Goal: Task Accomplishment & Management: Manage account settings

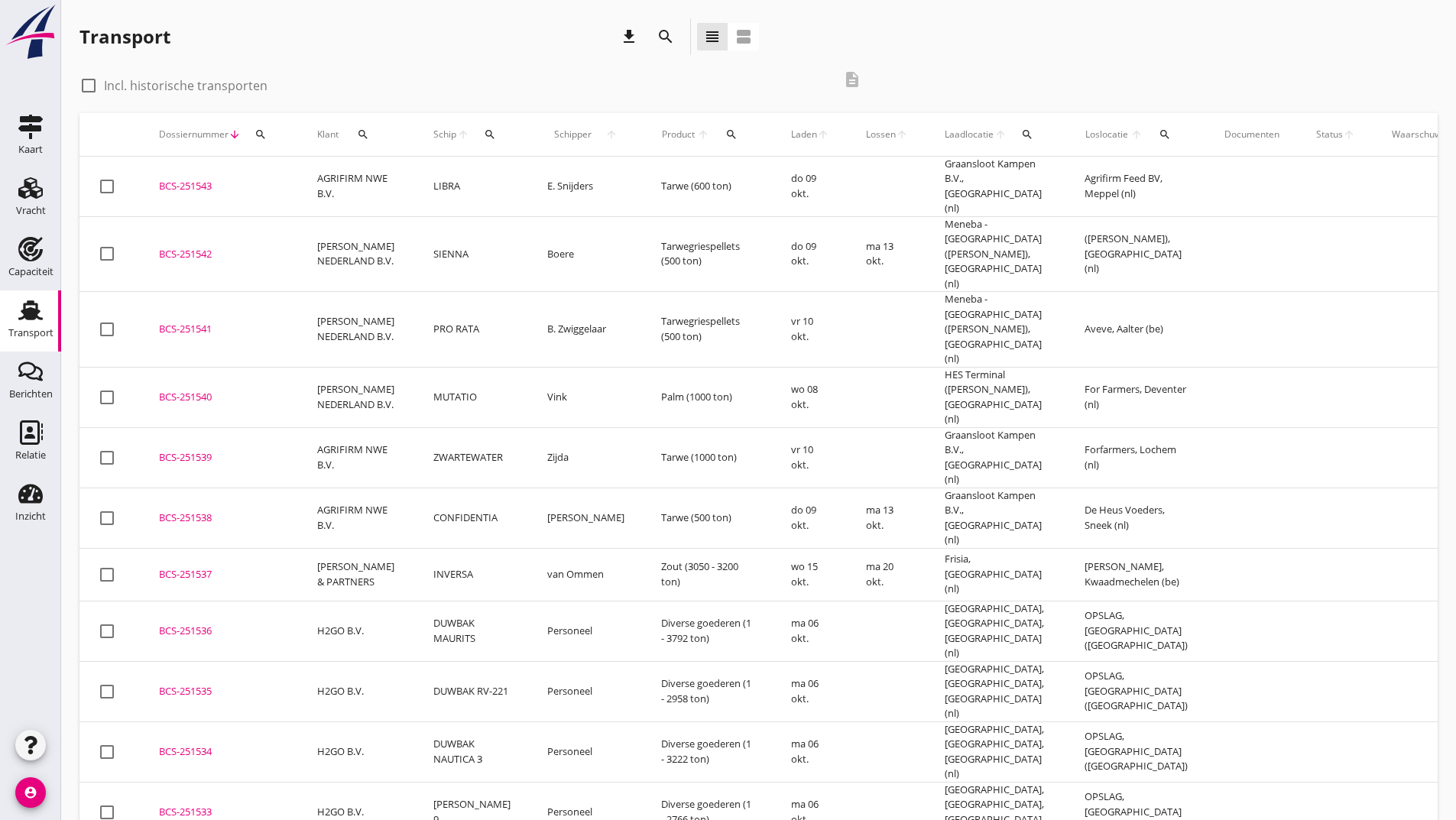
click at [627, 36] on icon "download" at bounding box center [629, 36] width 19 height 19
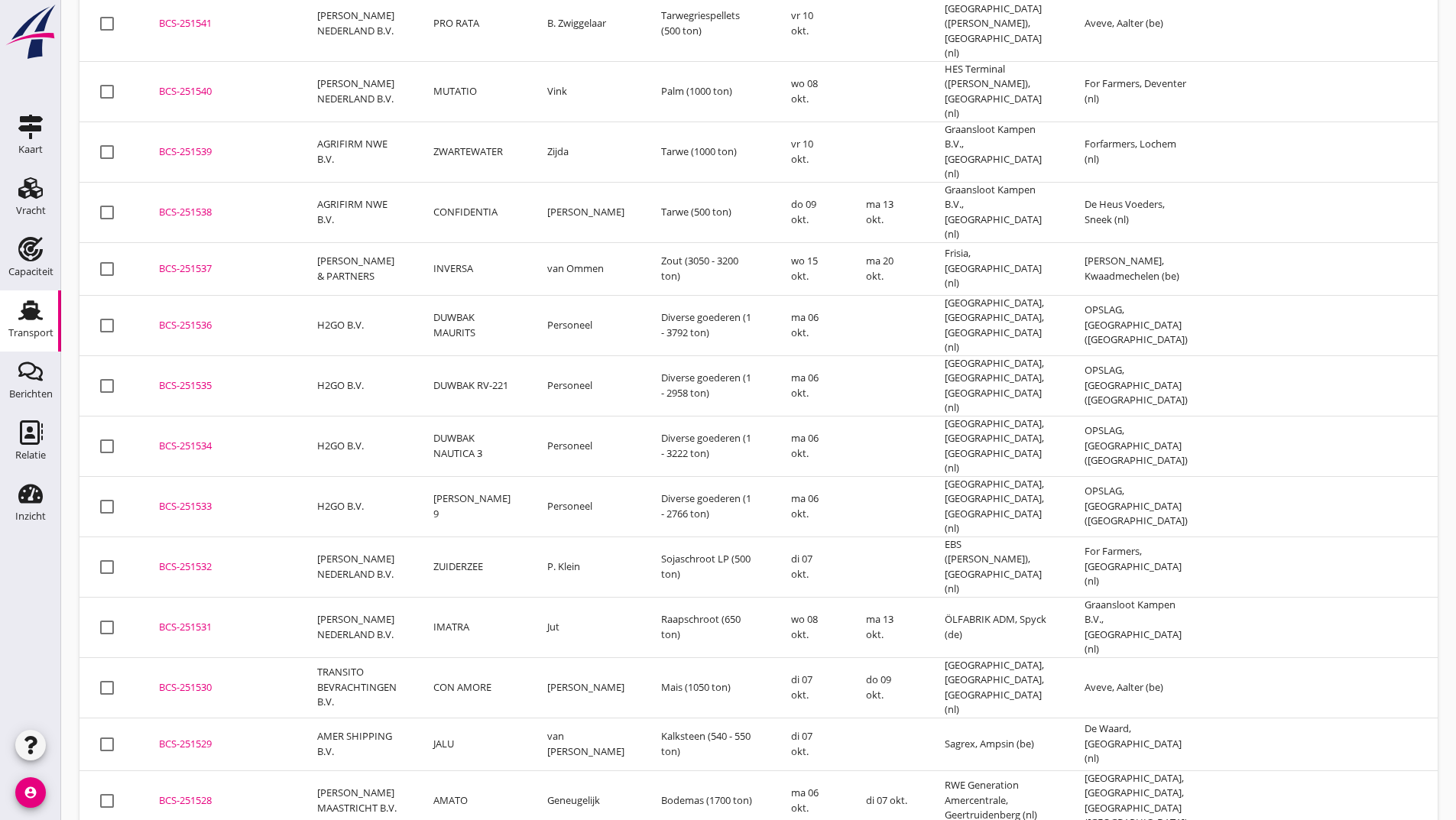
scroll to position [382, 0]
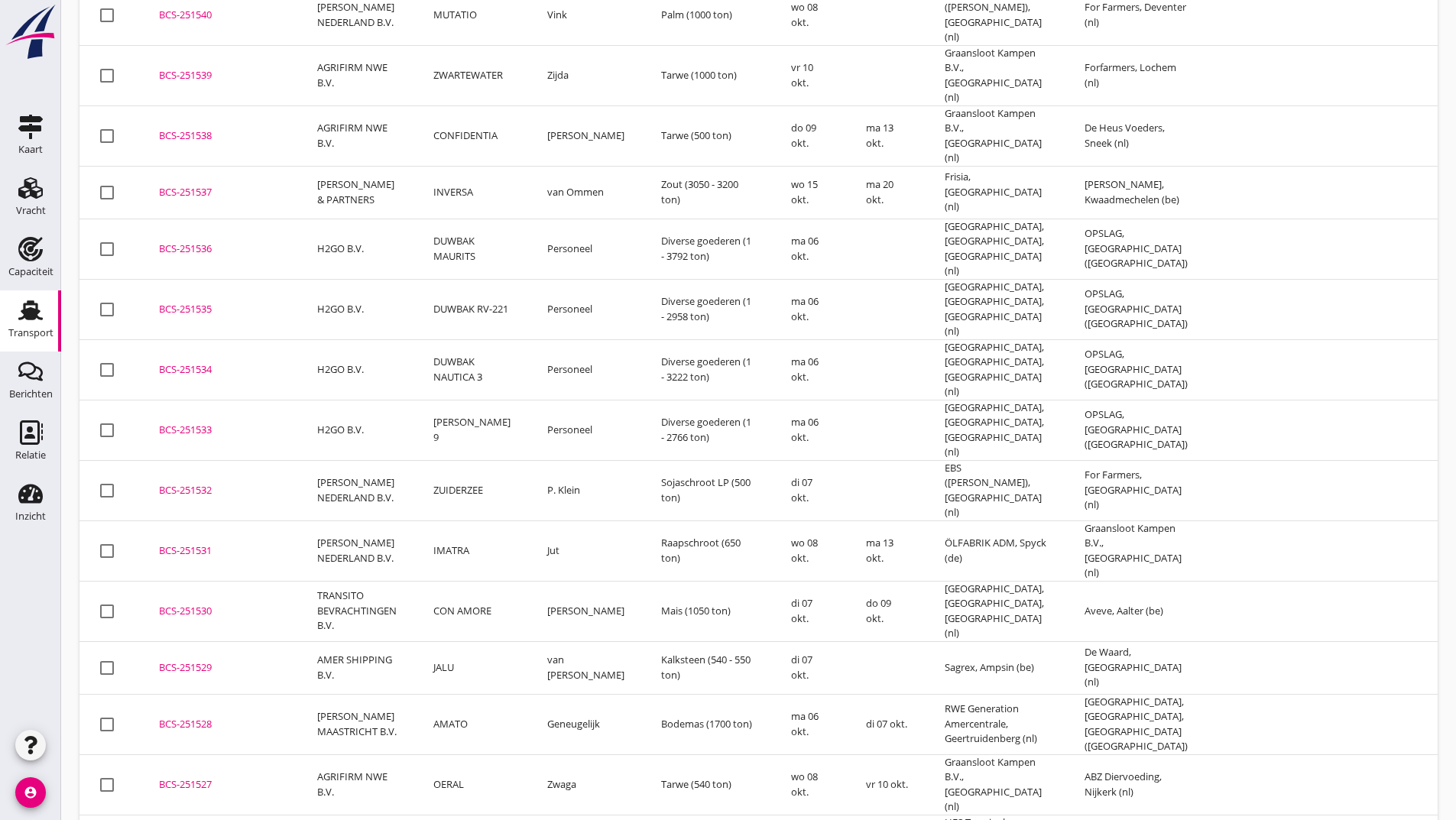
click at [203, 128] on div "BCS-251538" at bounding box center [220, 136] width 122 height 15
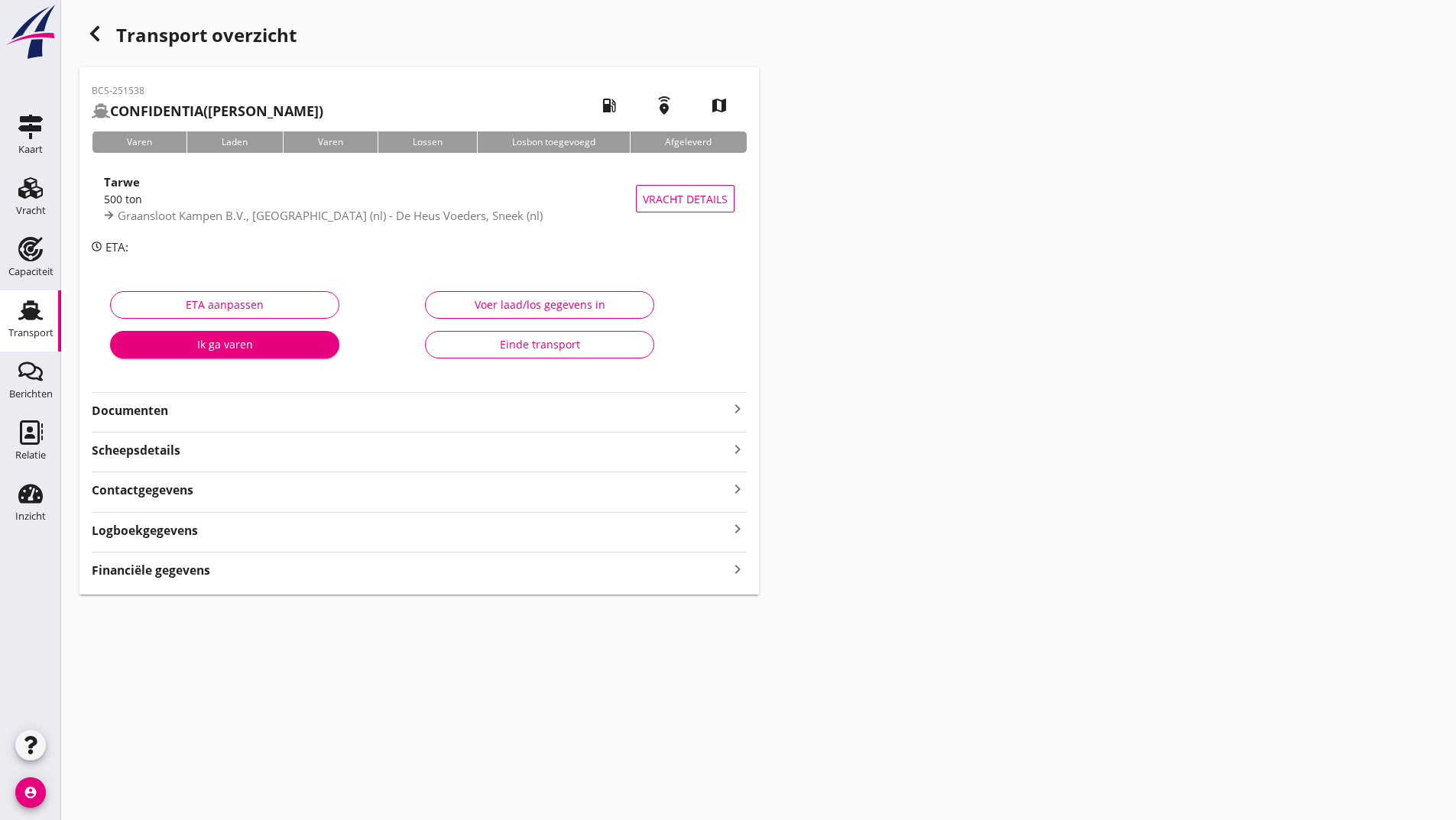
click at [182, 574] on strong "Financiële gegevens" at bounding box center [151, 570] width 119 height 18
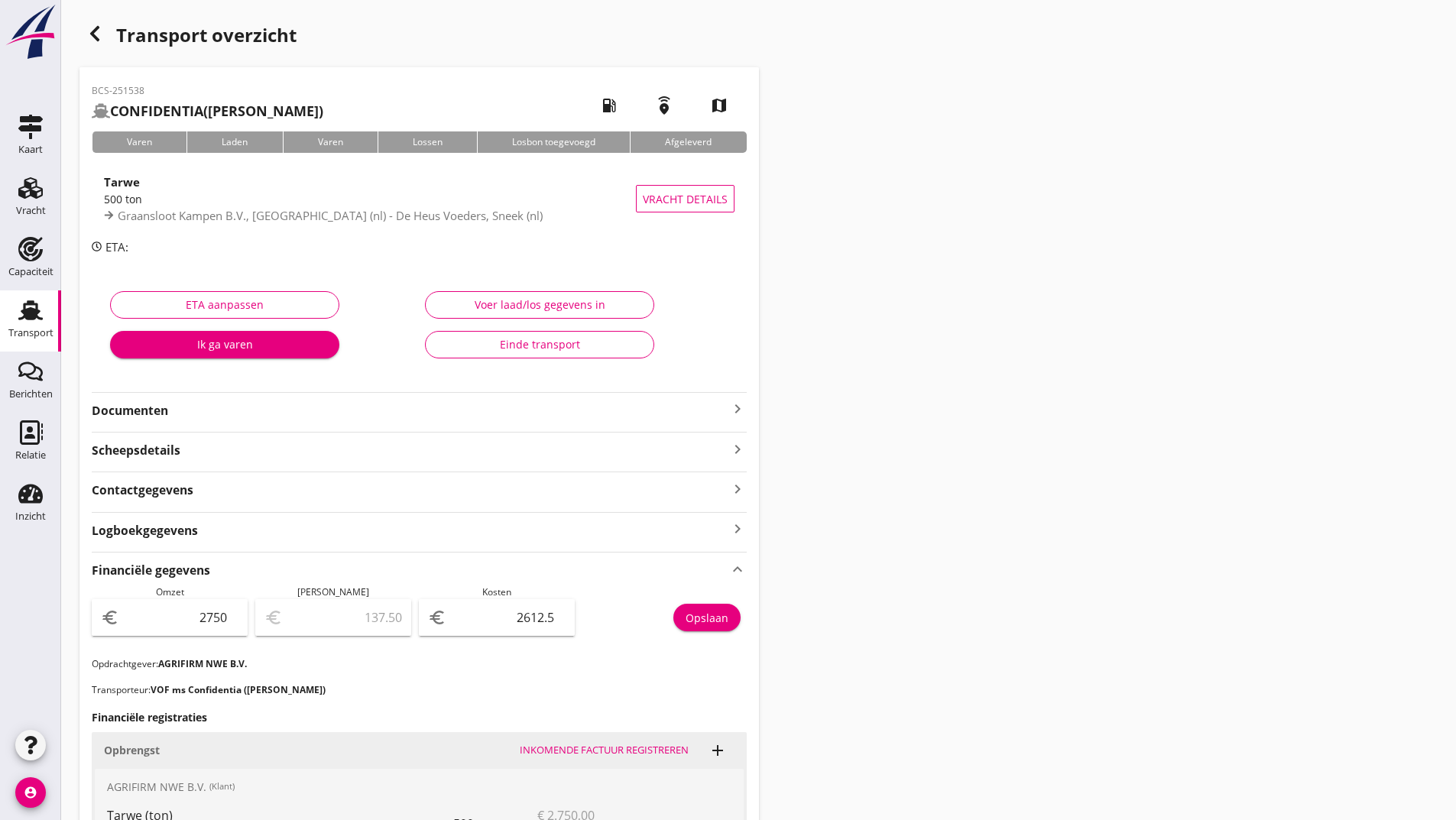
click at [98, 29] on use "button" at bounding box center [94, 34] width 9 height 15
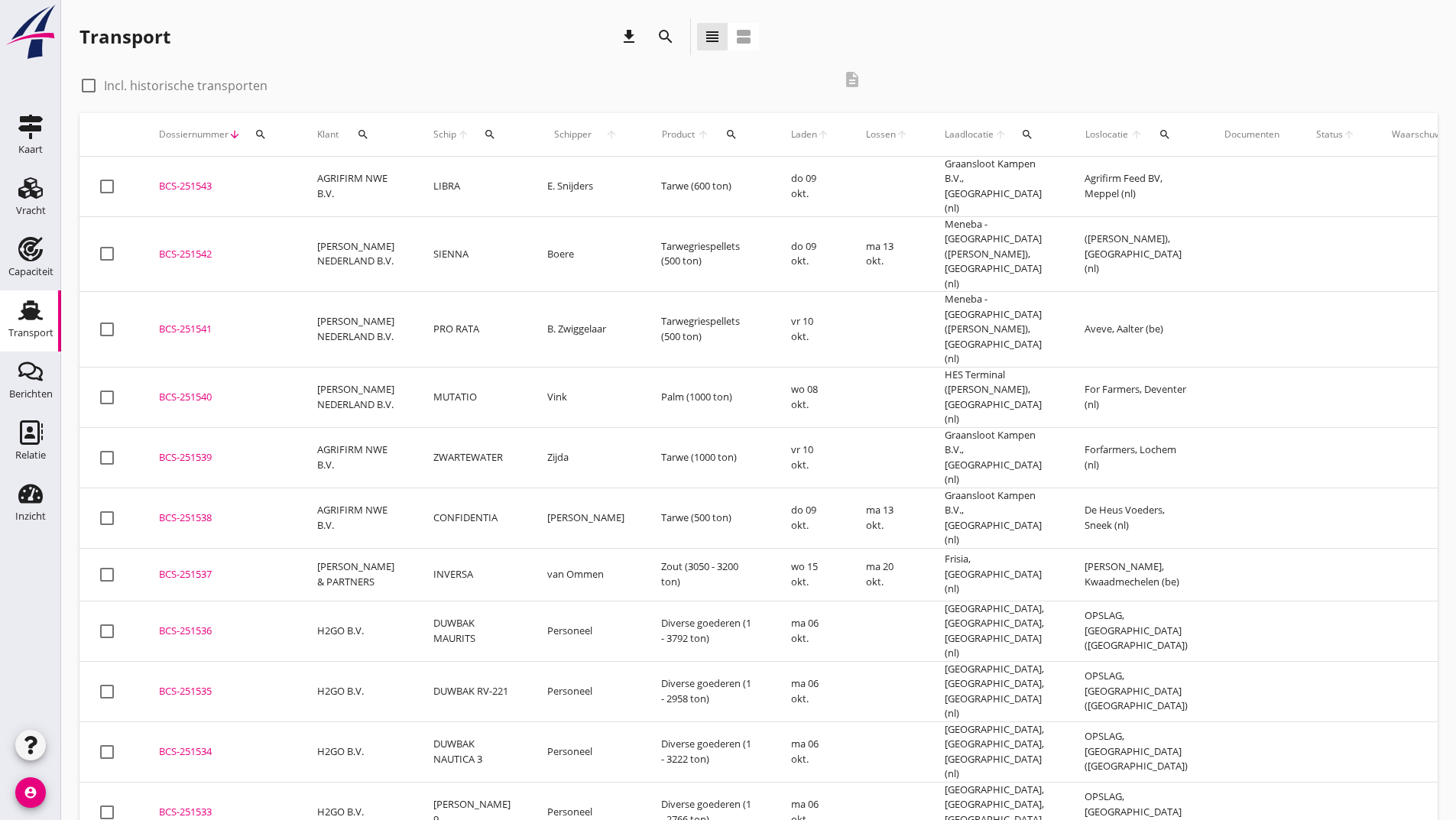
click at [189, 450] on div "BCS-251539" at bounding box center [220, 457] width 122 height 15
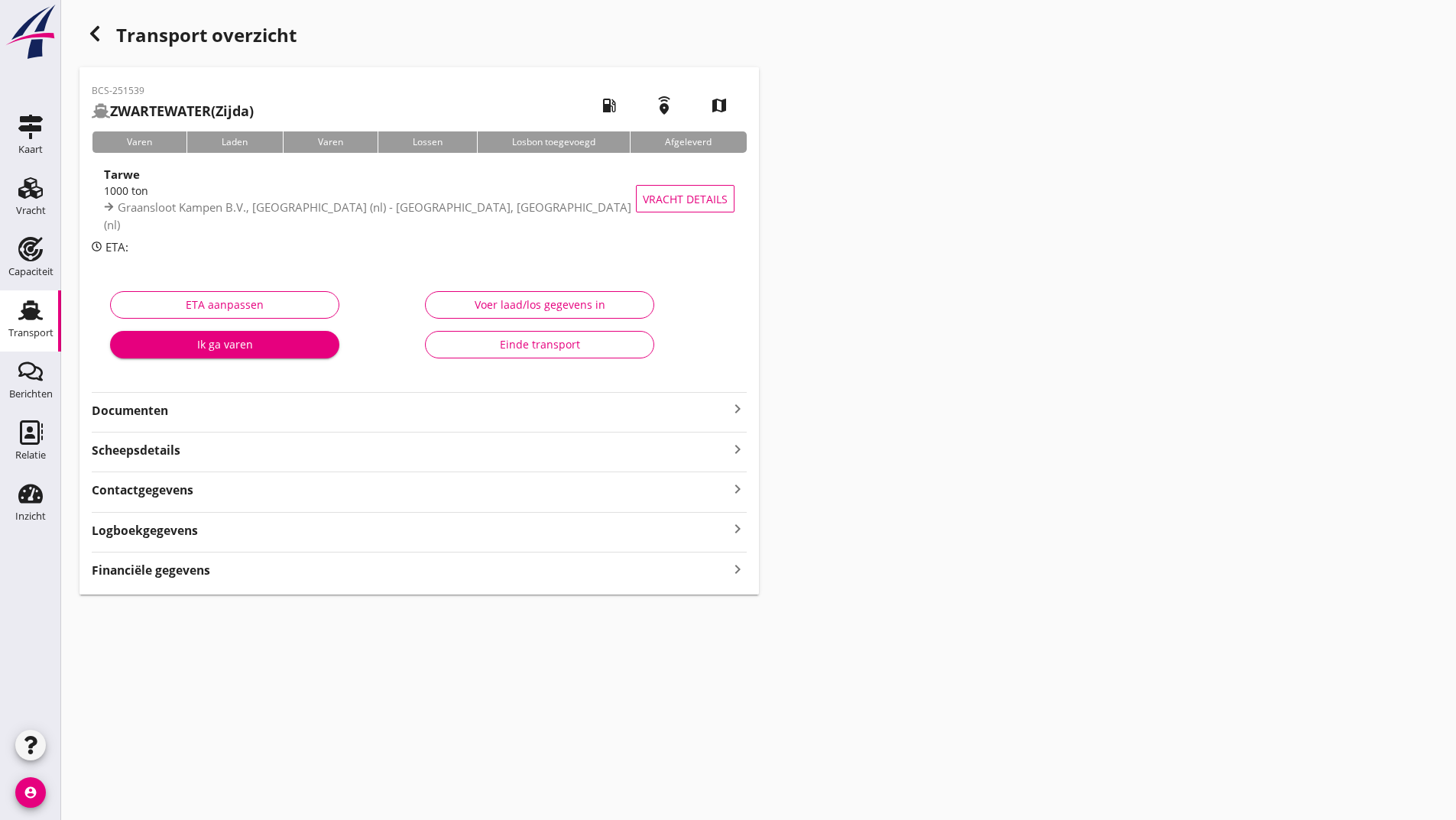
click at [148, 416] on strong "Documenten" at bounding box center [410, 410] width 637 height 18
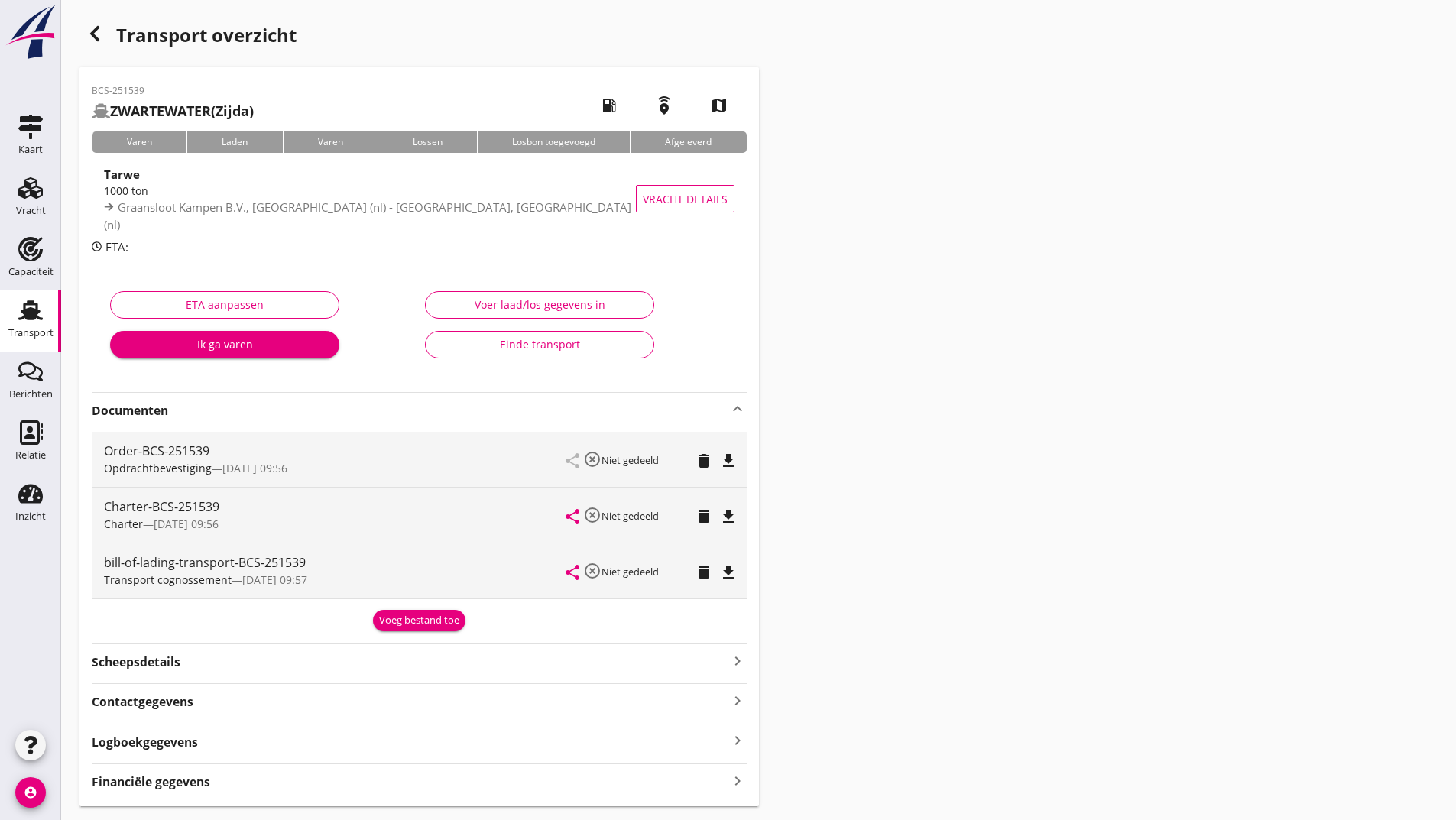
scroll to position [41, 0]
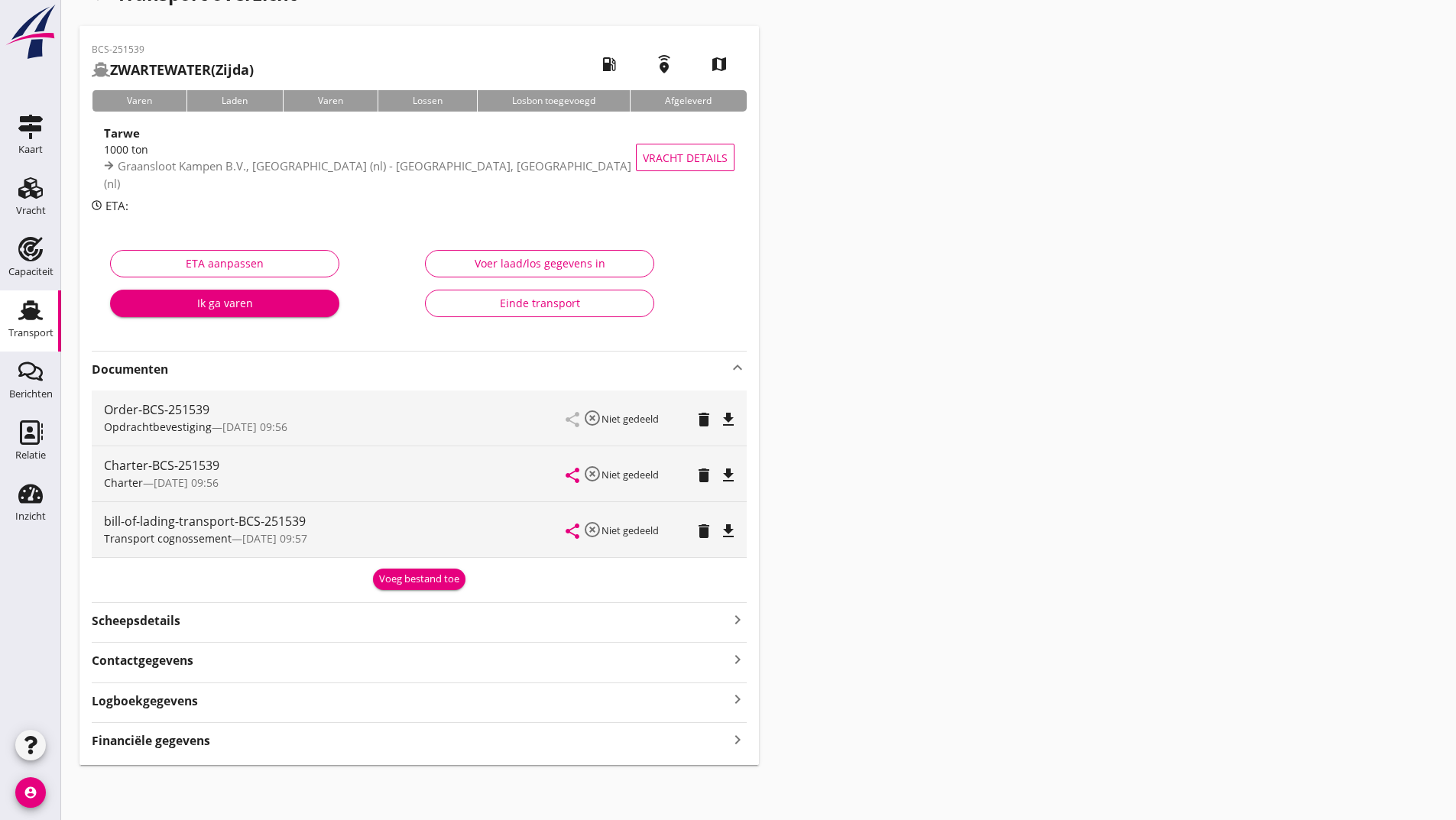
click at [224, 751] on div "BCS-251539 ZWARTEWATER (Zijda) local_gas_station emergency_share map Varen Lade…" at bounding box center [419, 396] width 680 height 739
click at [194, 742] on strong "Financiële gegevens" at bounding box center [151, 741] width 119 height 18
click at [295, 250] on button "ETA aanpassen" at bounding box center [224, 263] width 229 height 27
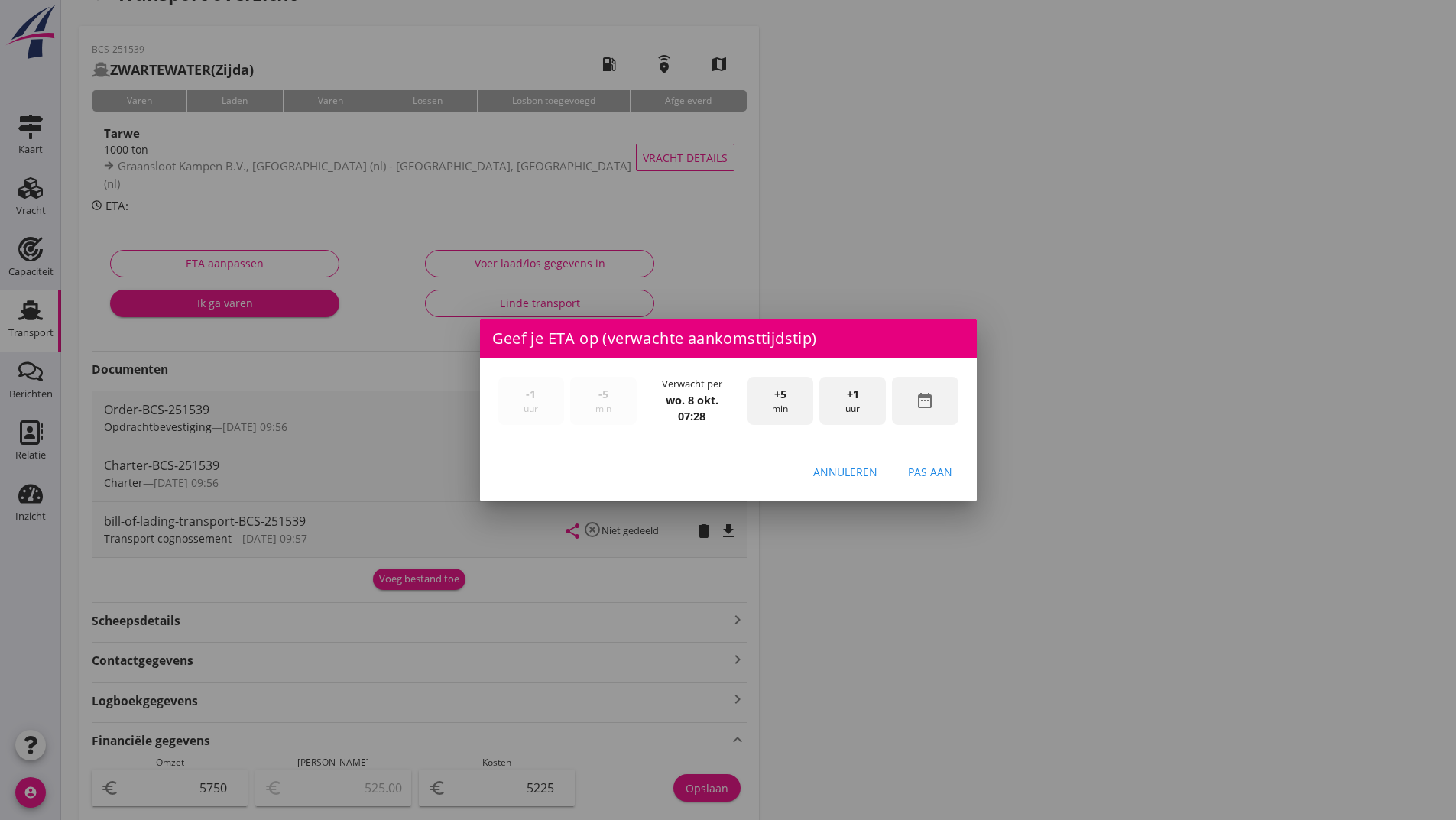
click at [1129, 305] on div at bounding box center [728, 410] width 1456 height 820
click at [839, 474] on div "Annuleren" at bounding box center [845, 471] width 65 height 16
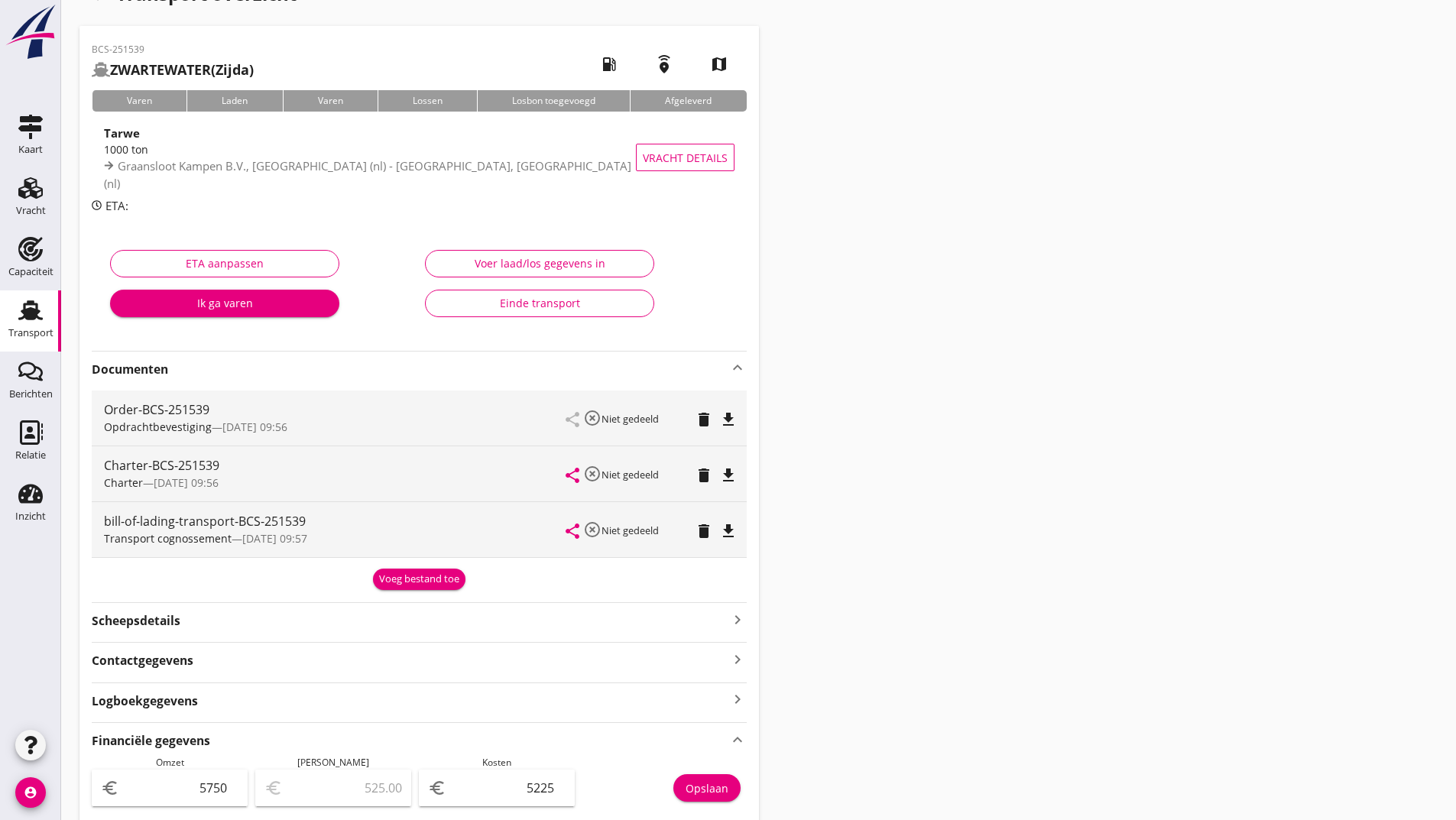
scroll to position [0, 0]
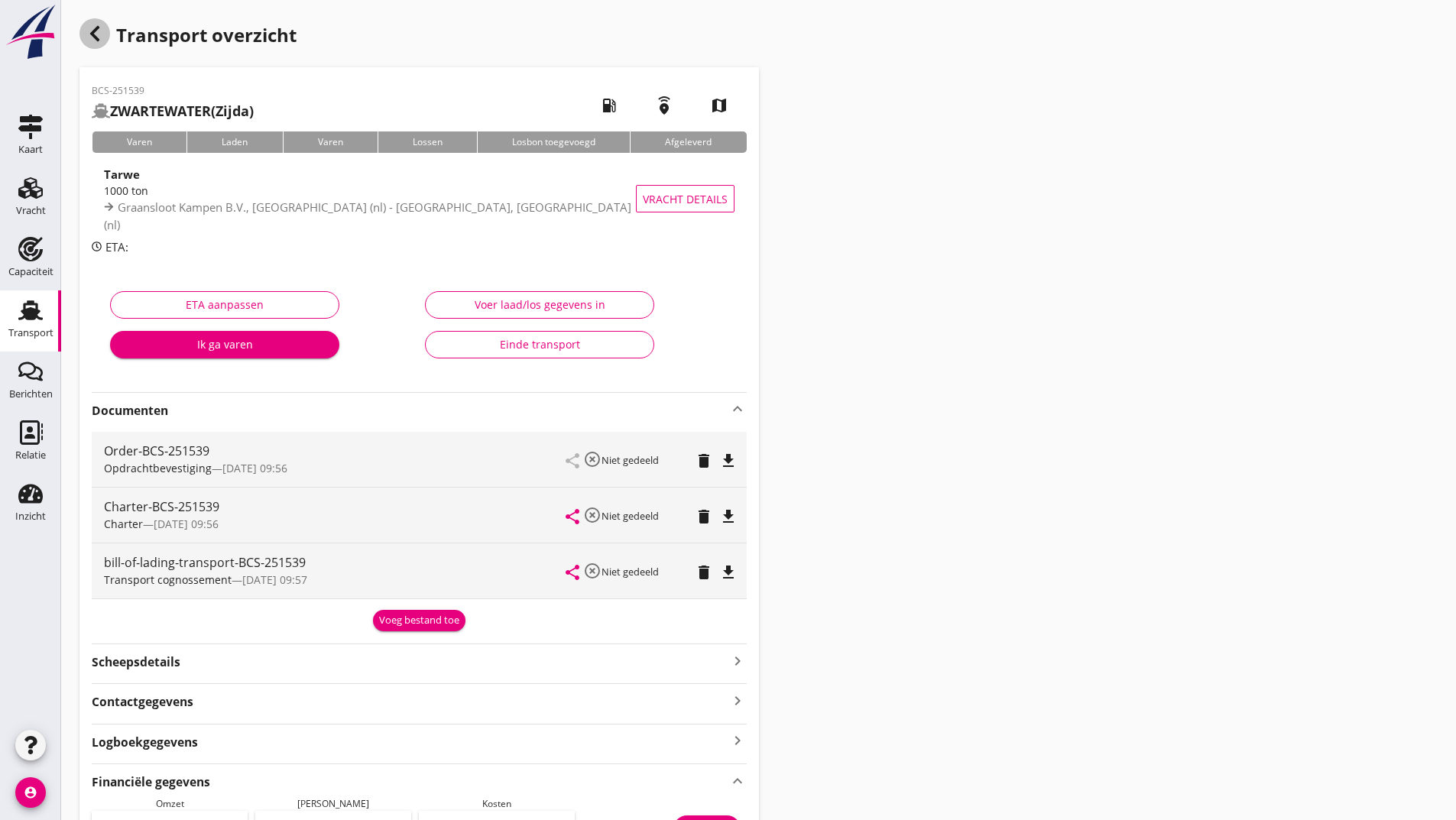
click at [88, 34] on icon "button" at bounding box center [95, 34] width 19 height 19
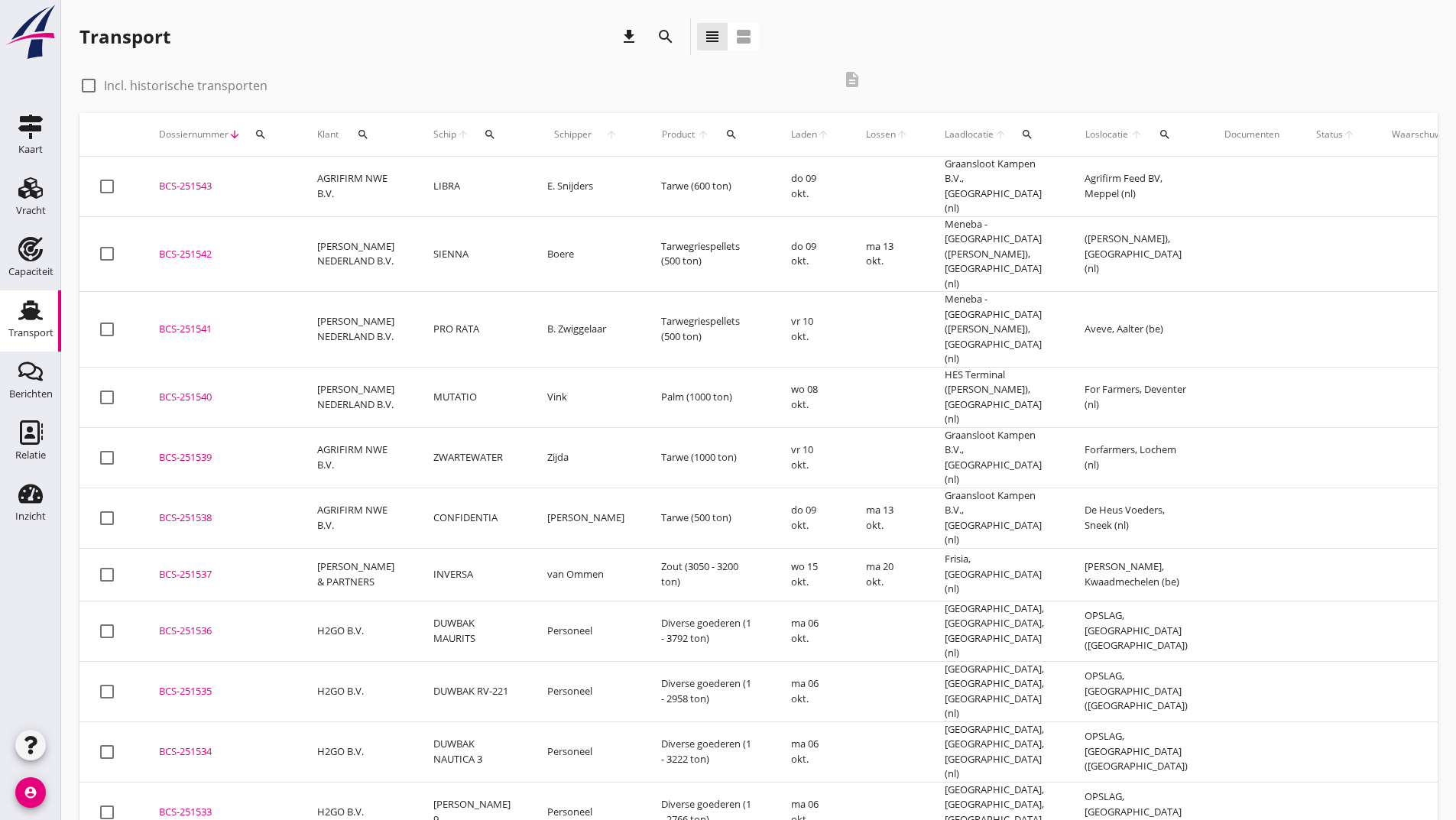
click at [198, 390] on div "BCS-251540" at bounding box center [220, 397] width 122 height 15
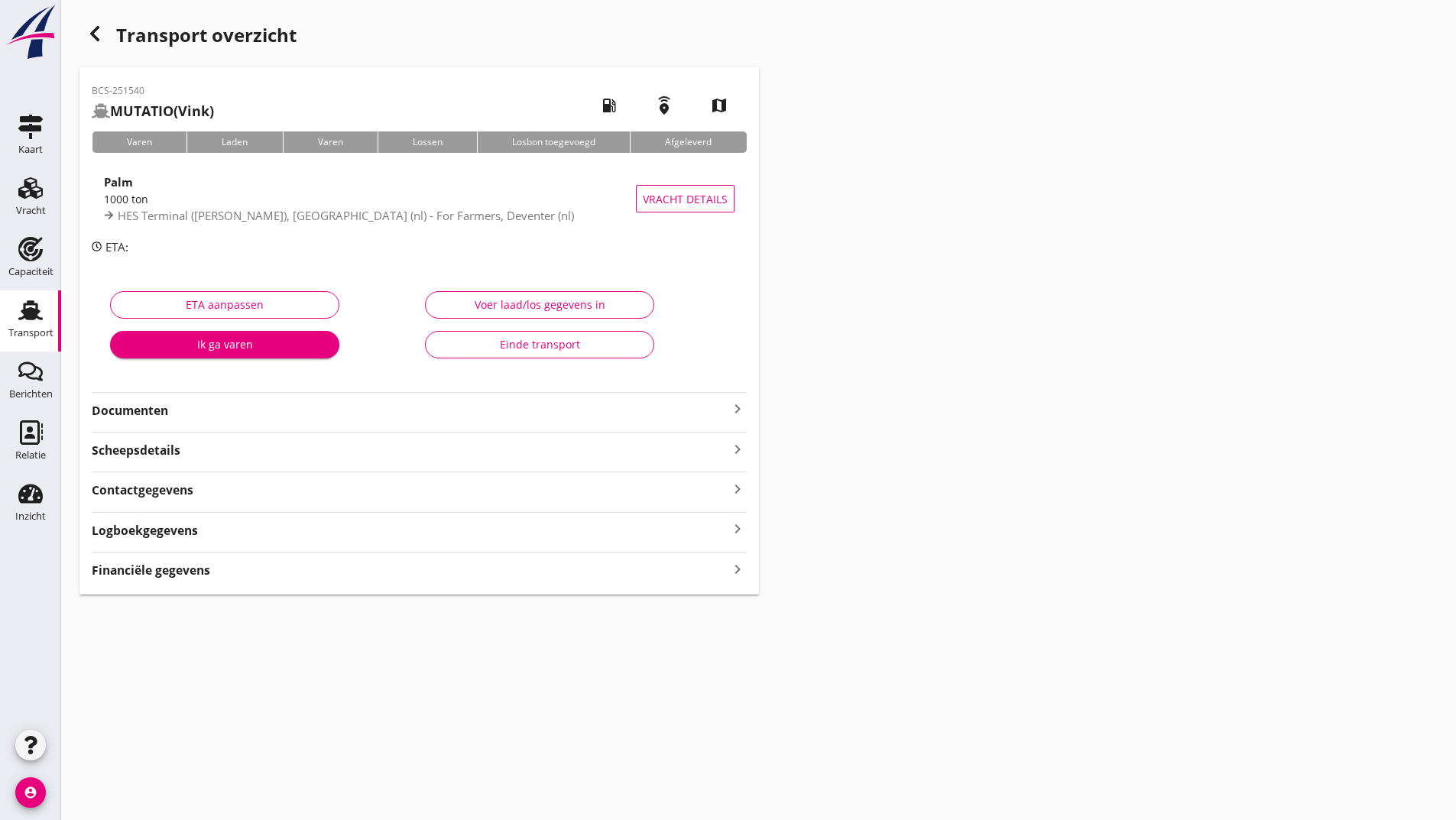
click at [196, 579] on strong "Financiële gegevens" at bounding box center [151, 570] width 119 height 18
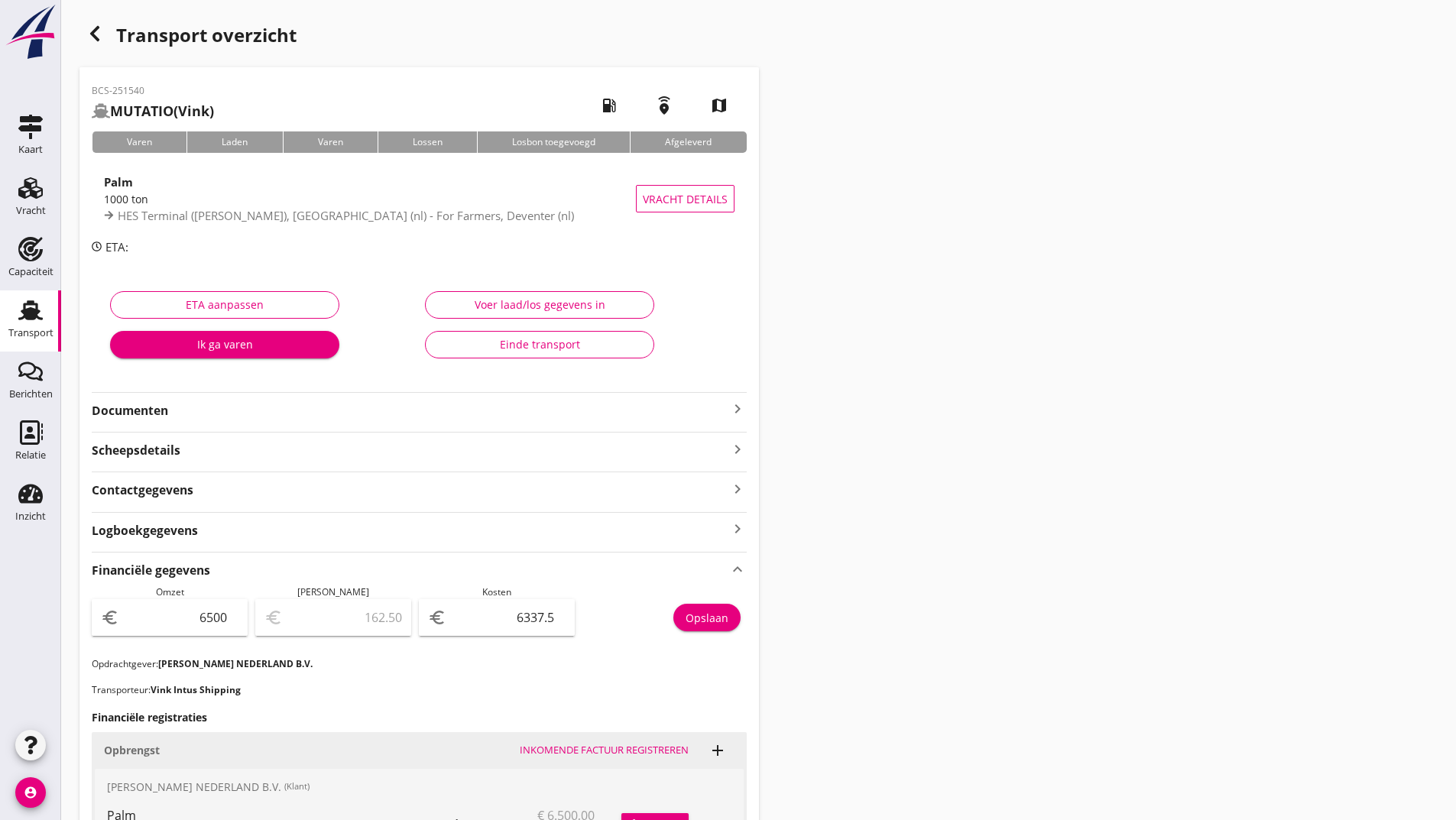
click at [90, 36] on icon "button" at bounding box center [95, 34] width 19 height 19
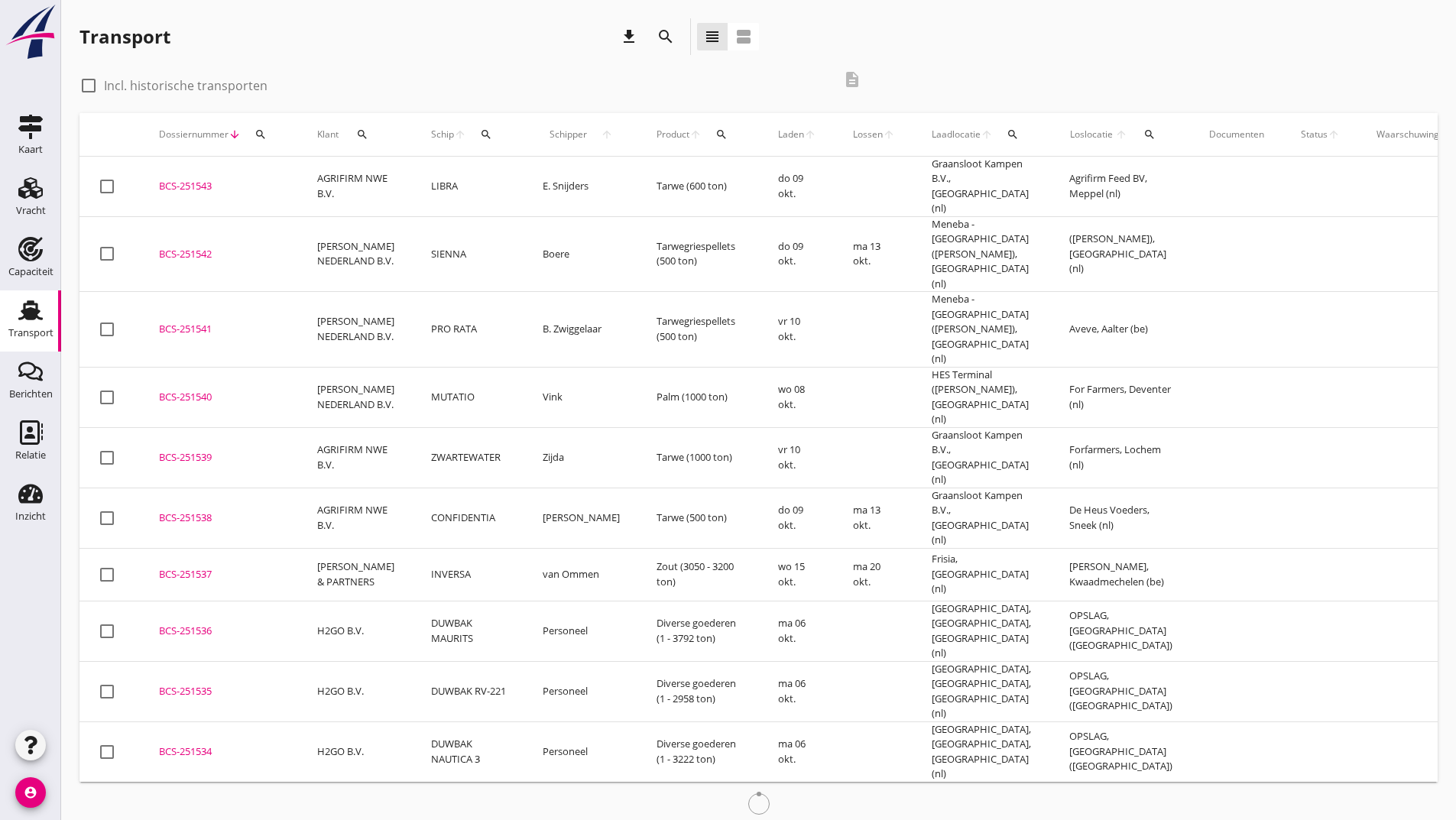
click at [210, 322] on div "BCS-251541" at bounding box center [220, 329] width 122 height 15
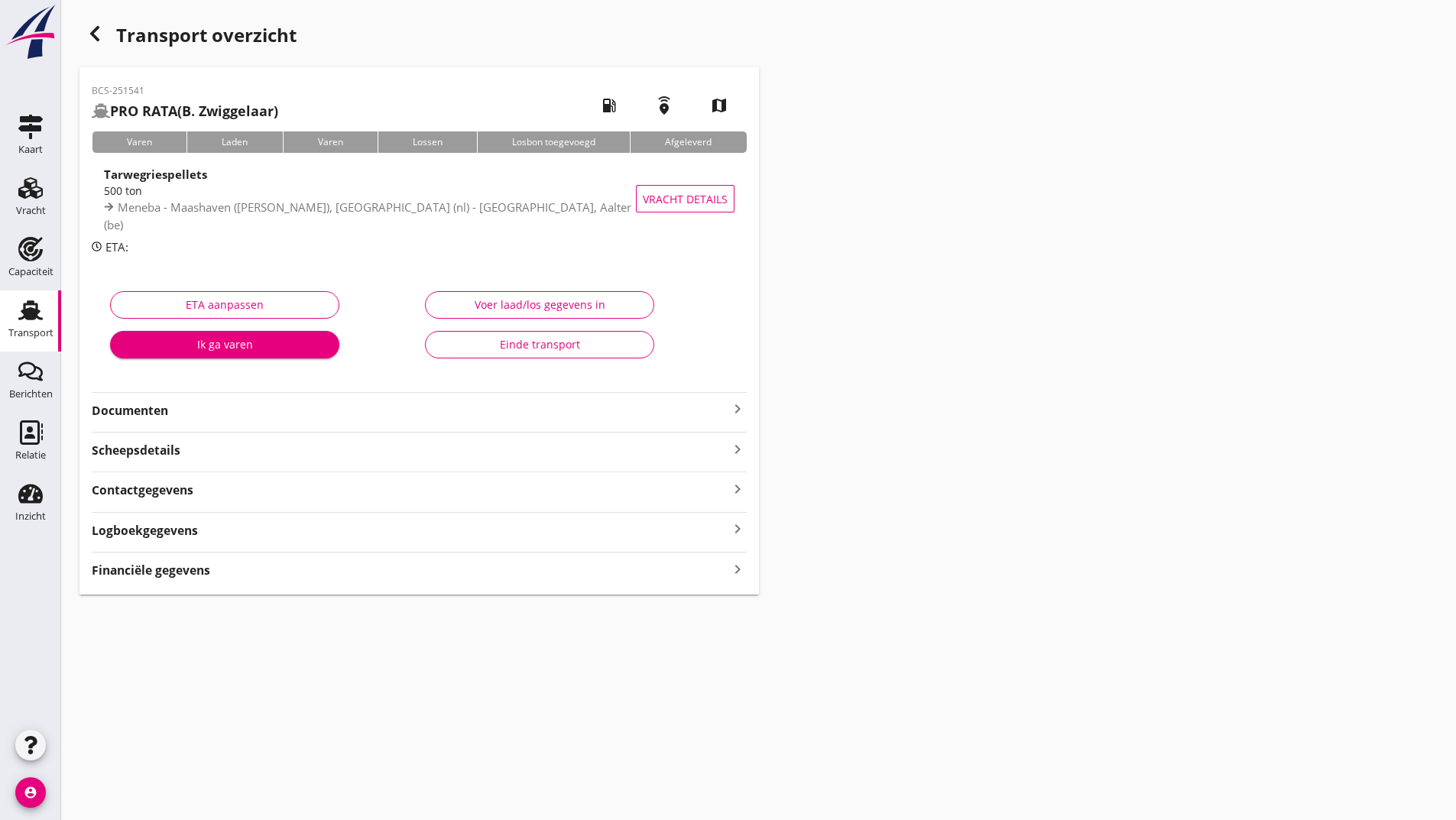
drag, startPoint x: 195, startPoint y: 570, endPoint x: 209, endPoint y: 567, distance: 14.3
click at [197, 570] on strong "Financiële gegevens" at bounding box center [151, 570] width 119 height 18
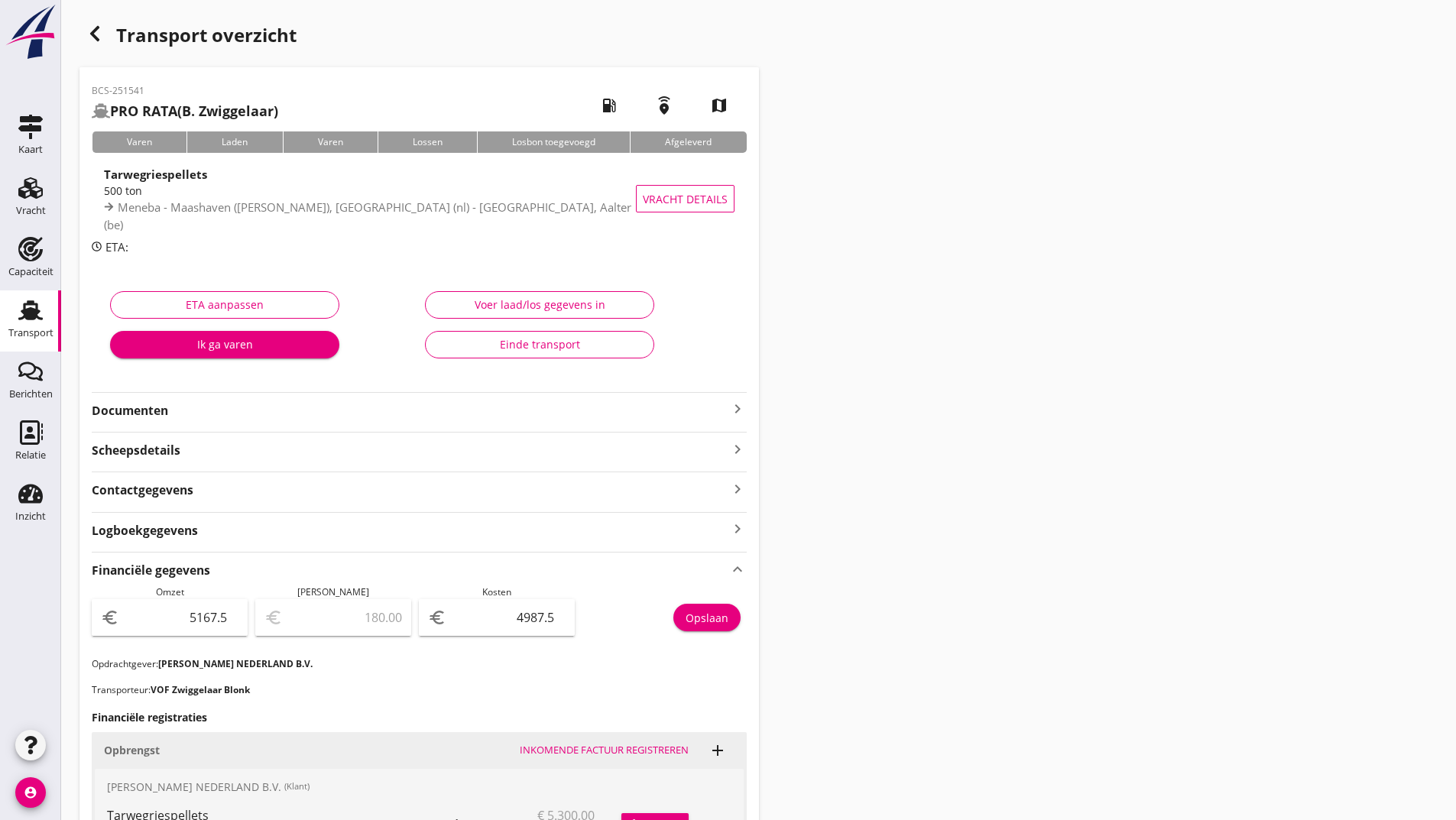
click at [98, 36] on icon "button" at bounding box center [95, 34] width 19 height 19
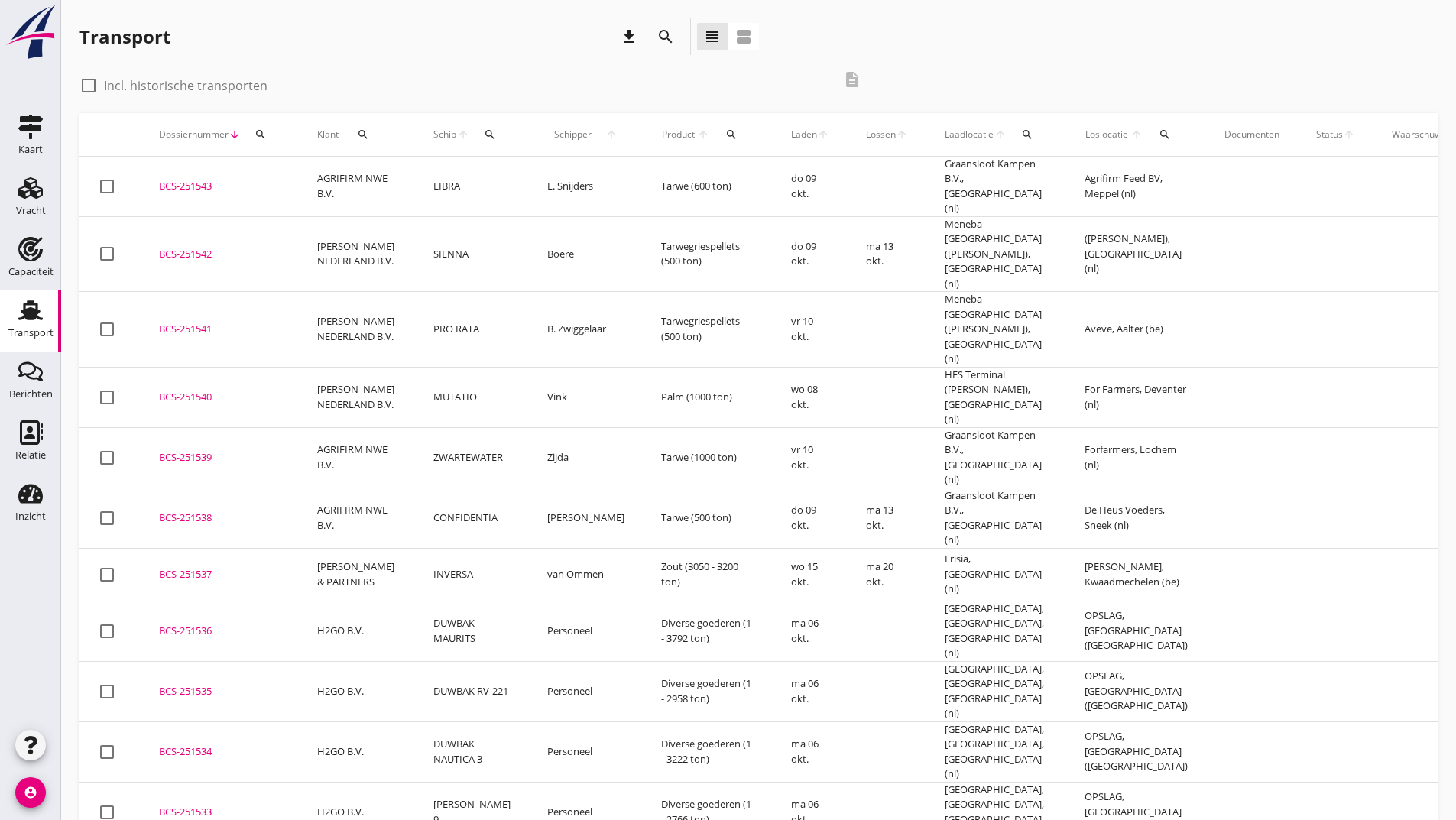
click at [209, 247] on div "BCS-251542" at bounding box center [220, 254] width 122 height 15
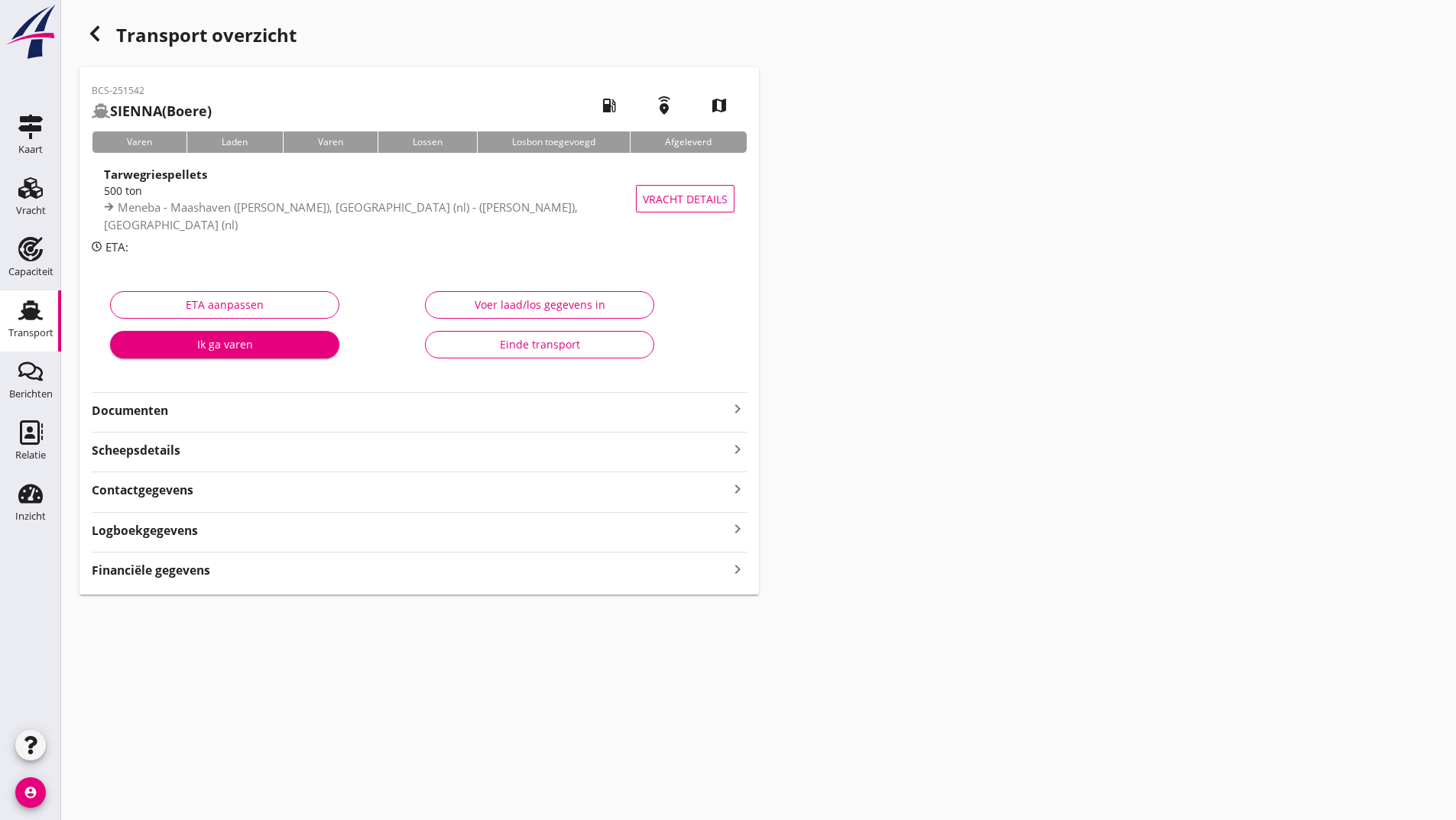
click at [281, 581] on div "BCS-251542 SIENNA (Boere) local_gas_station emergency_share map Varen Laden Var…" at bounding box center [419, 331] width 680 height 527
click at [186, 571] on strong "Financiële gegevens" at bounding box center [151, 570] width 119 height 18
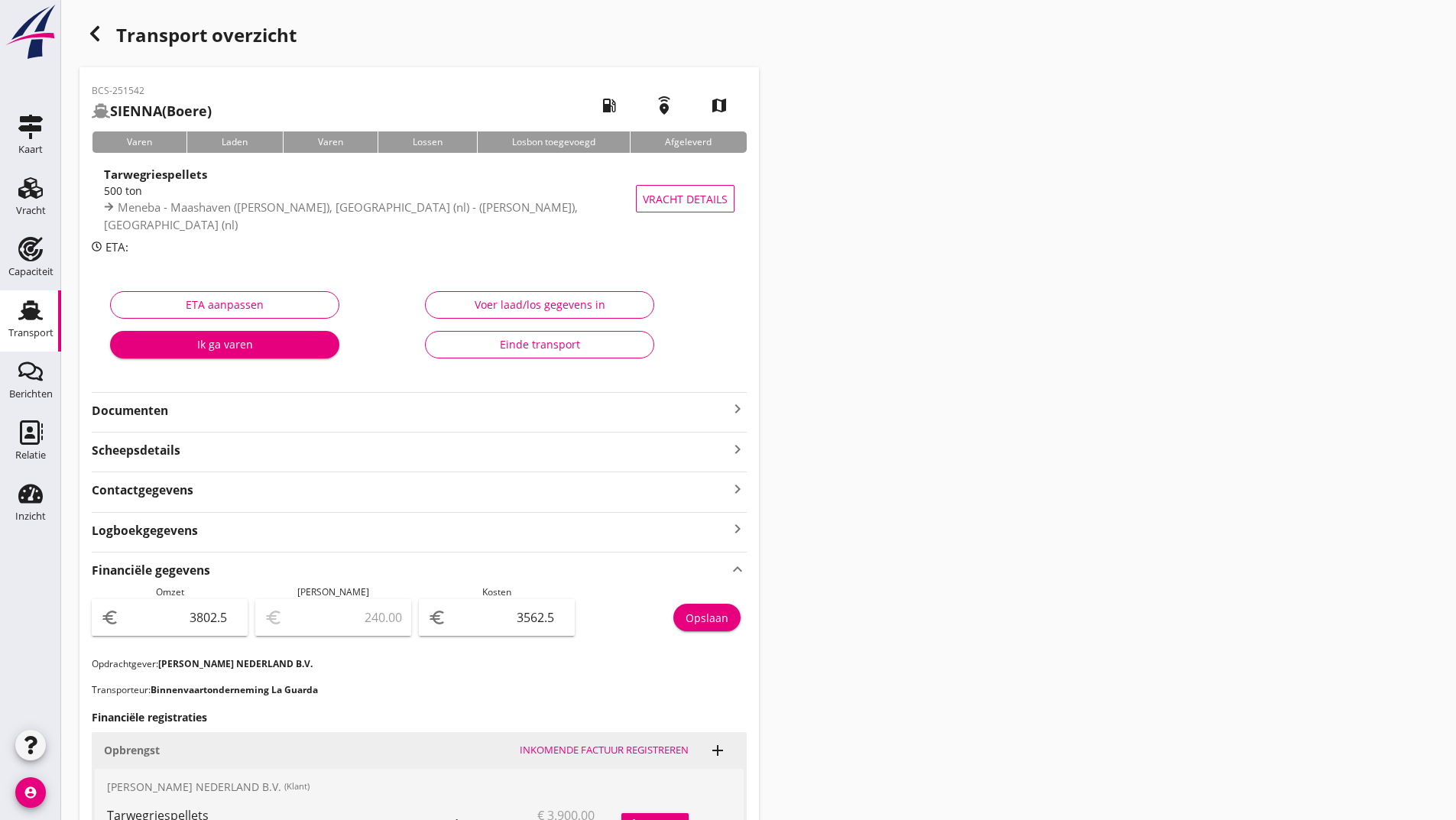
click at [99, 41] on icon "button" at bounding box center [95, 34] width 19 height 19
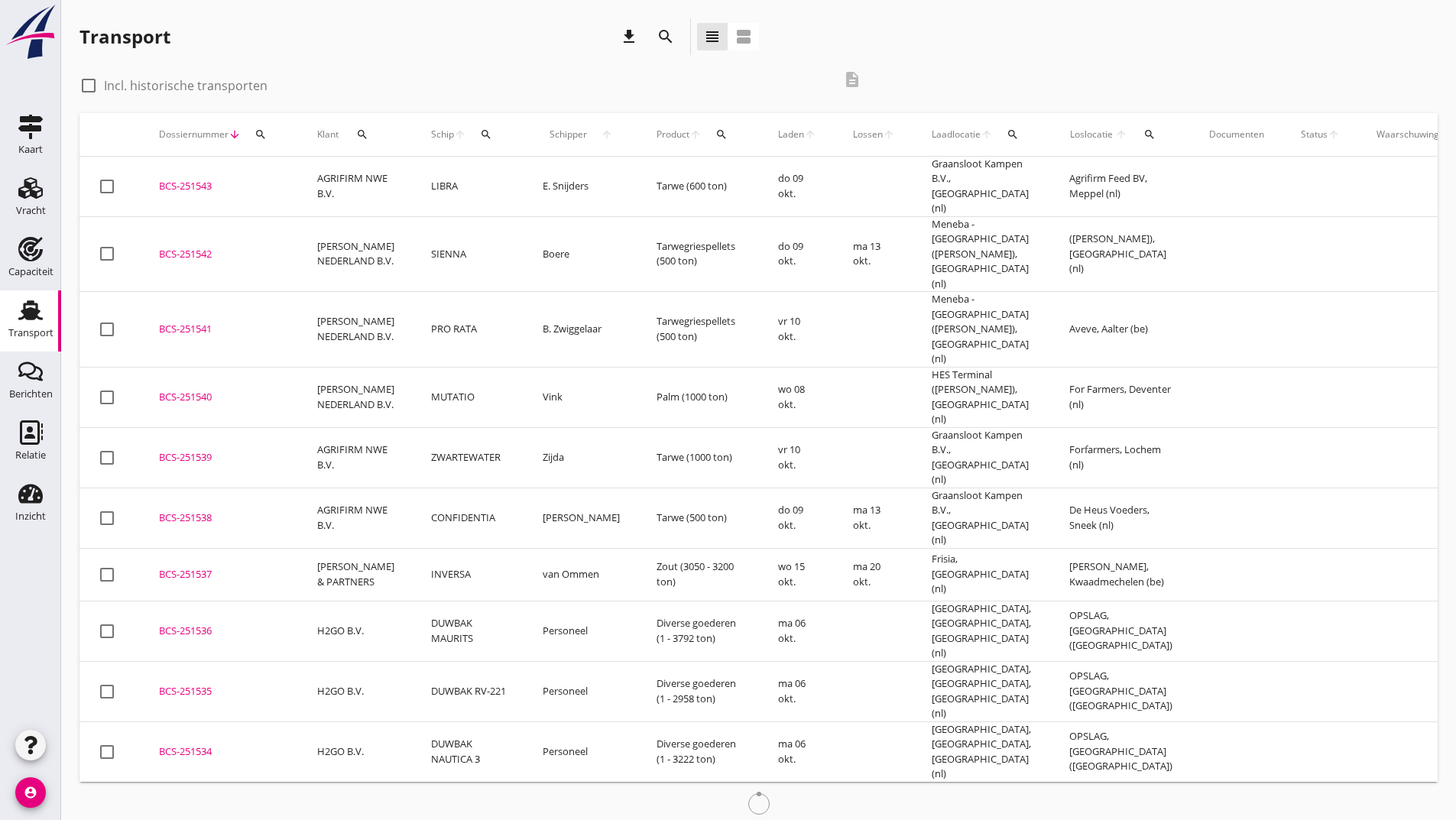
click at [193, 171] on td "BCS-251543 upload_file Drop hier uw bestand om het aan het dossier toe te voegen" at bounding box center [219, 187] width 158 height 61
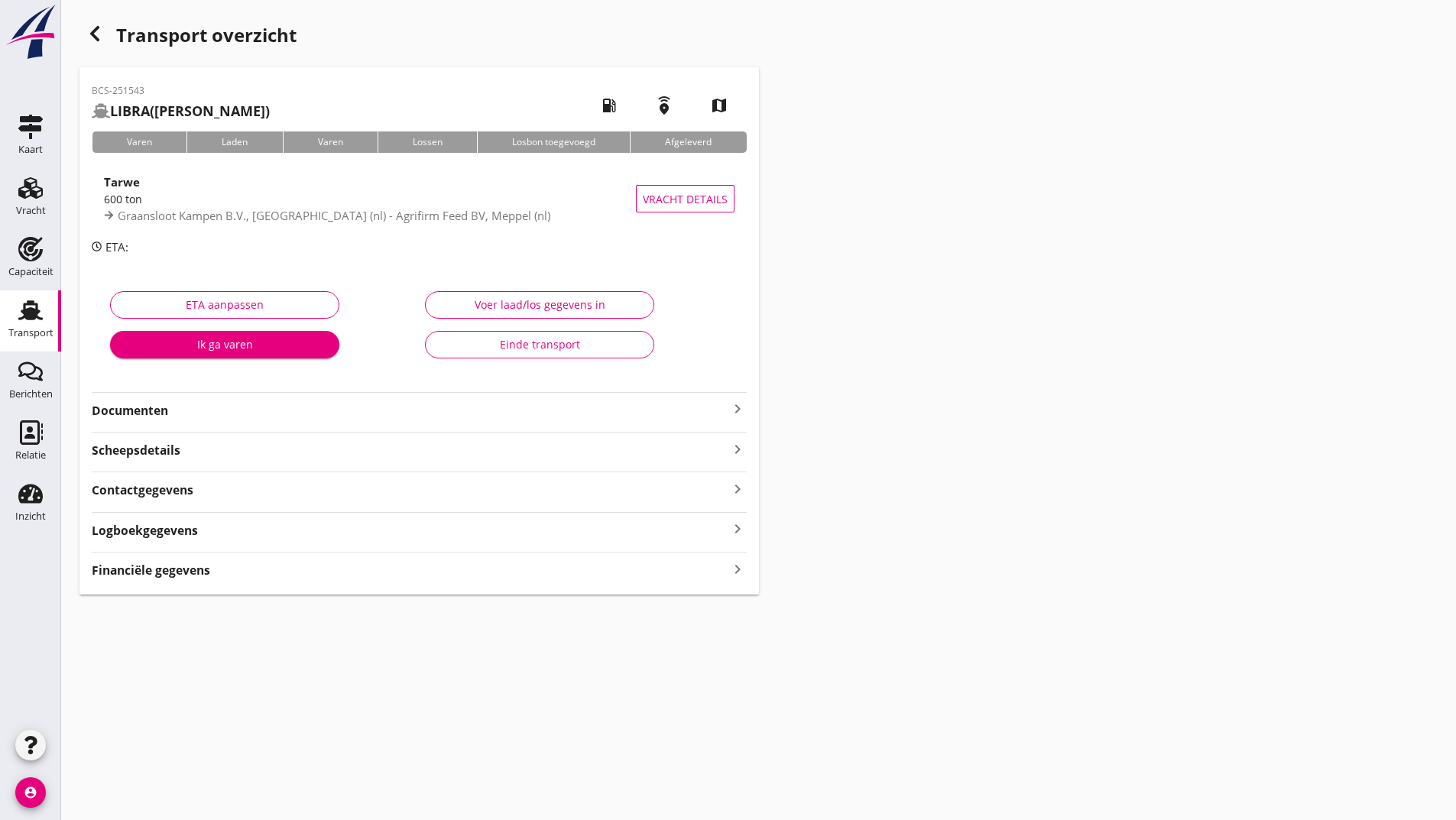
click at [199, 568] on strong "Financiële gegevens" at bounding box center [151, 570] width 119 height 18
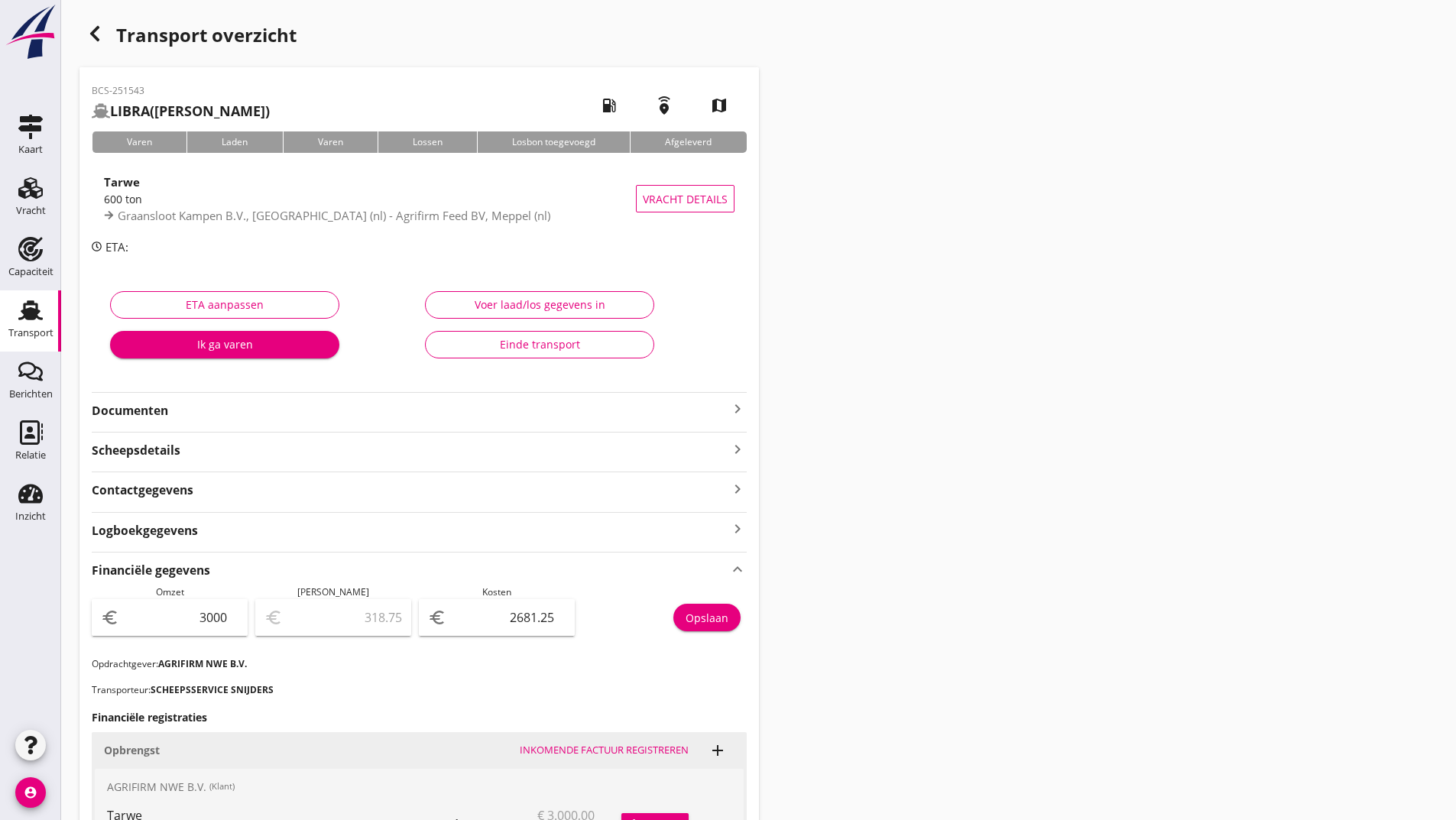
click at [98, 35] on icon "button" at bounding box center [95, 34] width 19 height 19
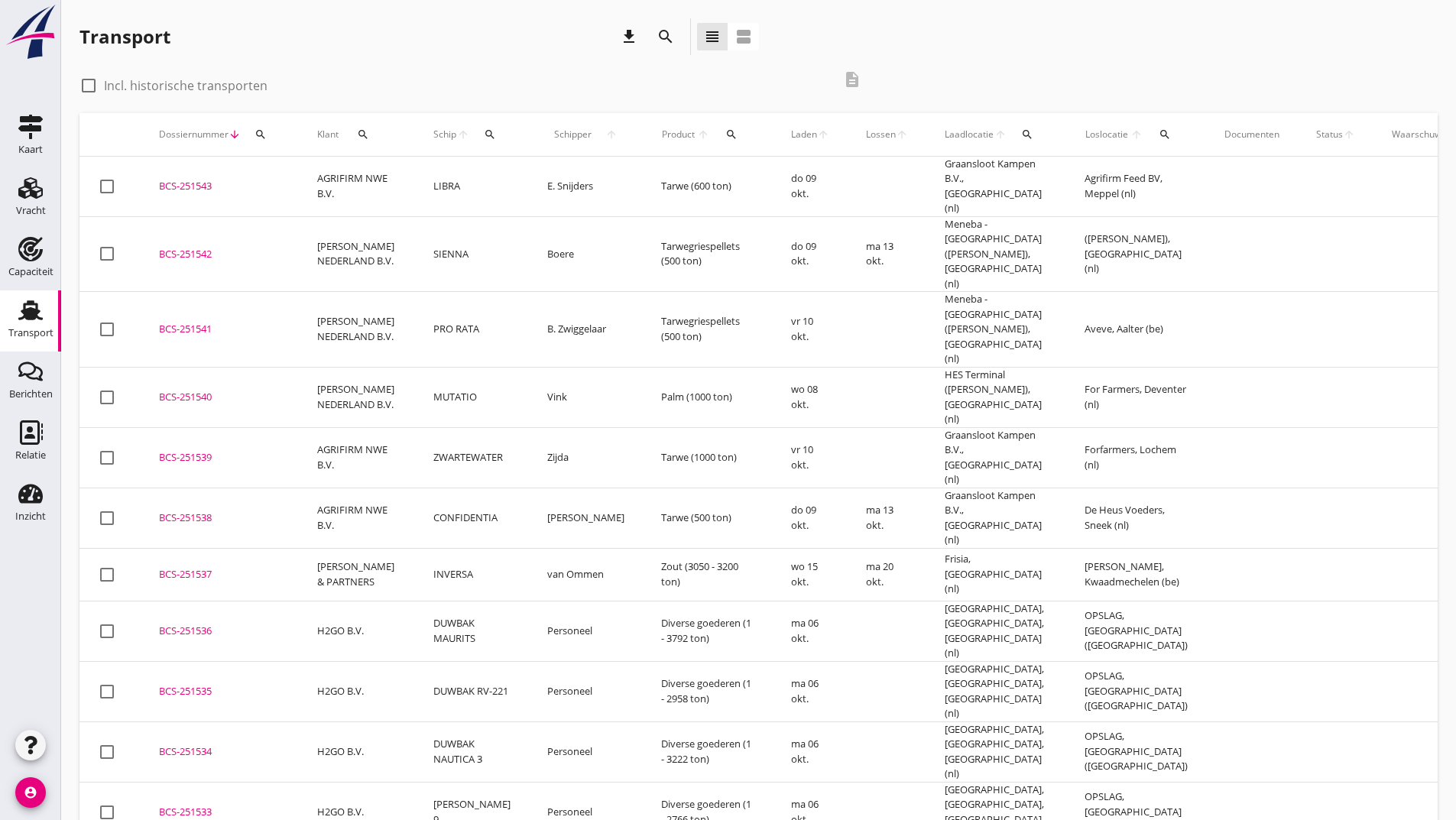
click at [658, 35] on icon "search" at bounding box center [666, 36] width 19 height 19
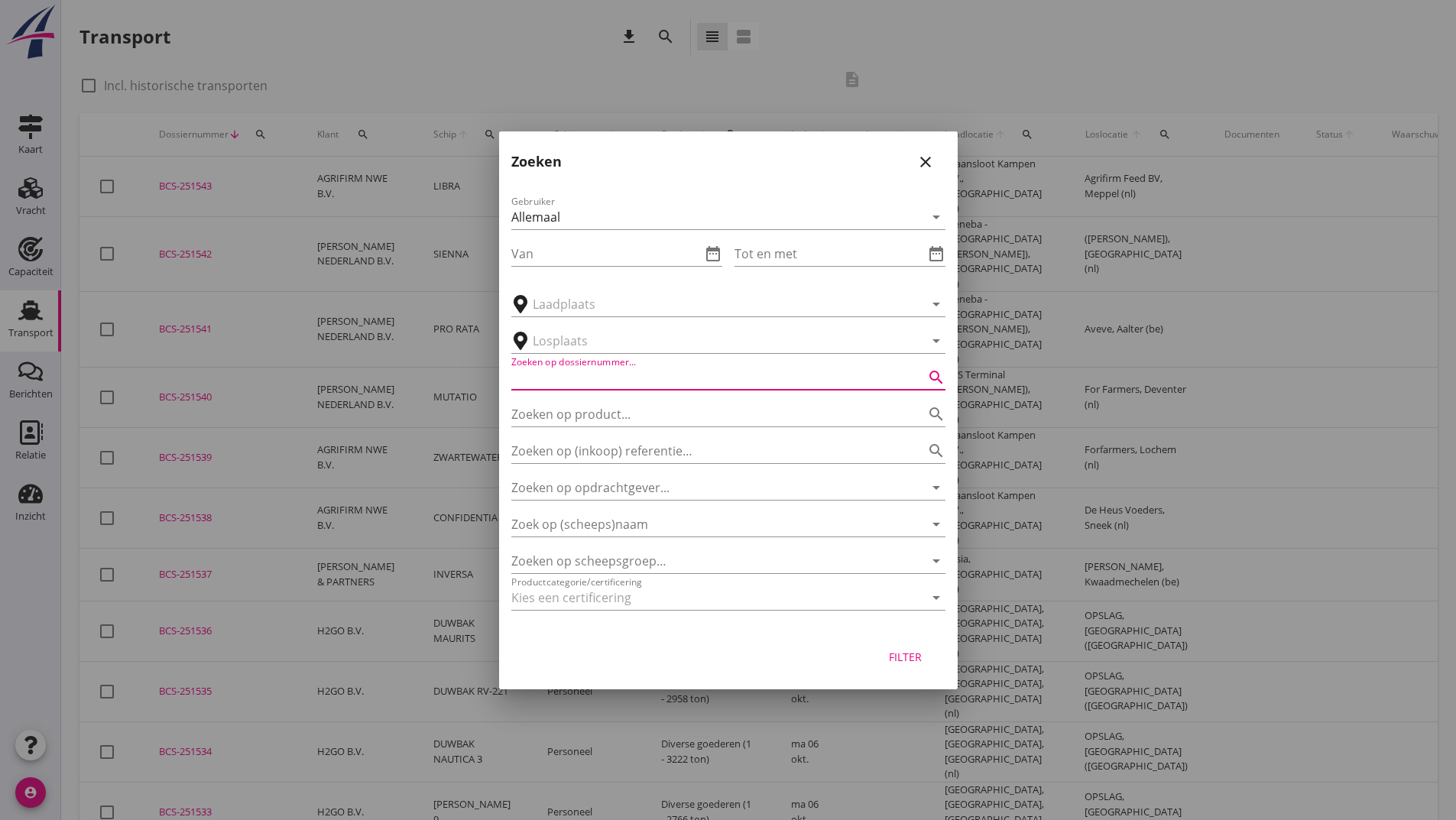
click at [579, 368] on input "Zoeken op dossiernummer..." at bounding box center [707, 378] width 391 height 24
type input "251448"
click at [910, 659] on div "Filter" at bounding box center [906, 656] width 43 height 16
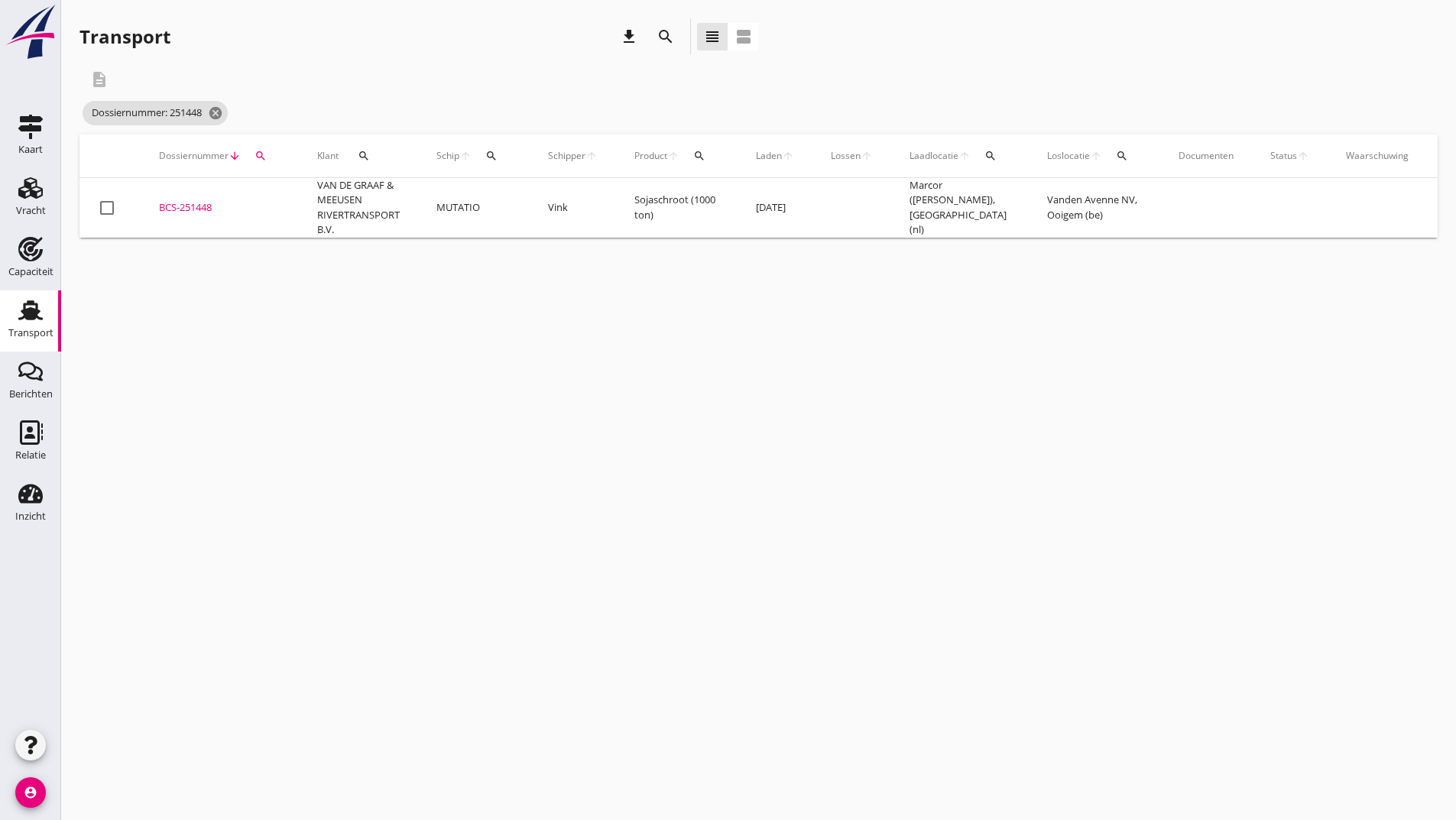
click at [198, 207] on div "BCS-251448" at bounding box center [220, 208] width 122 height 15
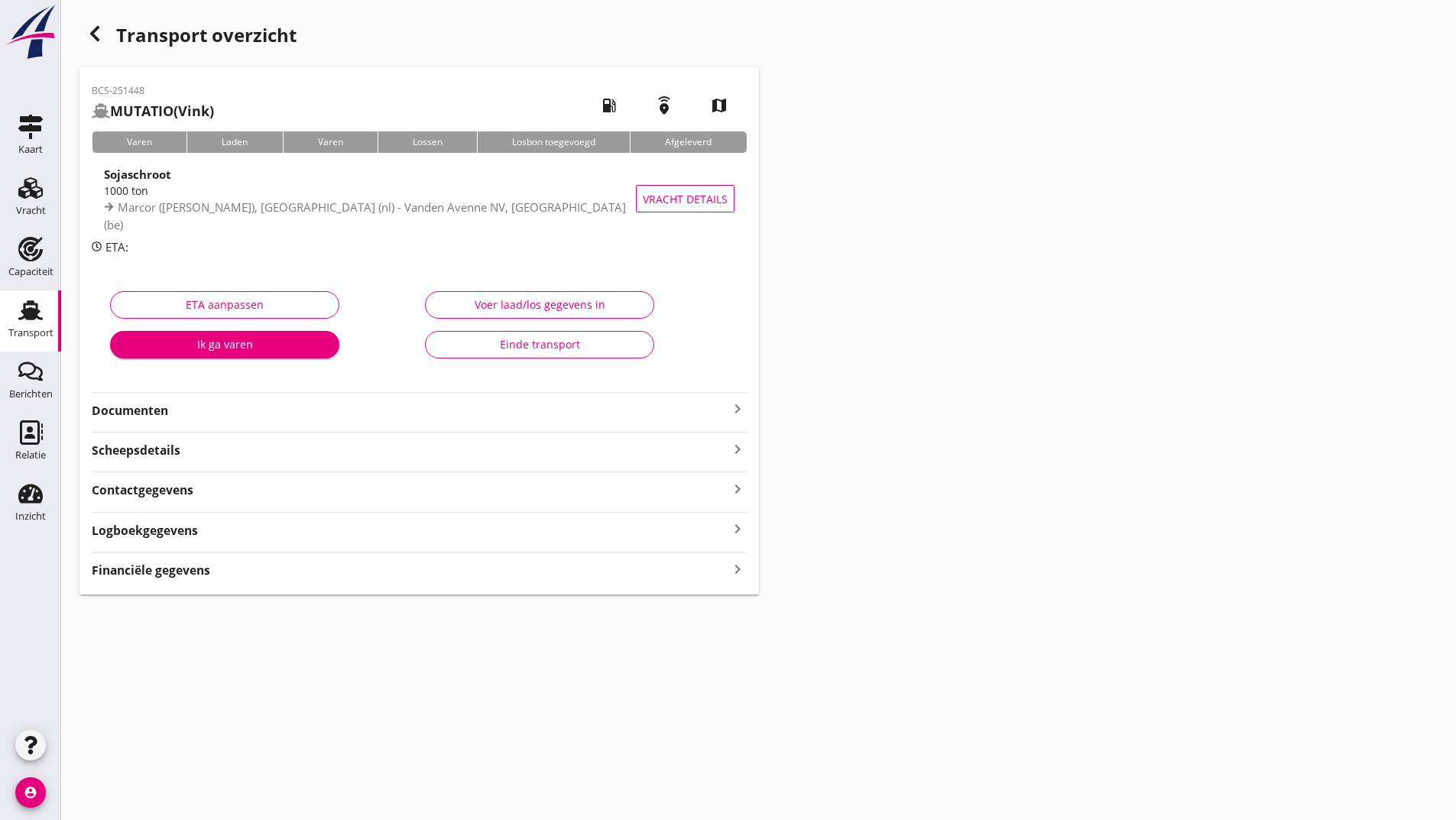
click at [127, 412] on strong "Documenten" at bounding box center [410, 410] width 637 height 18
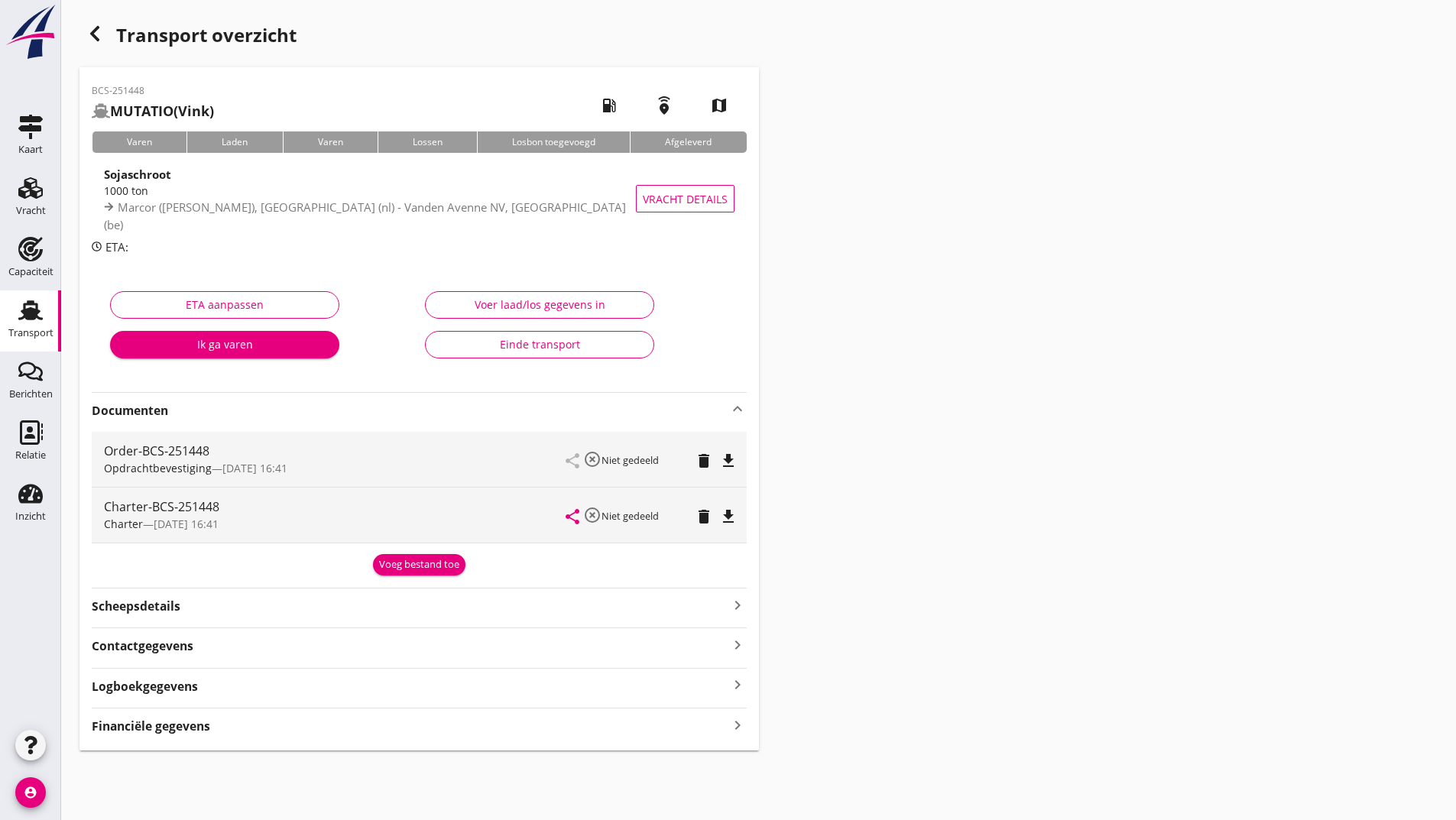
click at [392, 569] on div "Voeg bestand toe" at bounding box center [419, 565] width 80 height 15
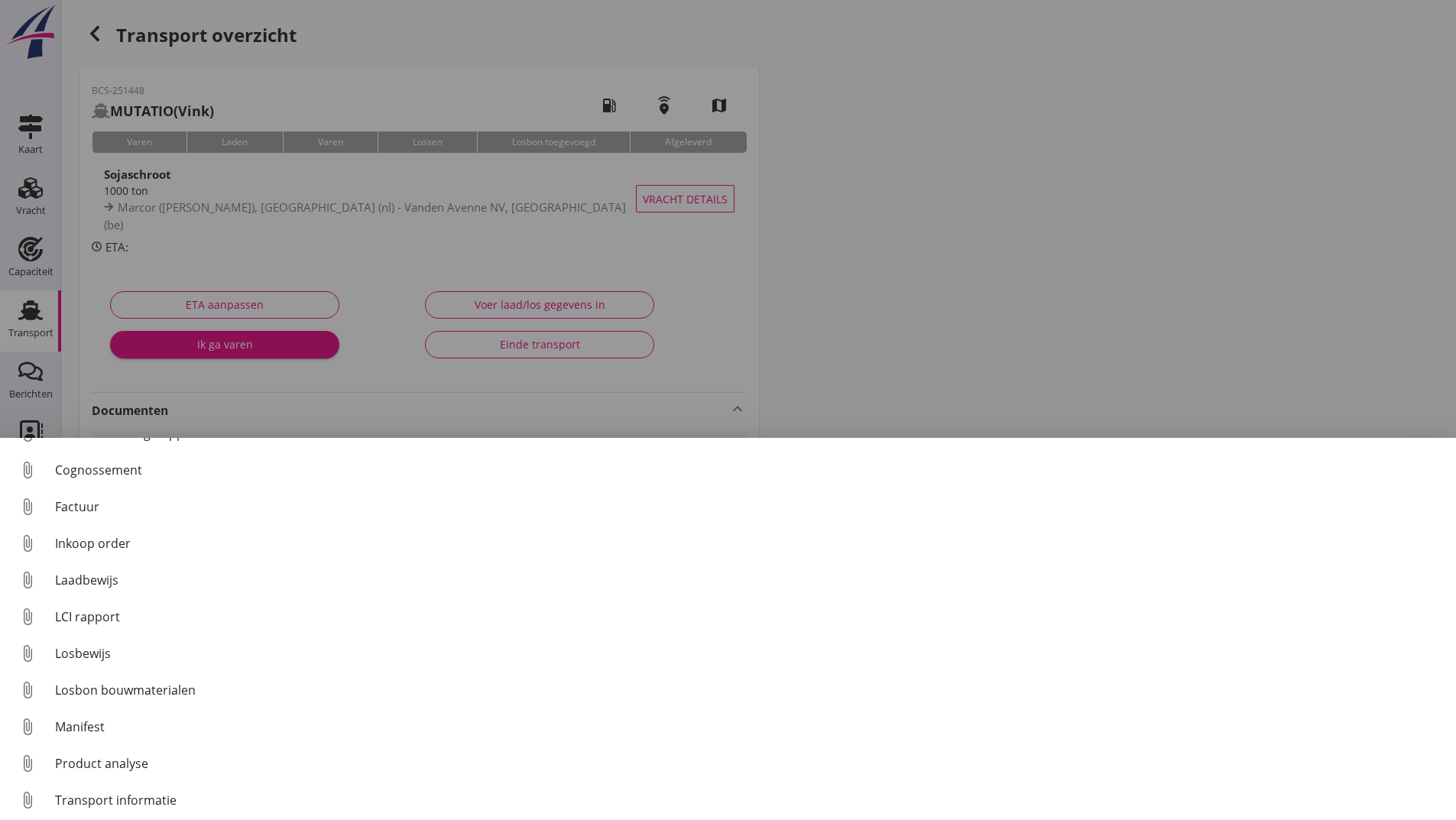
scroll to position [107, 0]
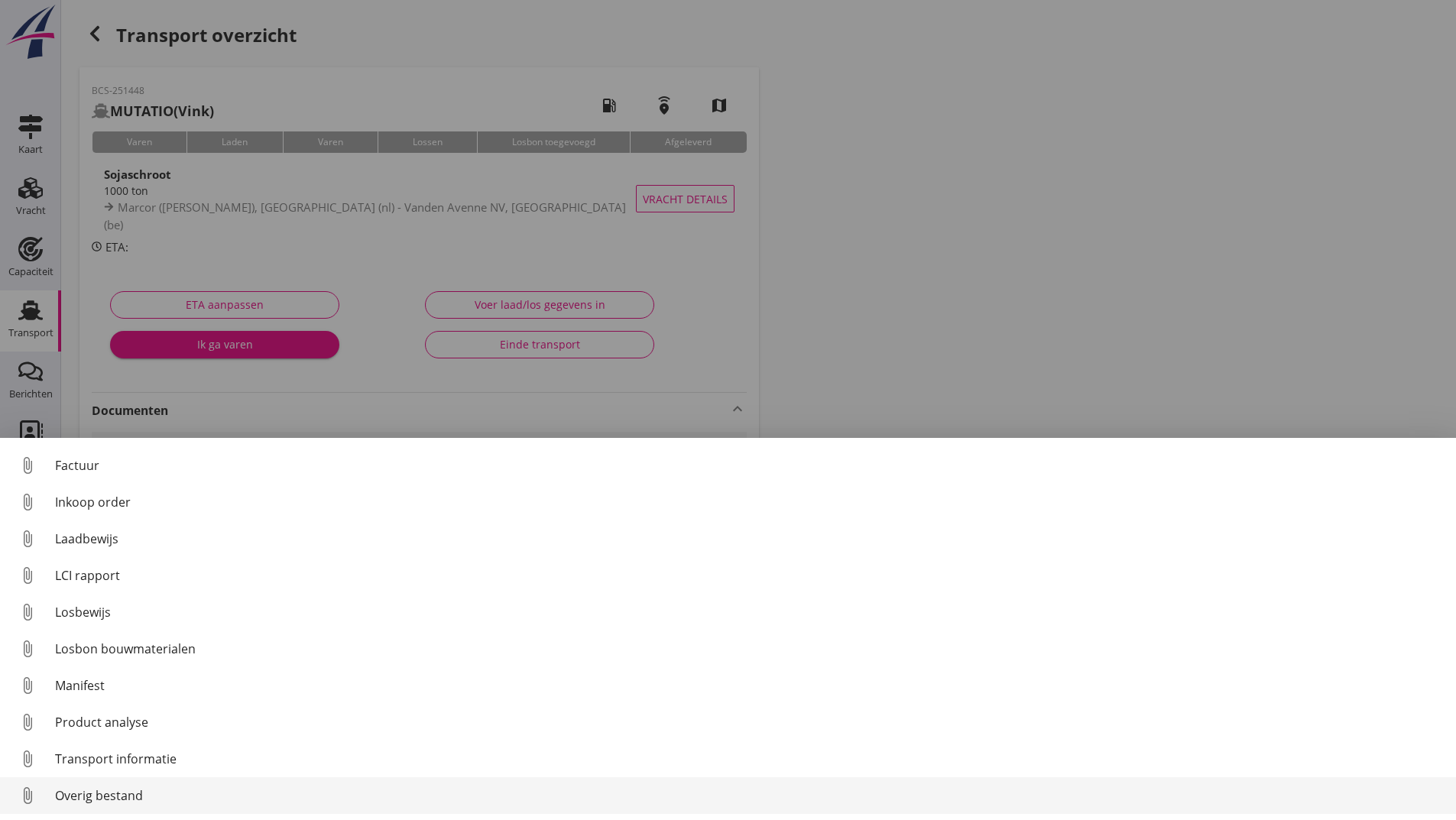
click at [133, 794] on div "Overig bestand" at bounding box center [749, 796] width 1389 height 19
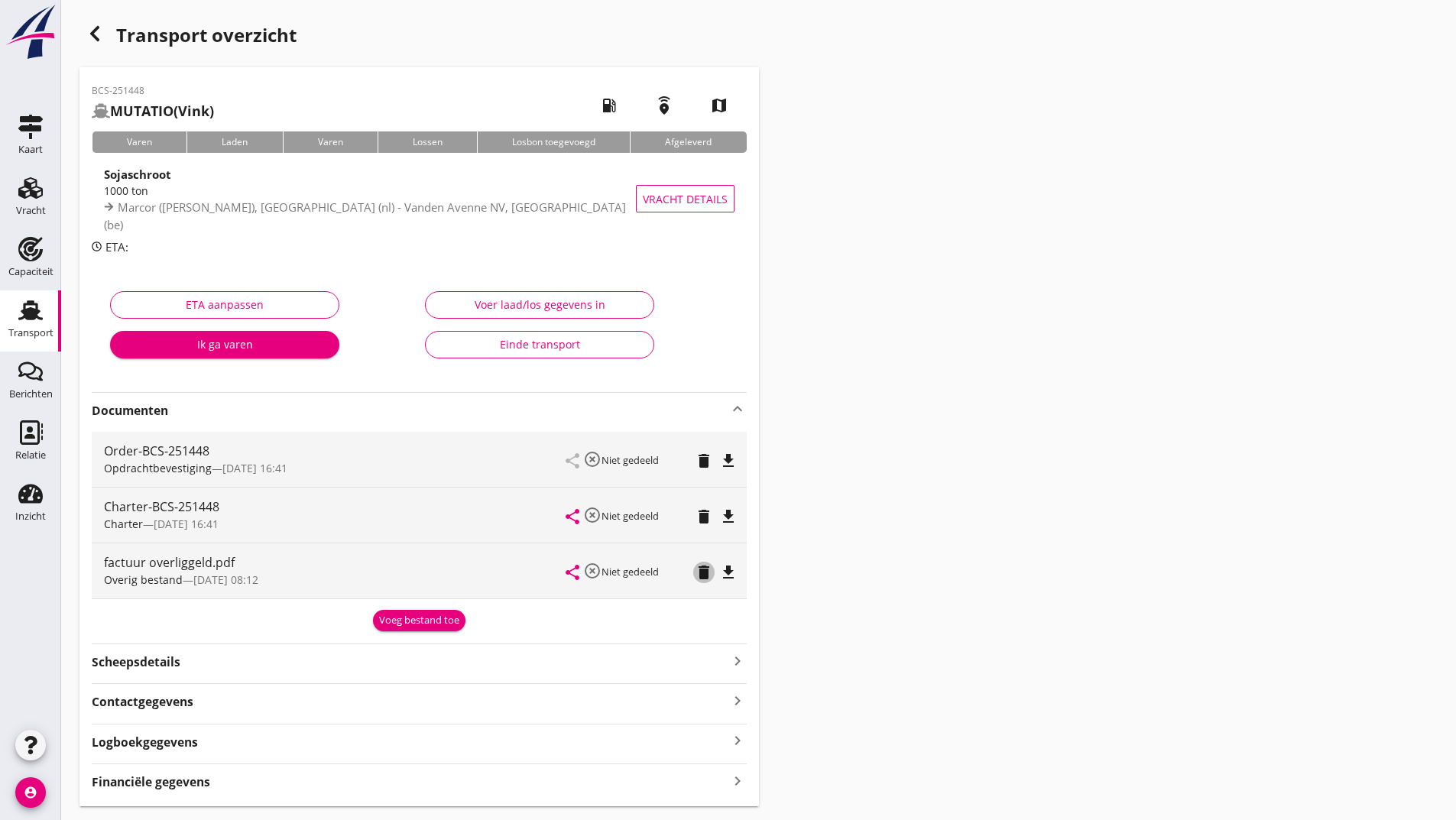
click at [699, 575] on icon "delete" at bounding box center [704, 572] width 19 height 19
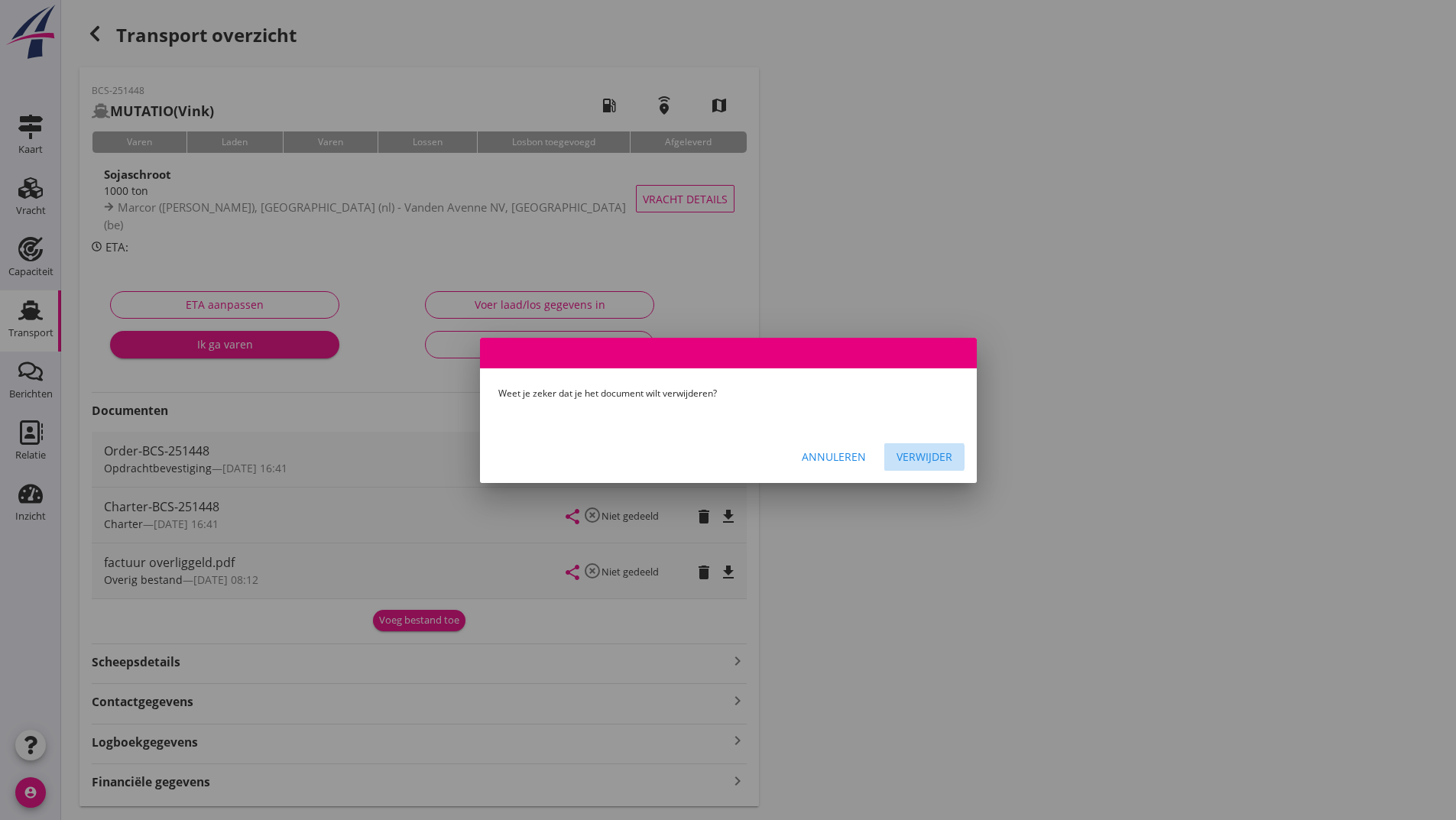
click at [928, 462] on div "Verwijder" at bounding box center [925, 456] width 56 height 16
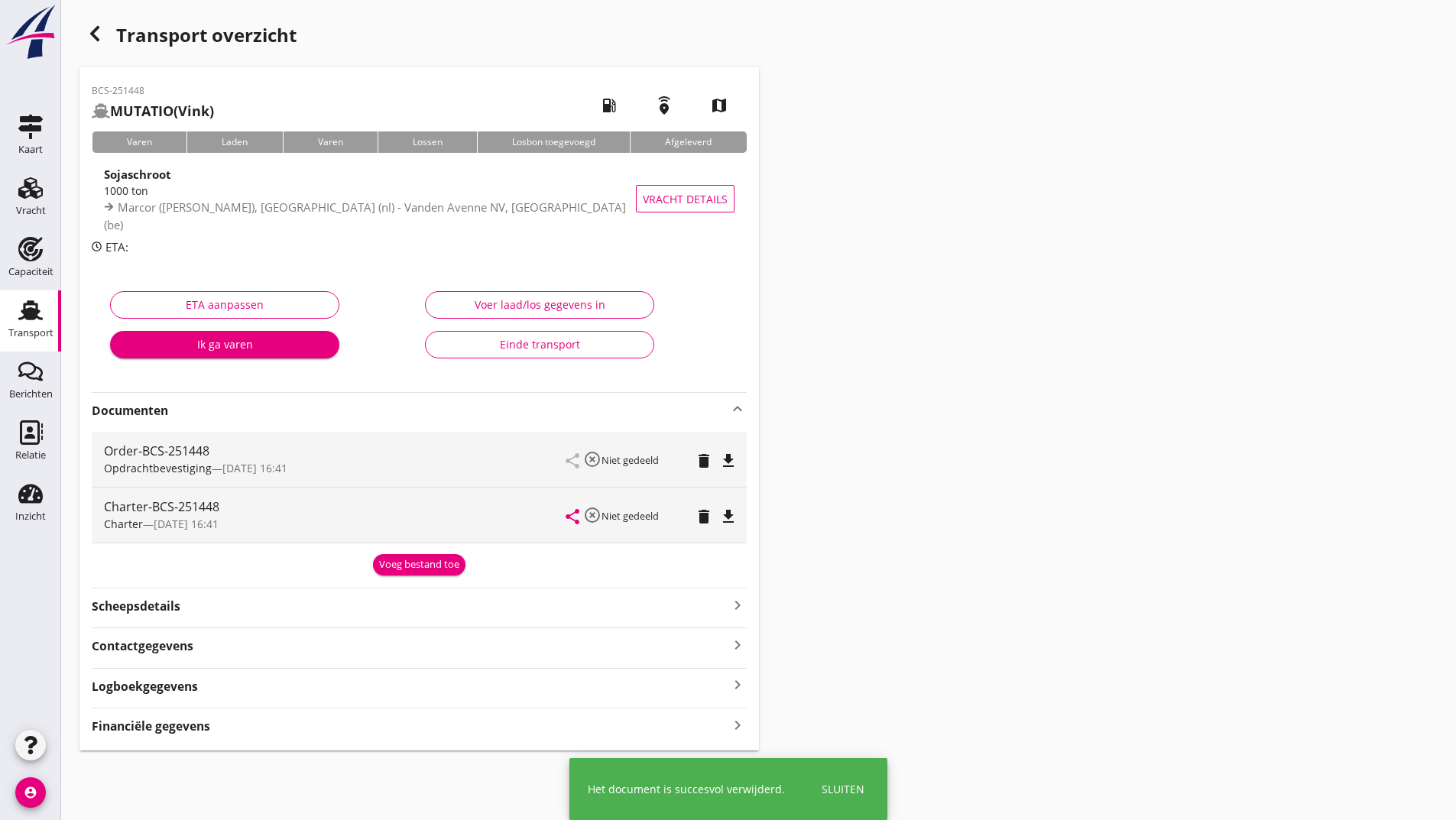
click at [412, 567] on div "Voeg bestand toe" at bounding box center [419, 565] width 80 height 15
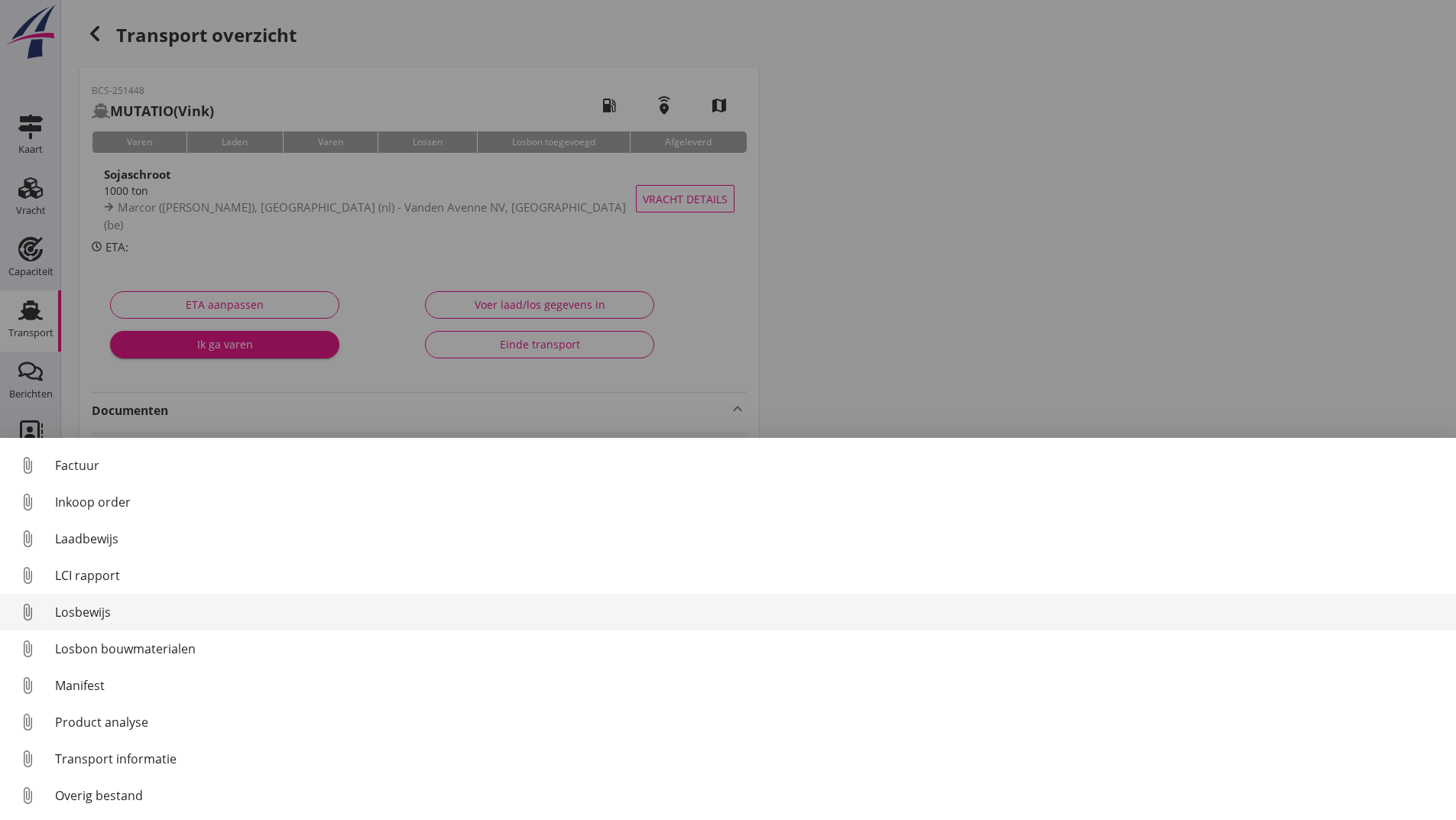
click at [93, 617] on div "Losbewijs" at bounding box center [749, 612] width 1389 height 19
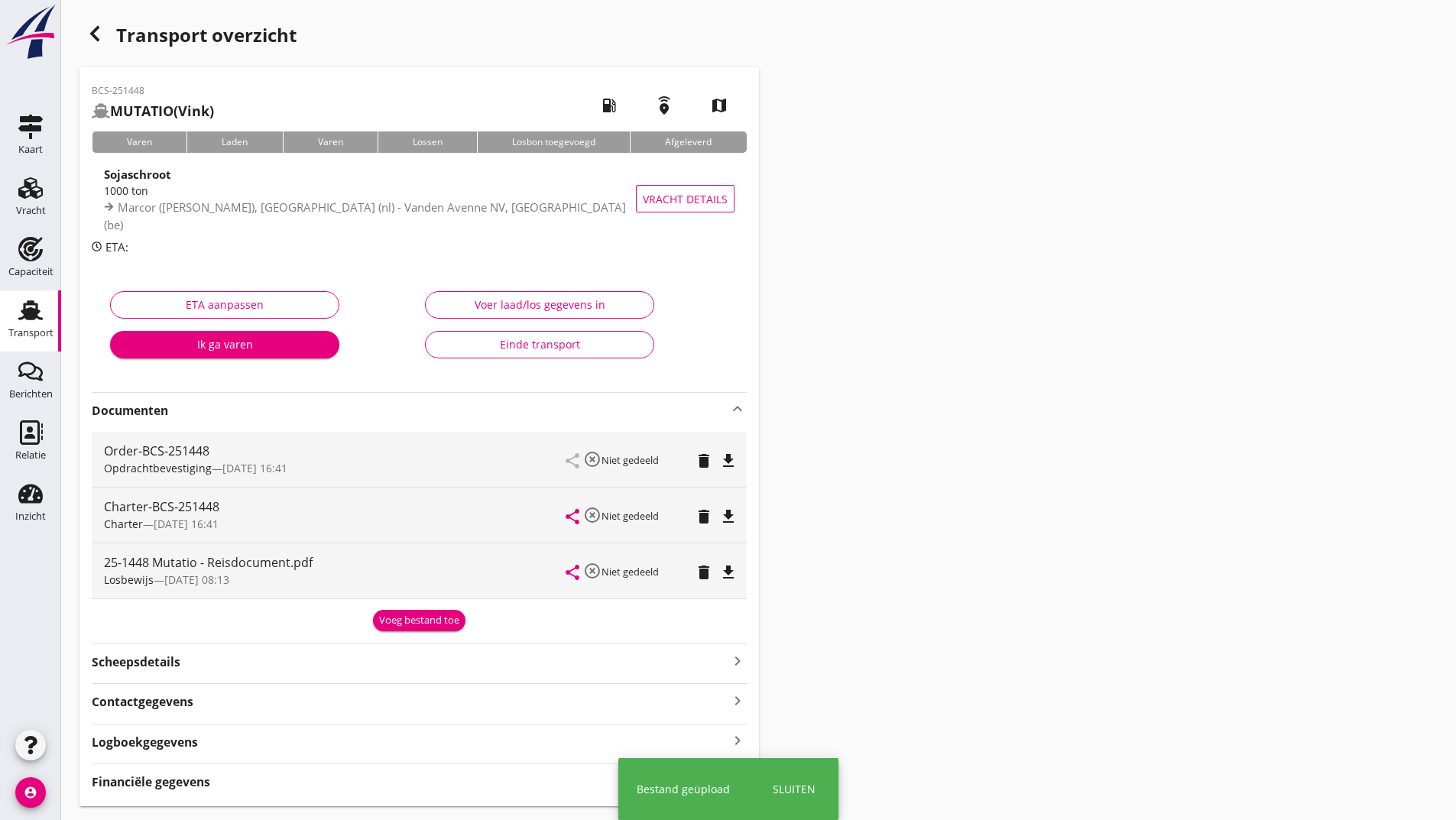
click at [389, 618] on div "Voeg bestand toe" at bounding box center [419, 621] width 80 height 15
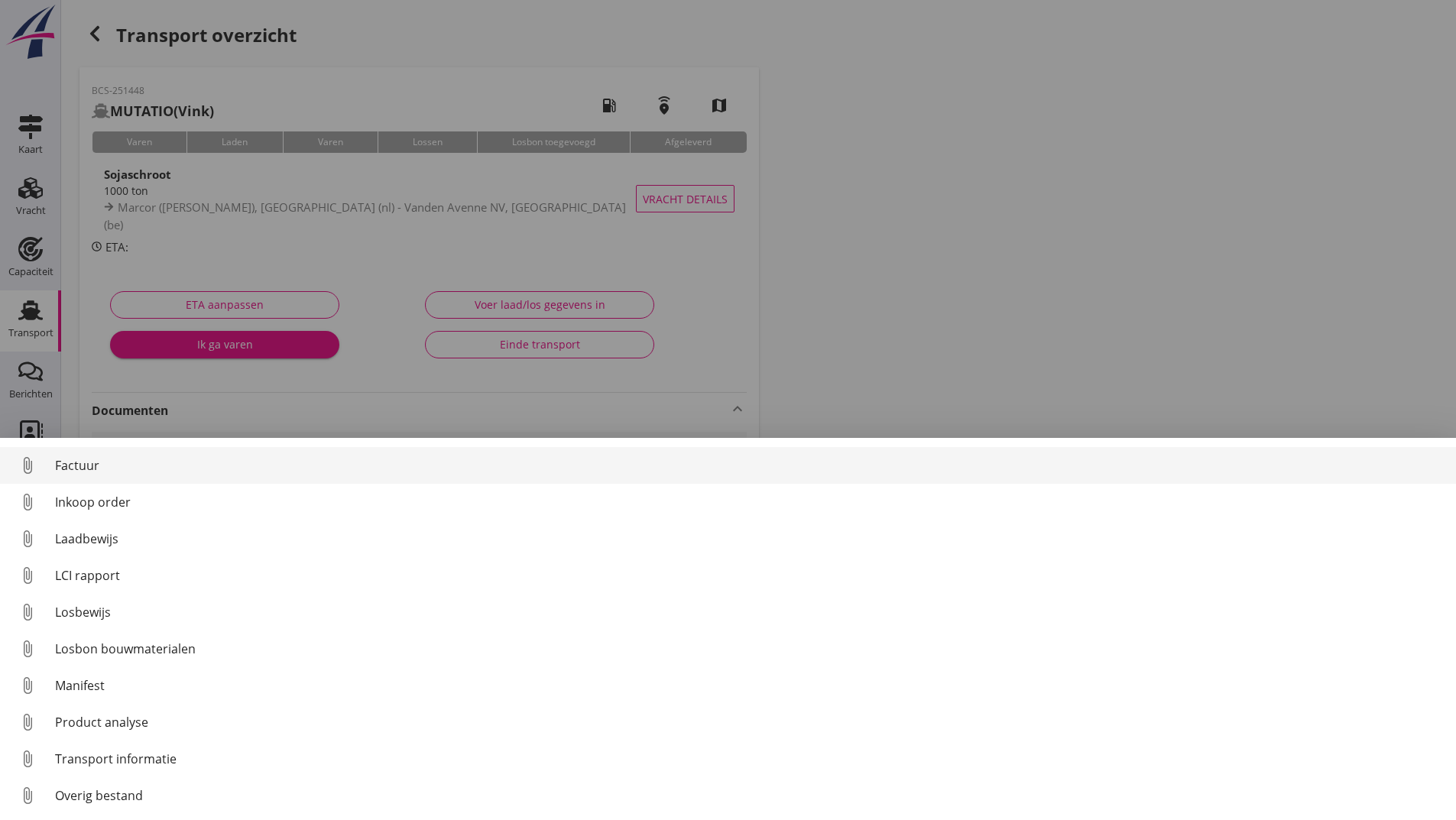
click at [83, 467] on div "Factuur" at bounding box center [749, 466] width 1389 height 19
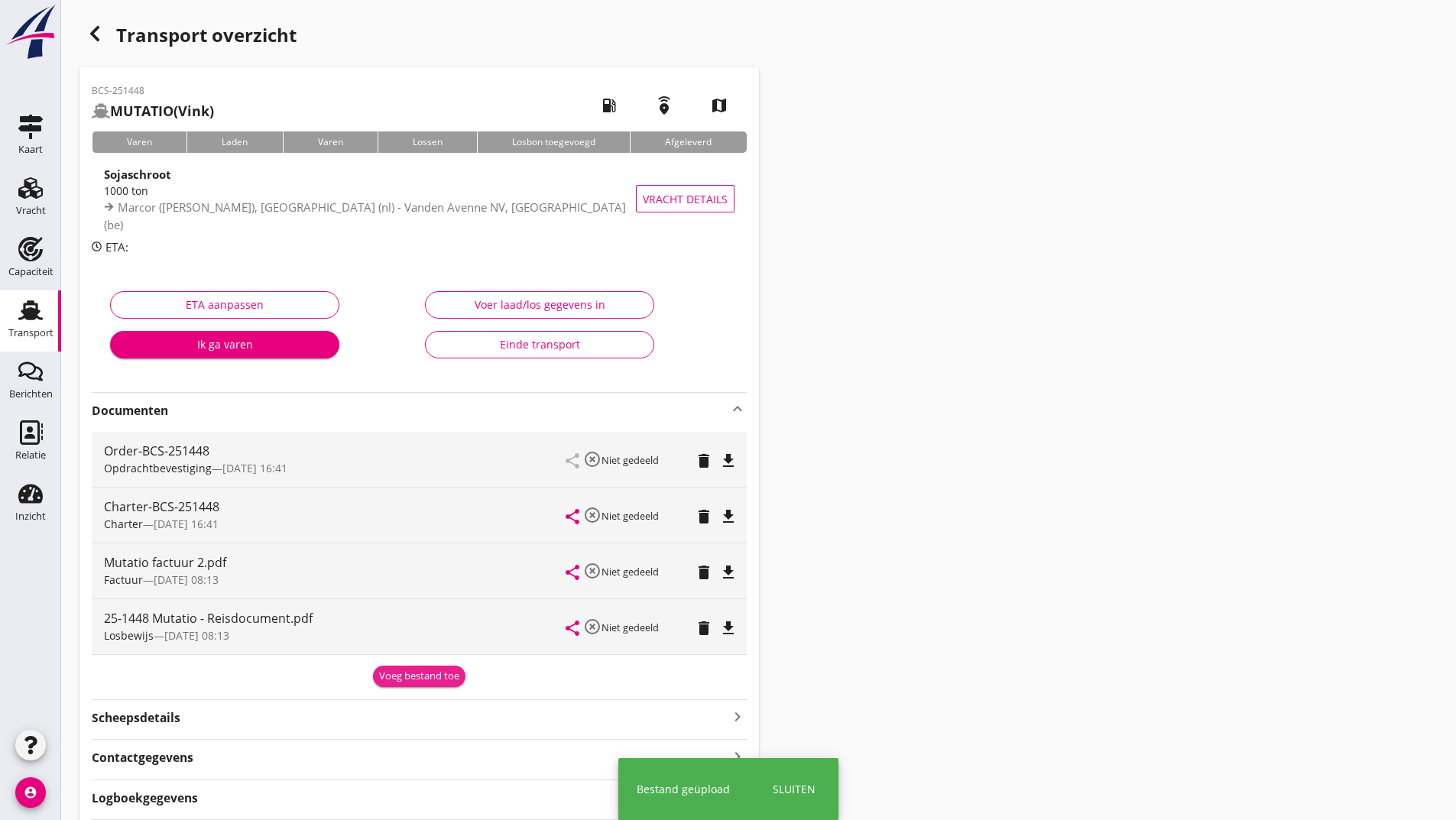
drag, startPoint x: 389, startPoint y: 672, endPoint x: 257, endPoint y: 728, distance: 143.4
click at [389, 673] on div "Voeg bestand toe" at bounding box center [419, 676] width 80 height 15
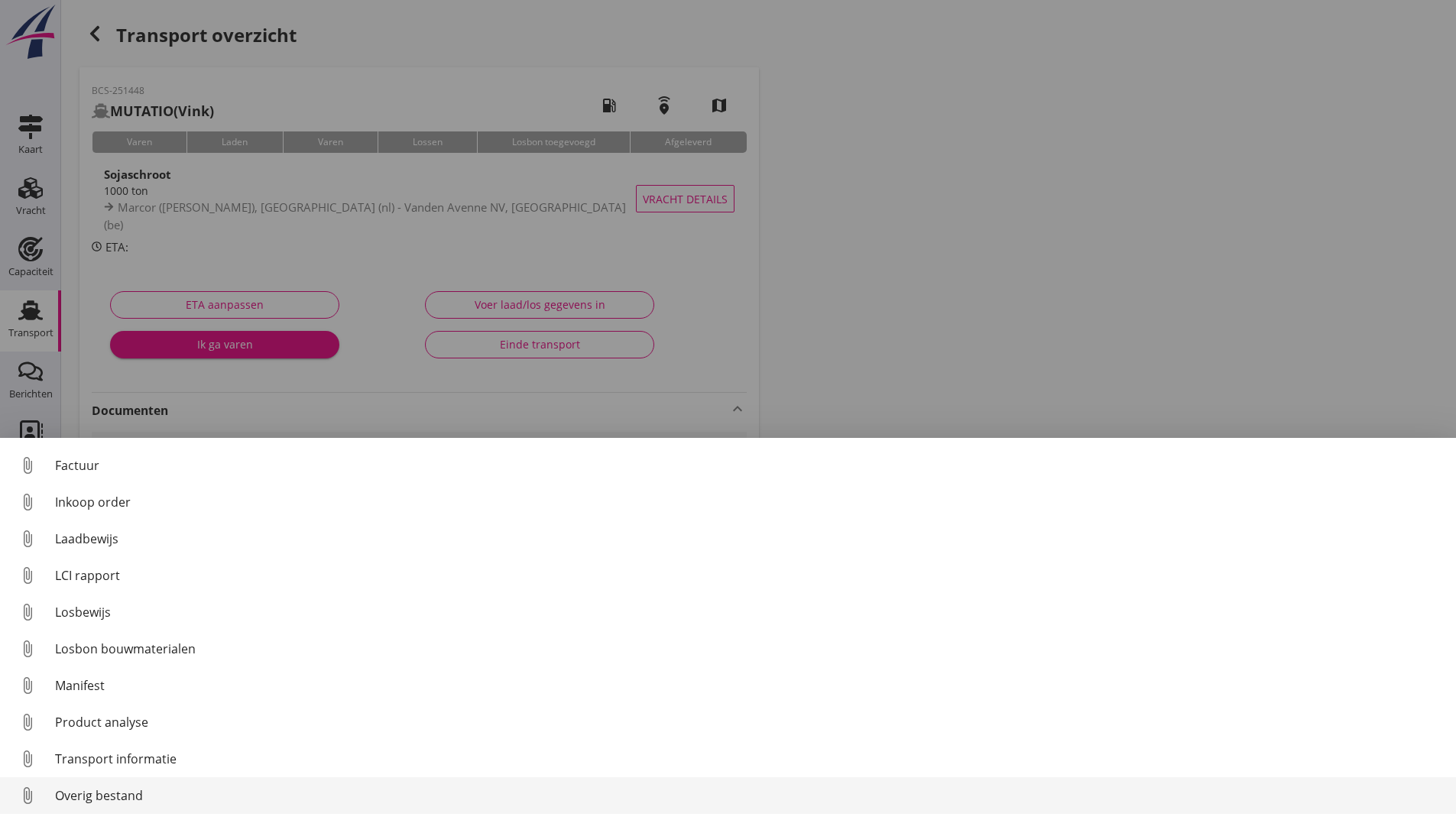
click at [136, 798] on div "Overig bestand" at bounding box center [749, 796] width 1389 height 19
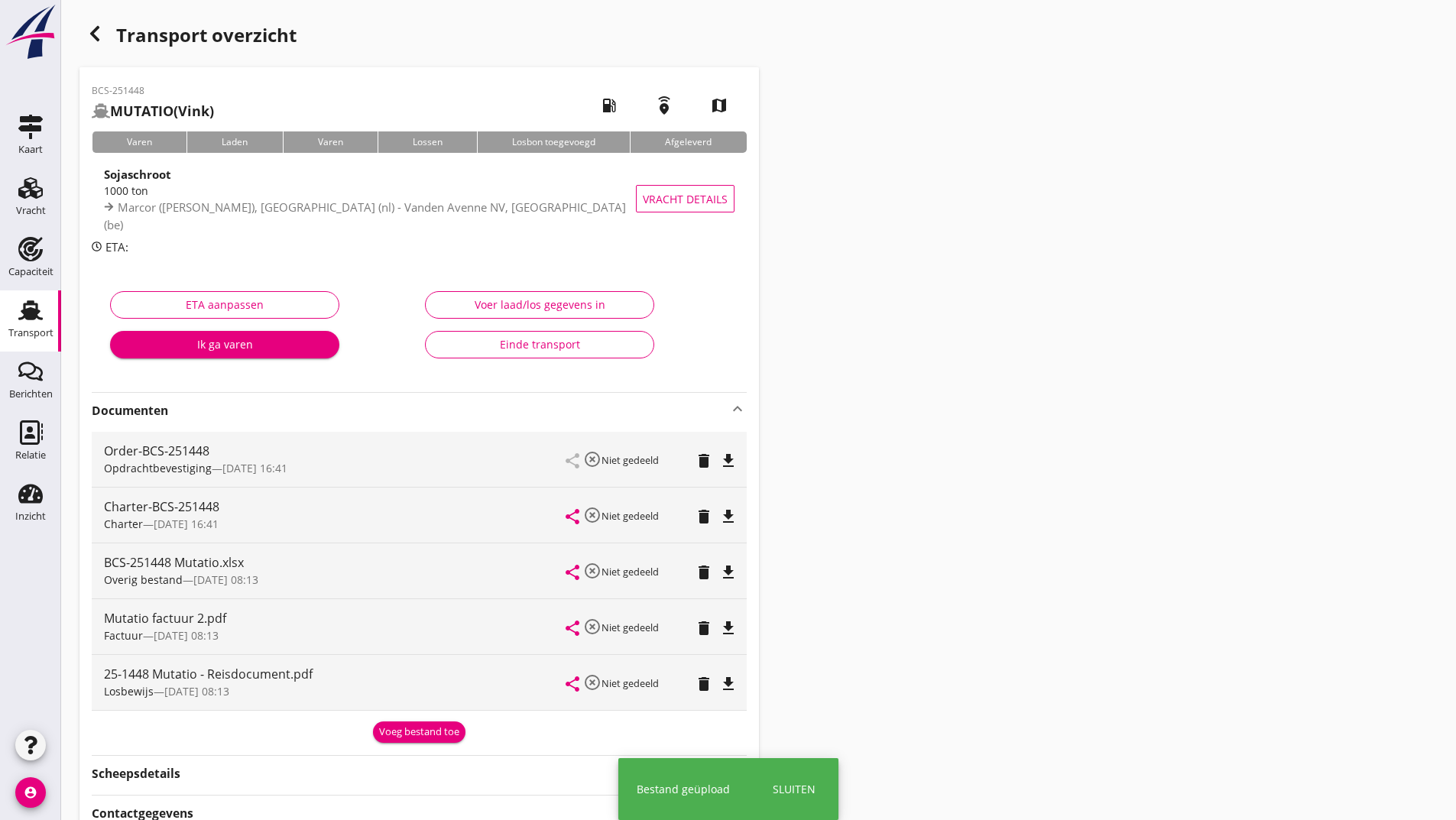
click at [396, 734] on div "Voeg bestand toe" at bounding box center [419, 732] width 80 height 15
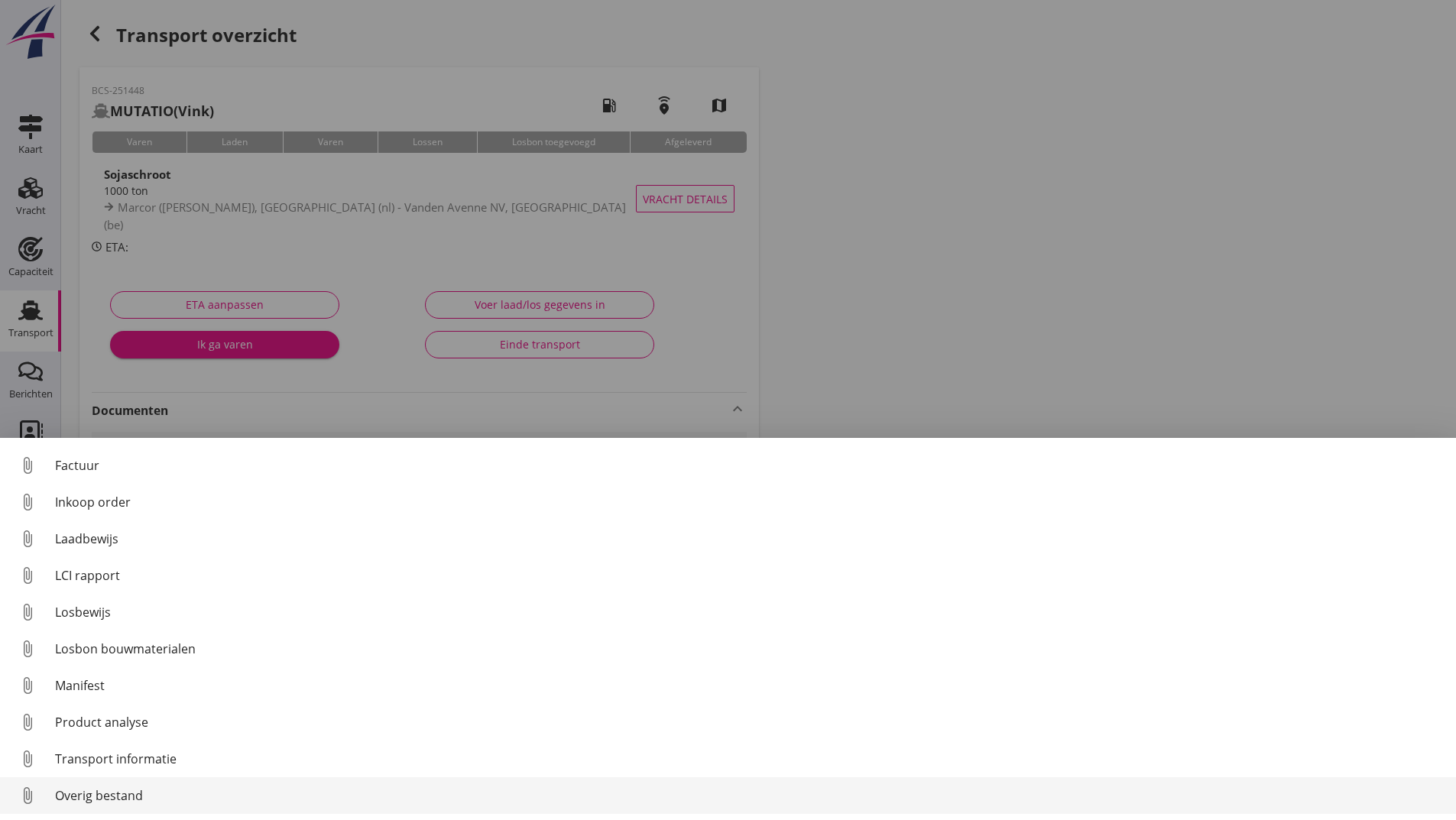
click at [105, 797] on div "Overig bestand" at bounding box center [749, 796] width 1389 height 19
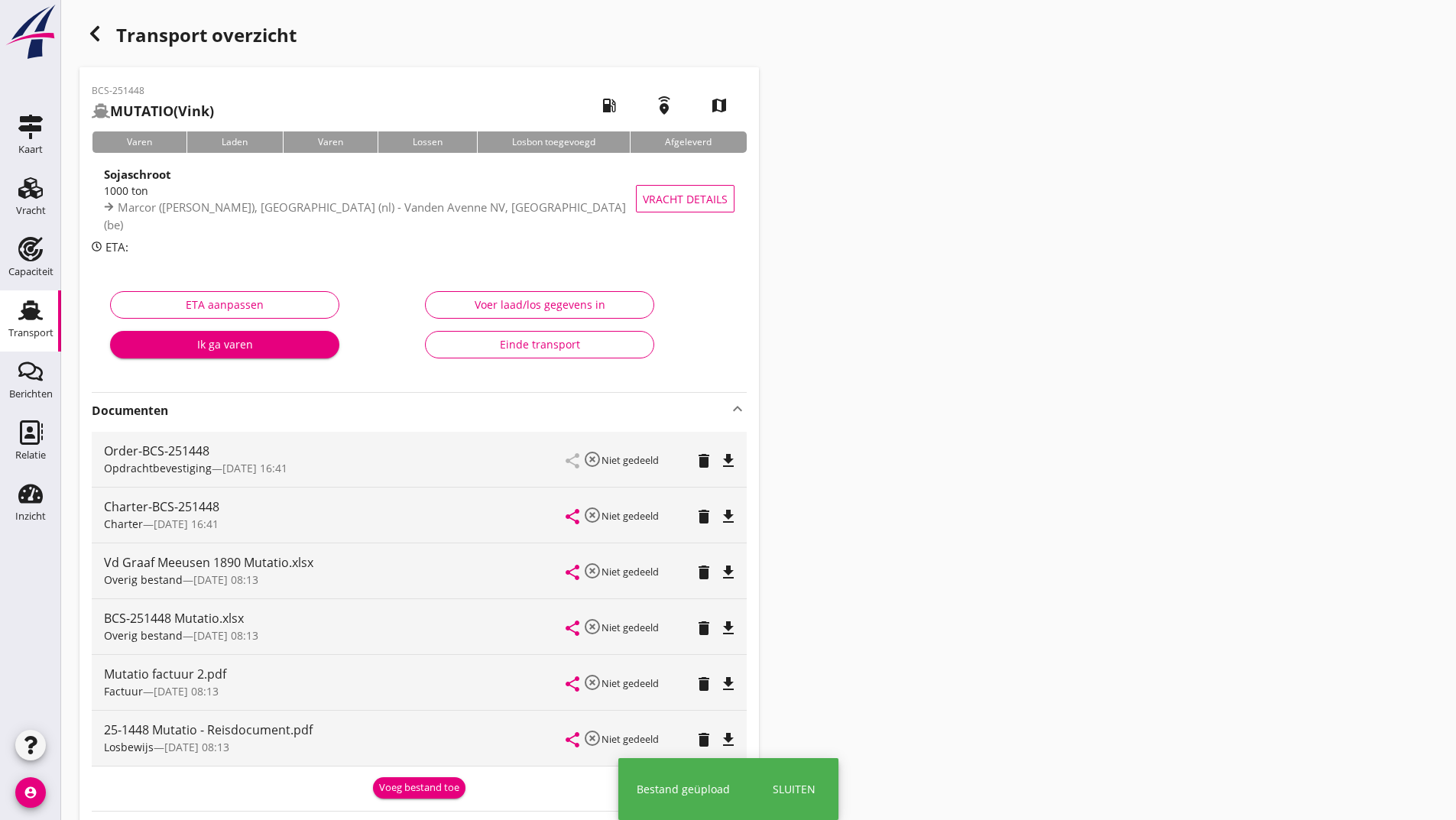
click at [98, 38] on use "button" at bounding box center [94, 34] width 9 height 15
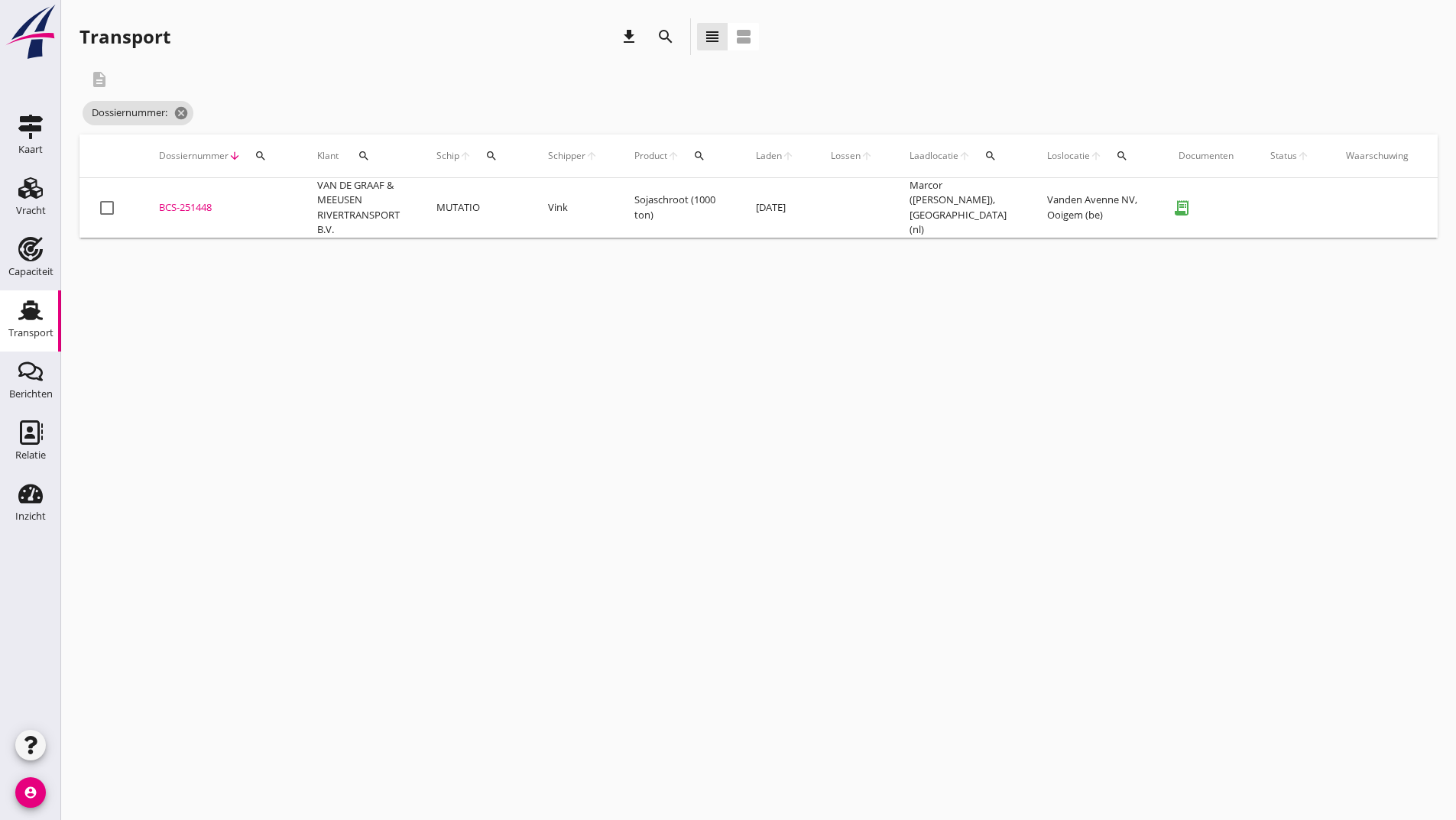
click at [663, 37] on icon "search" at bounding box center [666, 36] width 19 height 19
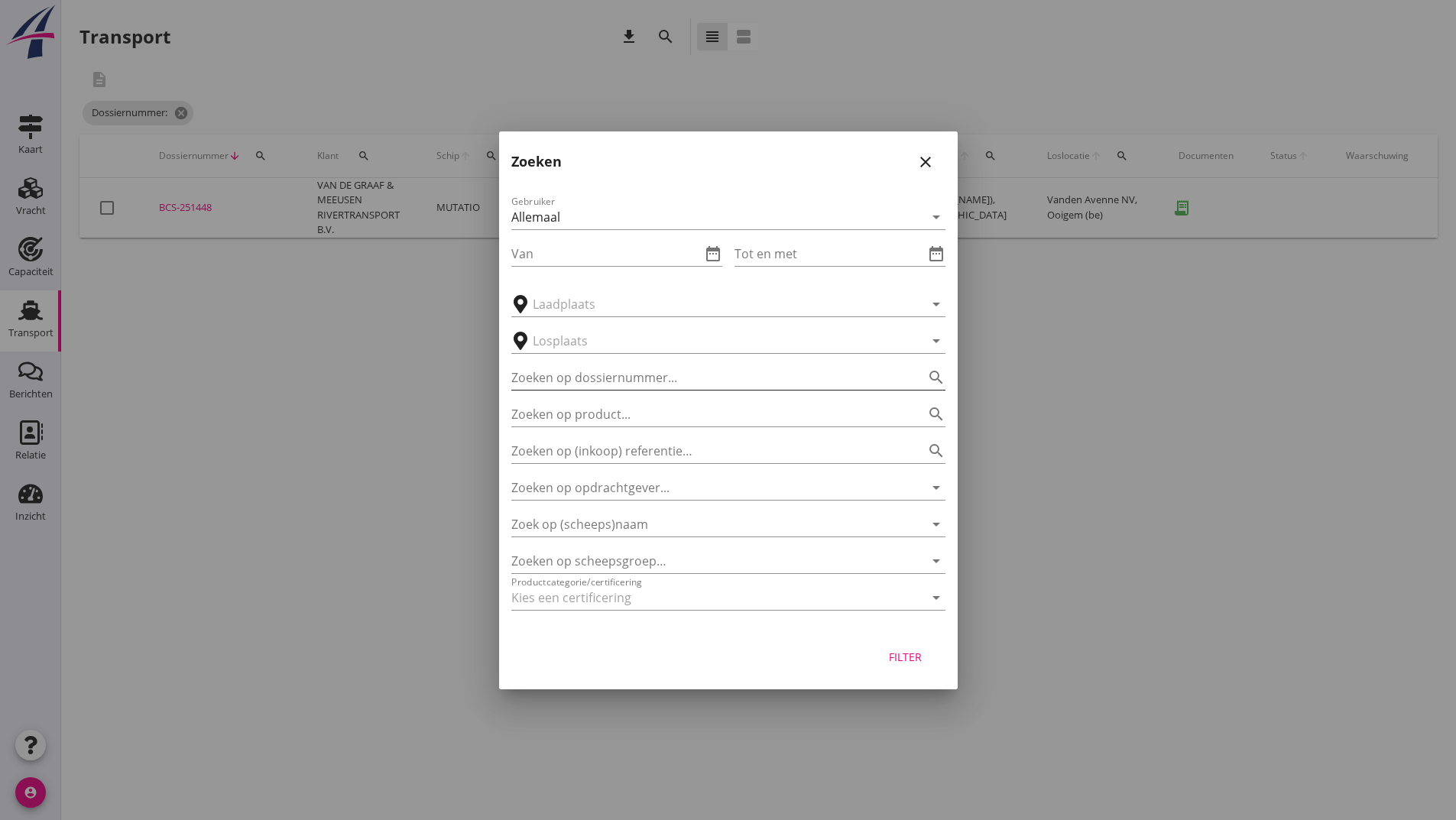
click at [568, 370] on input "Zoeken op dossiernummer..." at bounding box center [707, 378] width 391 height 24
type input "251475"
click at [923, 658] on div "Filter" at bounding box center [906, 656] width 43 height 16
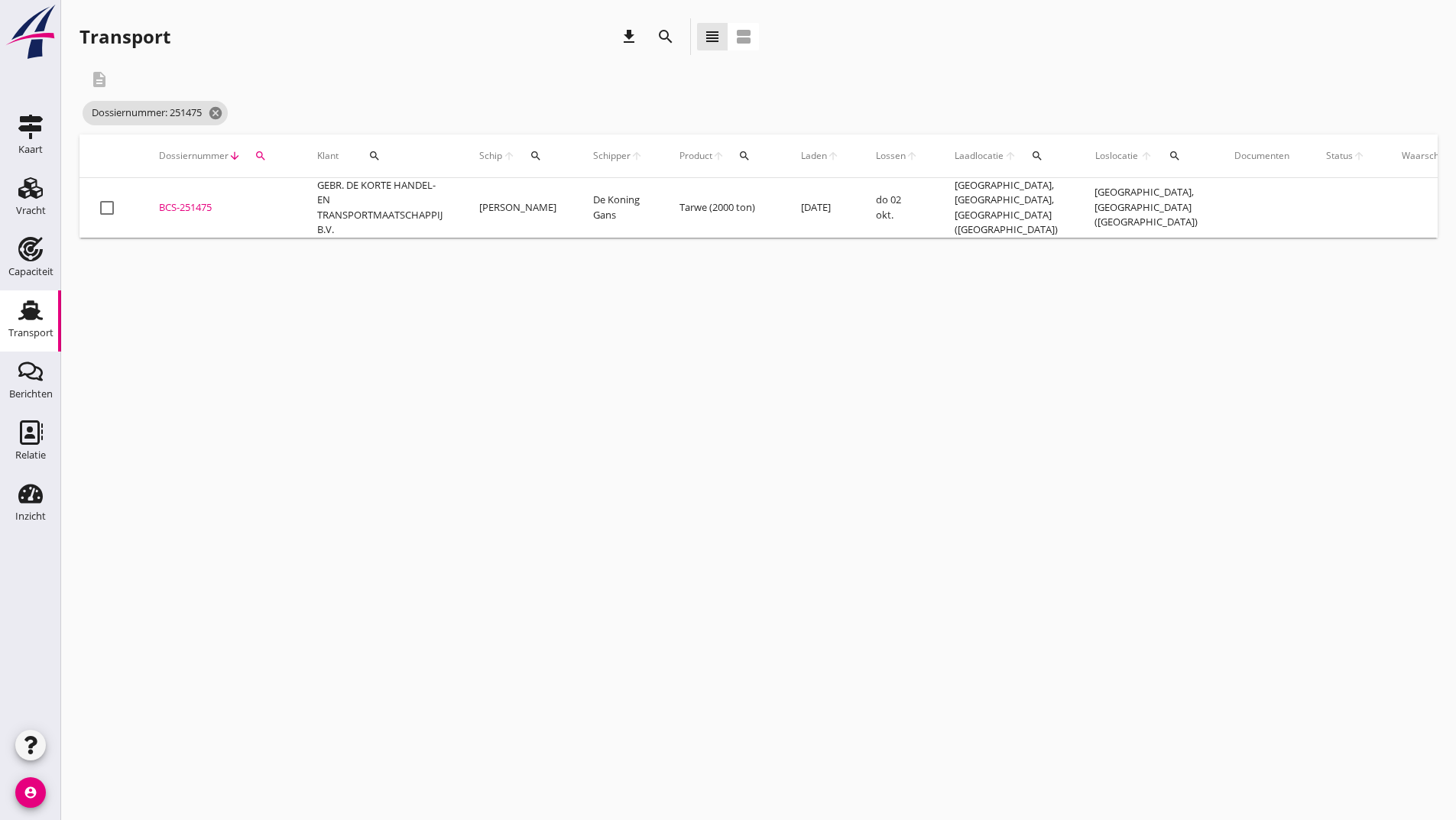
drag, startPoint x: 191, startPoint y: 205, endPoint x: 223, endPoint y: 223, distance: 36.7
click at [197, 207] on div "BCS-251475" at bounding box center [220, 208] width 122 height 15
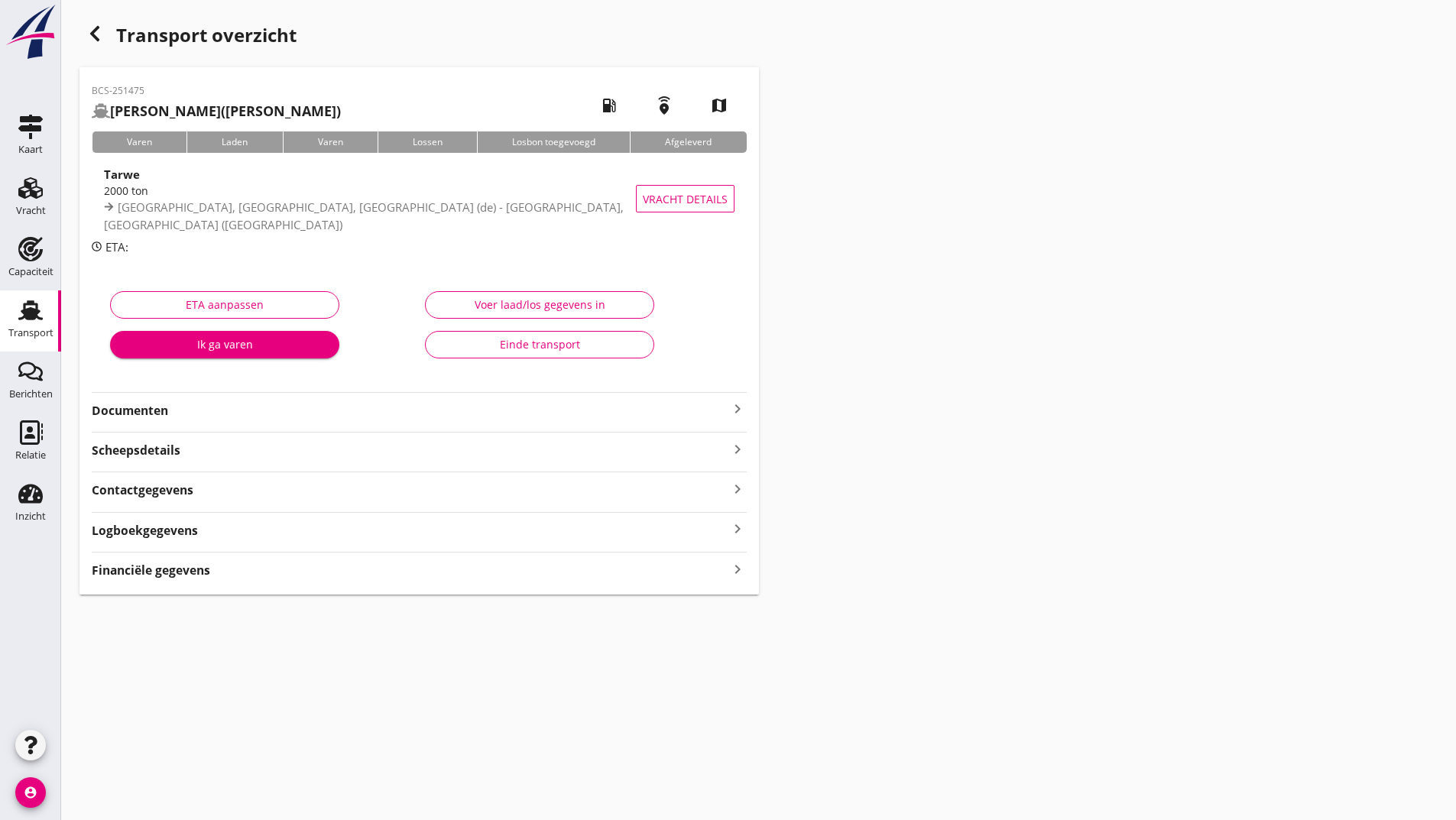
drag, startPoint x: 164, startPoint y: 409, endPoint x: 223, endPoint y: 417, distance: 59.5
click at [175, 411] on strong "Documenten" at bounding box center [410, 410] width 637 height 18
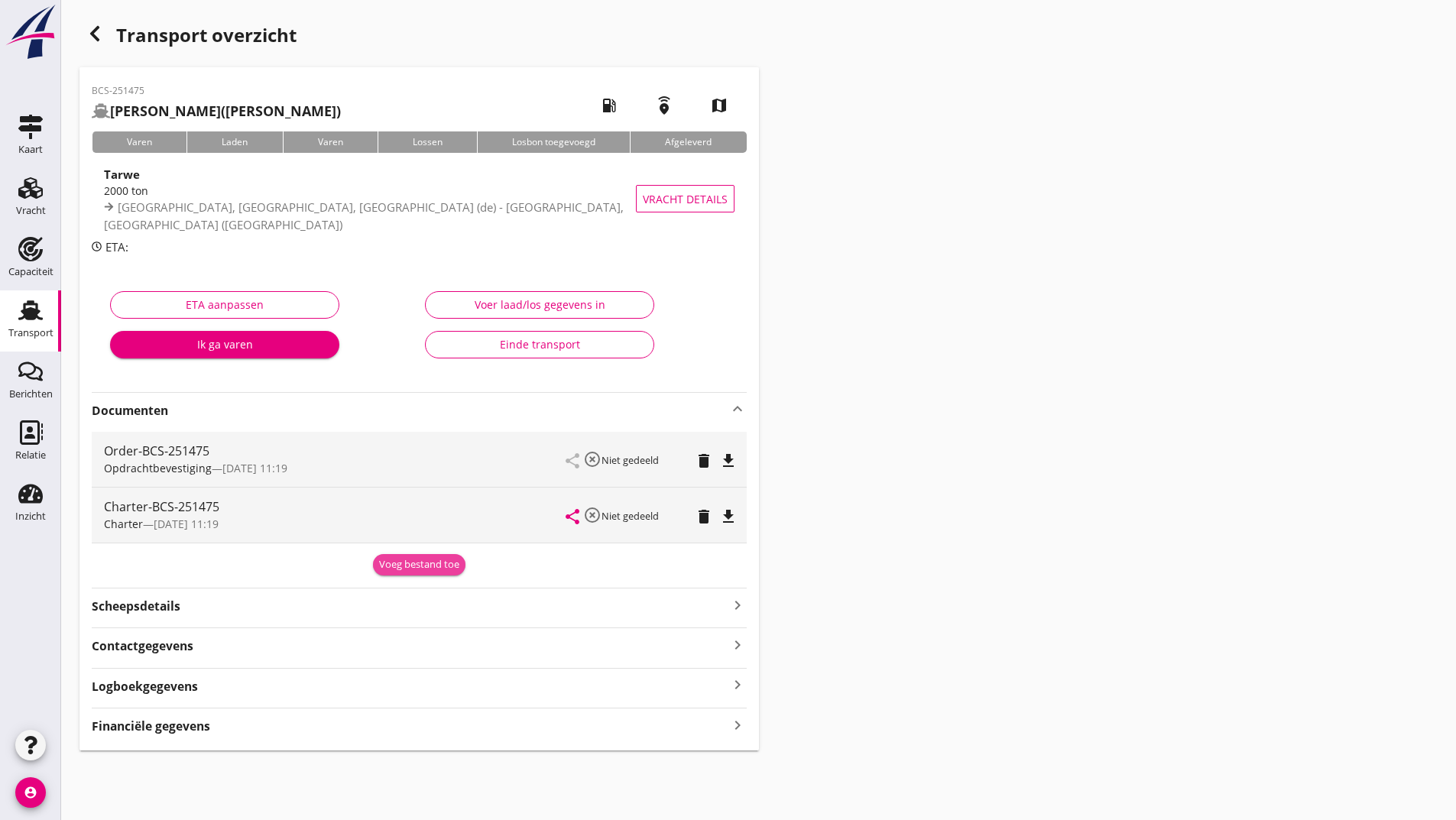
click at [398, 560] on div "Voeg bestand toe" at bounding box center [419, 565] width 80 height 15
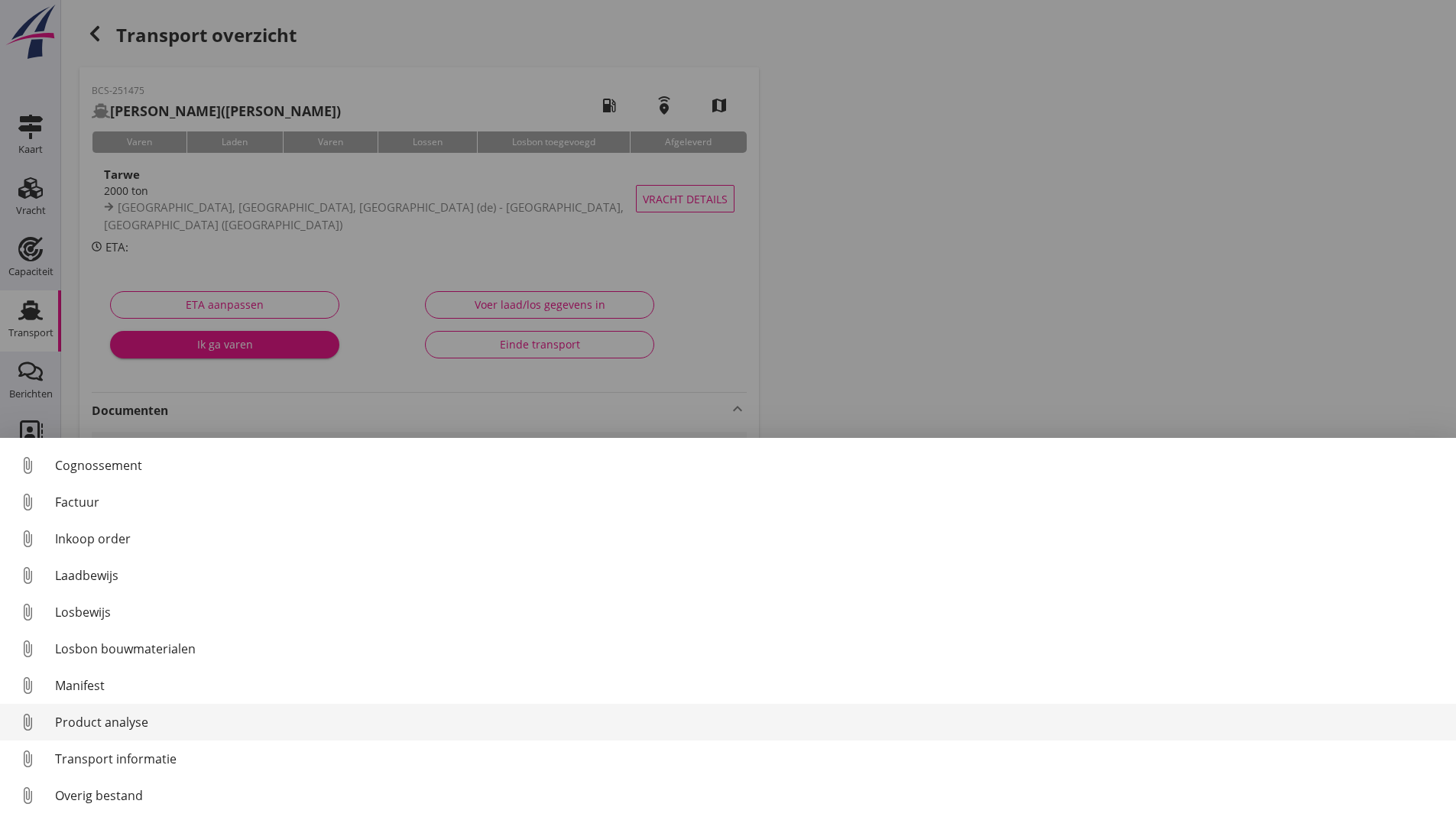
scroll to position [107, 0]
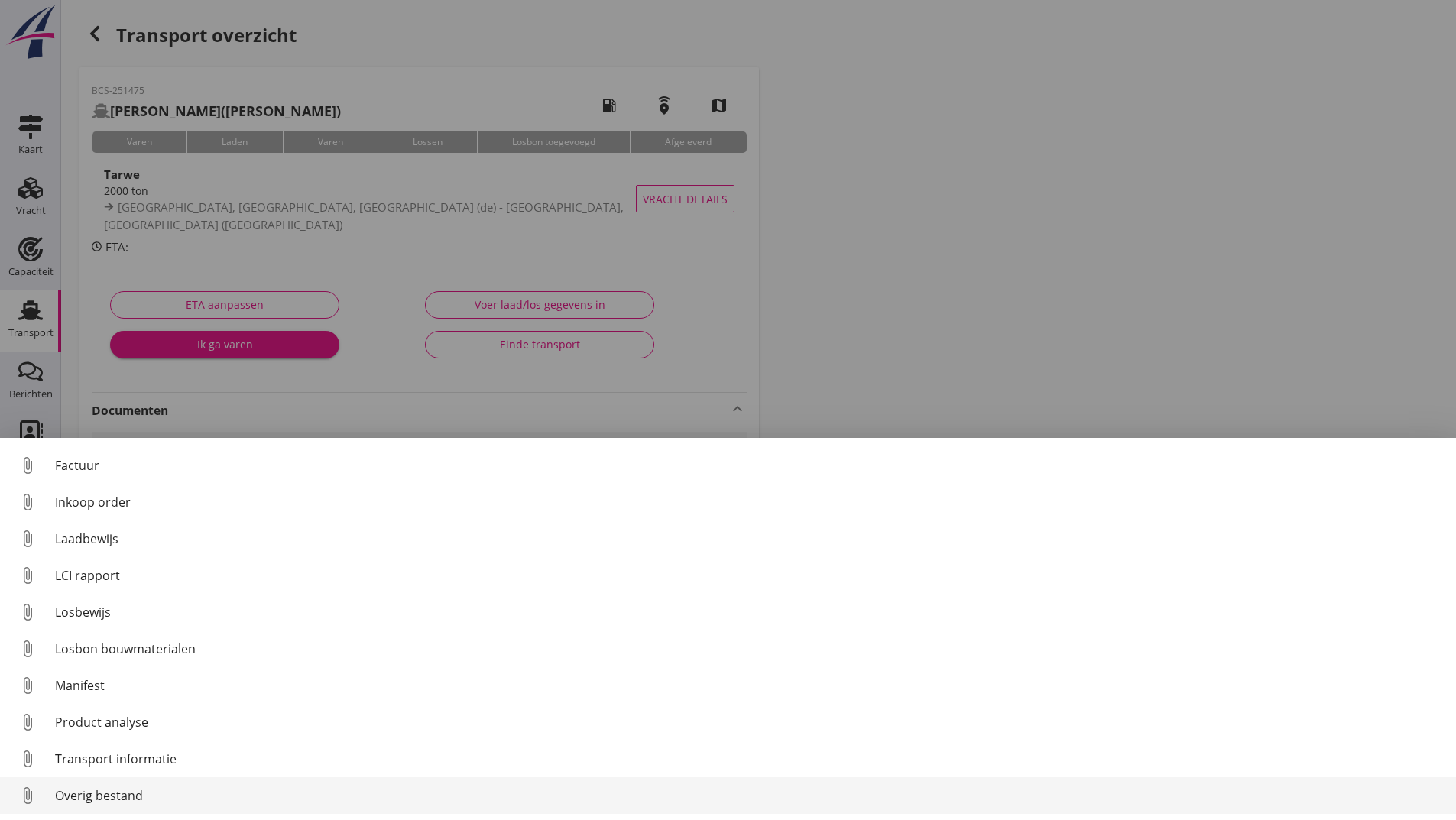
click at [101, 793] on div "Overig bestand" at bounding box center [749, 796] width 1389 height 19
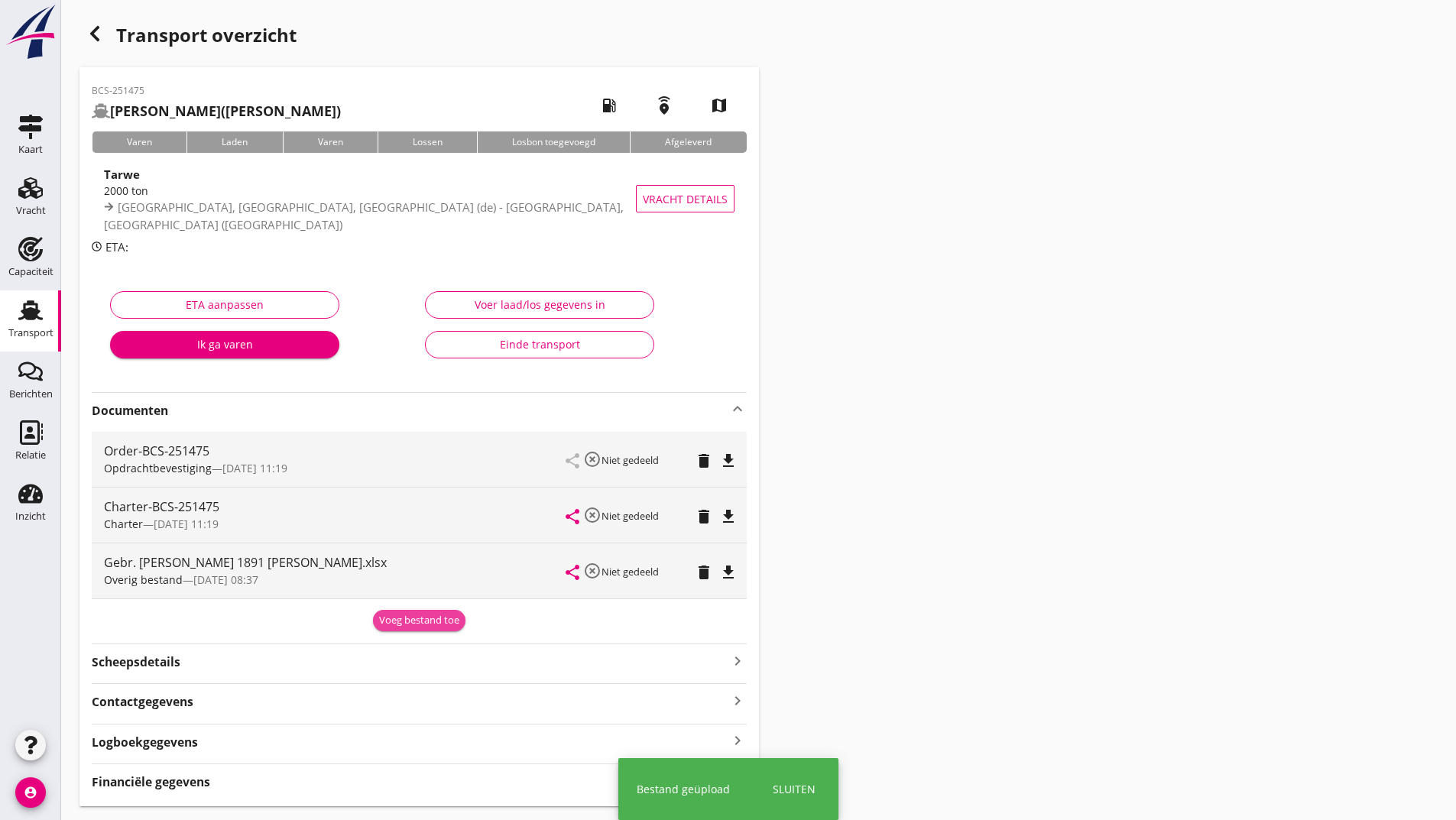
click at [395, 622] on div "Voeg bestand toe" at bounding box center [419, 621] width 80 height 15
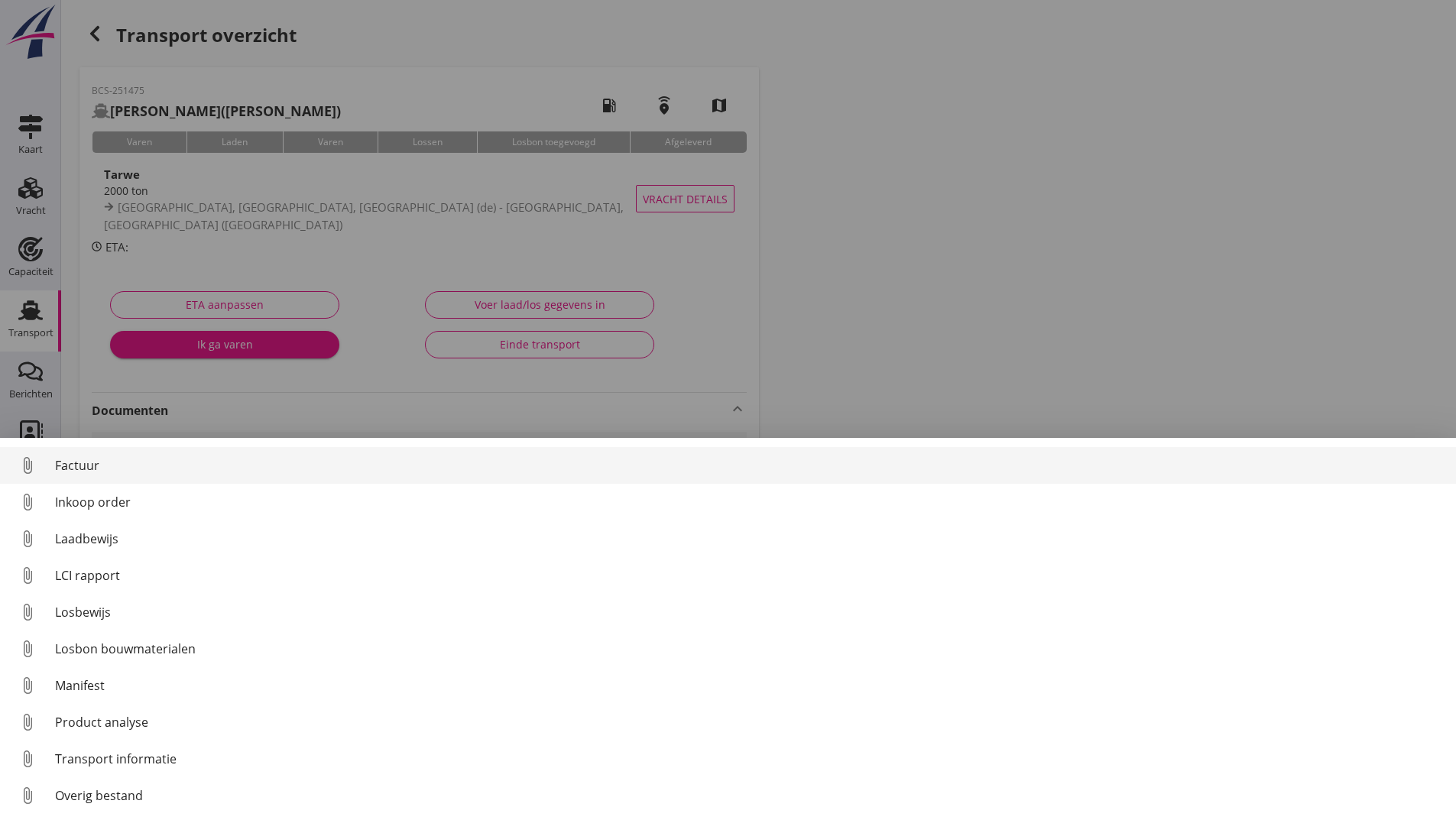
click at [80, 469] on div "Factuur" at bounding box center [749, 466] width 1389 height 19
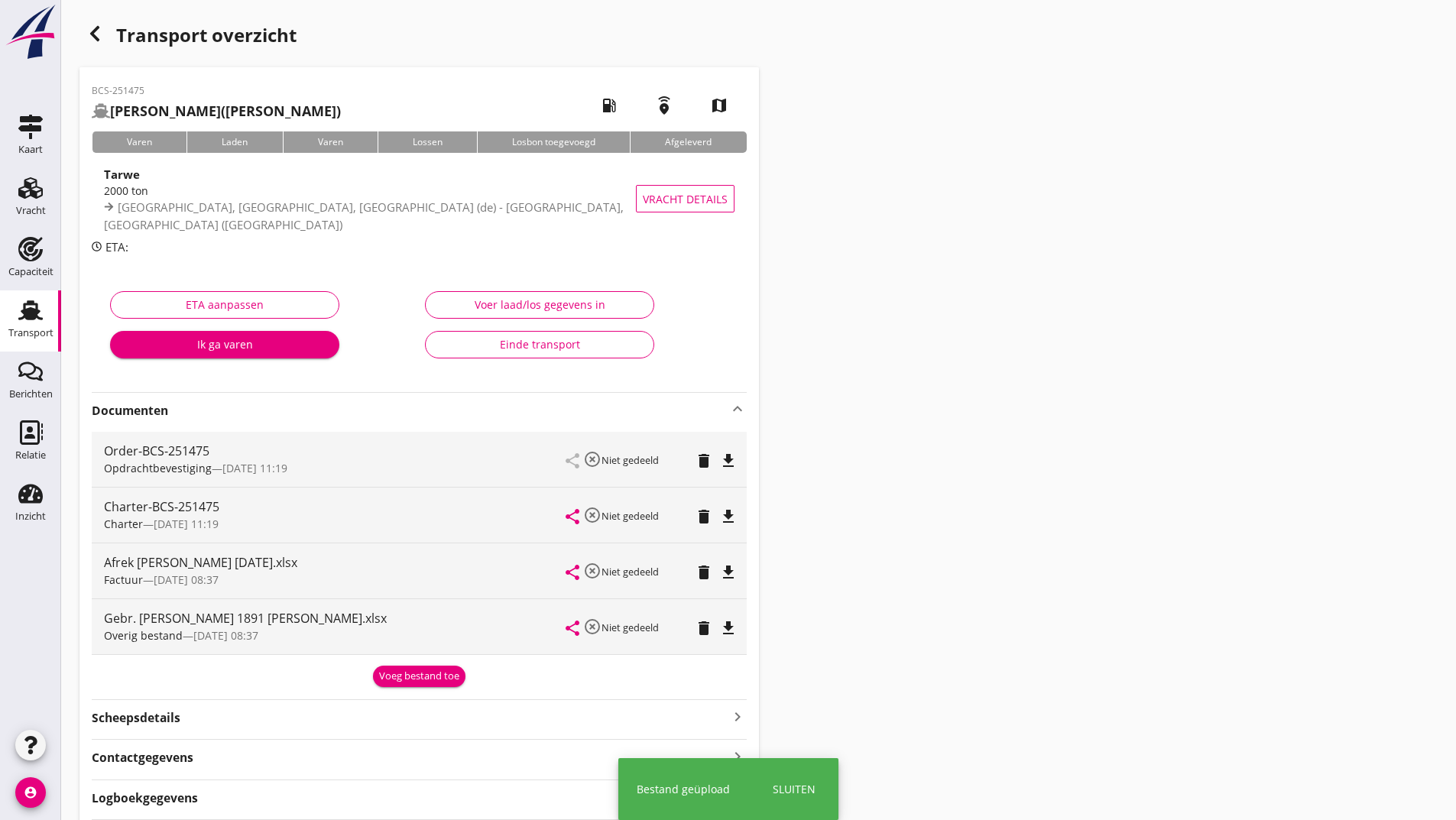
click at [402, 679] on div "Voeg bestand toe" at bounding box center [419, 676] width 80 height 15
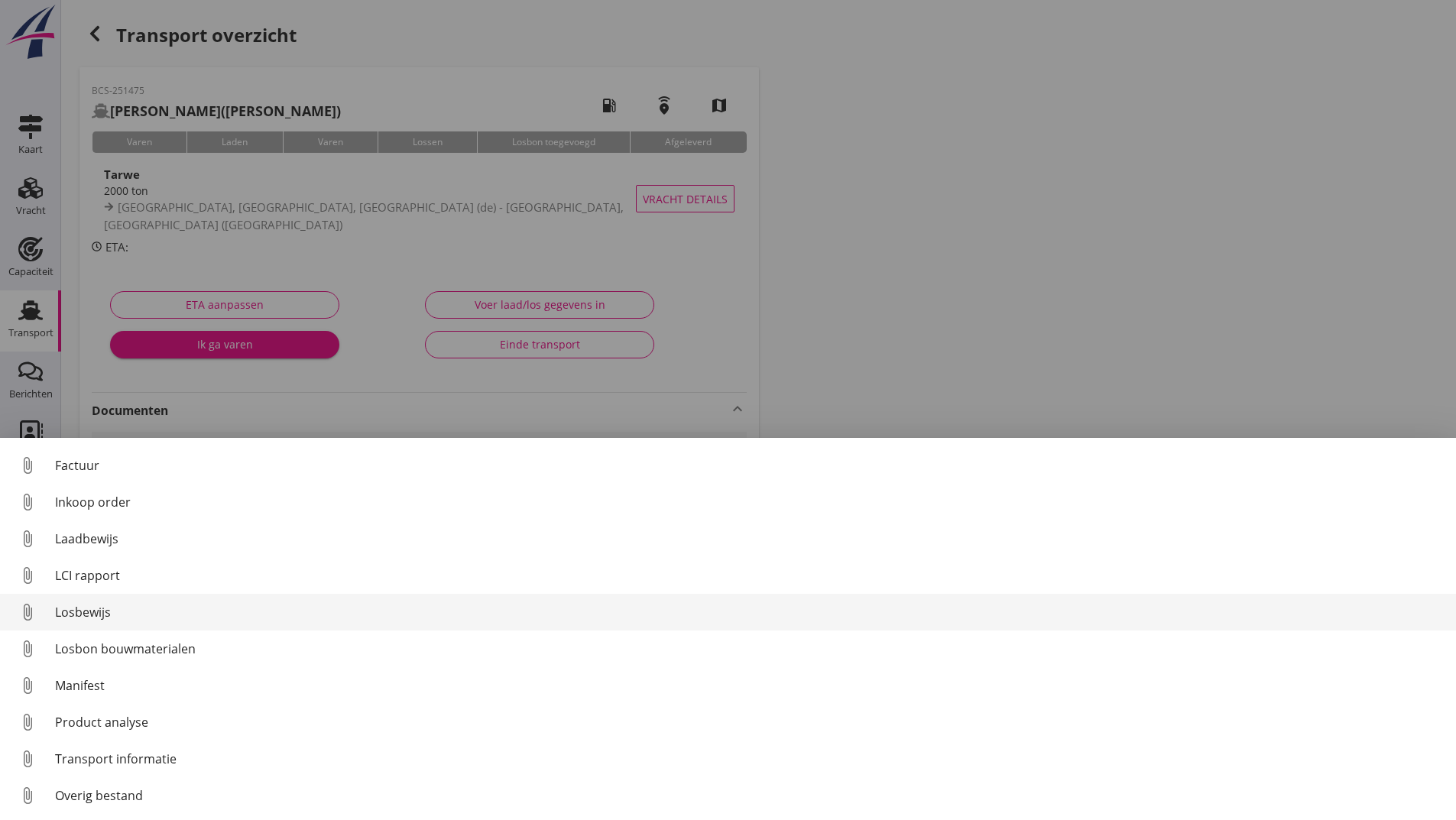
click at [94, 609] on div "Losbewijs" at bounding box center [749, 612] width 1389 height 19
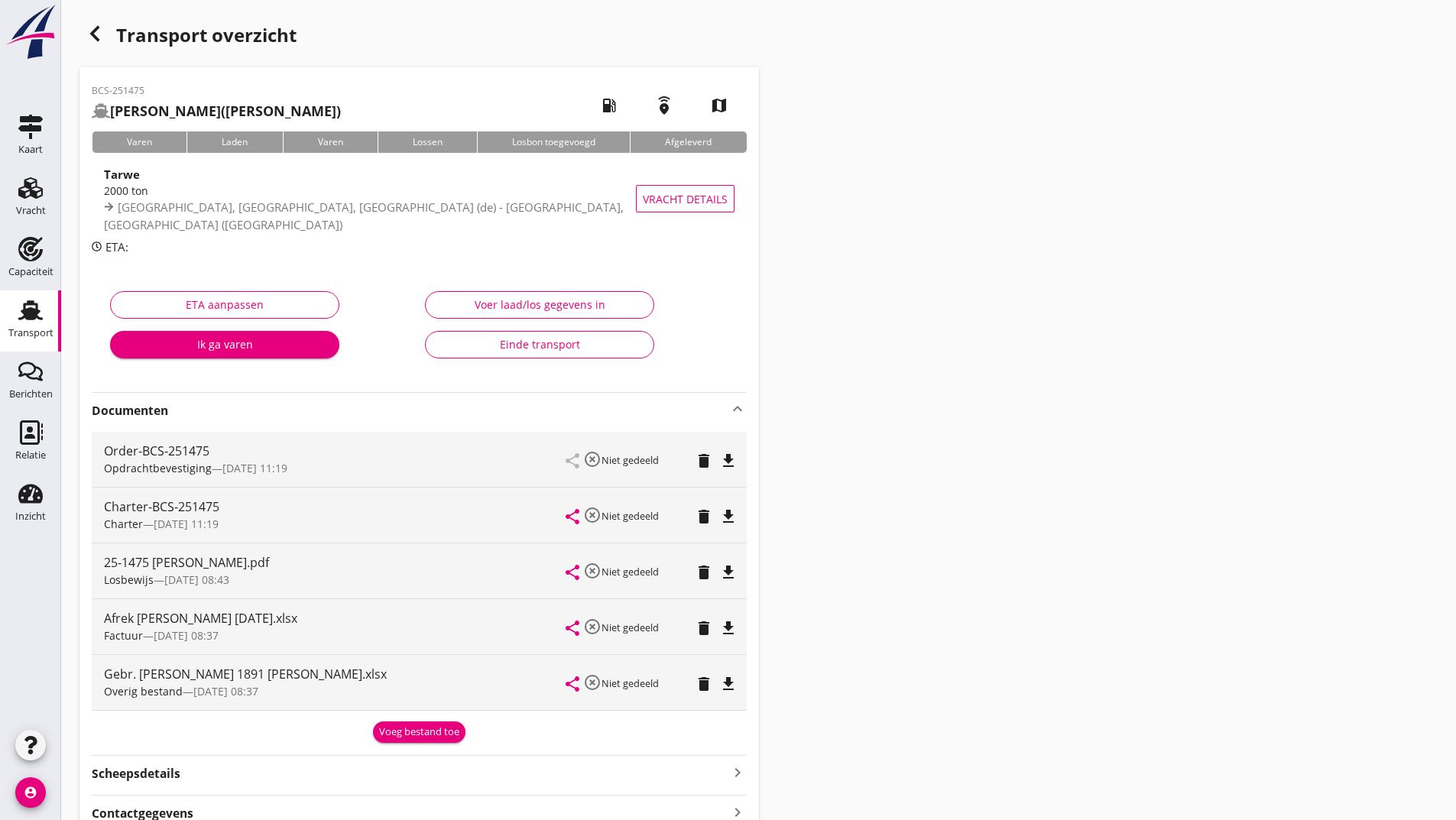
click at [412, 731] on div "Voeg bestand toe" at bounding box center [419, 732] width 80 height 15
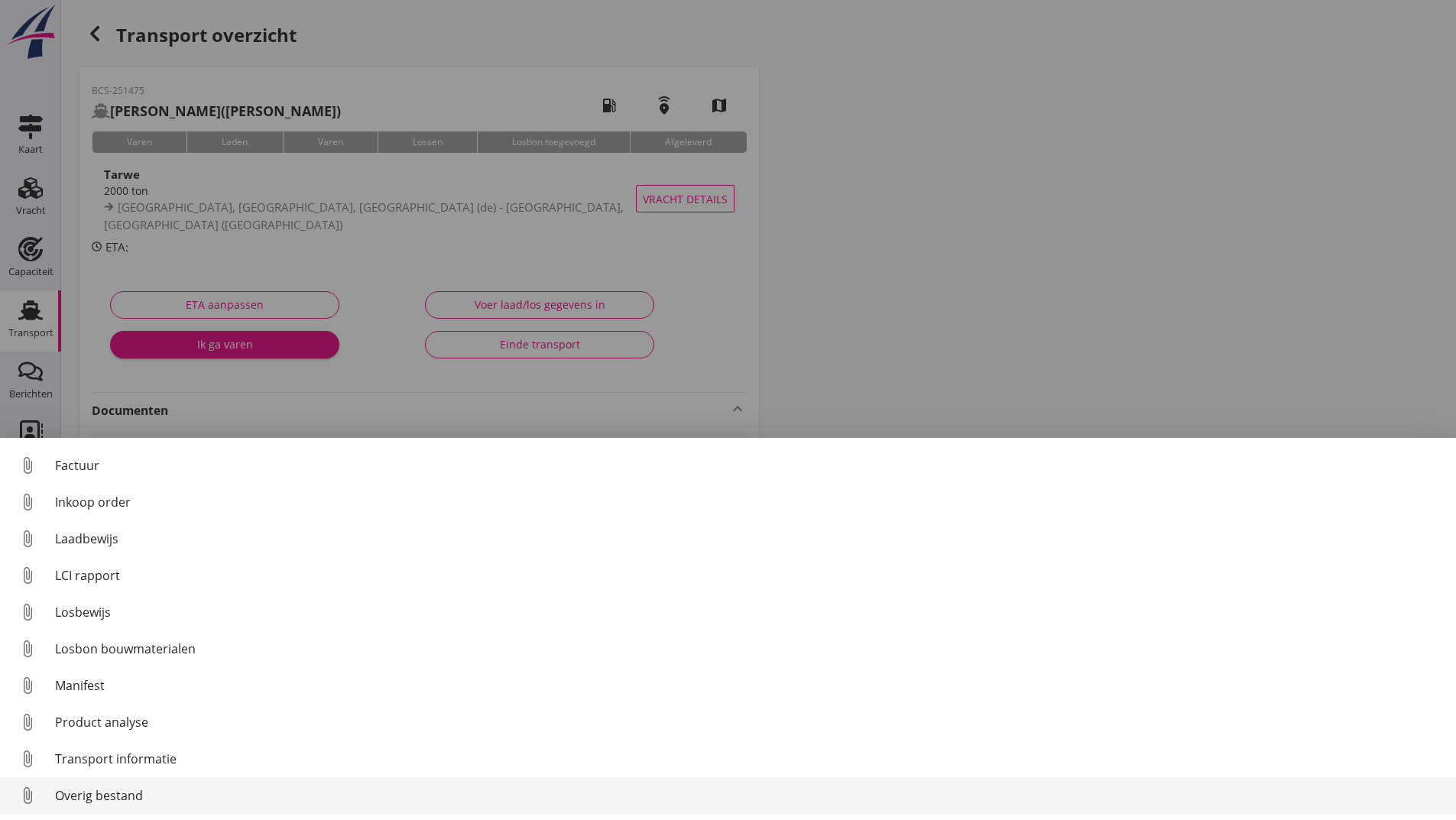
click at [107, 795] on div "Overig bestand" at bounding box center [749, 796] width 1389 height 19
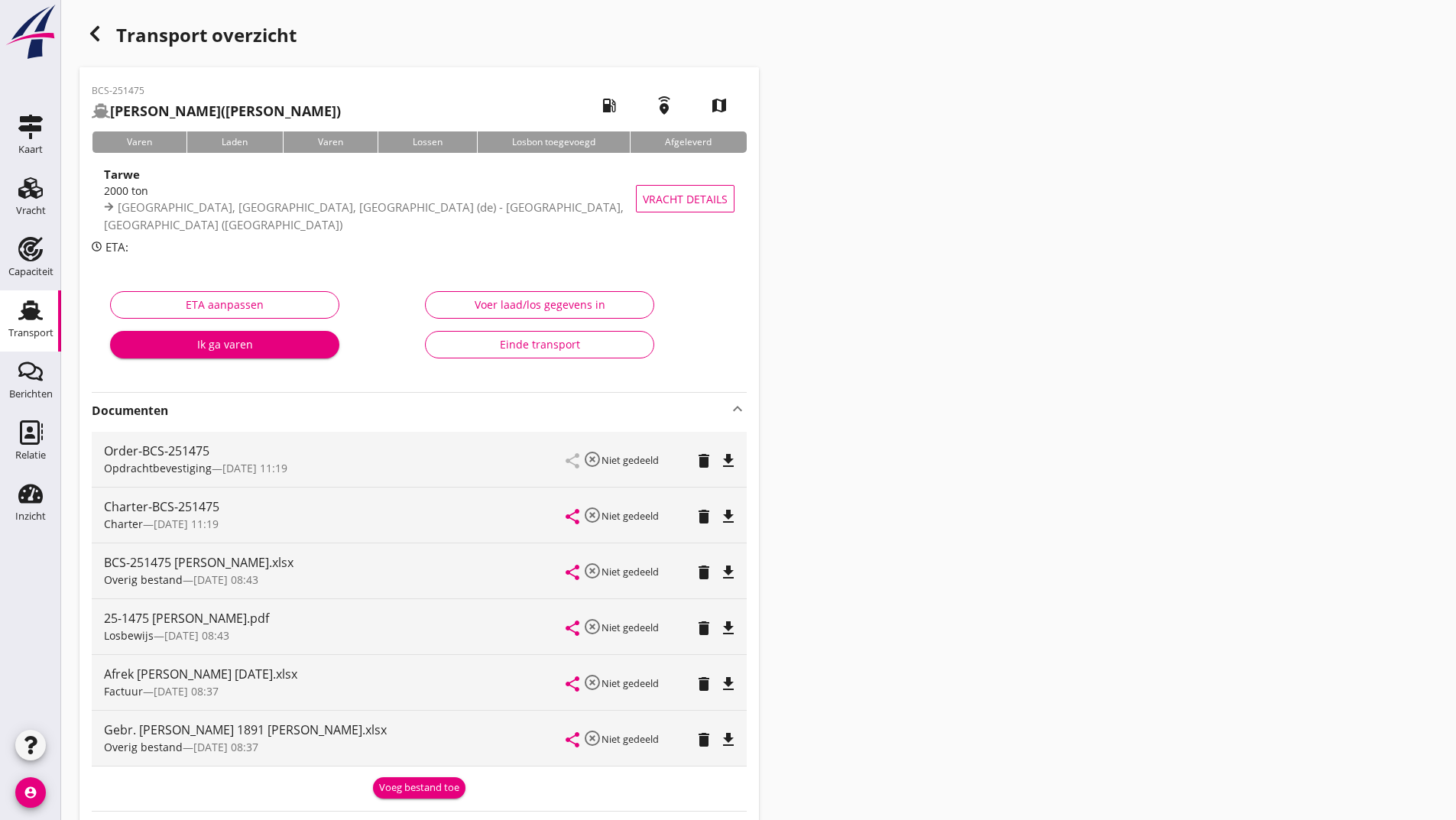
click at [99, 36] on icon "button" at bounding box center [95, 34] width 19 height 19
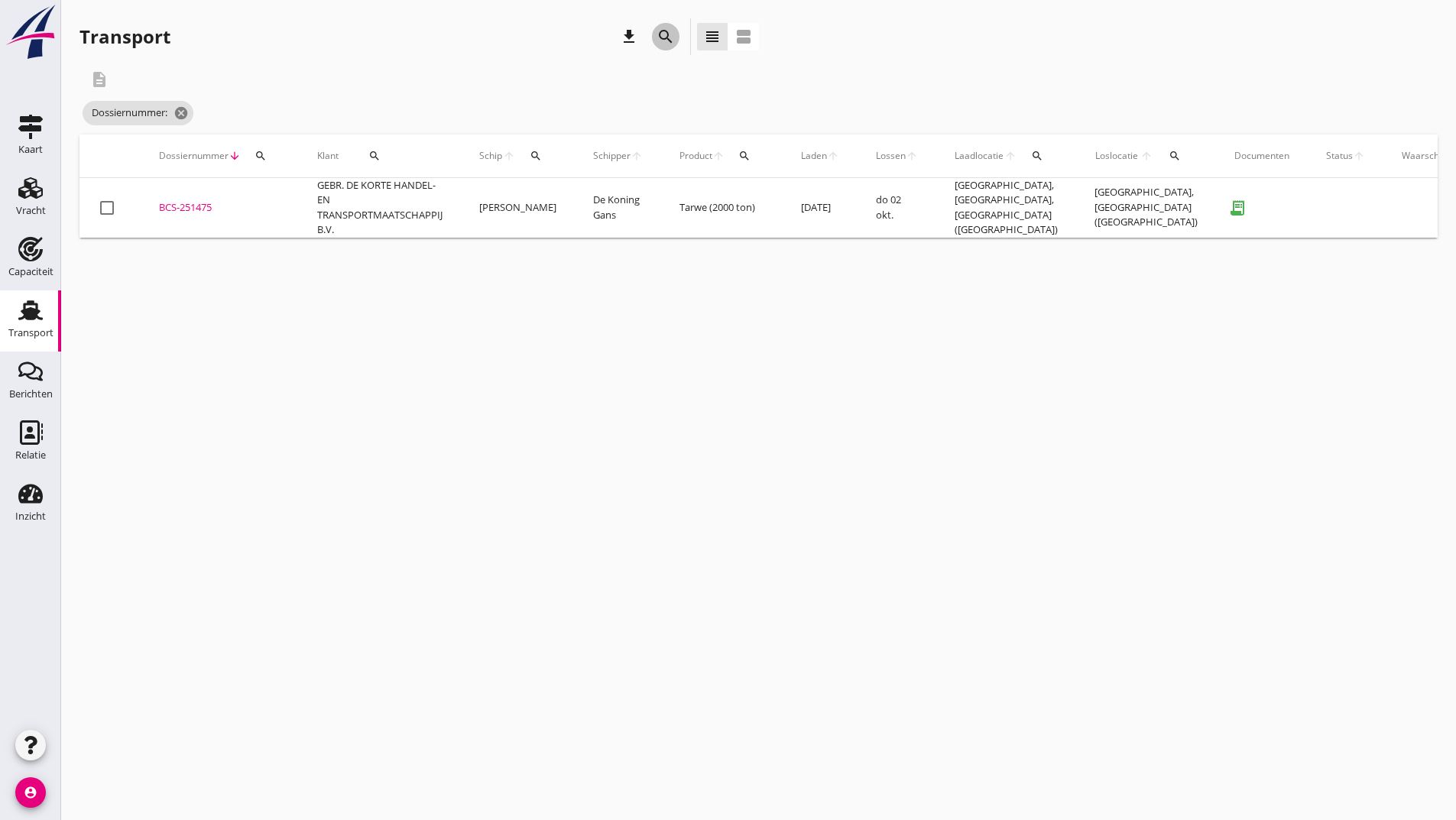
click at [666, 41] on icon "search" at bounding box center [666, 36] width 19 height 19
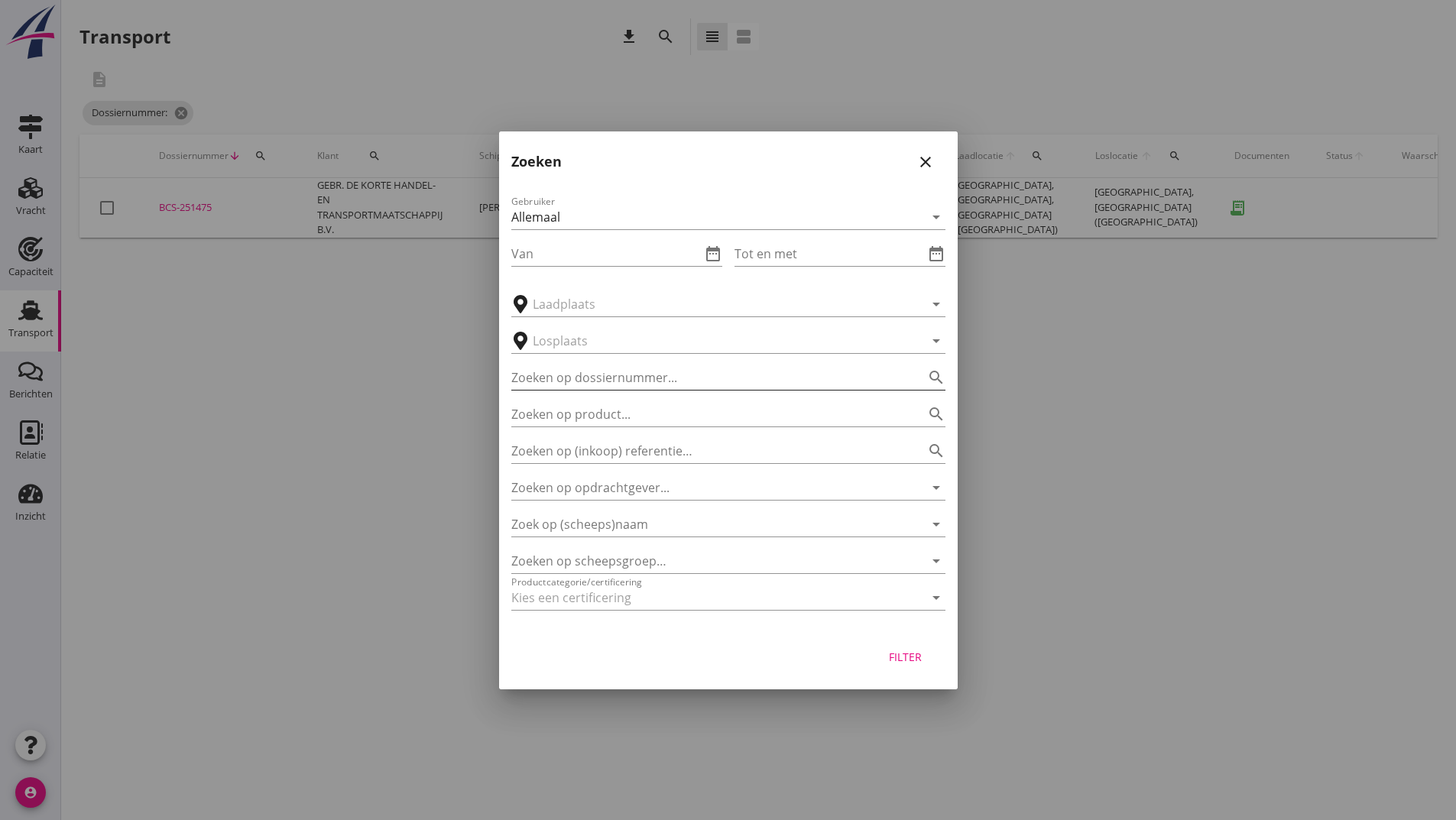
click at [600, 367] on input "Zoeken op dossiernummer..." at bounding box center [707, 378] width 391 height 24
type input "251503"
click at [910, 655] on div "Filter" at bounding box center [906, 656] width 43 height 16
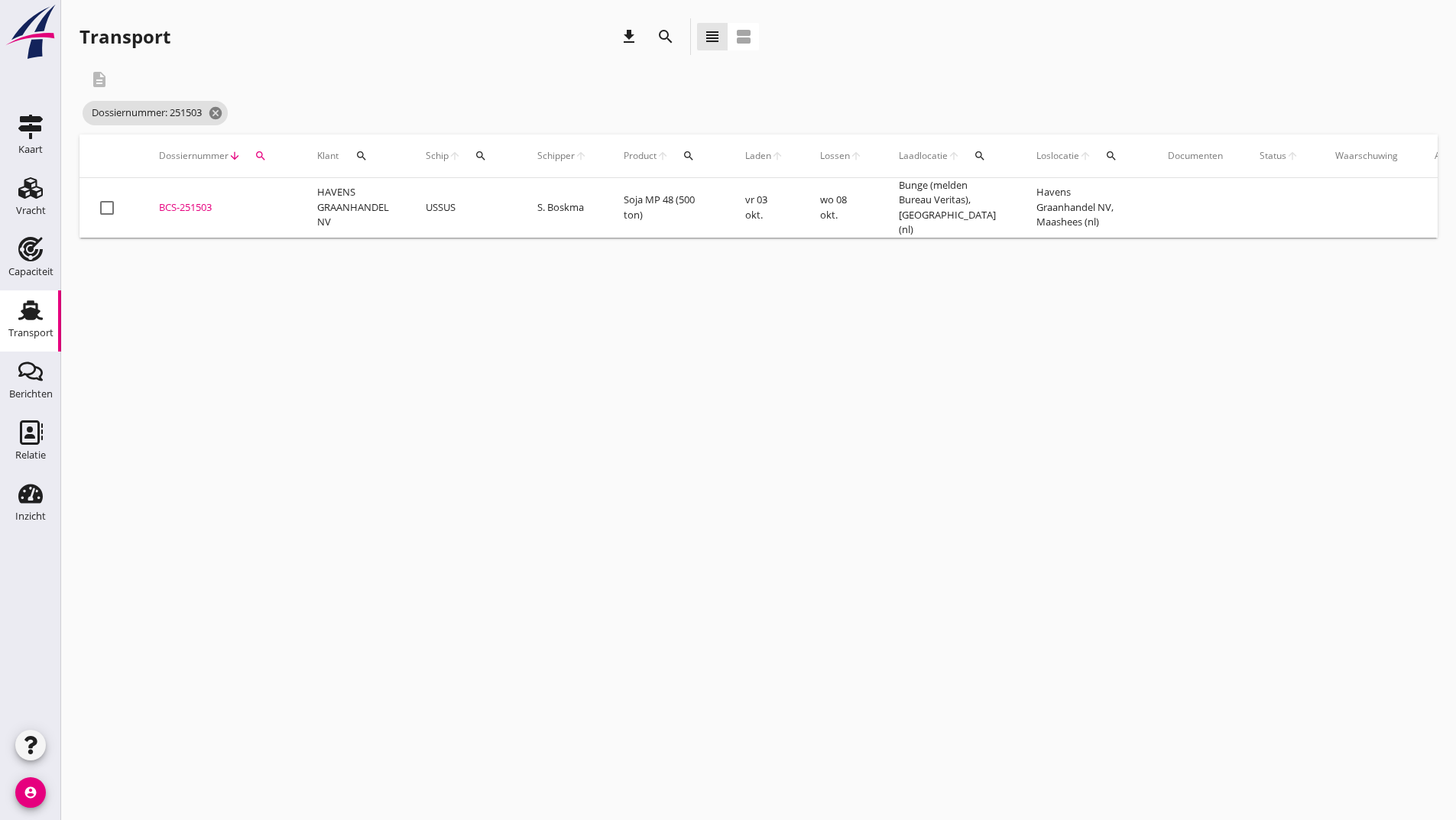
click at [194, 206] on div "BCS-251503" at bounding box center [220, 208] width 122 height 15
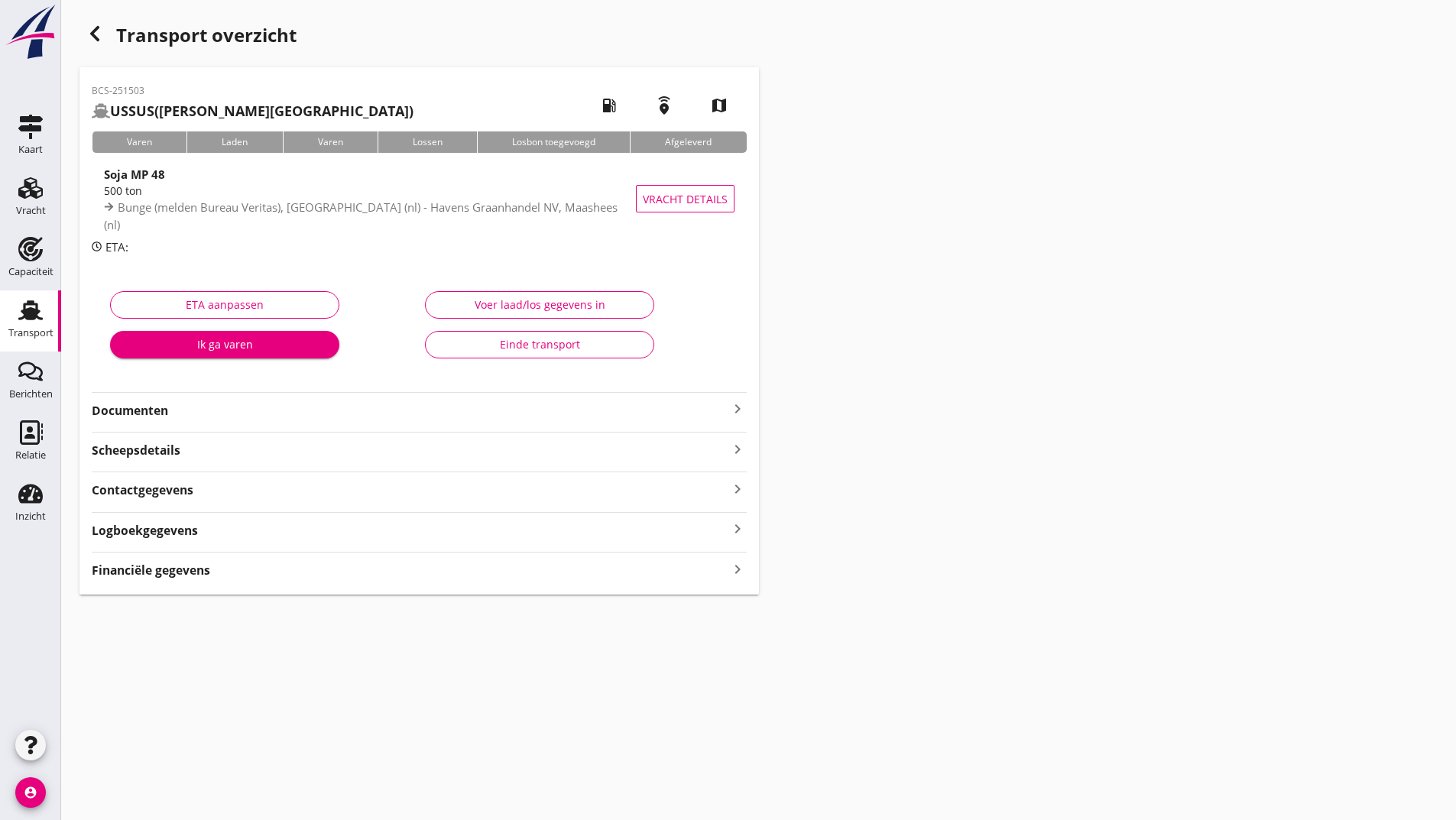
click at [156, 412] on strong "Documenten" at bounding box center [410, 410] width 637 height 18
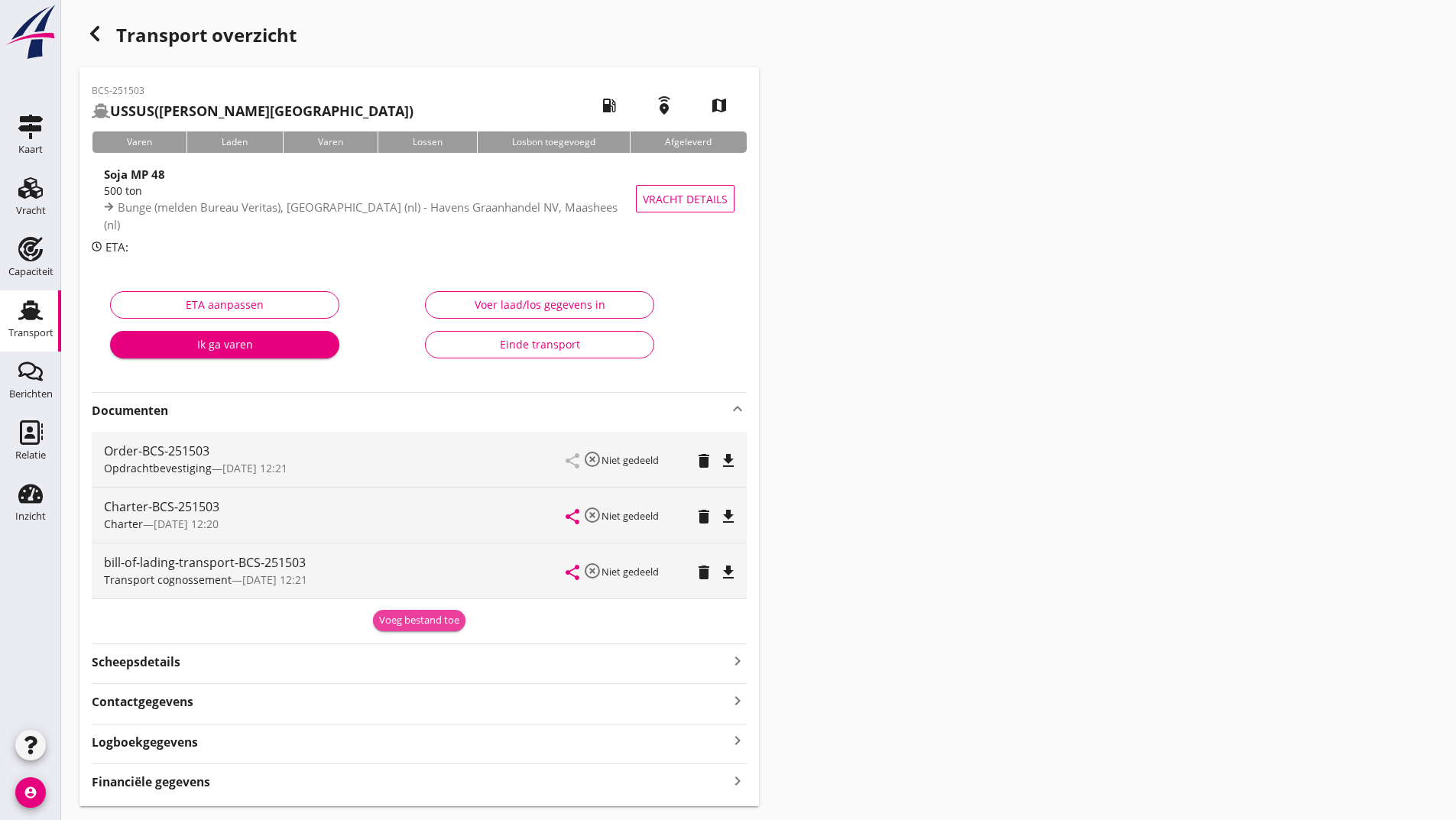
click at [391, 622] on div "Voeg bestand toe" at bounding box center [419, 621] width 80 height 15
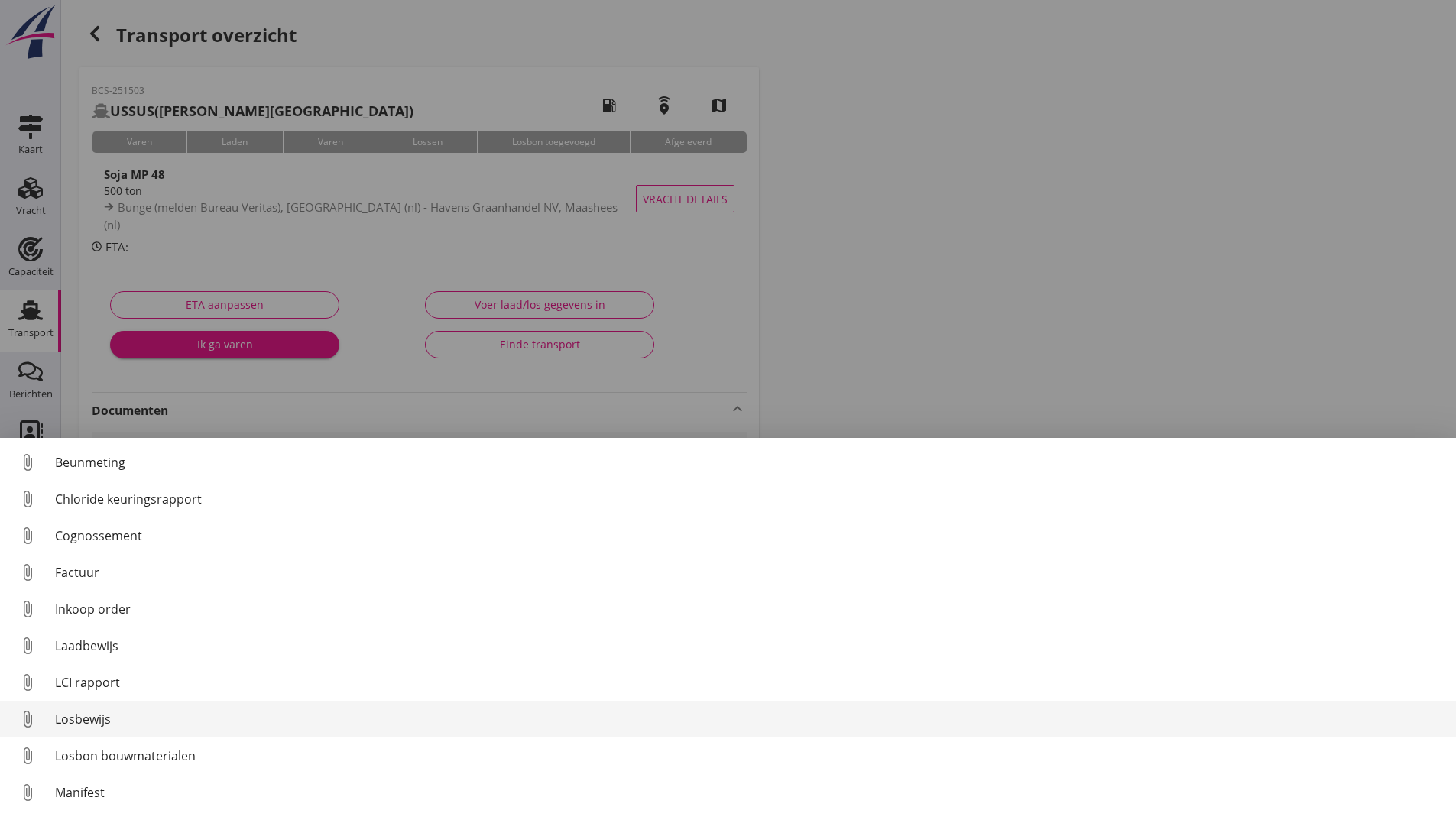
click at [93, 718] on div "Losbewijs" at bounding box center [749, 719] width 1389 height 19
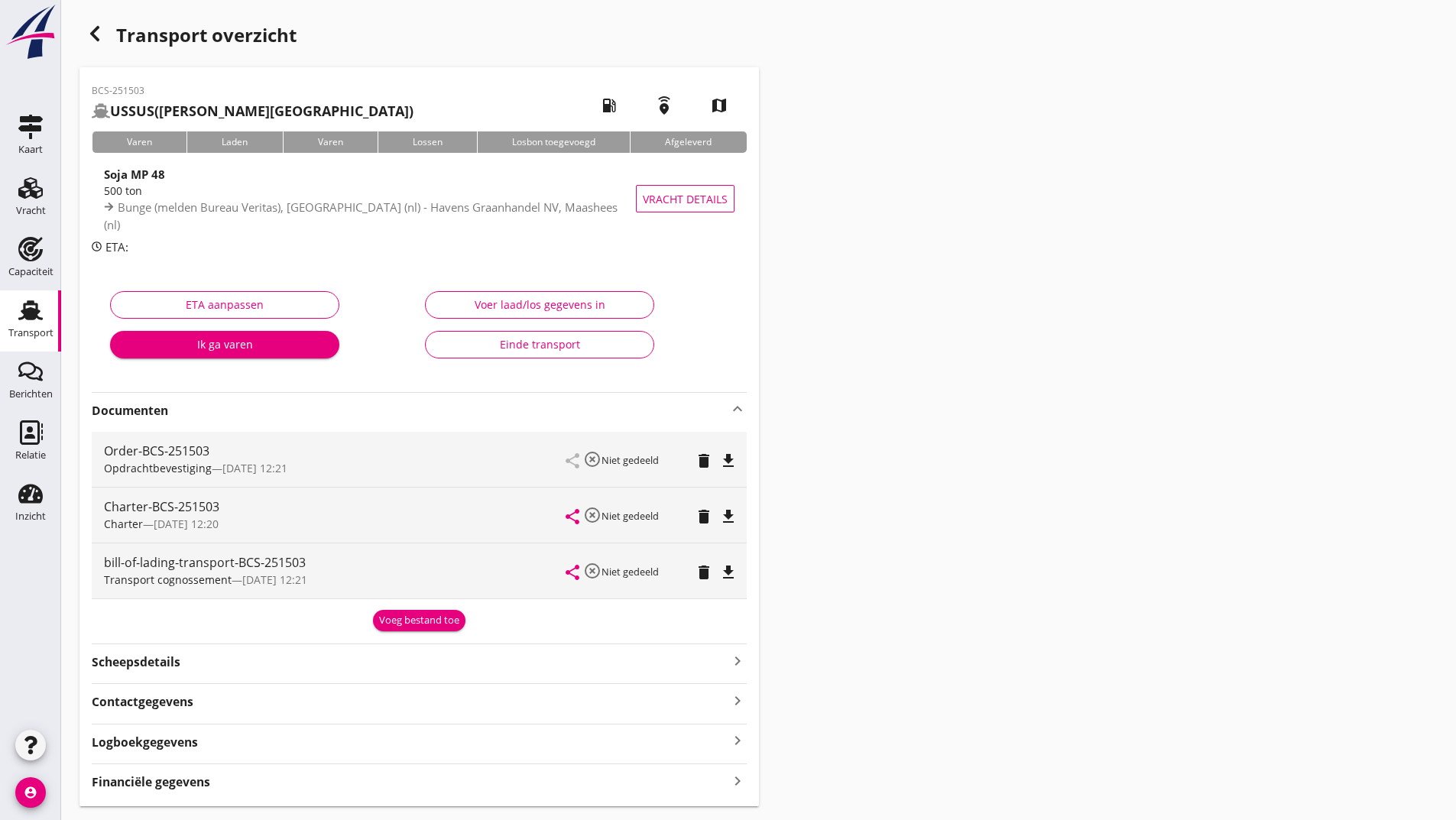
drag, startPoint x: 397, startPoint y: 621, endPoint x: 360, endPoint y: 642, distance: 42.5
click at [397, 622] on div "Voeg bestand toe" at bounding box center [419, 621] width 80 height 15
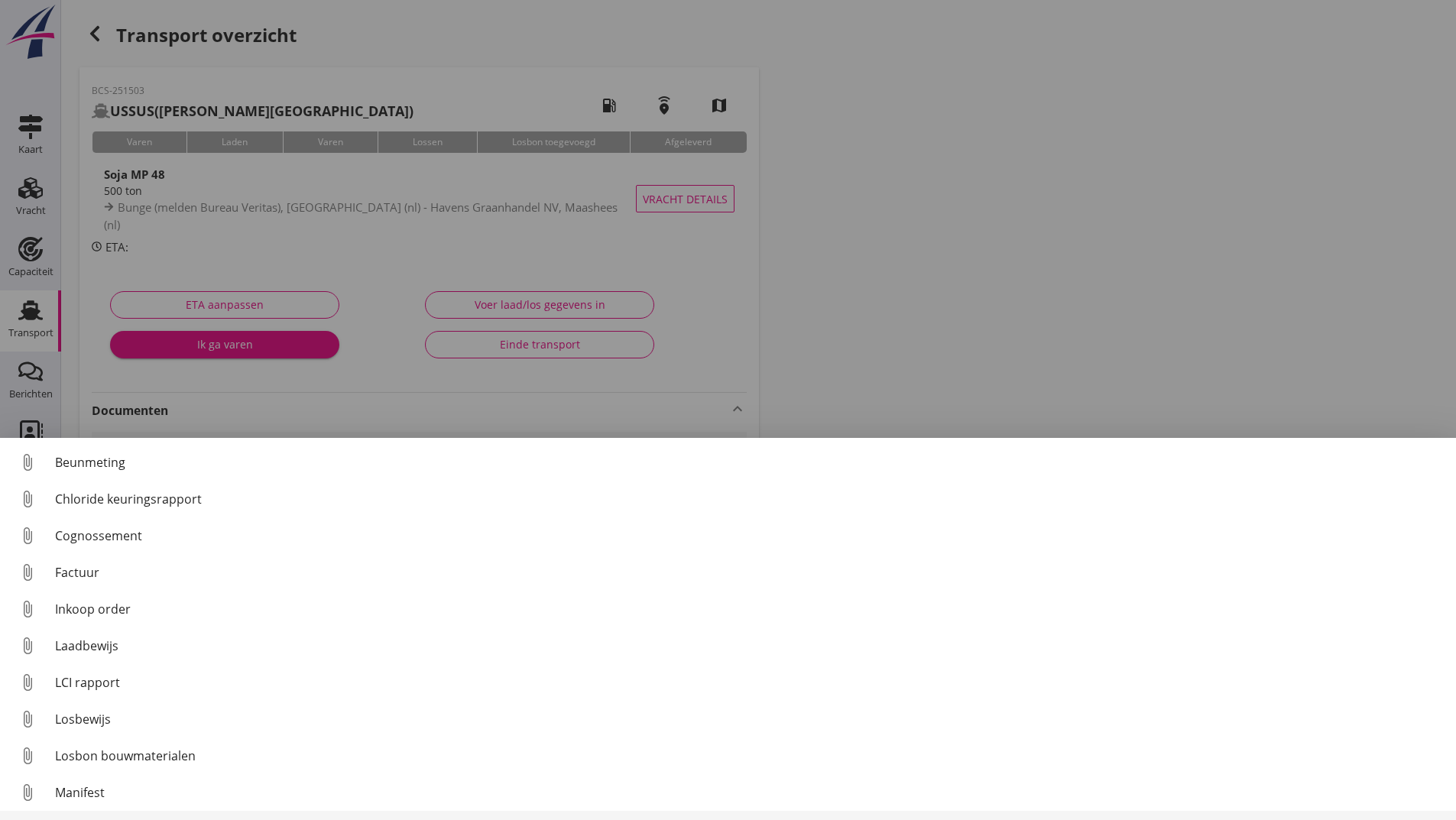
scroll to position [107, 0]
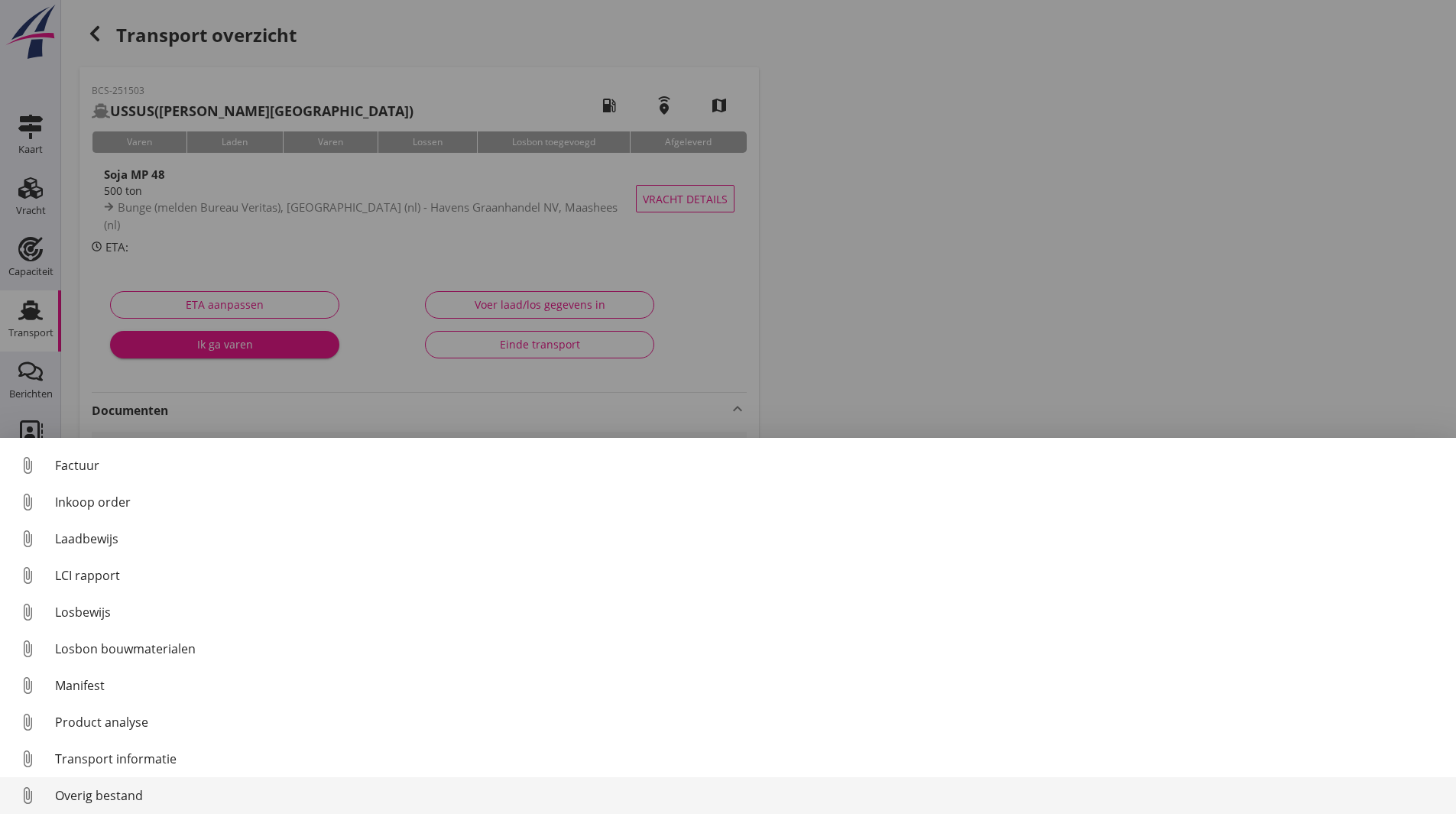
drag, startPoint x: 120, startPoint y: 784, endPoint x: 122, endPoint y: 795, distance: 11.2
click at [122, 795] on link "attach_file Overig bestand" at bounding box center [728, 795] width 1456 height 36
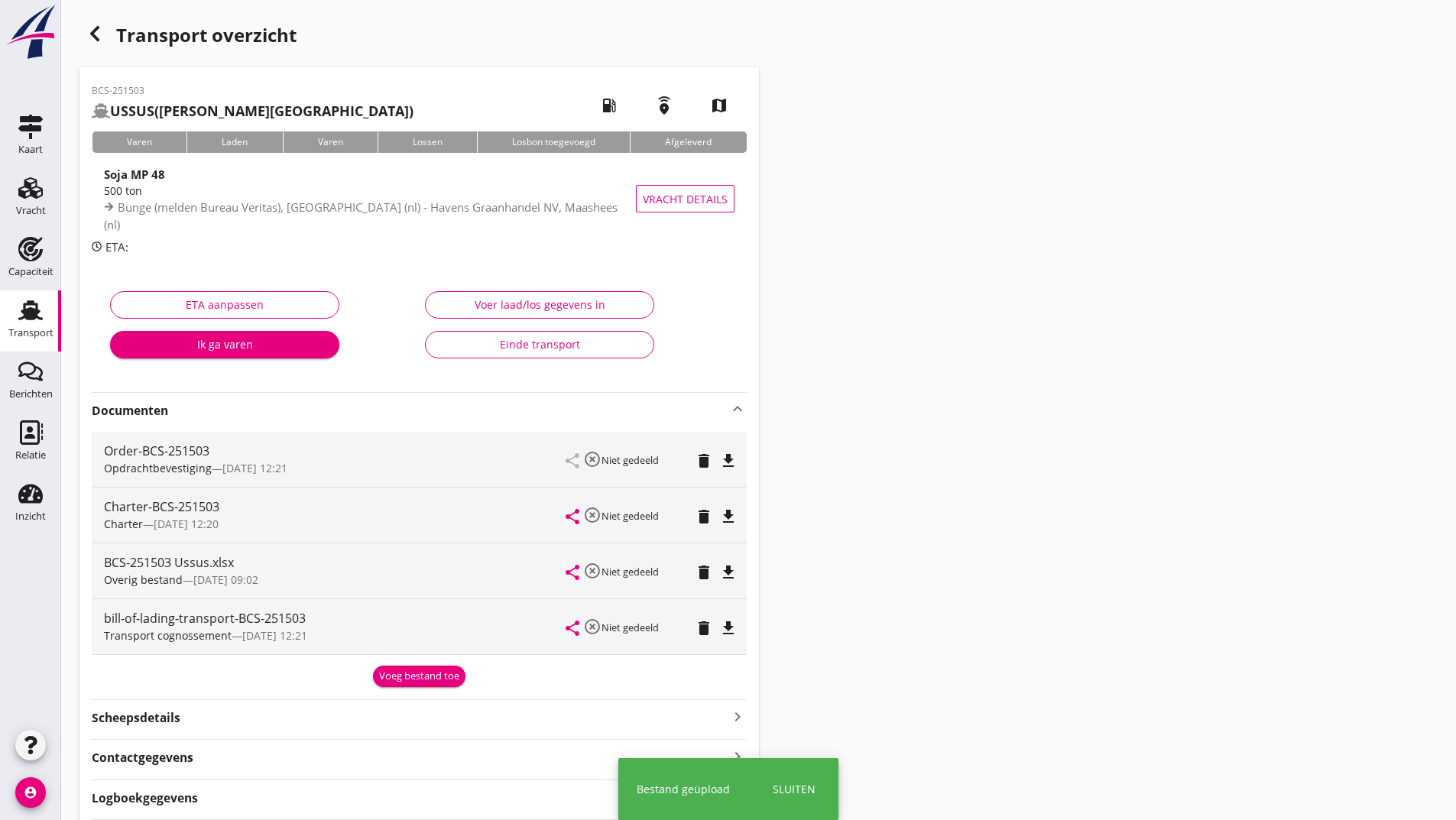
click at [401, 669] on div "Voeg bestand toe" at bounding box center [419, 676] width 80 height 15
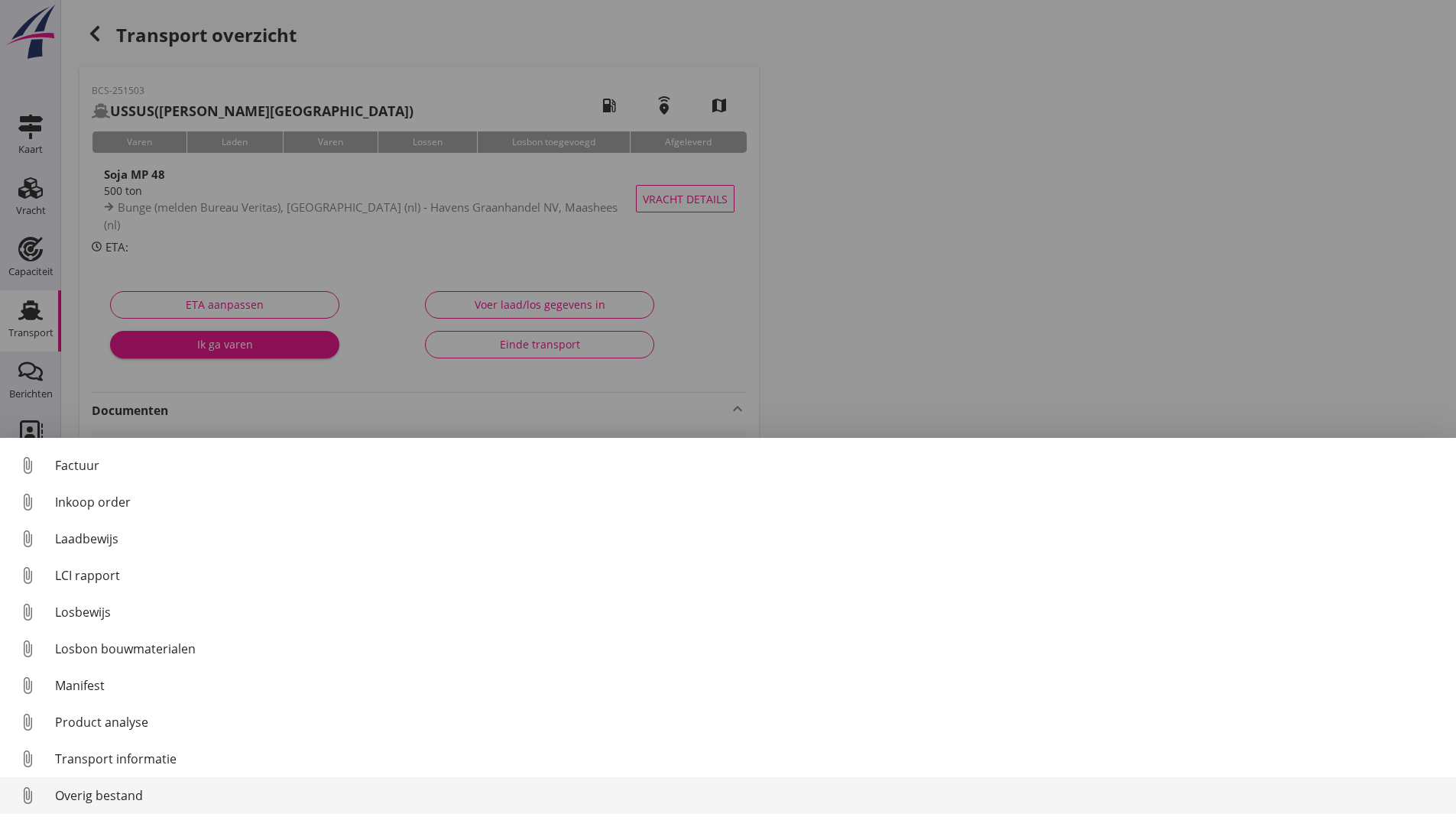
click at [134, 794] on div "Overig bestand" at bounding box center [749, 796] width 1389 height 19
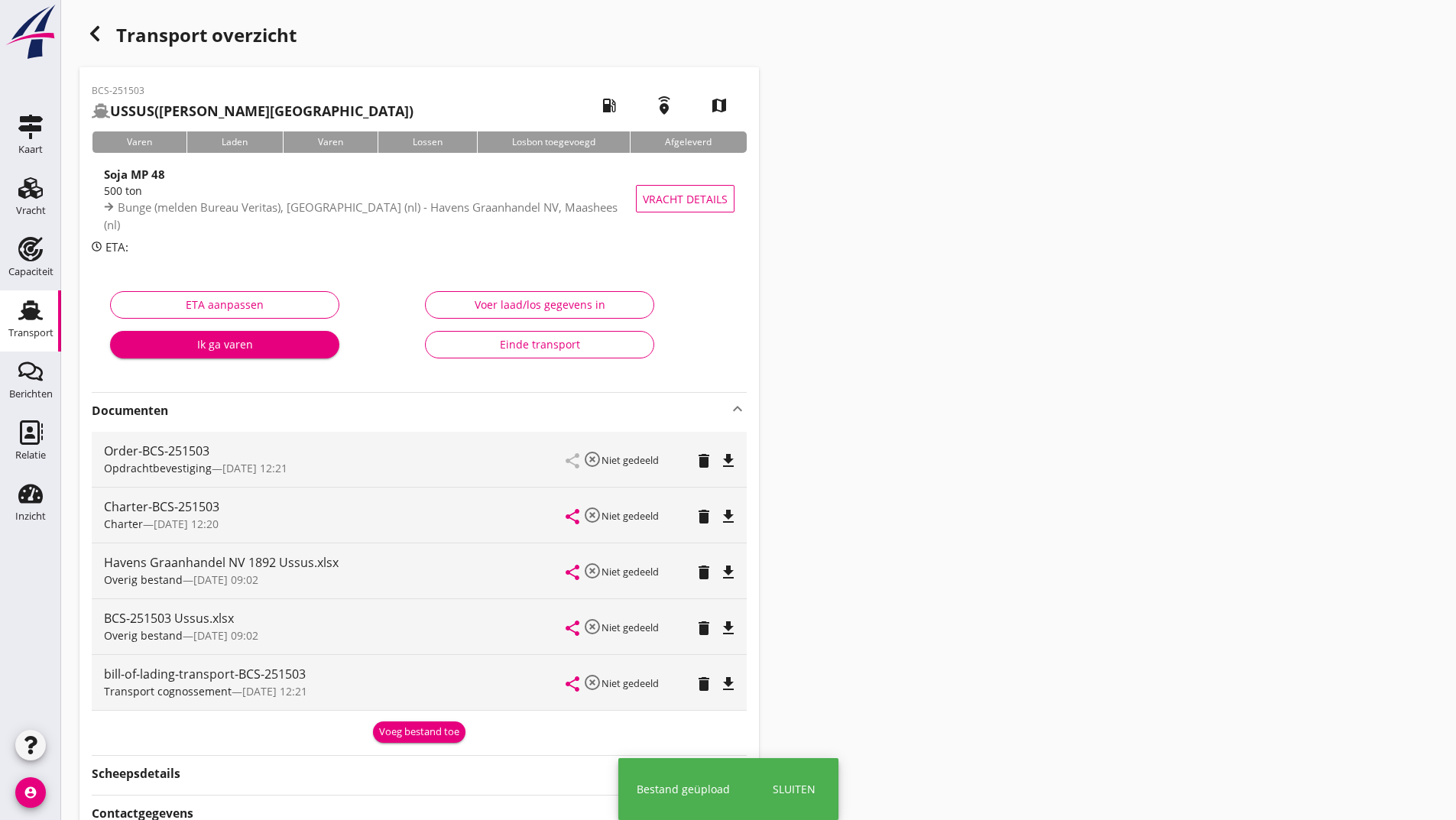
click at [417, 734] on div "Voeg bestand toe" at bounding box center [419, 732] width 80 height 15
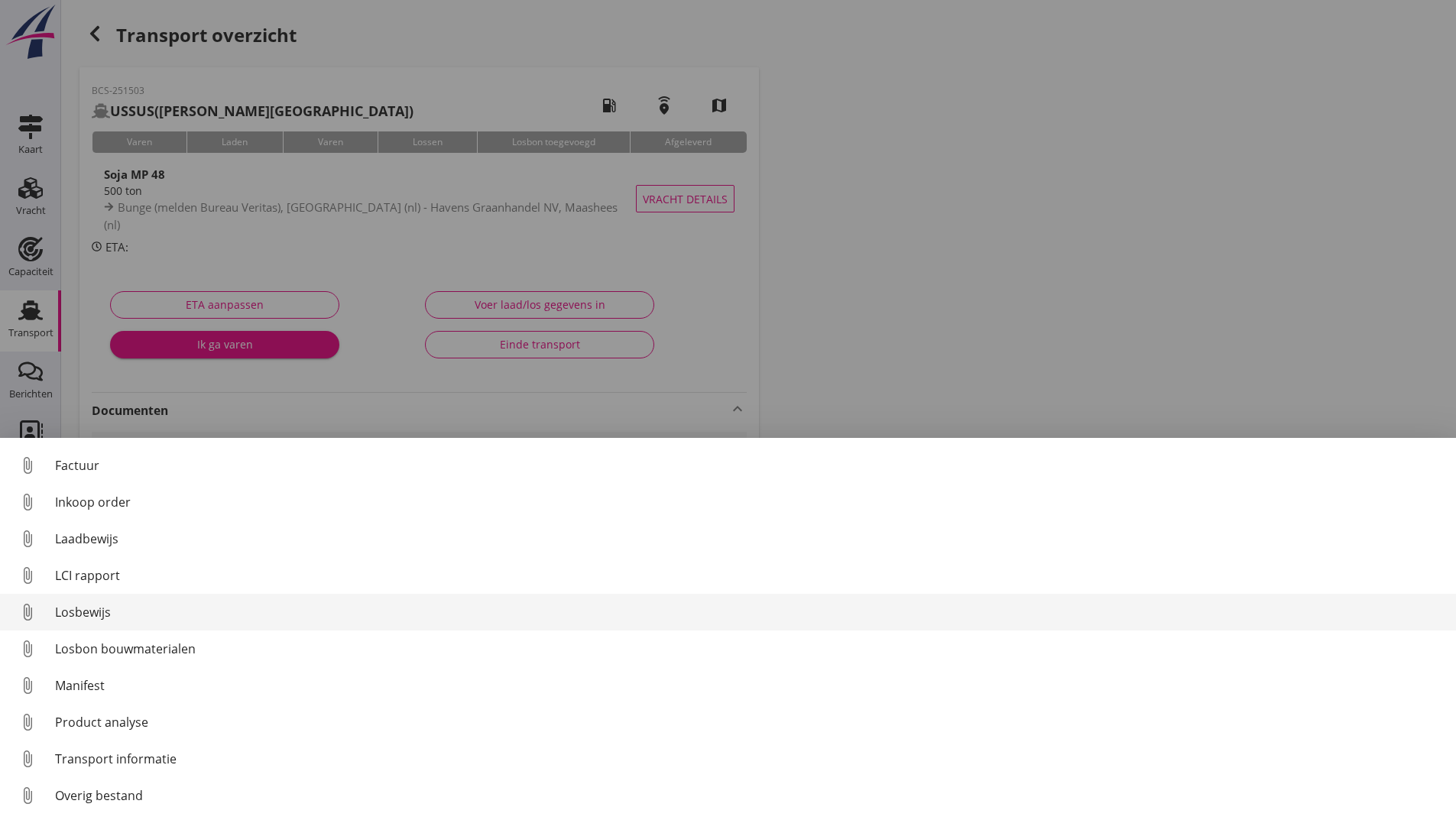
click at [102, 613] on div "Losbewijs" at bounding box center [749, 612] width 1389 height 19
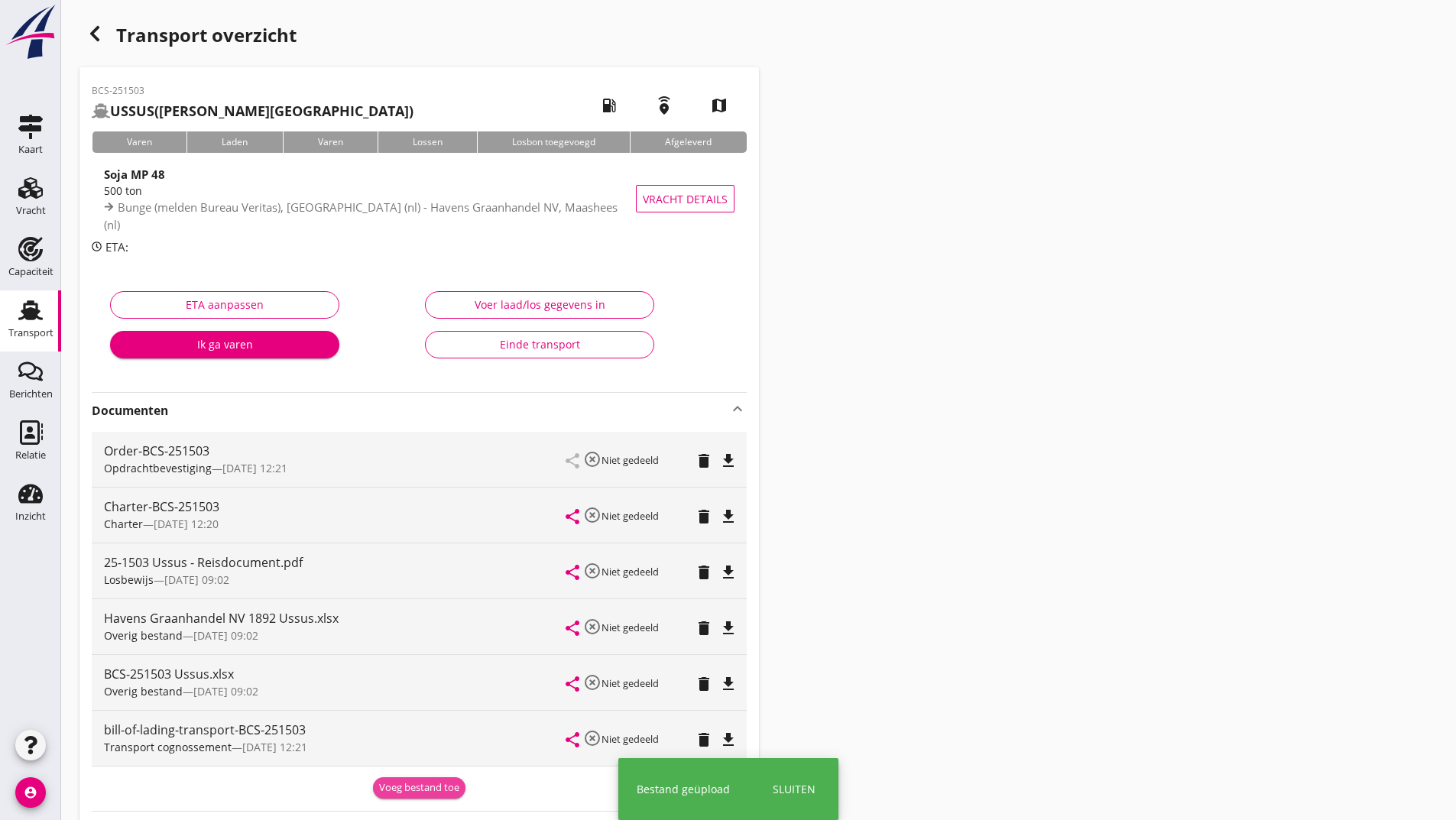
click at [415, 793] on div "Voeg bestand toe" at bounding box center [419, 788] width 80 height 15
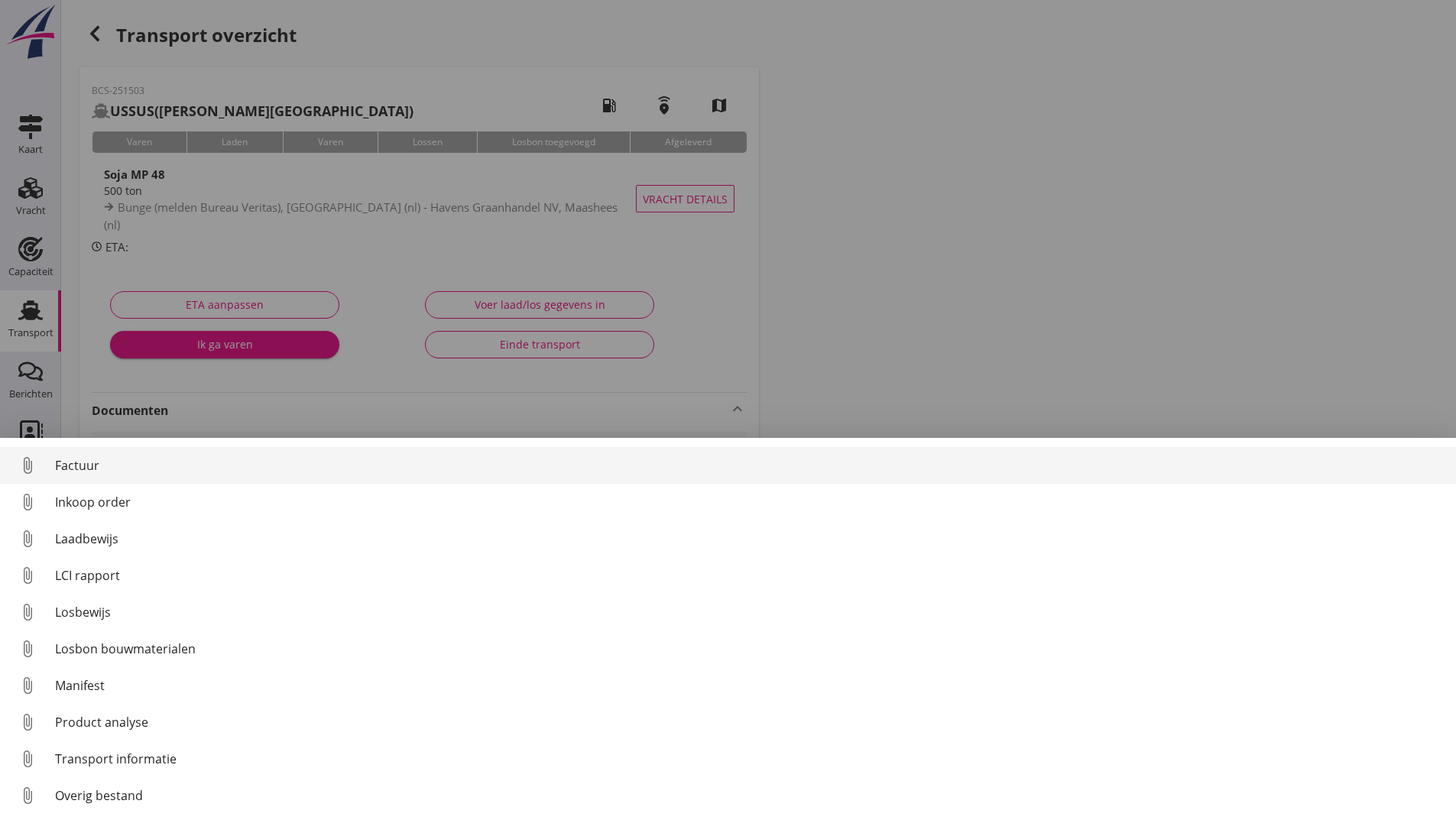
click at [87, 464] on div "Factuur" at bounding box center [749, 466] width 1389 height 19
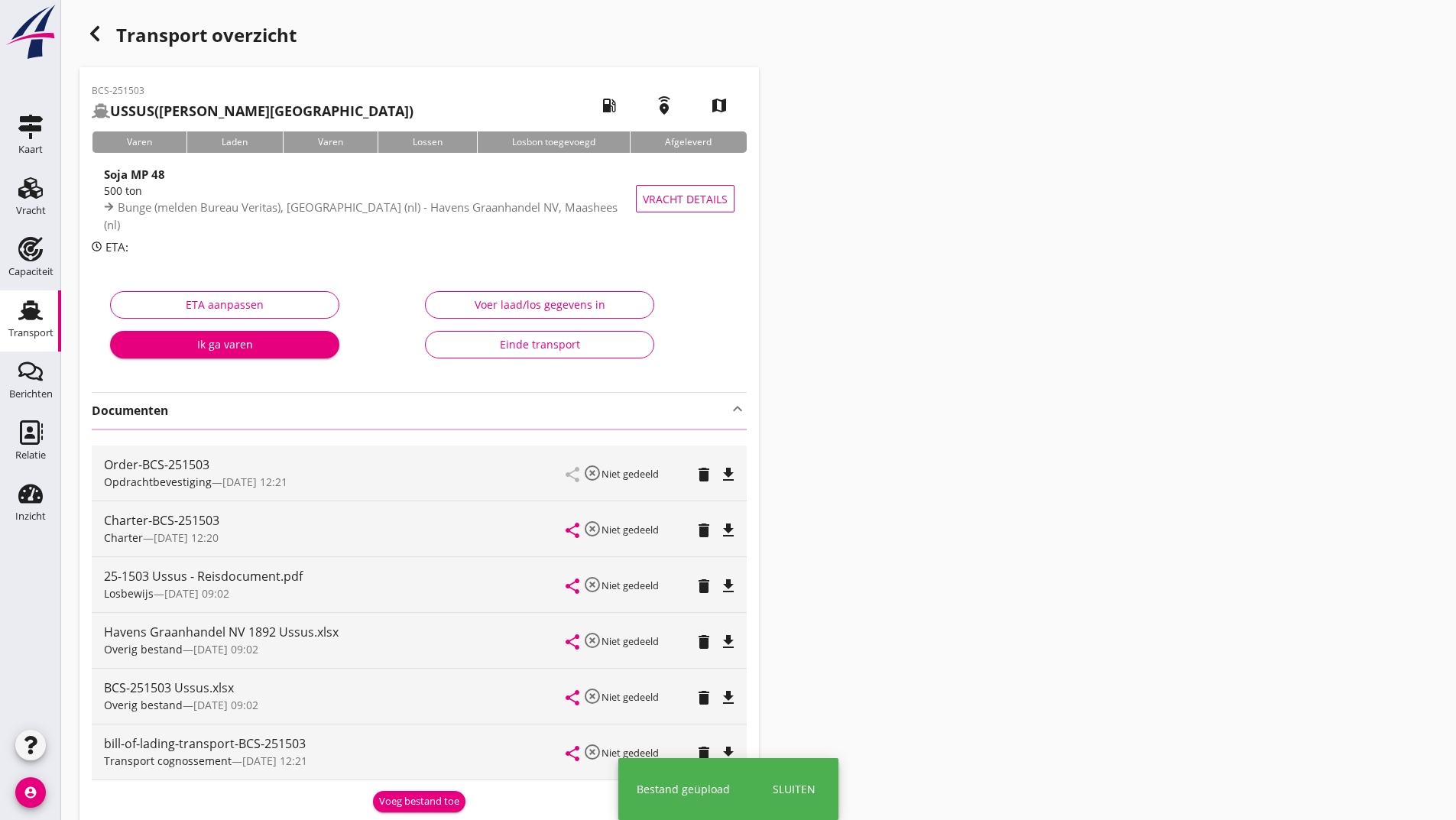
click at [96, 36] on use "button" at bounding box center [94, 34] width 9 height 15
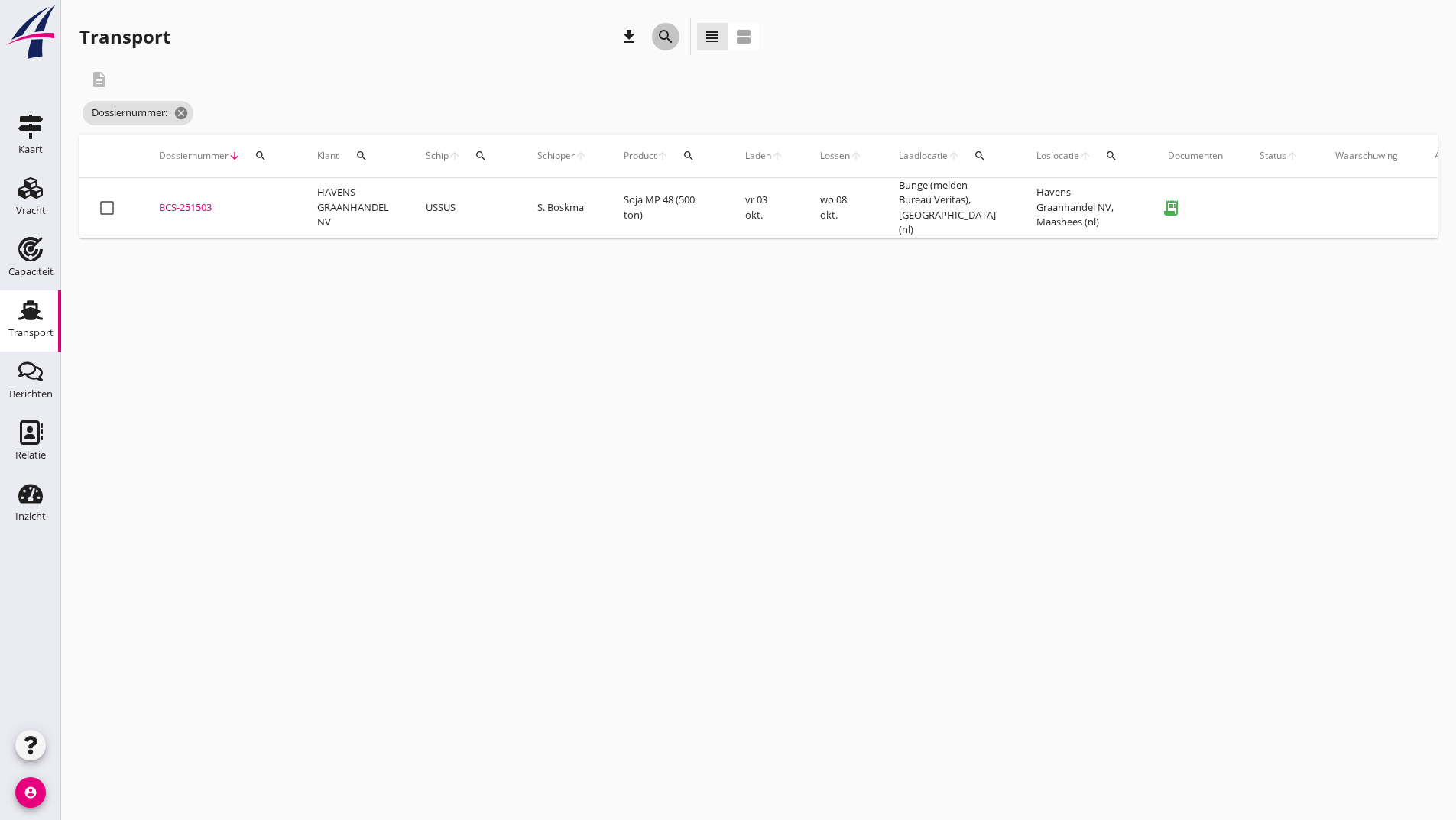
click at [670, 40] on icon "search" at bounding box center [666, 36] width 19 height 19
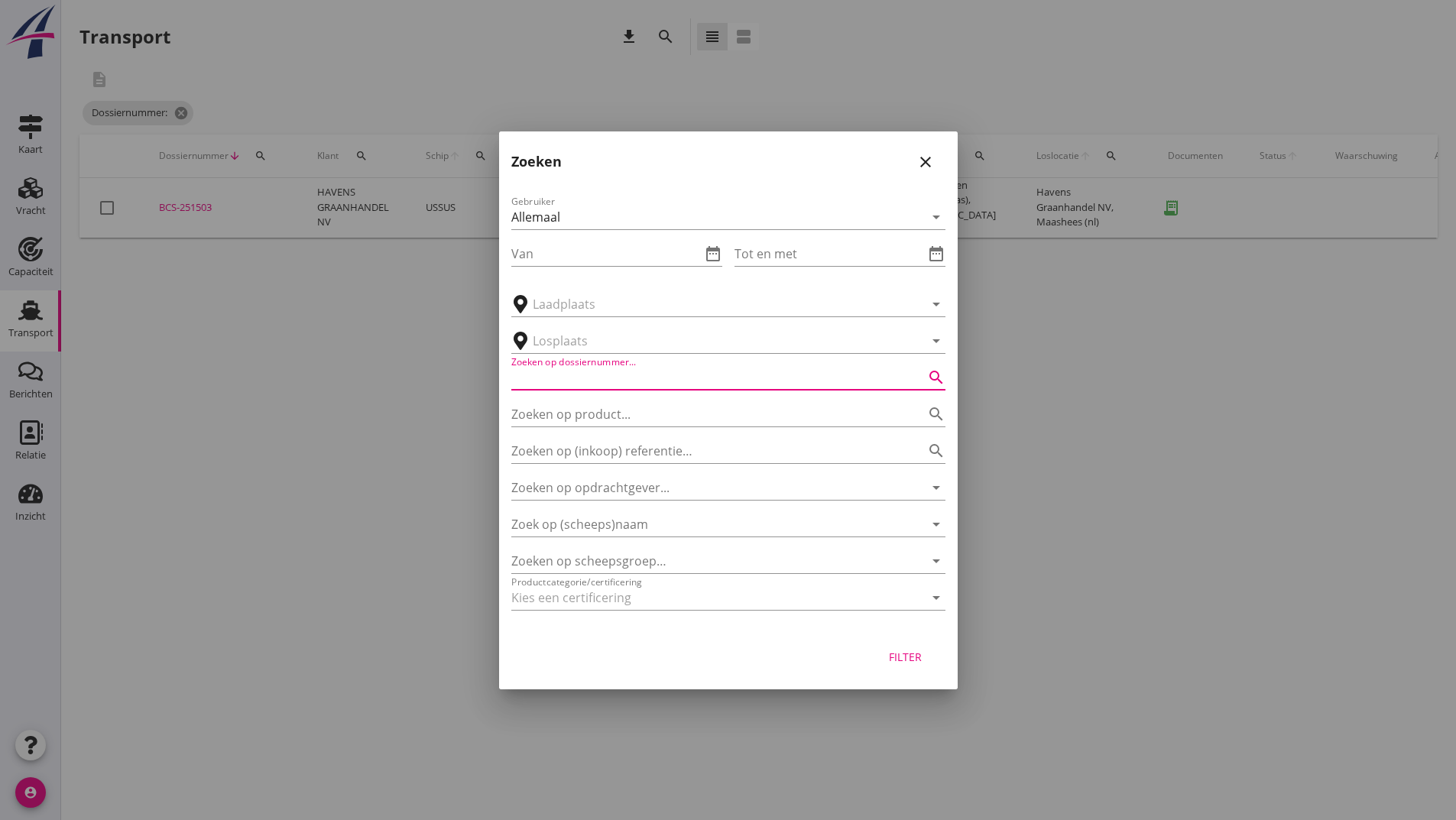
click at [587, 381] on input "Zoeken op dossiernummer..." at bounding box center [707, 378] width 391 height 24
type input "251416"
click at [906, 663] on div "Filter" at bounding box center [906, 656] width 43 height 16
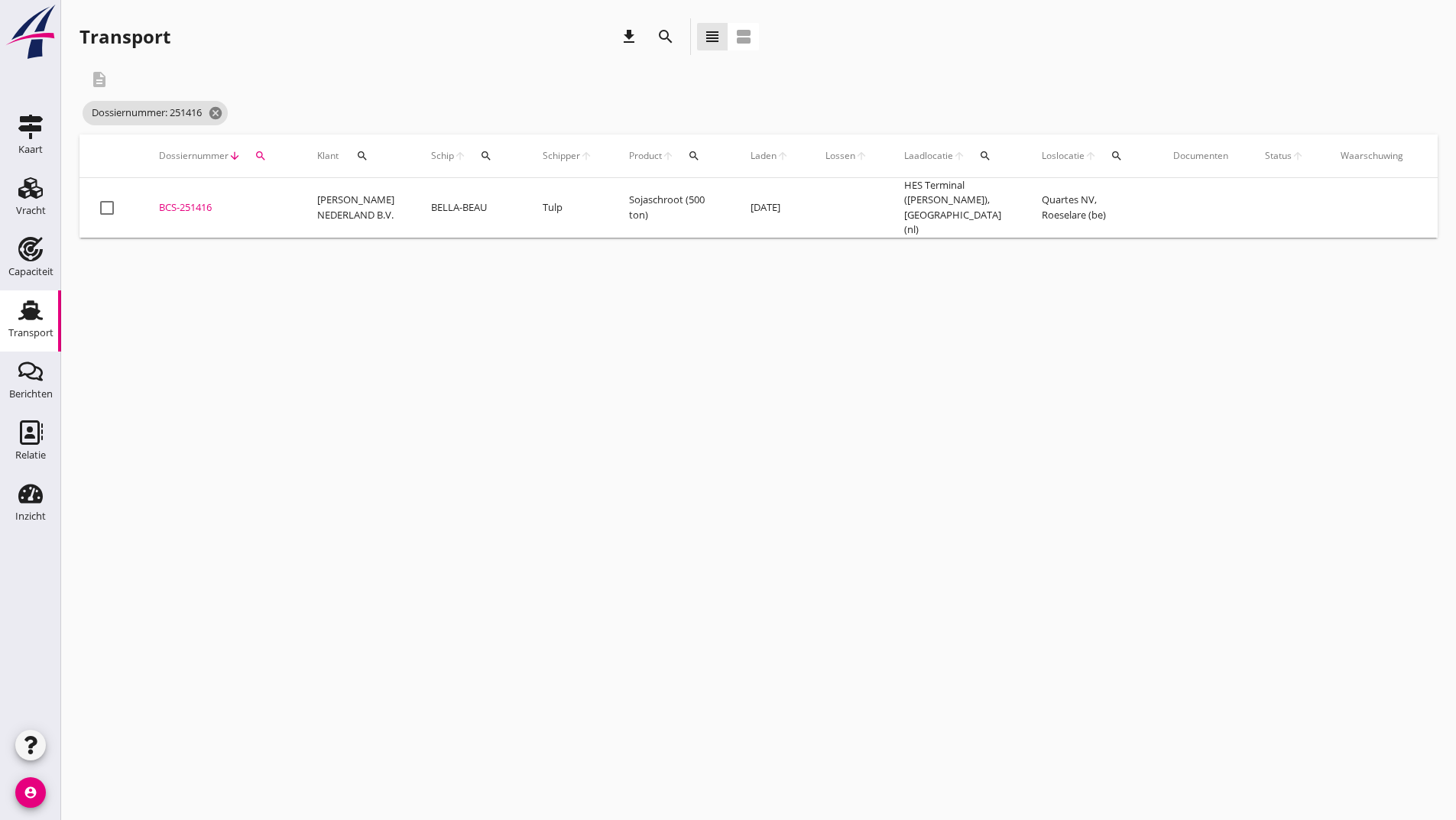
click at [201, 205] on div "BCS-251416" at bounding box center [220, 208] width 122 height 15
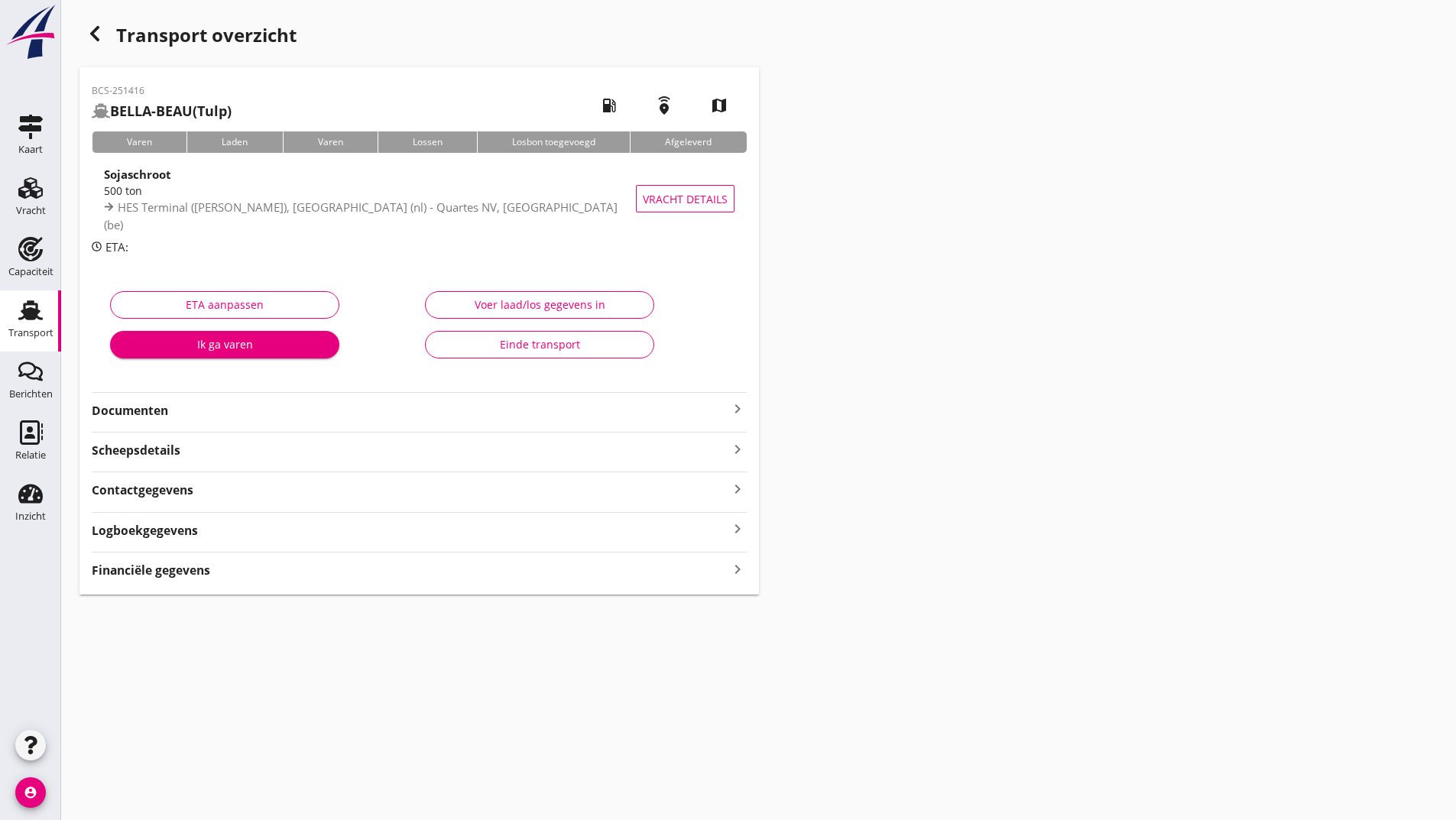
click at [155, 417] on strong "Documenten" at bounding box center [410, 410] width 637 height 18
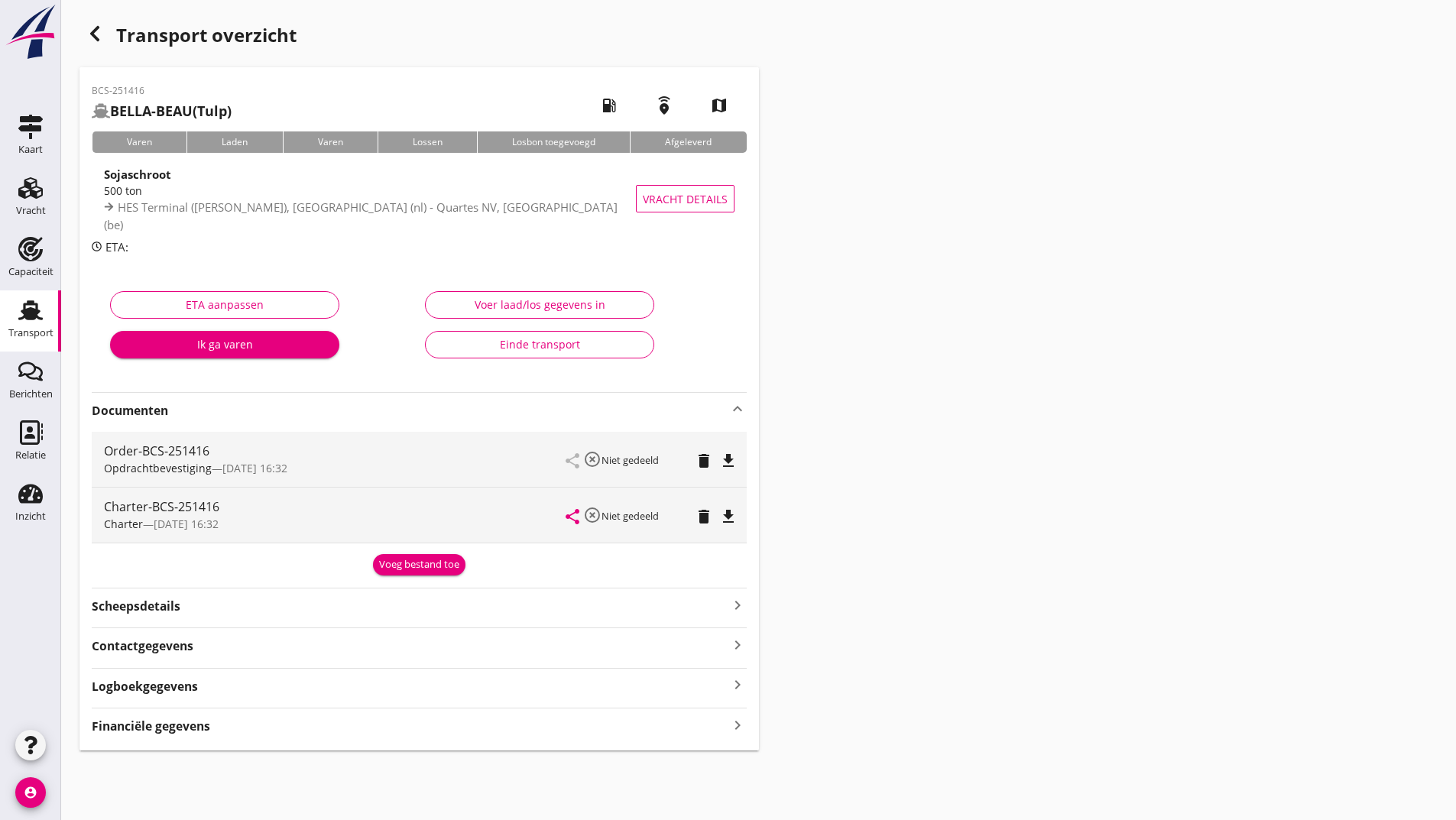
click at [391, 569] on div "Voeg bestand toe" at bounding box center [419, 565] width 80 height 15
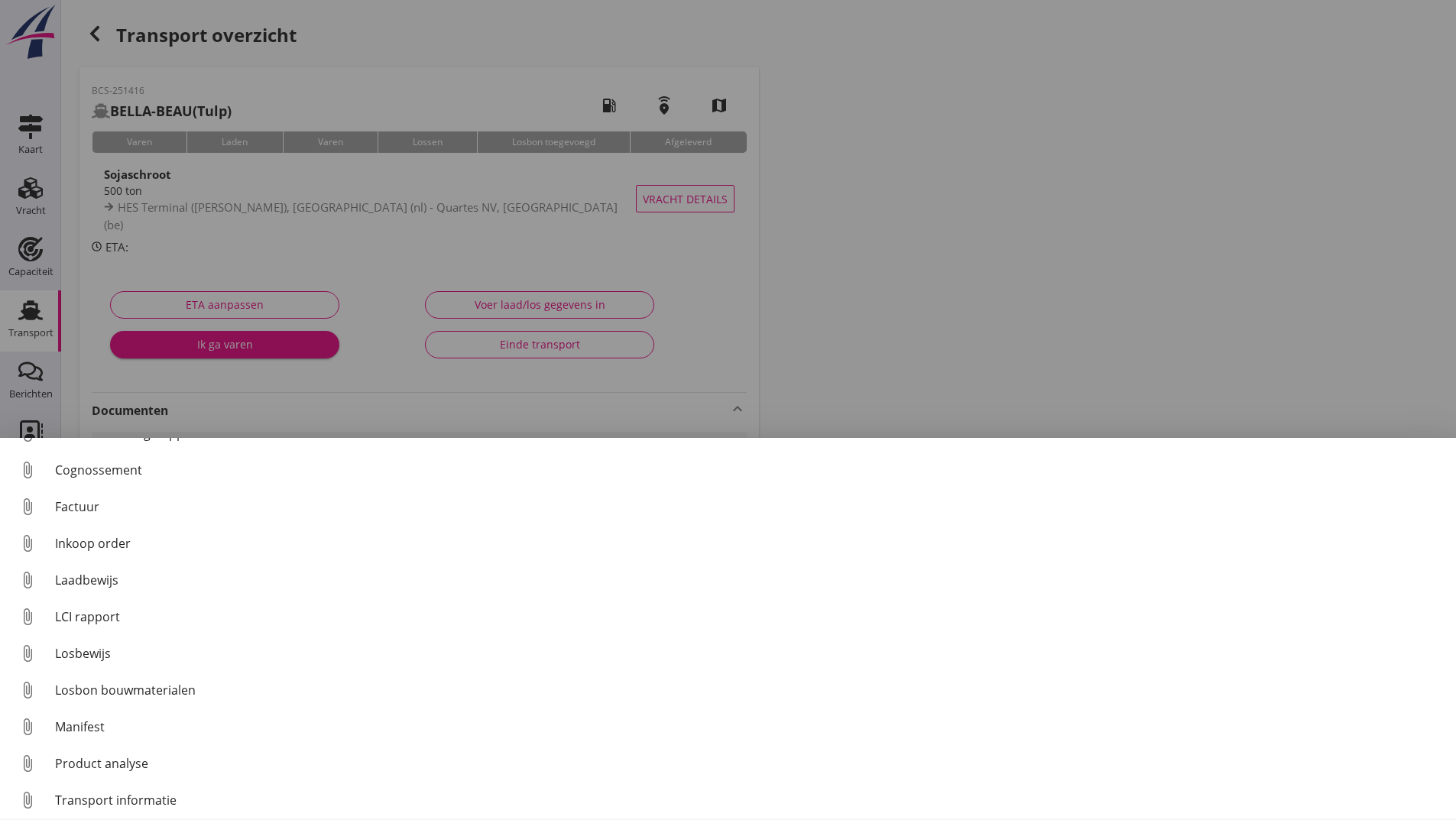
scroll to position [107, 0]
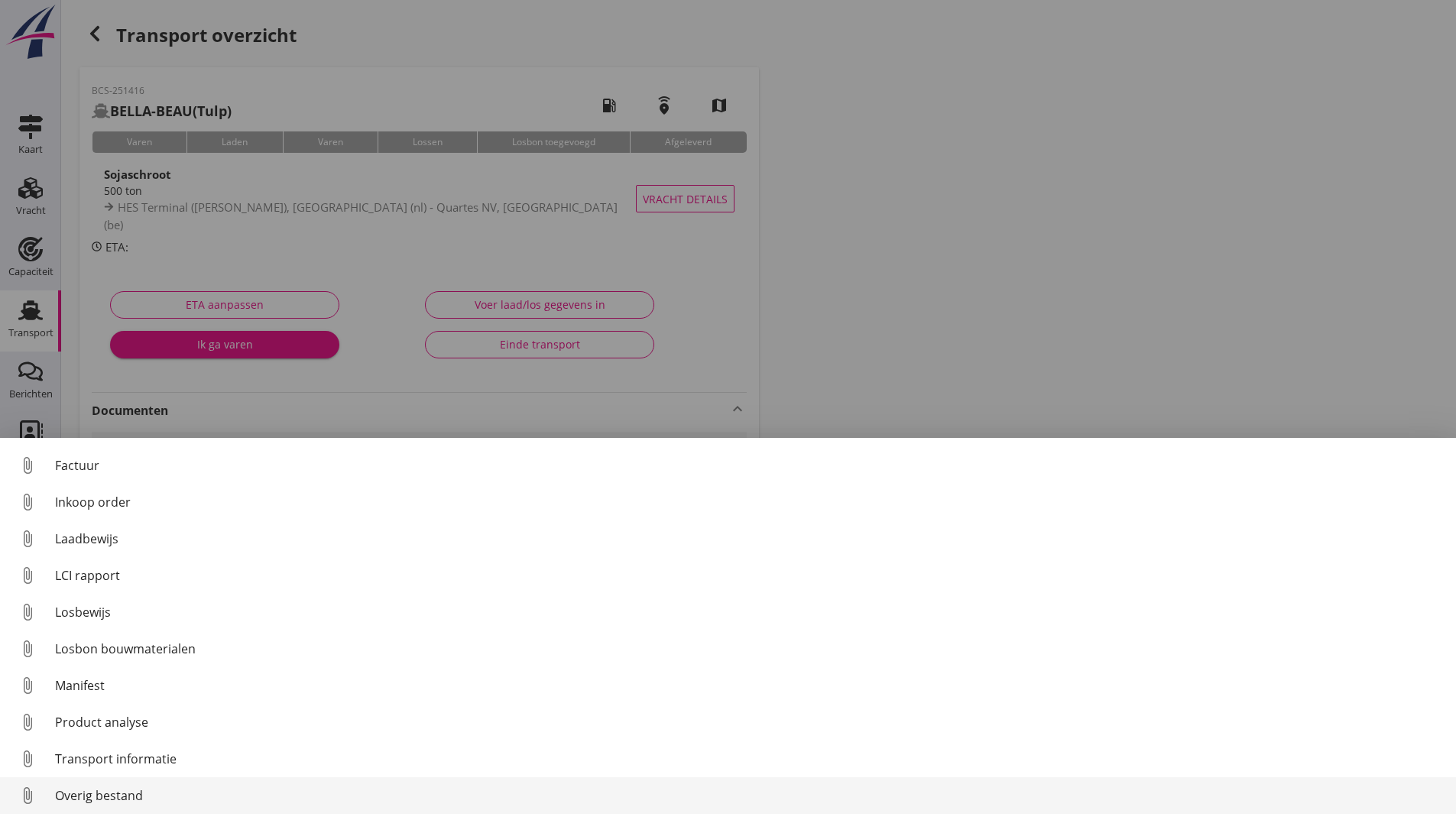
click at [135, 799] on div "Overig bestand" at bounding box center [749, 796] width 1389 height 19
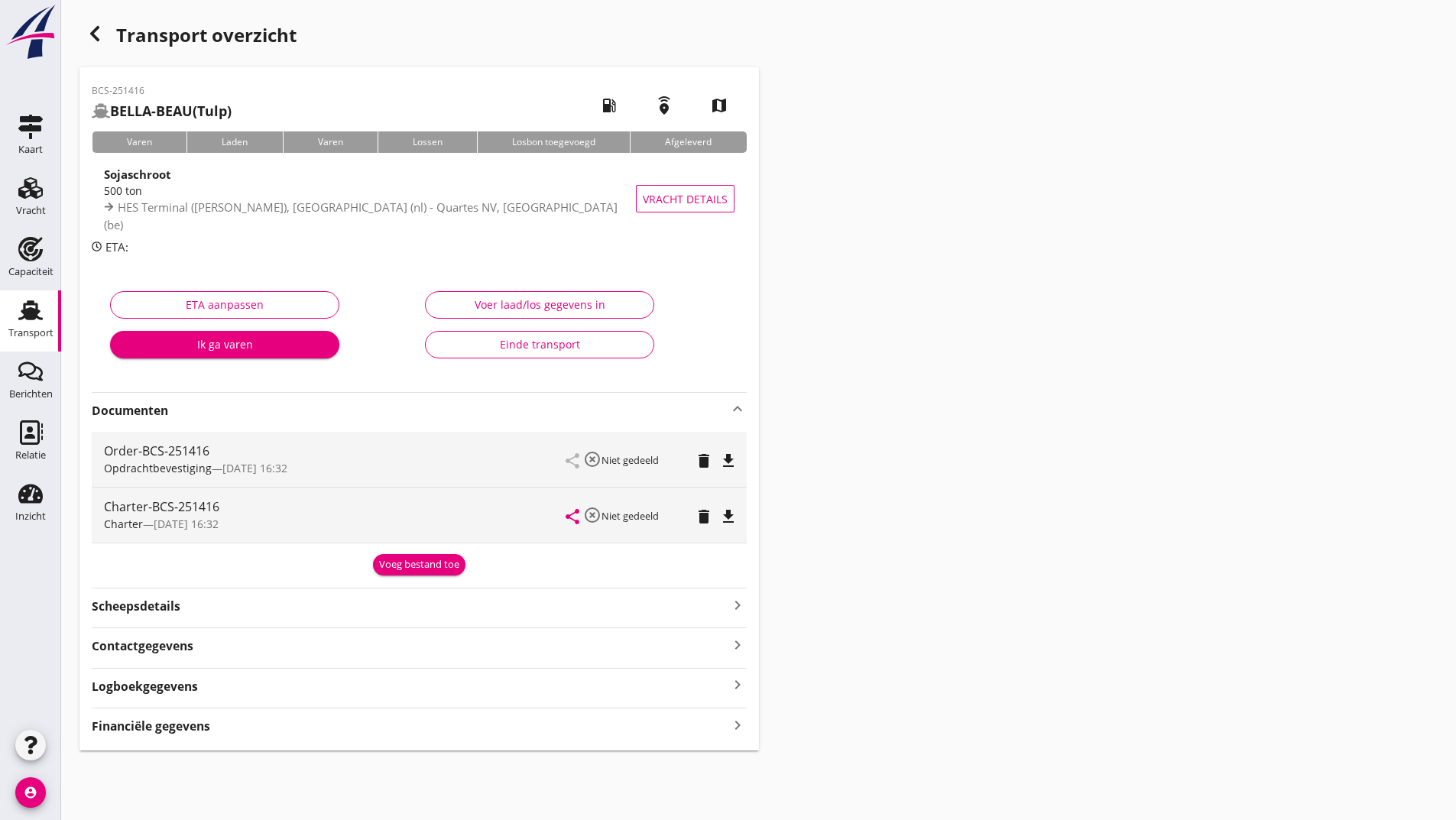
click at [409, 562] on div "Voeg bestand toe" at bounding box center [419, 565] width 80 height 15
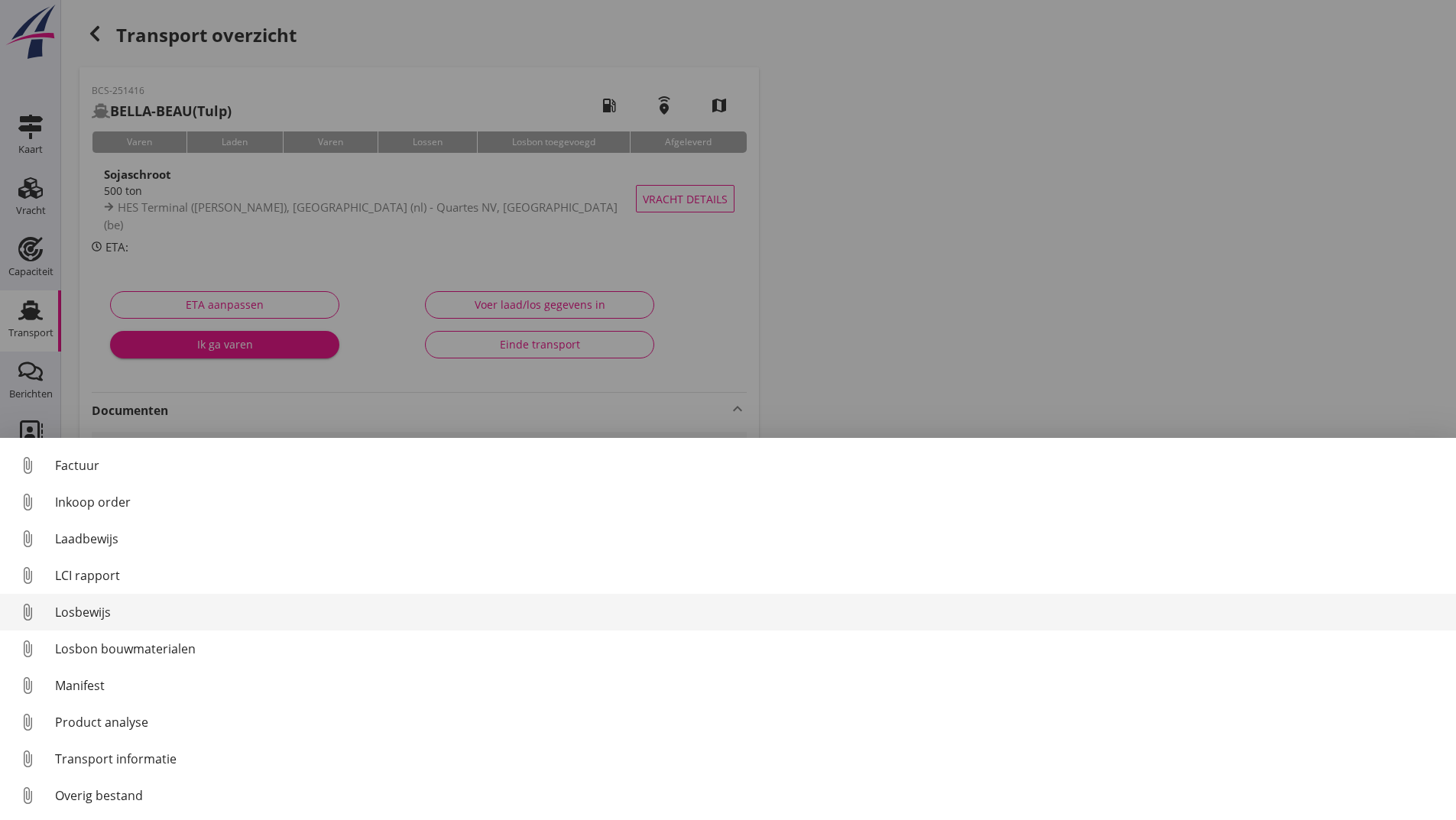
click at [107, 609] on div "Losbewijs" at bounding box center [749, 612] width 1389 height 19
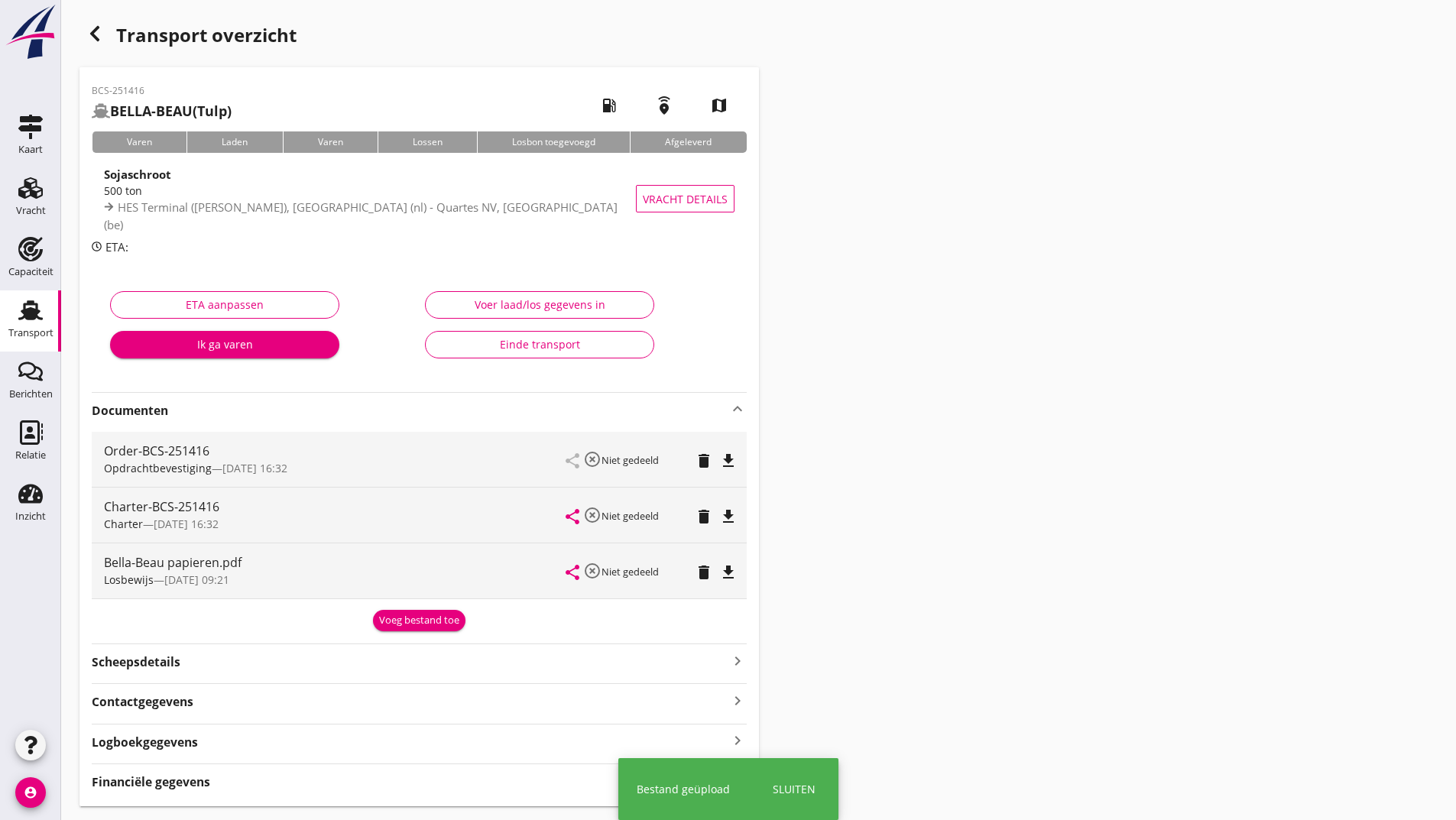
click at [412, 617] on div "Voeg bestand toe" at bounding box center [419, 621] width 80 height 15
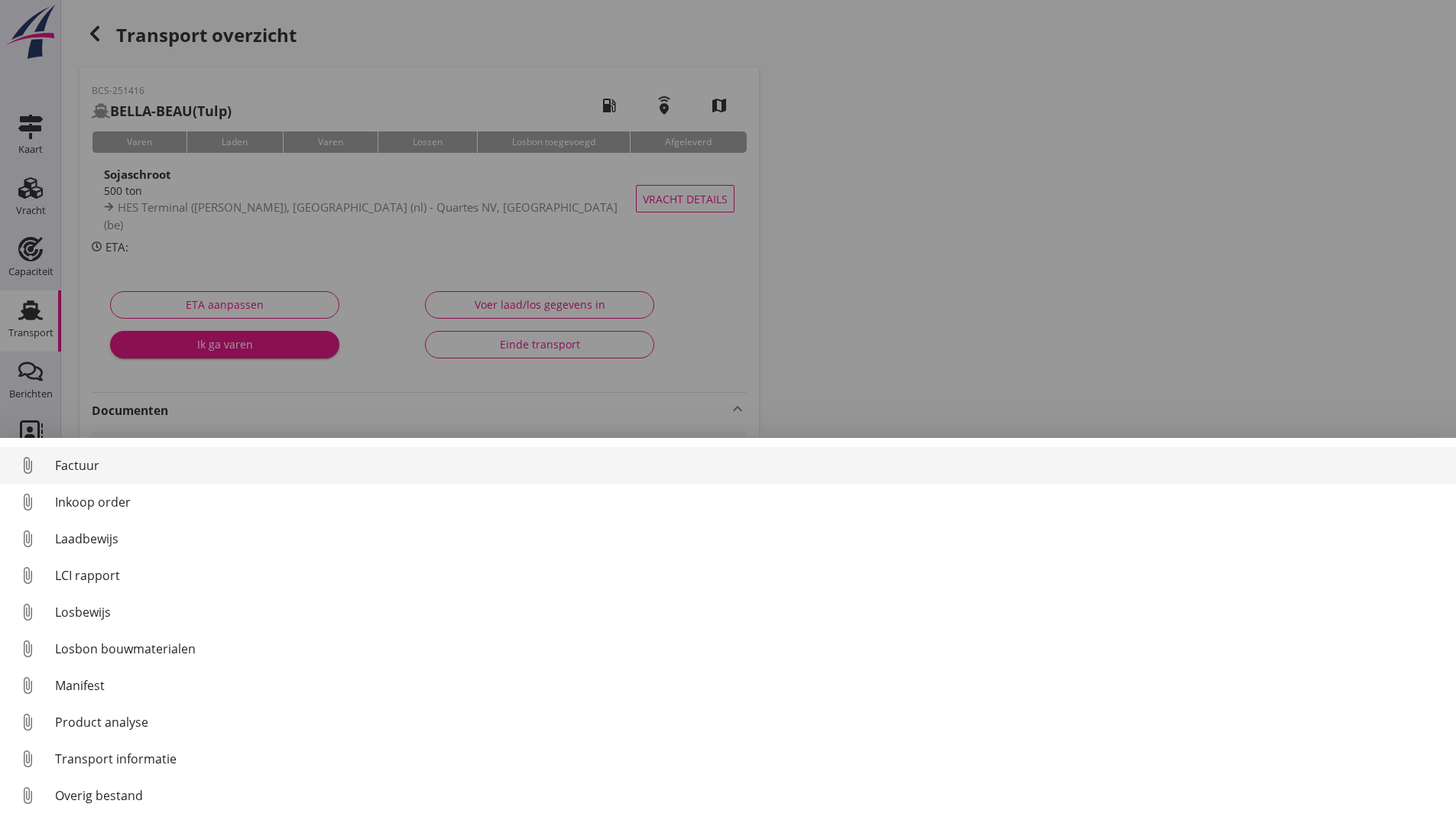
click at [92, 470] on div "Factuur" at bounding box center [749, 466] width 1389 height 19
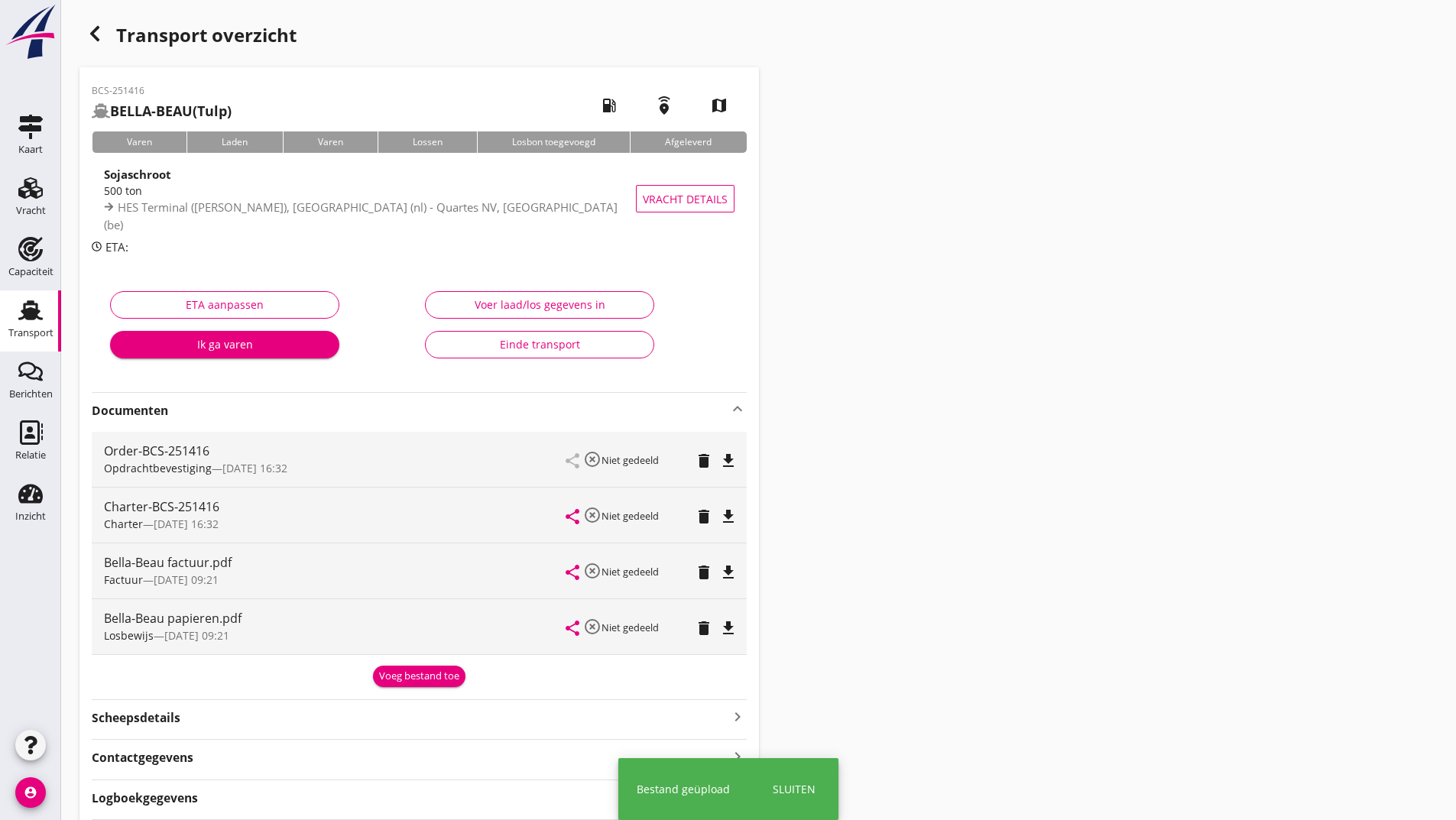
click at [391, 672] on div "Voeg bestand toe" at bounding box center [419, 676] width 80 height 15
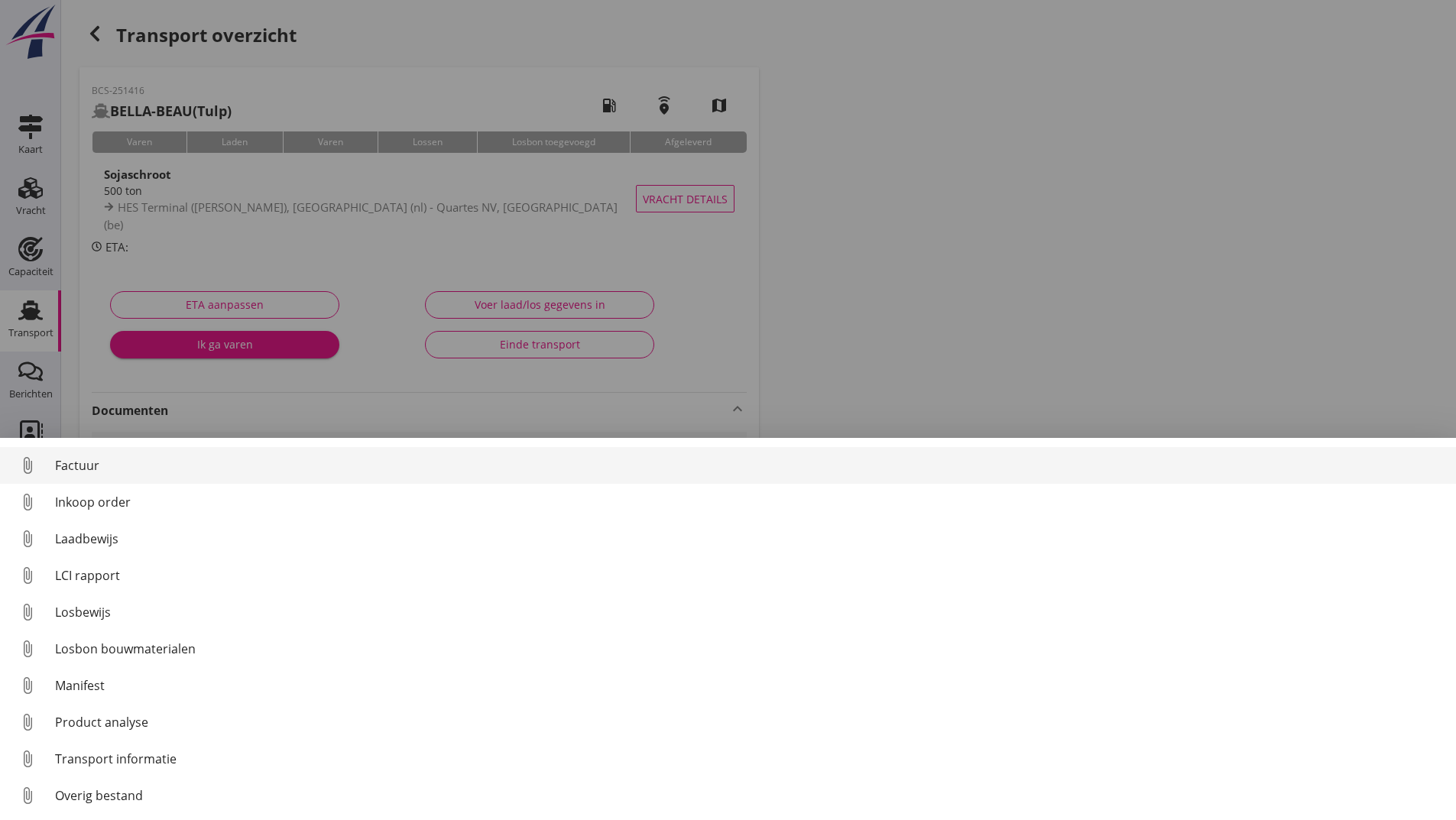
drag, startPoint x: 86, startPoint y: 465, endPoint x: 94, endPoint y: 466, distance: 8.1
click at [94, 466] on div "Factuur" at bounding box center [749, 466] width 1389 height 19
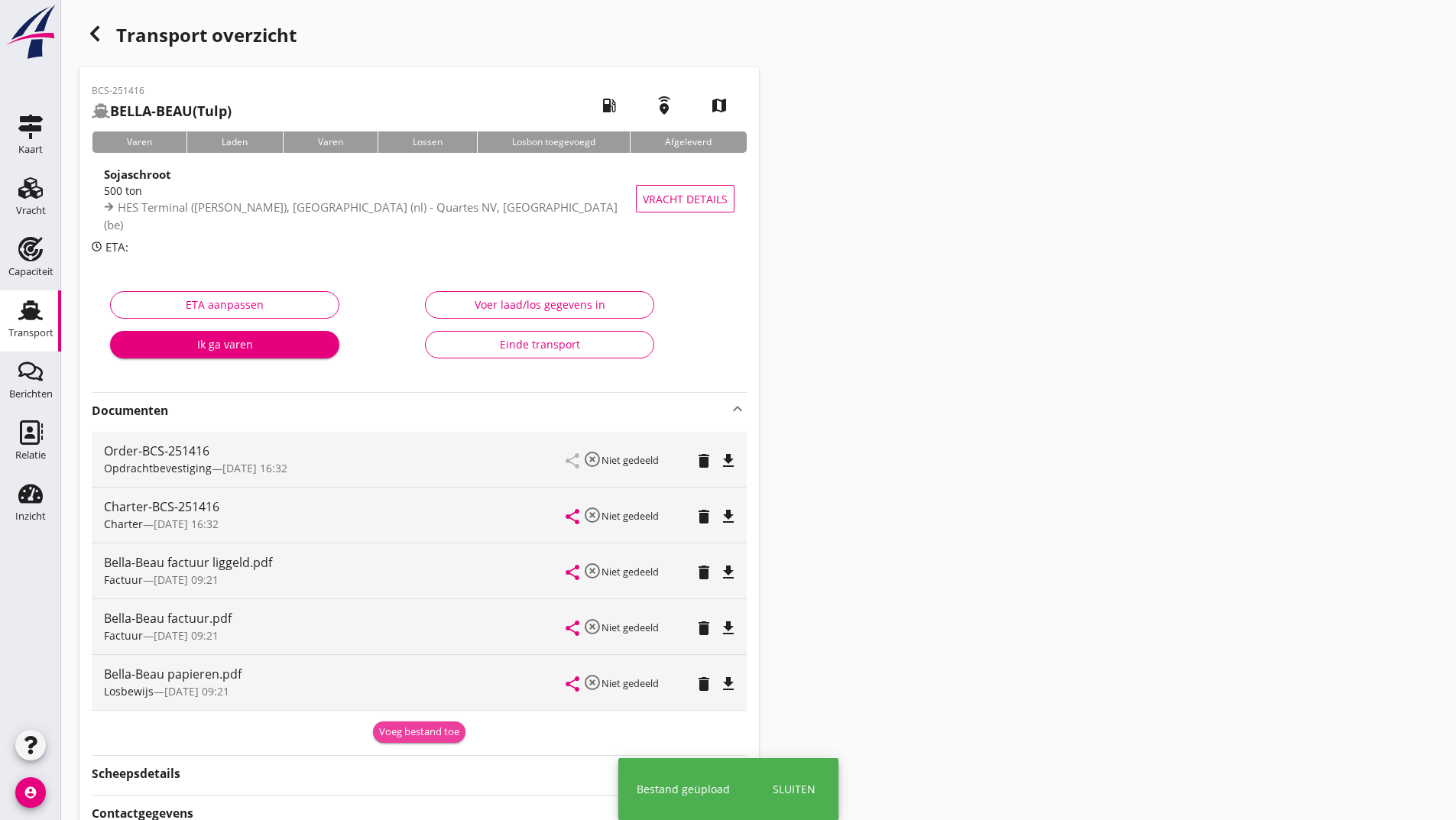
click at [404, 730] on div "Voeg bestand toe" at bounding box center [419, 732] width 80 height 15
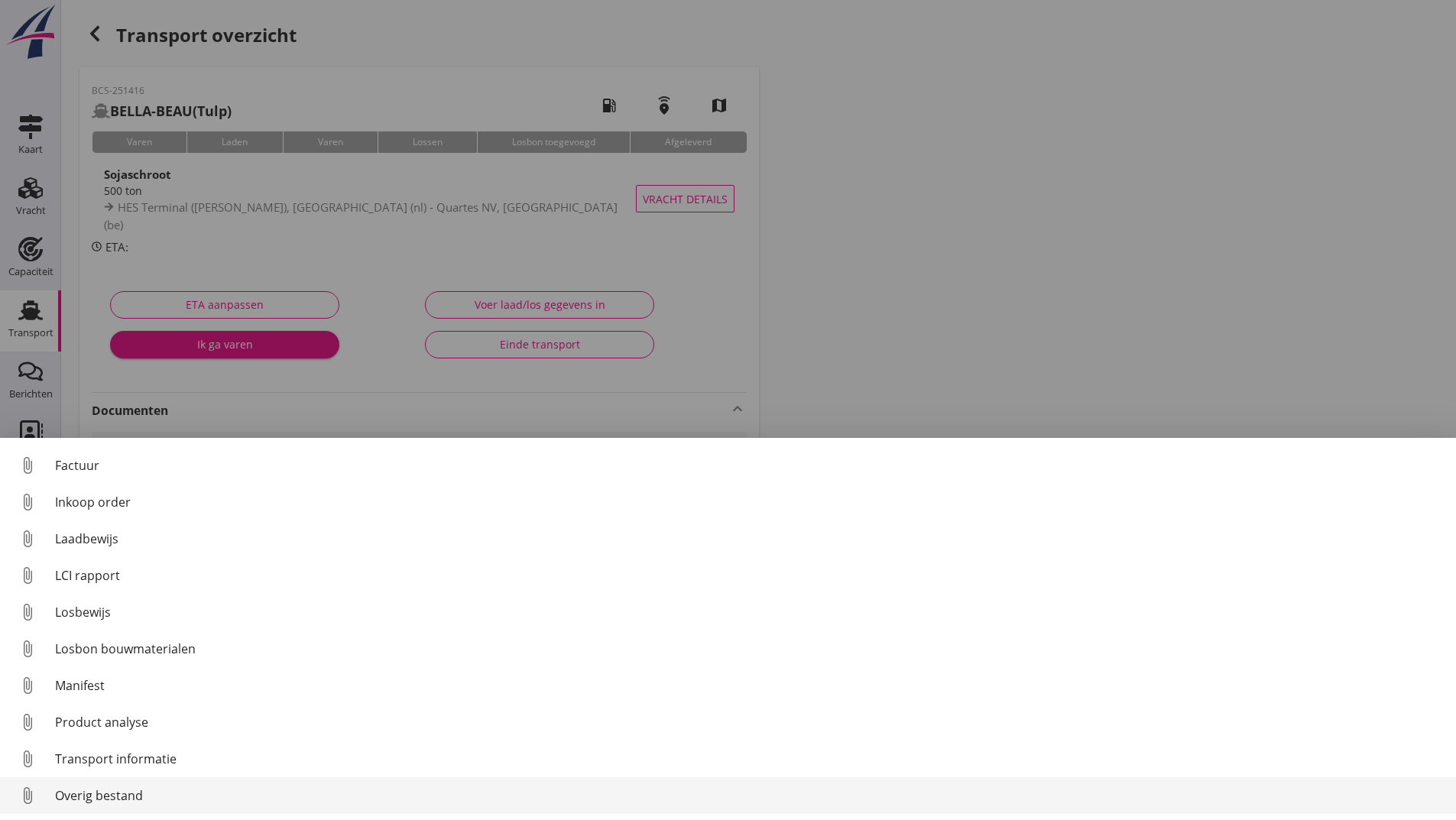
click at [123, 793] on div "Overig bestand" at bounding box center [749, 796] width 1389 height 19
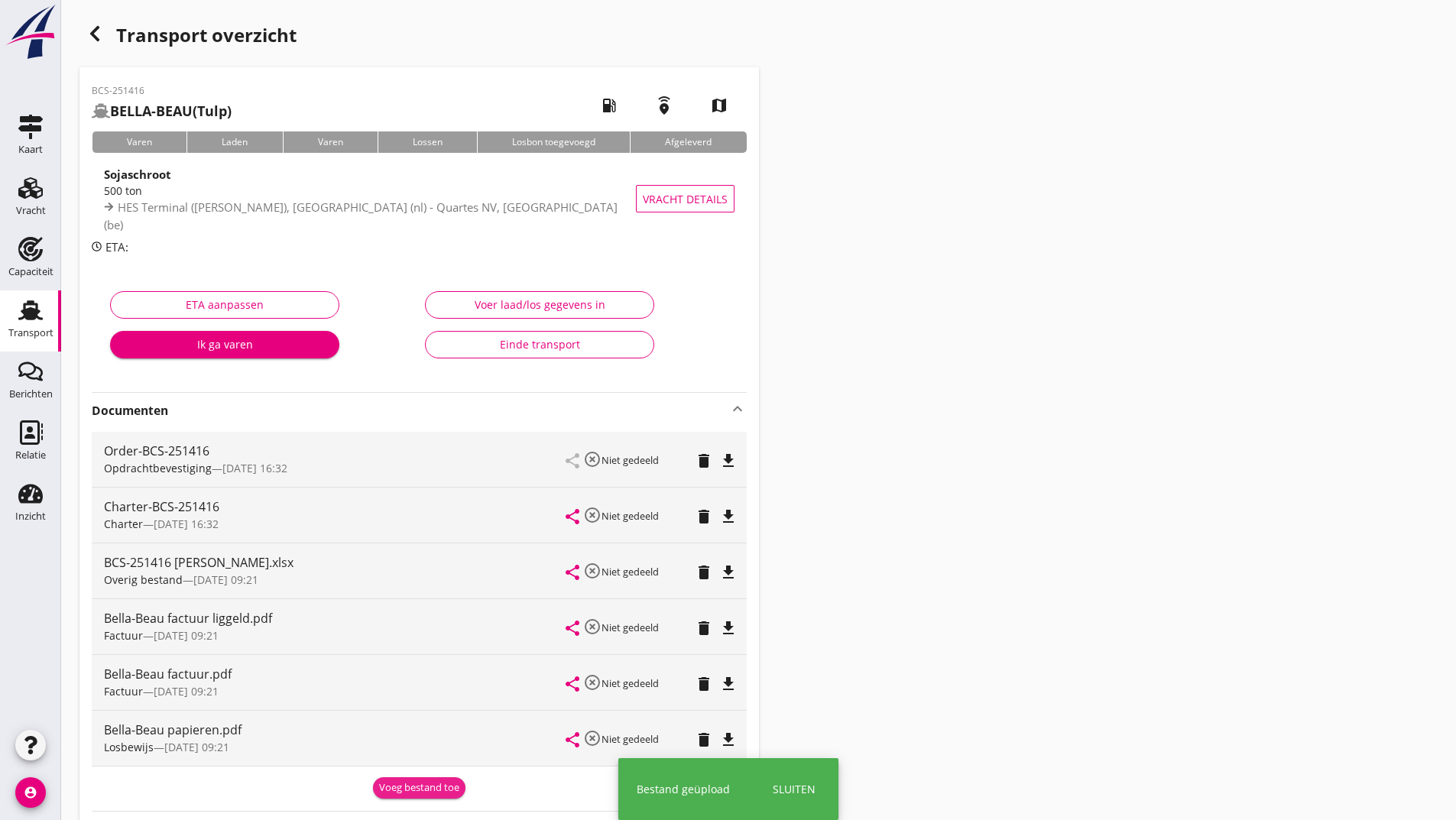
click at [430, 790] on div "Voeg bestand toe" at bounding box center [419, 788] width 80 height 15
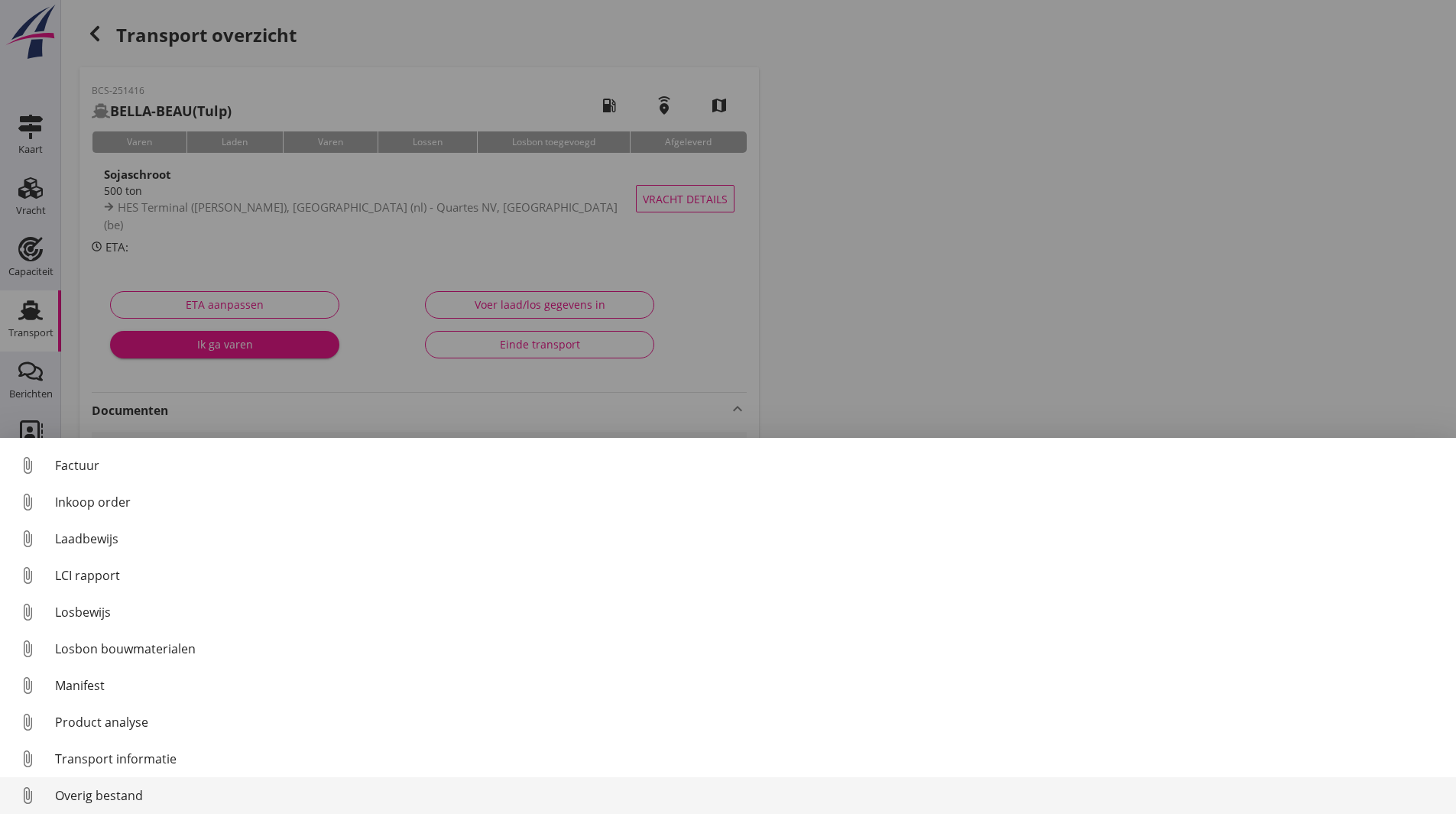
click at [118, 793] on div "Overig bestand" at bounding box center [749, 796] width 1389 height 19
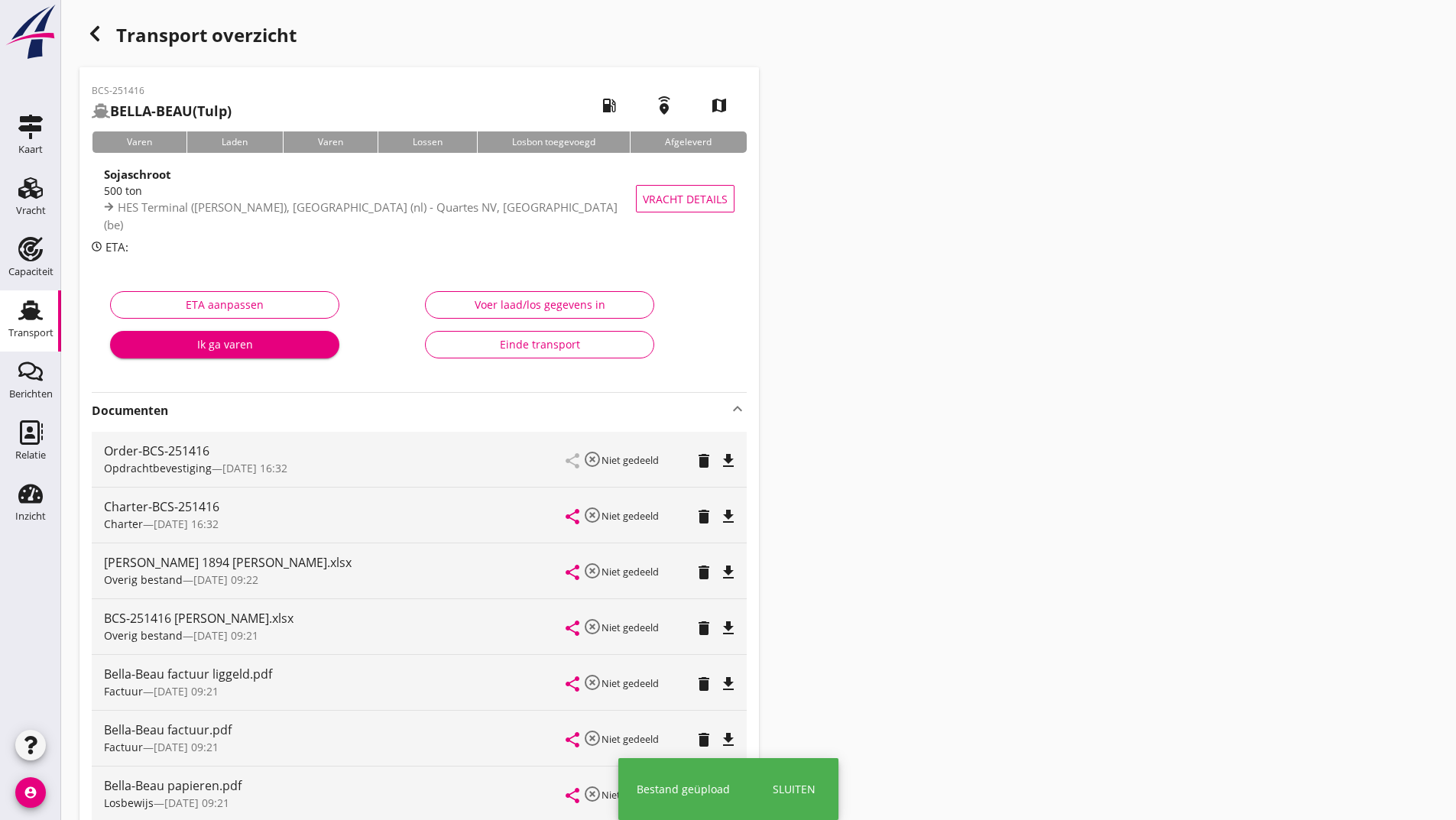
click at [94, 32] on use "button" at bounding box center [94, 34] width 9 height 15
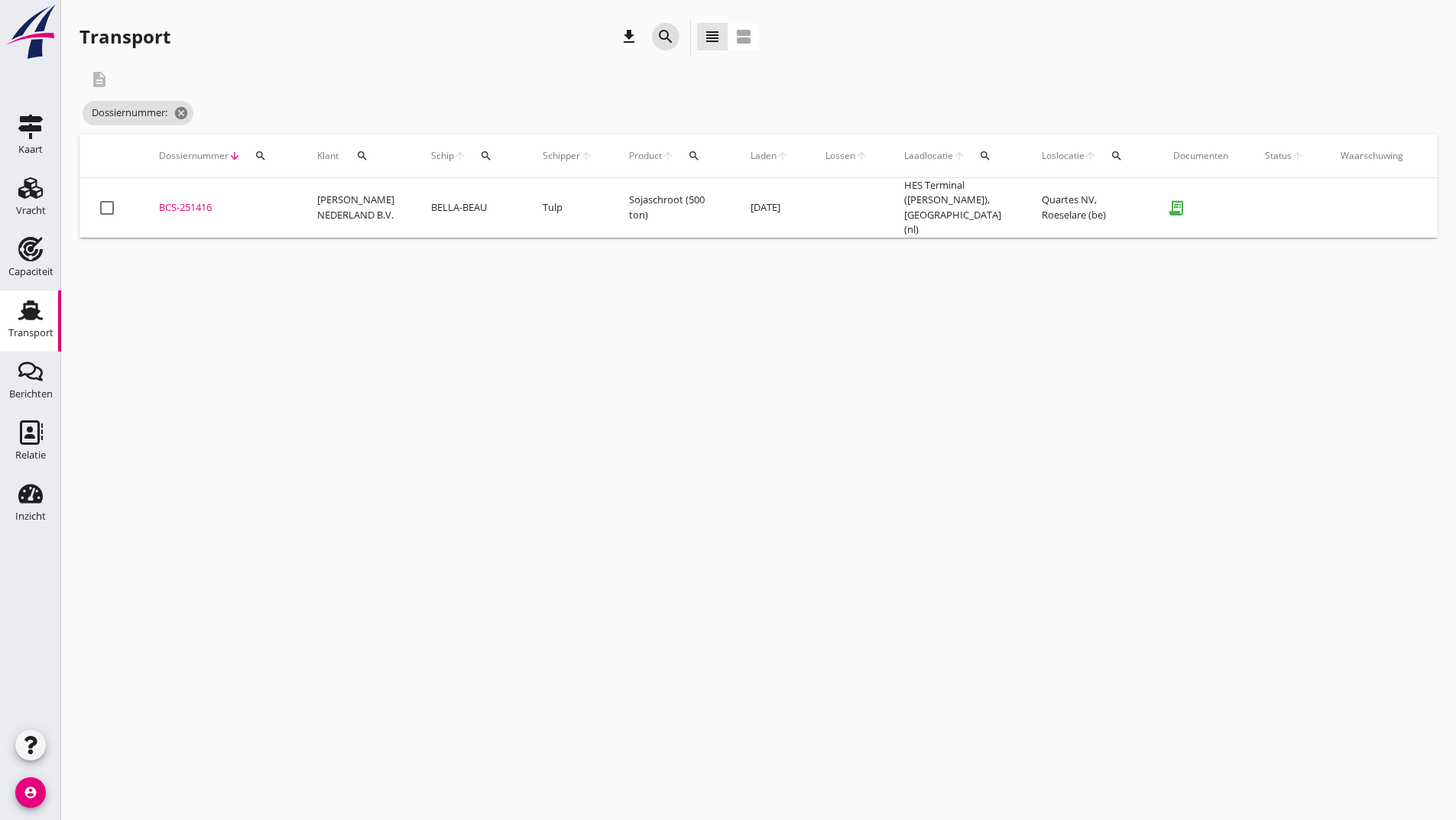
drag, startPoint x: 665, startPoint y: 40, endPoint x: 654, endPoint y: 50, distance: 14.9
click at [663, 40] on icon "search" at bounding box center [666, 36] width 19 height 19
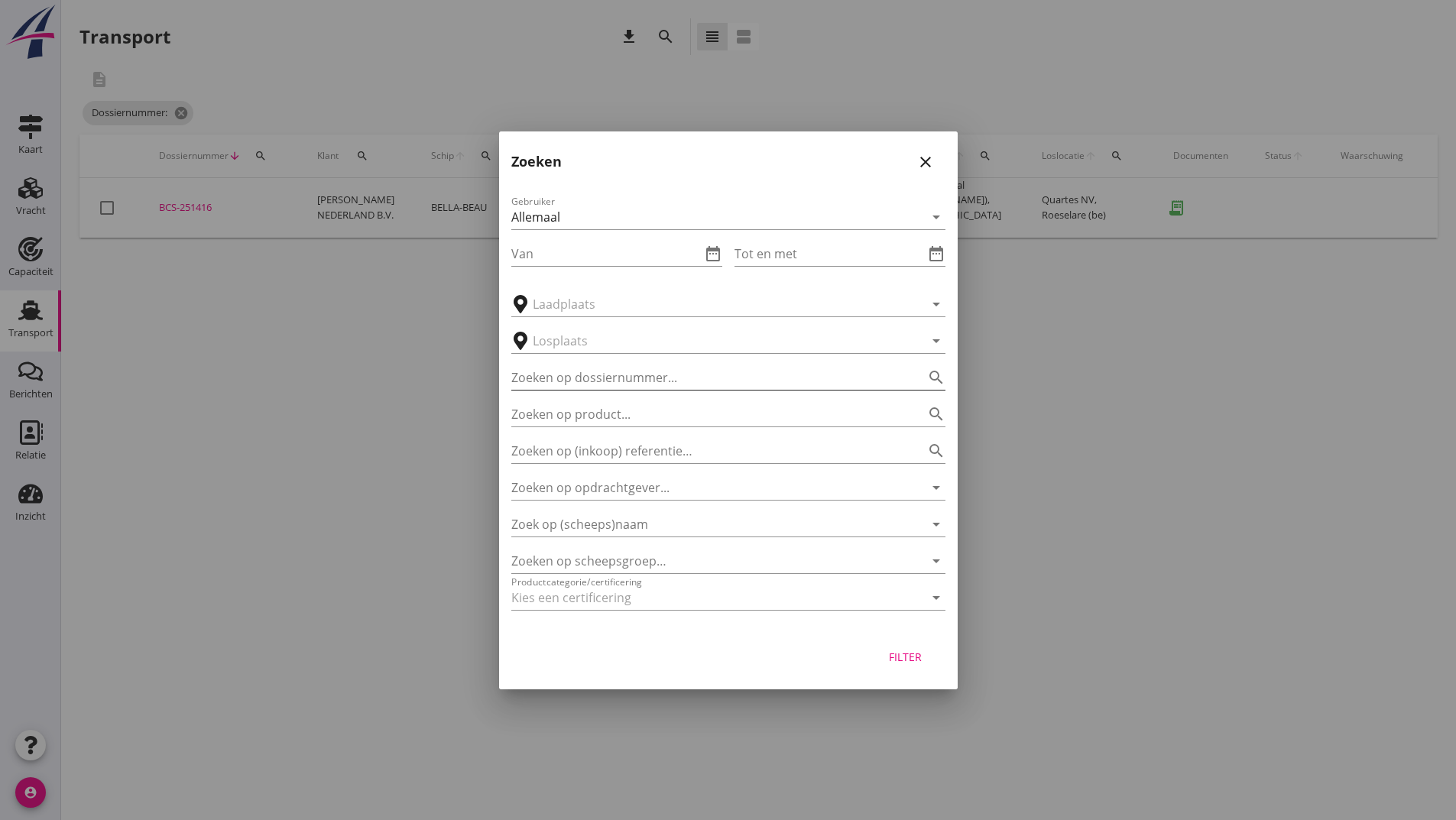
click at [587, 380] on input "Zoeken op dossiernummer..." at bounding box center [707, 378] width 391 height 24
type input "251459"
click at [918, 656] on div "Filter" at bounding box center [906, 656] width 43 height 16
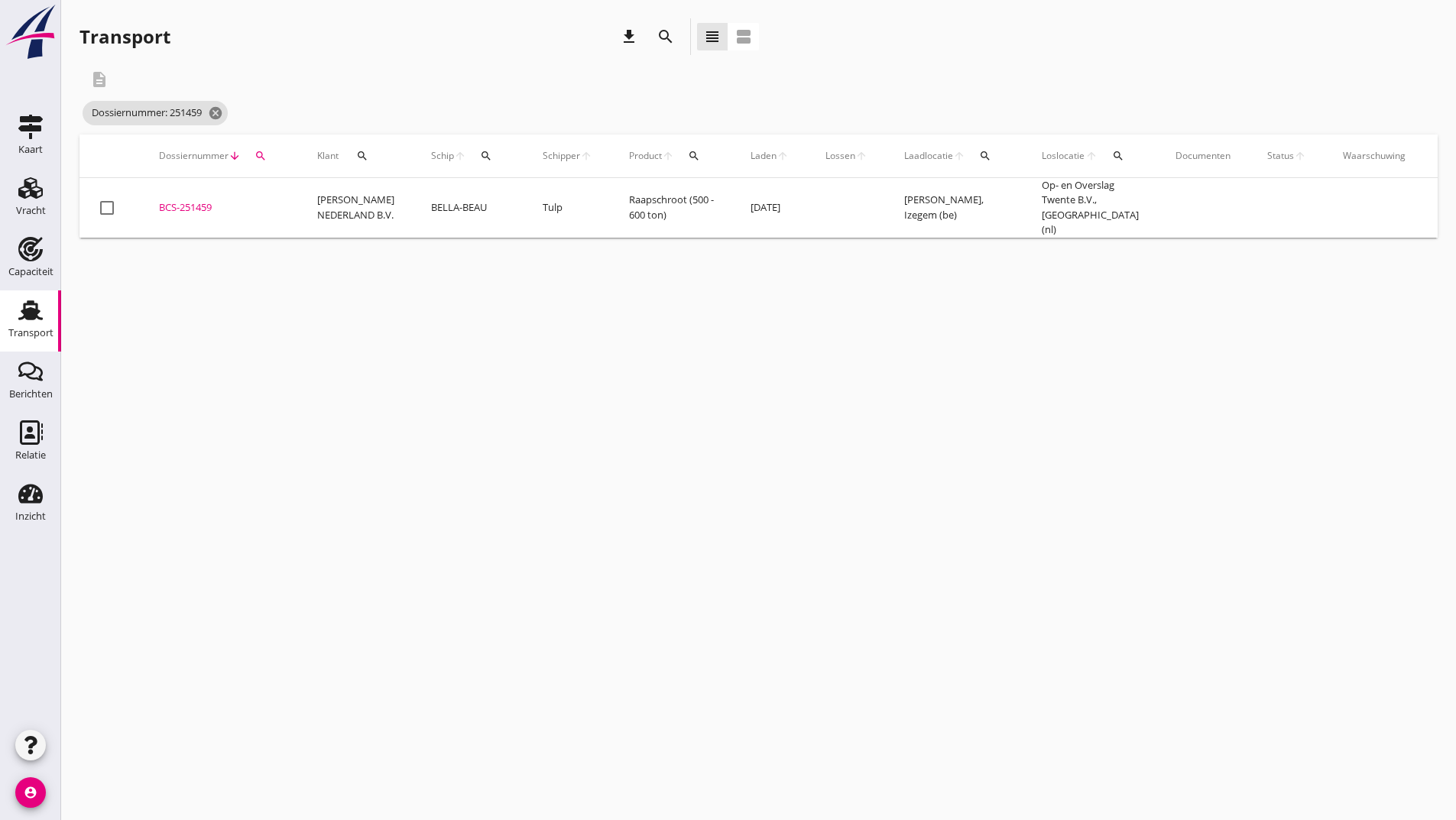
click at [199, 202] on div "BCS-251459" at bounding box center [220, 208] width 122 height 15
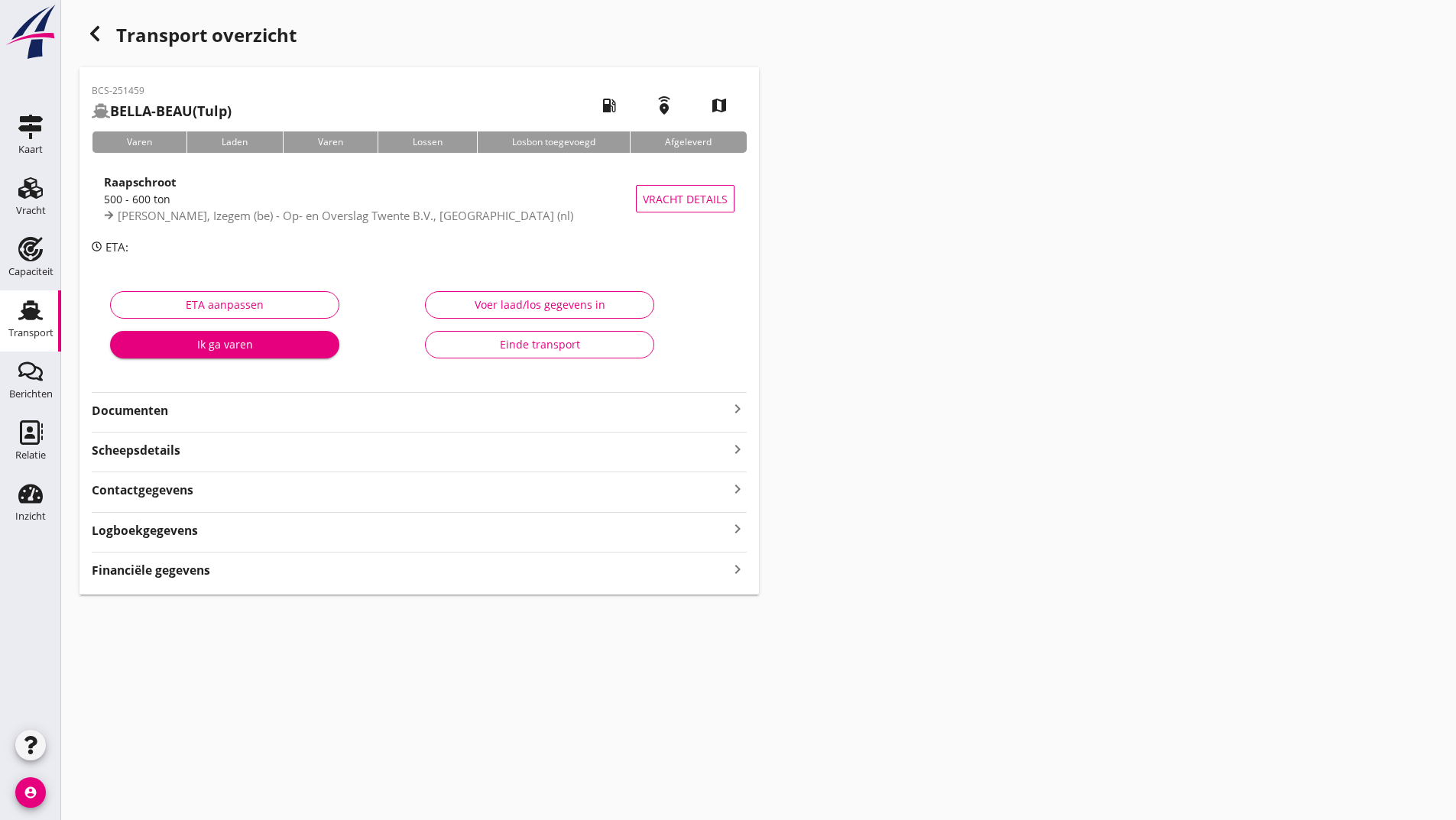
drag, startPoint x: 152, startPoint y: 408, endPoint x: 165, endPoint y: 421, distance: 18.4
click at [154, 410] on strong "Documenten" at bounding box center [410, 410] width 637 height 18
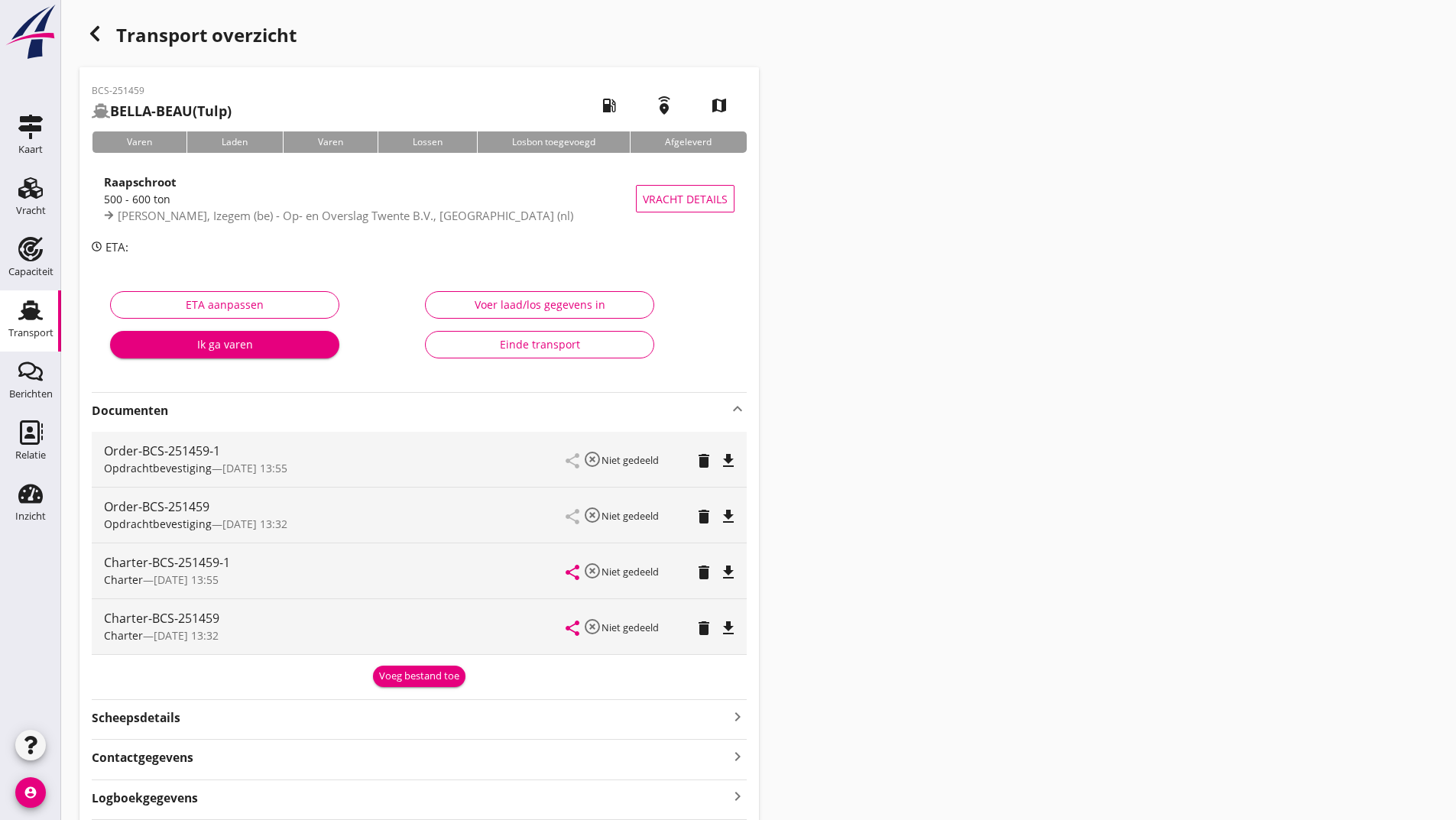
click at [391, 670] on div "Voeg bestand toe" at bounding box center [419, 676] width 80 height 15
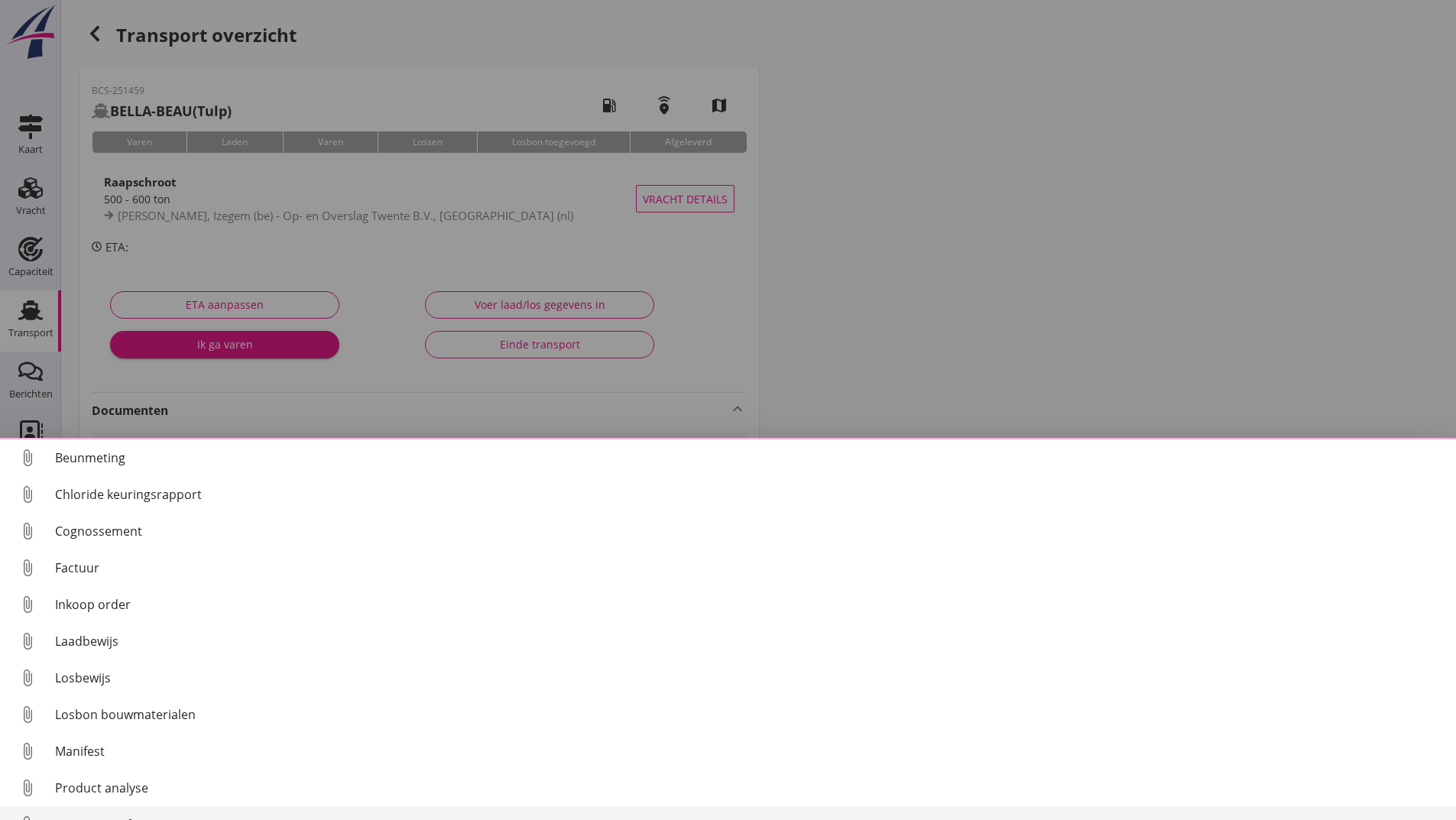
scroll to position [65, 0]
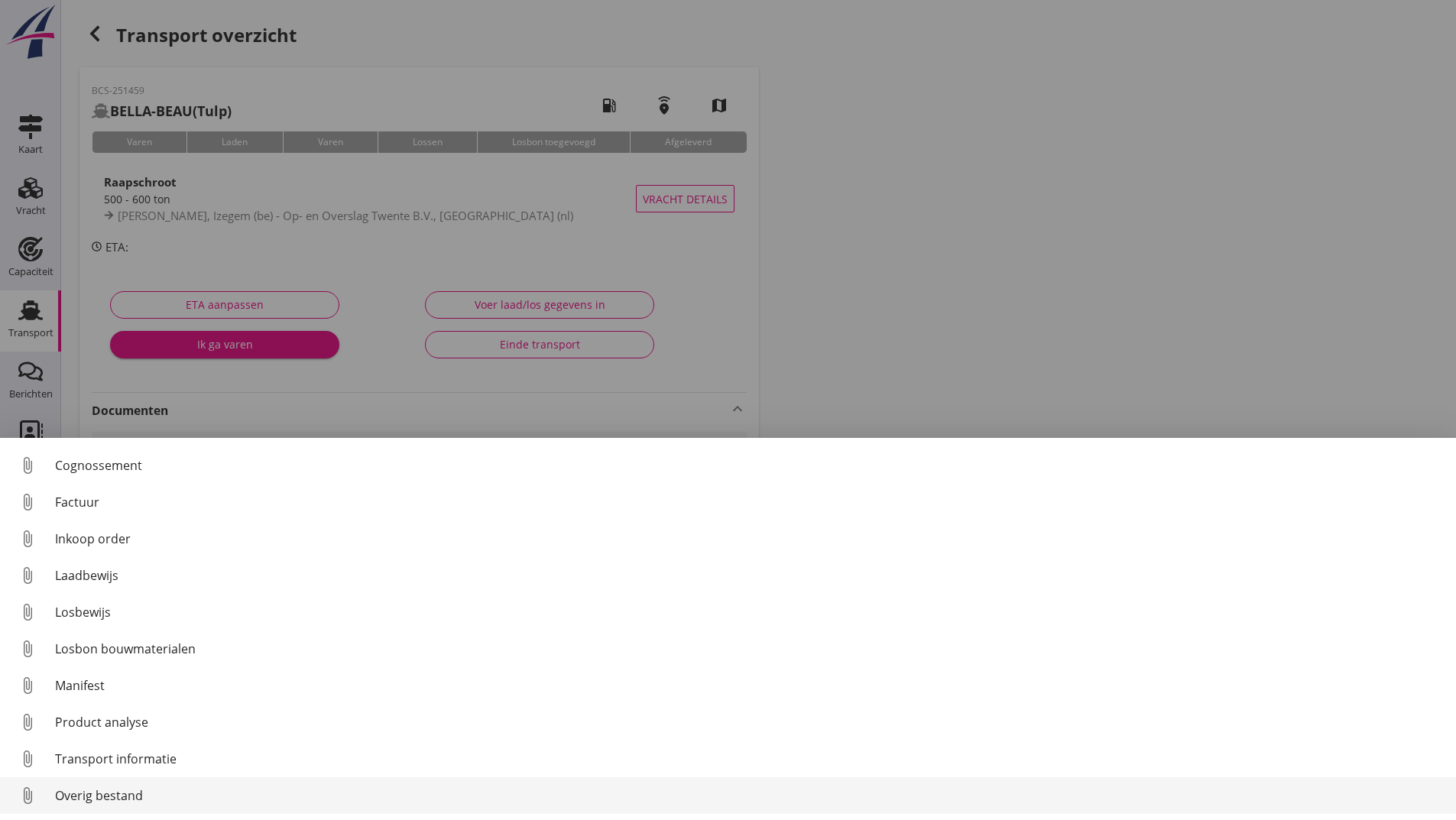
click at [131, 790] on div "Overig bestand" at bounding box center [749, 796] width 1389 height 19
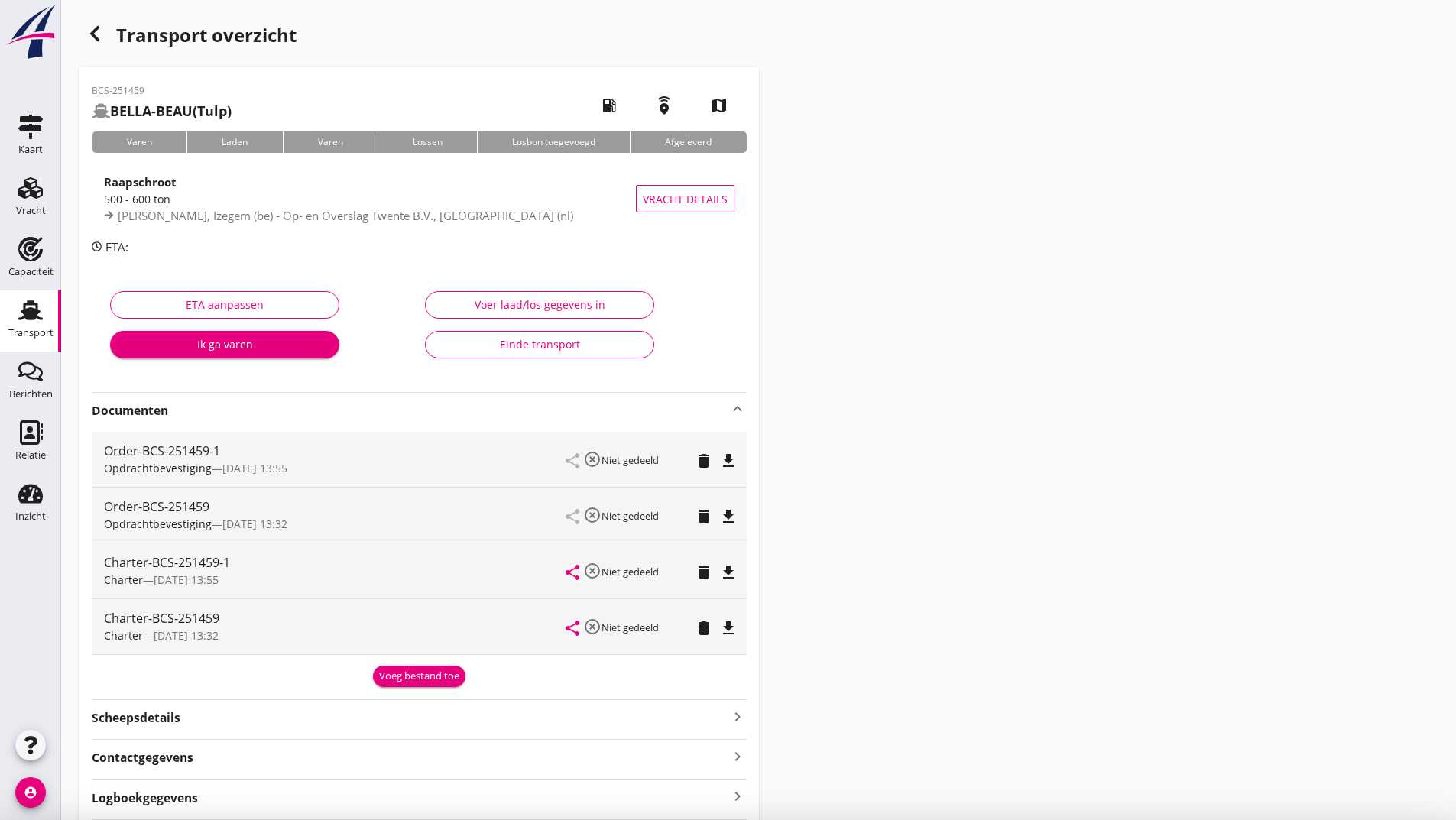
scroll to position [0, 0]
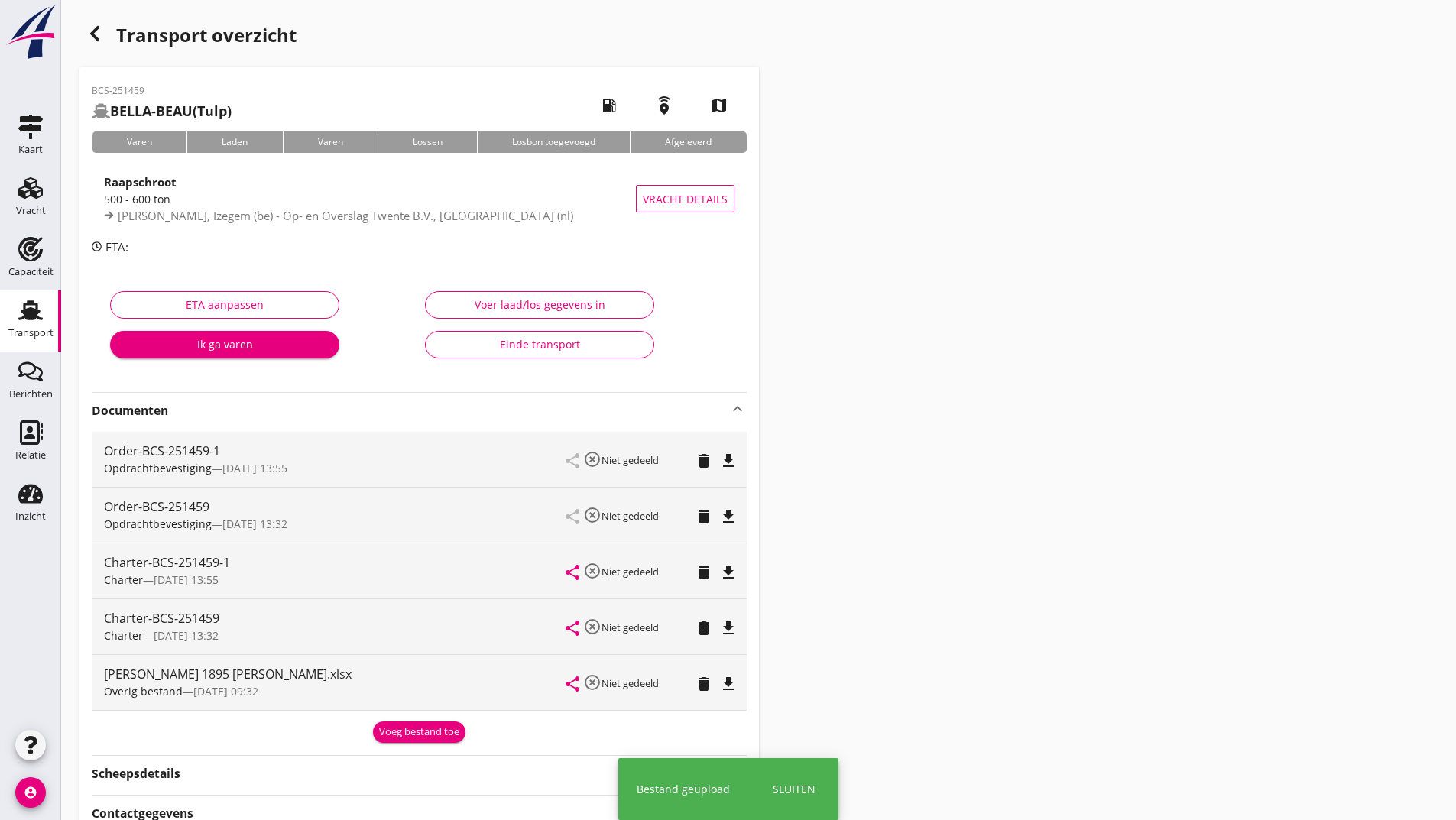
click at [410, 726] on div "Voeg bestand toe" at bounding box center [419, 732] width 80 height 15
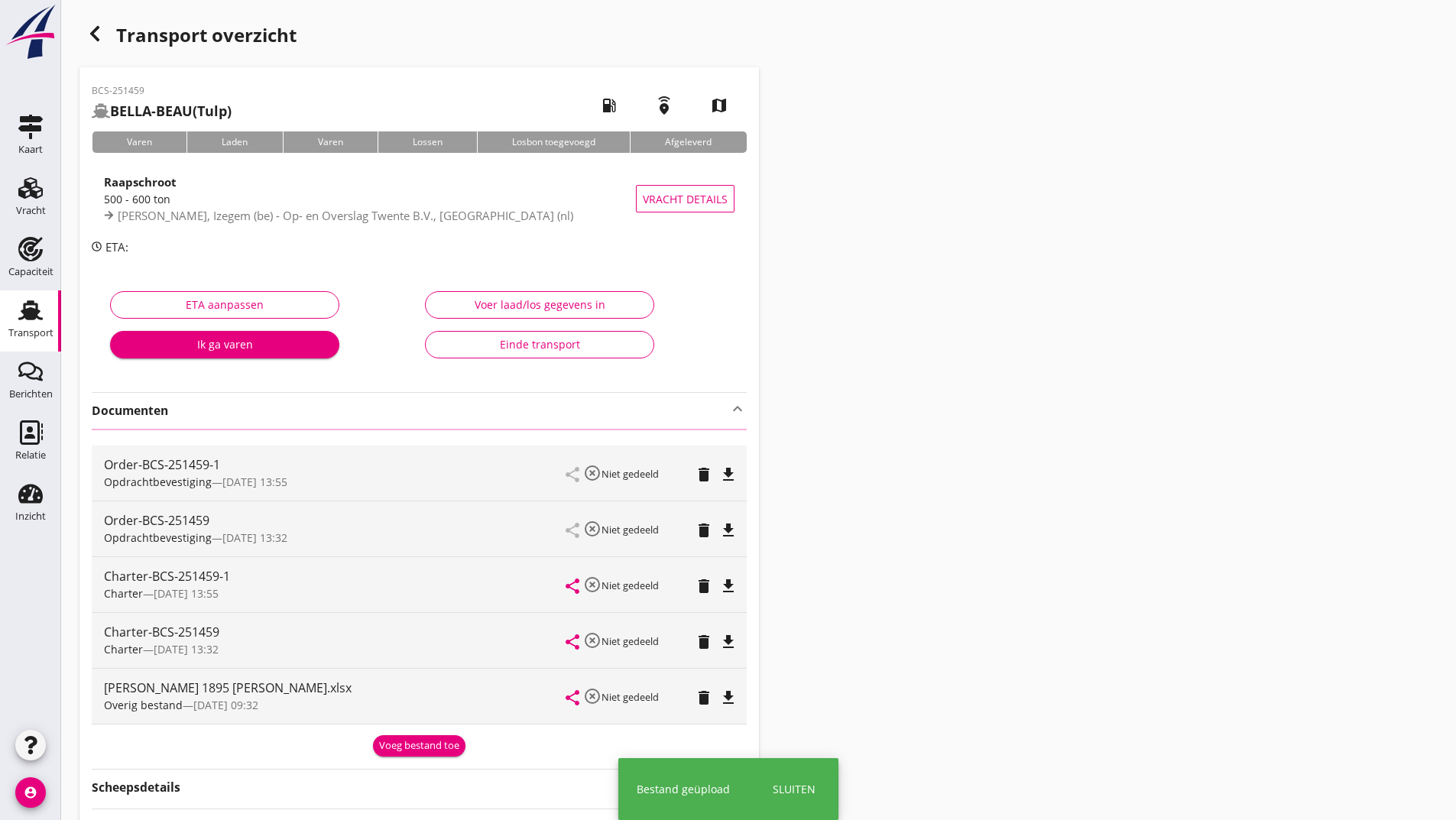
click at [444, 713] on div "Overig bestand — [DATE] 09:32" at bounding box center [335, 704] width 463 height 16
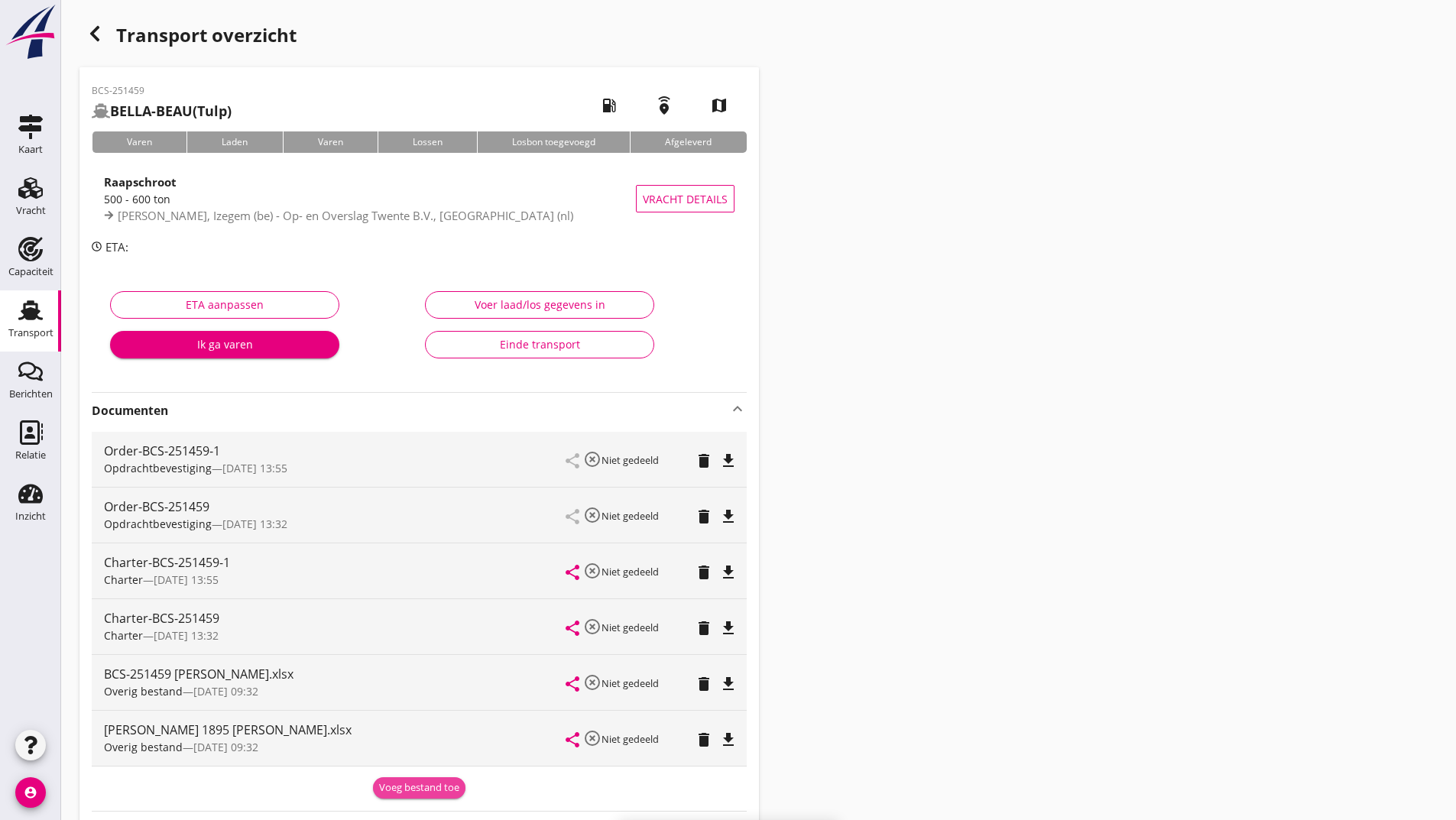
click at [410, 787] on div "Voeg bestand toe" at bounding box center [419, 788] width 80 height 15
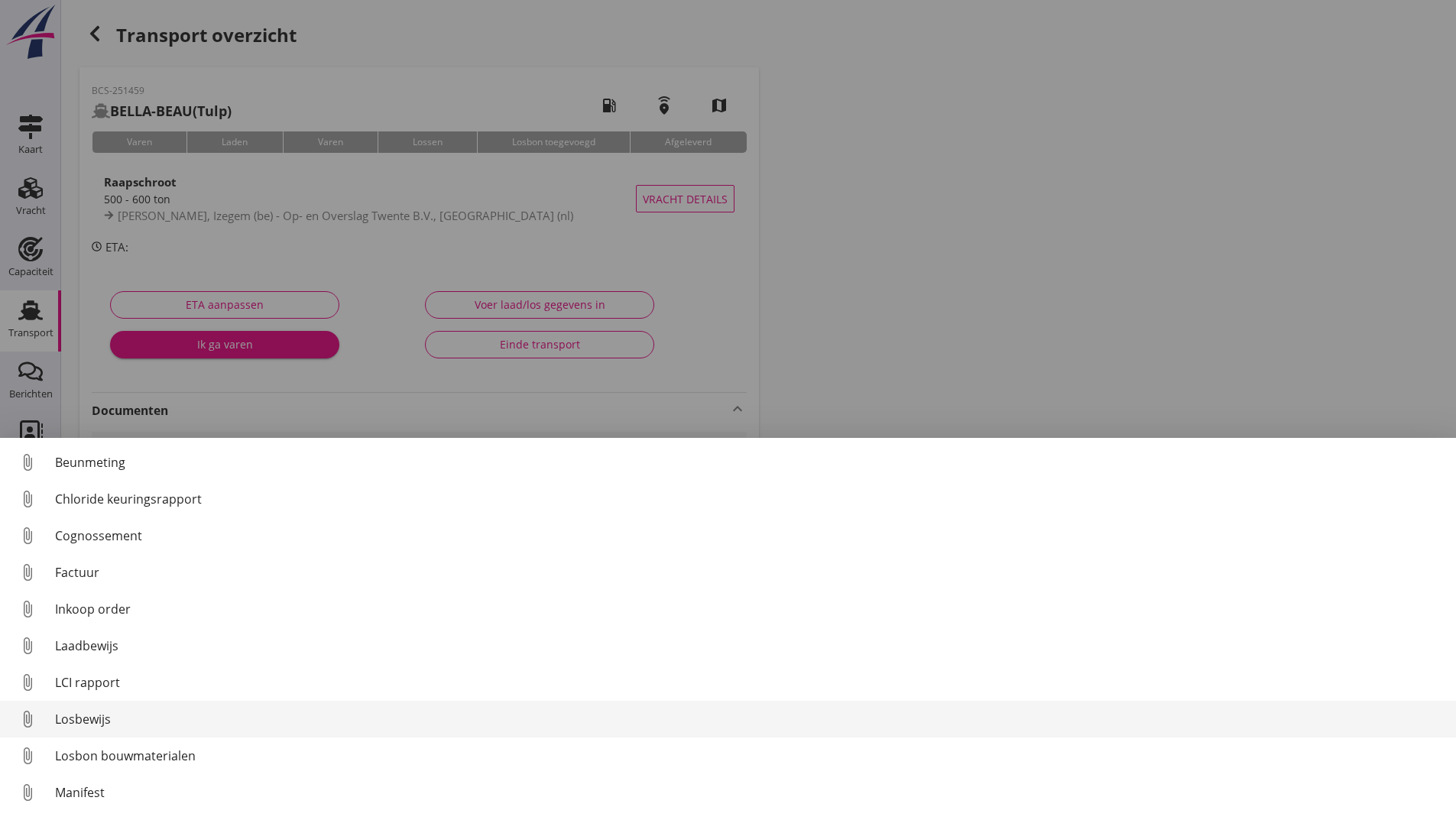
click at [93, 710] on div "Losbewijs" at bounding box center [749, 719] width 1389 height 19
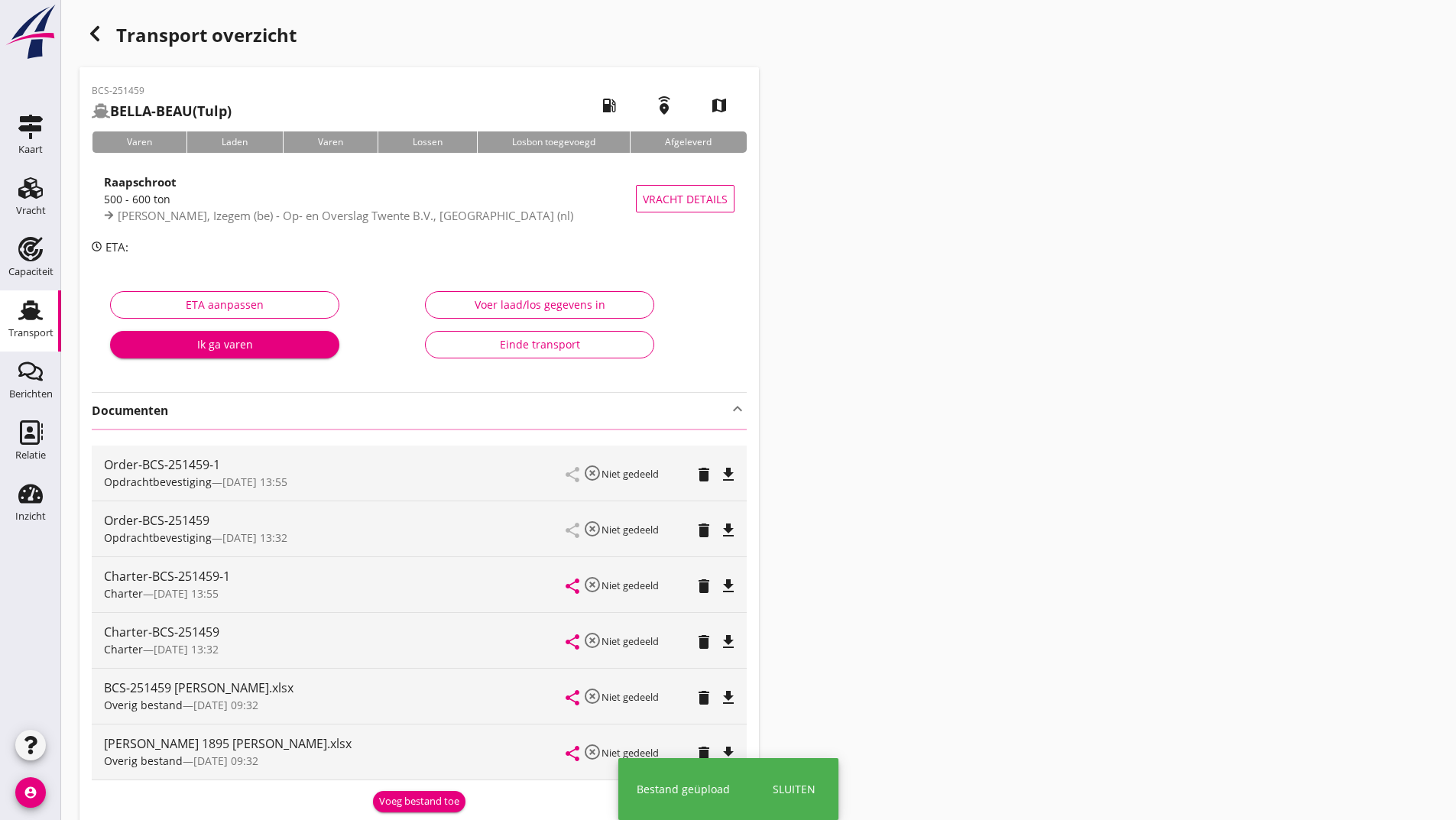
scroll to position [223, 0]
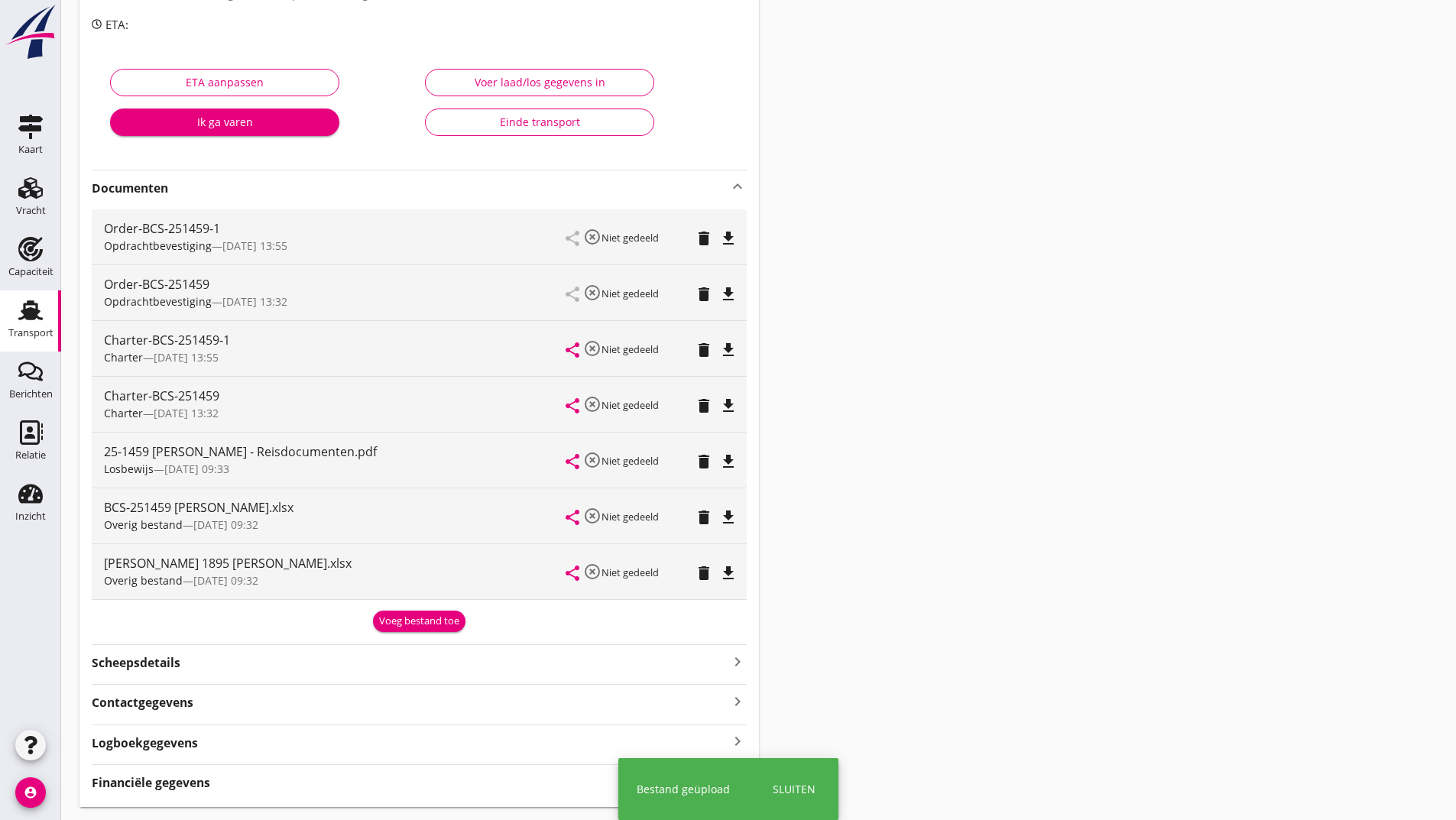
click at [408, 626] on div "Voeg bestand toe" at bounding box center [419, 621] width 80 height 15
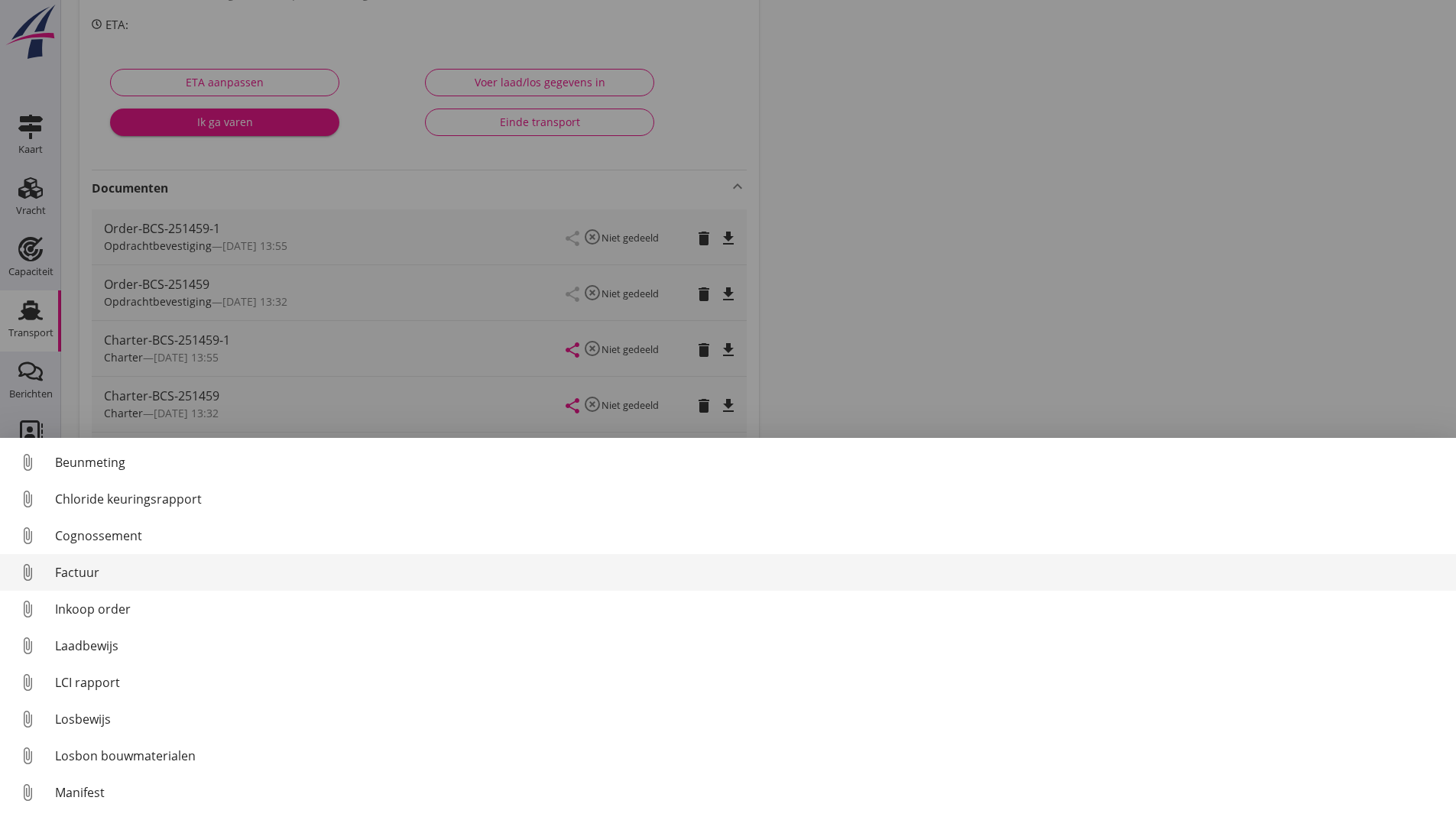
click at [89, 563] on div "Factuur" at bounding box center [749, 572] width 1389 height 19
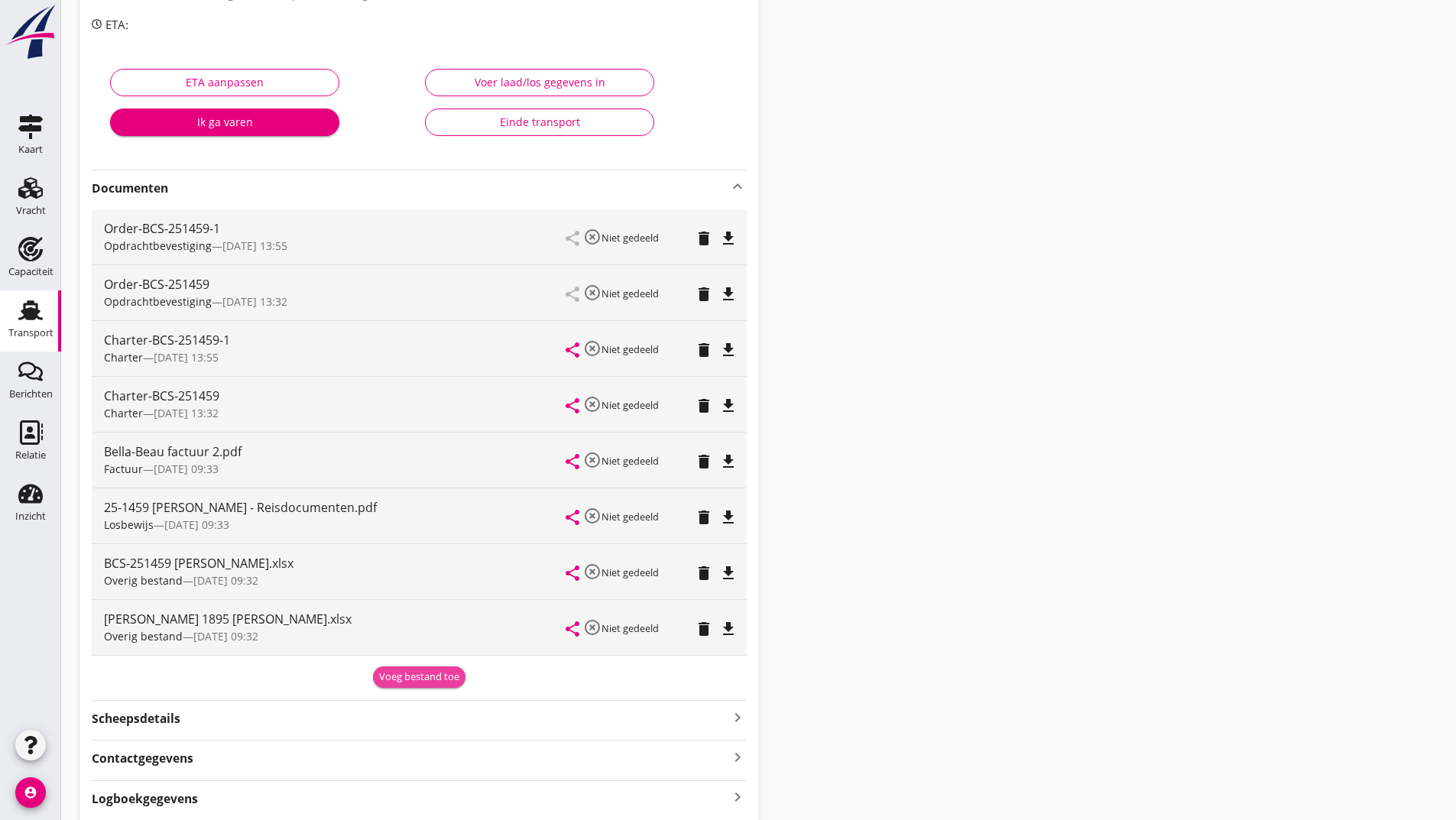
click at [413, 678] on div "Voeg bestand toe" at bounding box center [419, 677] width 80 height 15
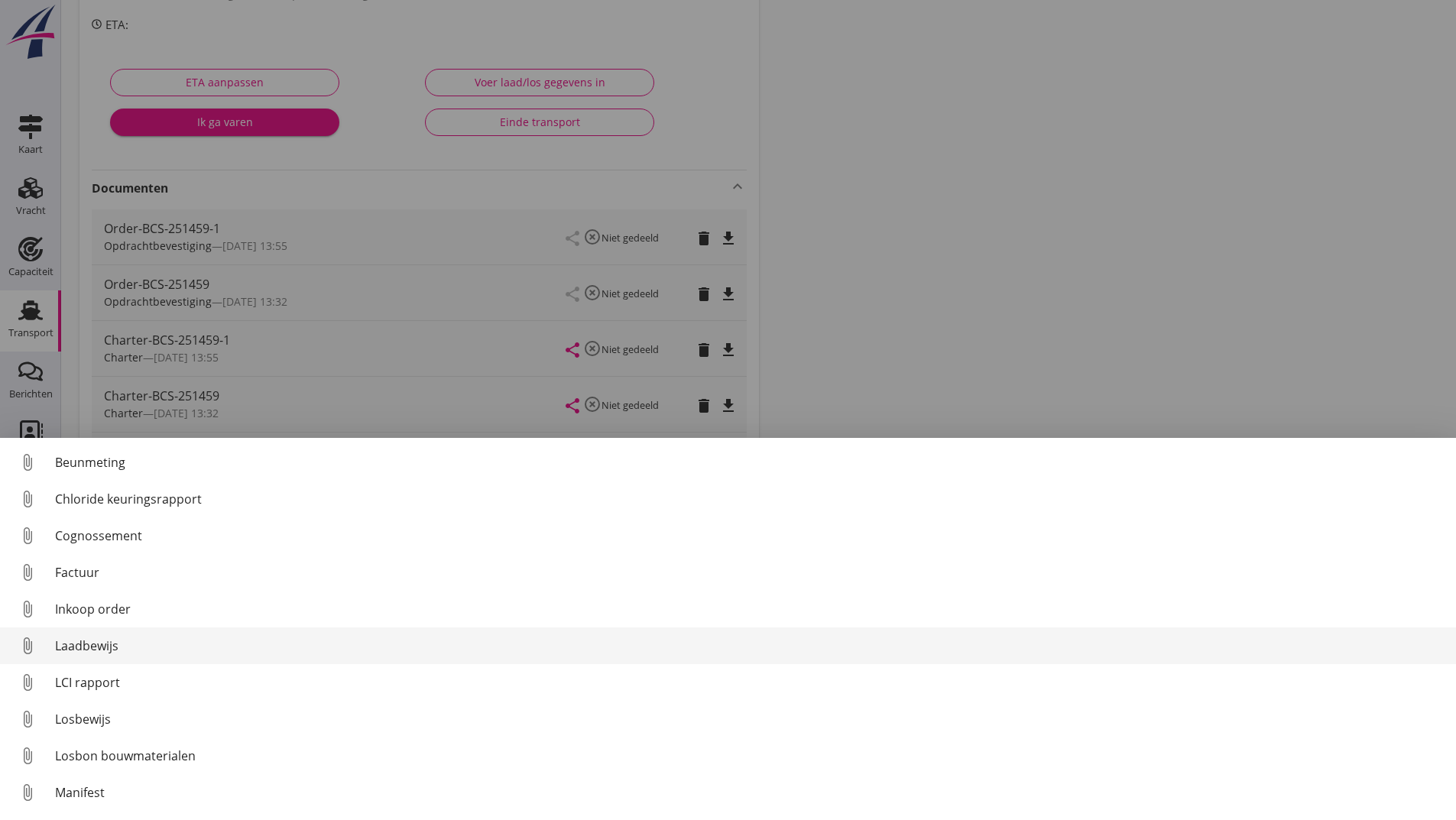
click at [88, 637] on div "Laadbewijs" at bounding box center [749, 646] width 1389 height 19
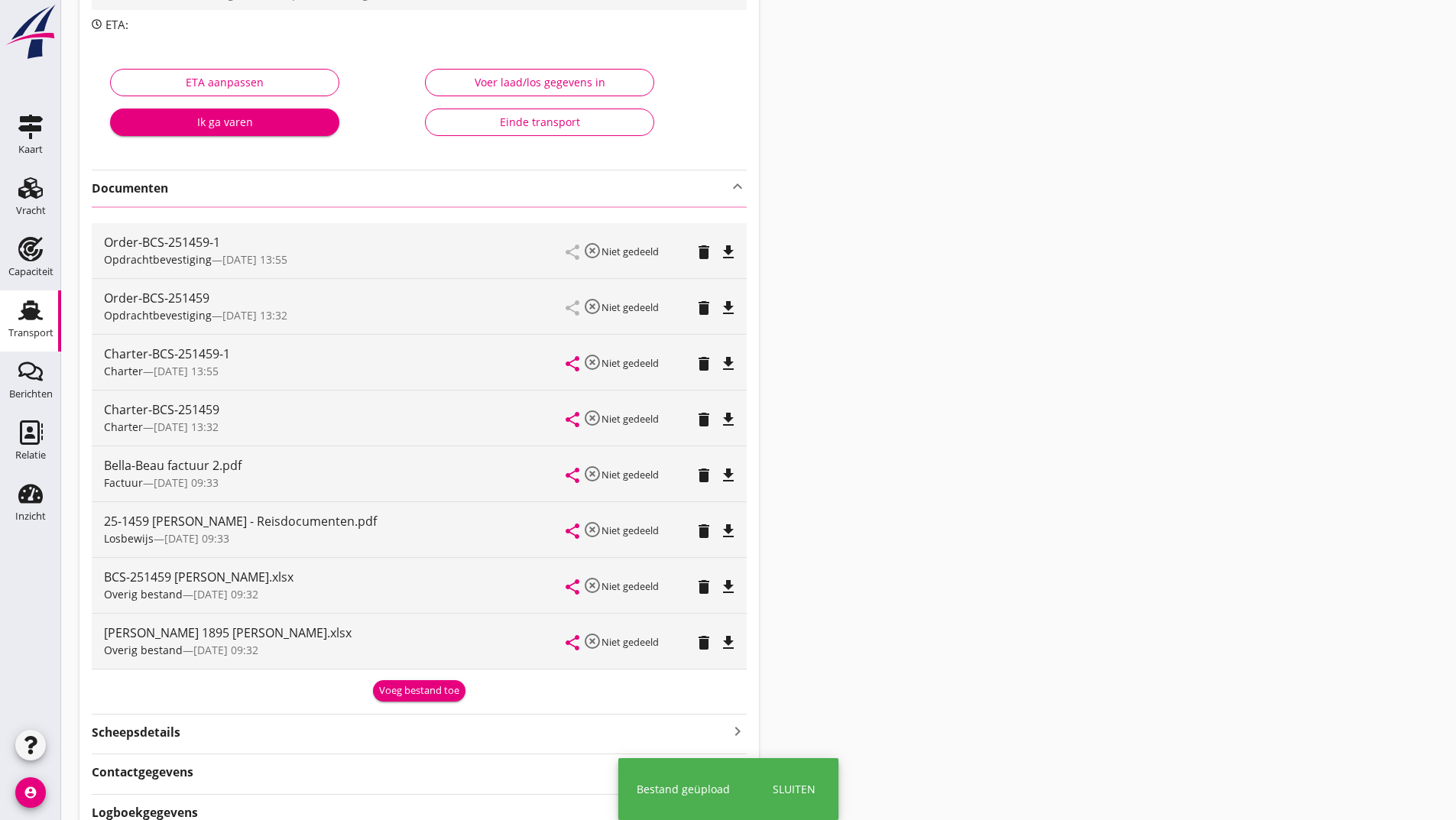
scroll to position [0, 0]
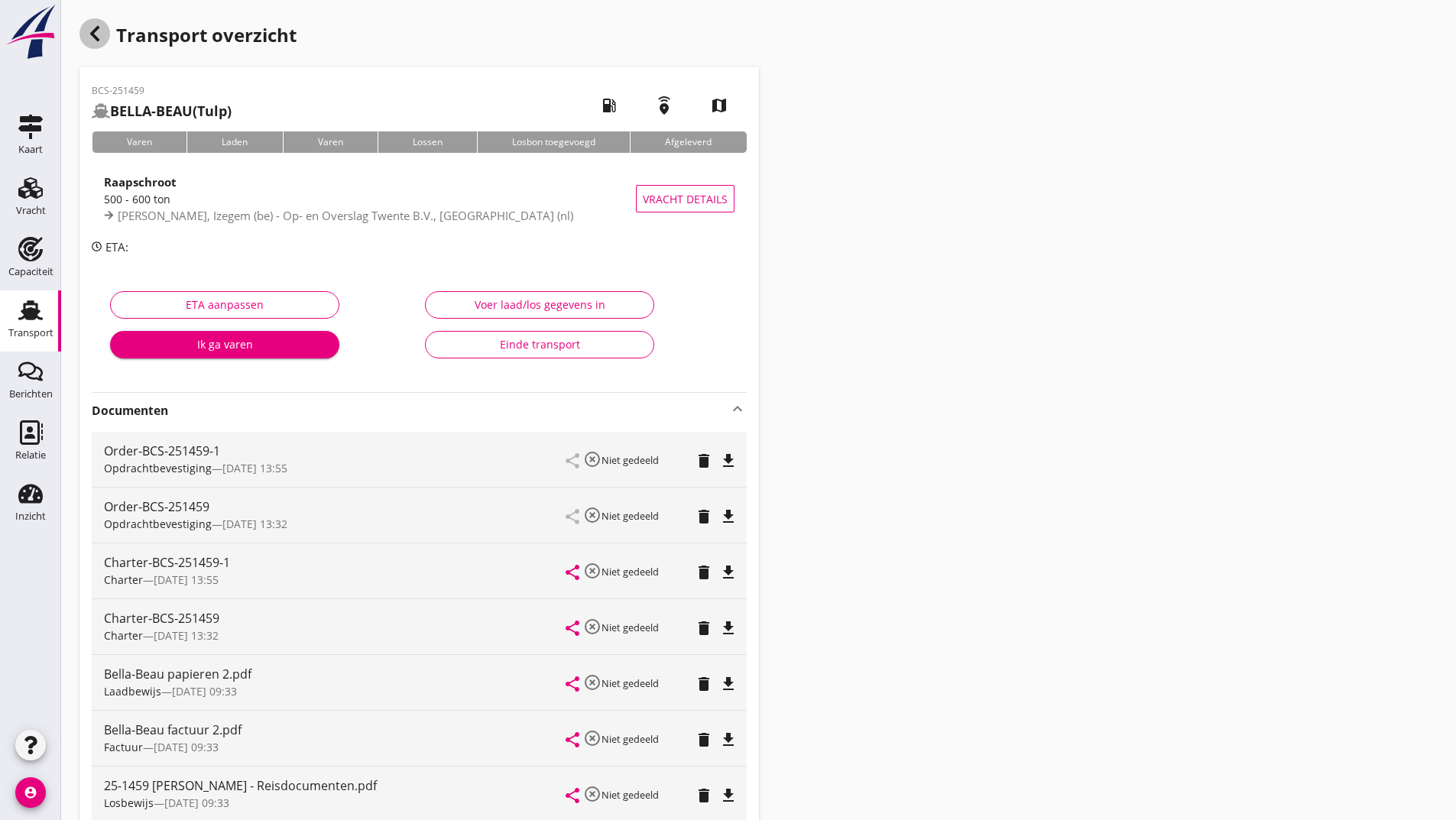
click at [95, 37] on use "button" at bounding box center [94, 34] width 9 height 15
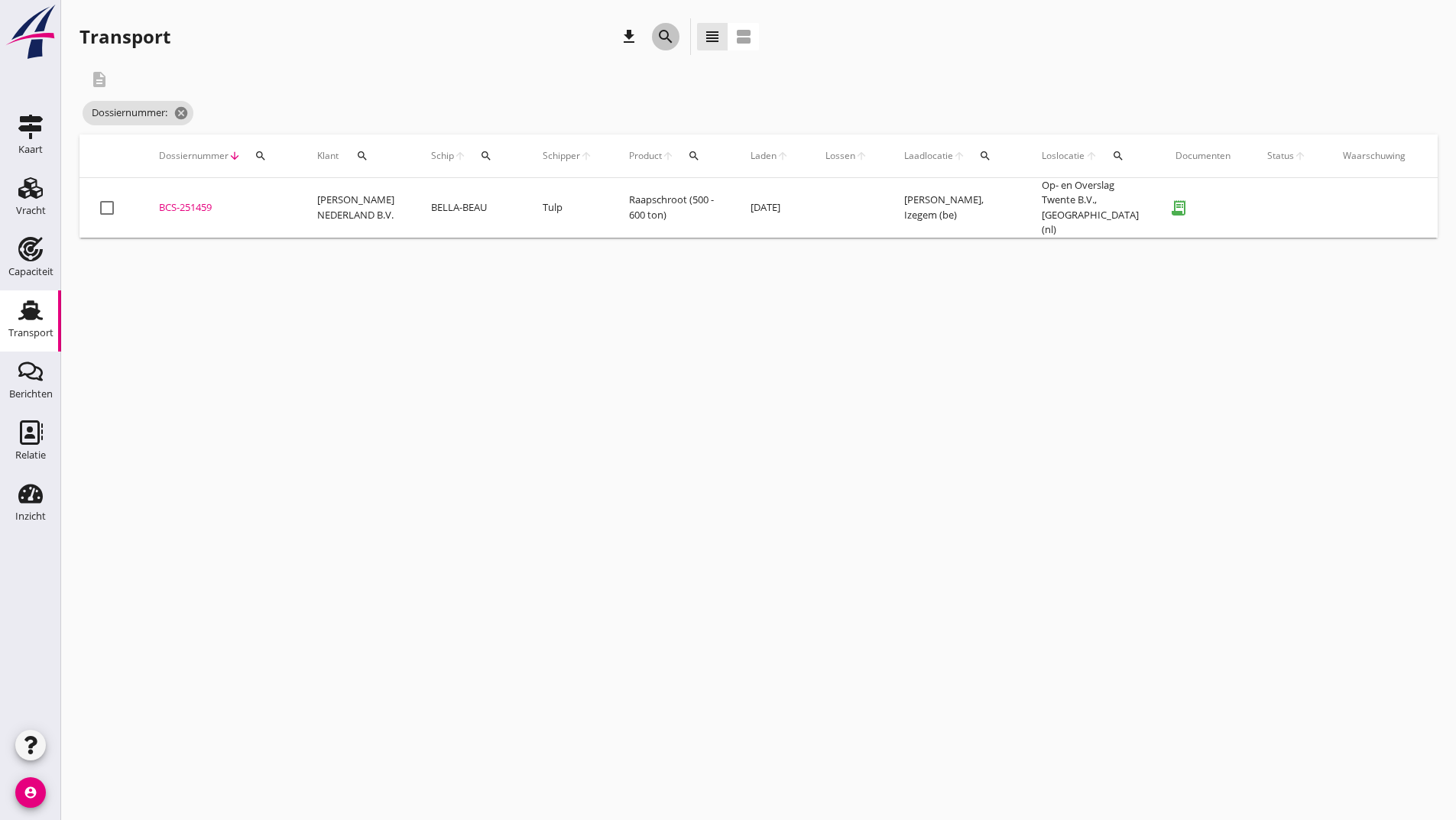
click at [670, 36] on icon "search" at bounding box center [666, 36] width 19 height 19
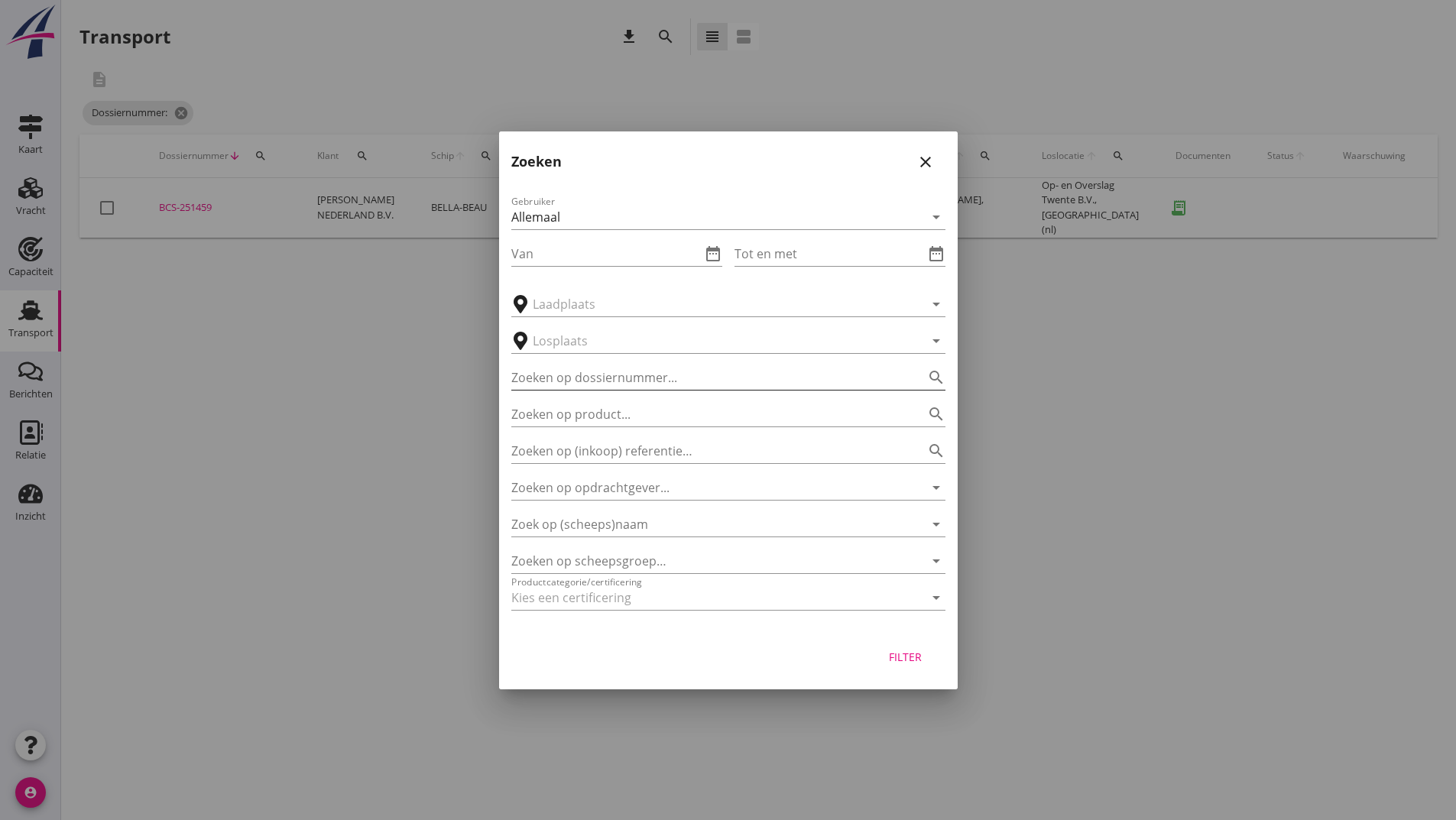
click at [627, 381] on input "Zoeken op dossiernummer..." at bounding box center [707, 378] width 391 height 24
type input "251464"
click at [917, 653] on div "Filter" at bounding box center [906, 656] width 43 height 16
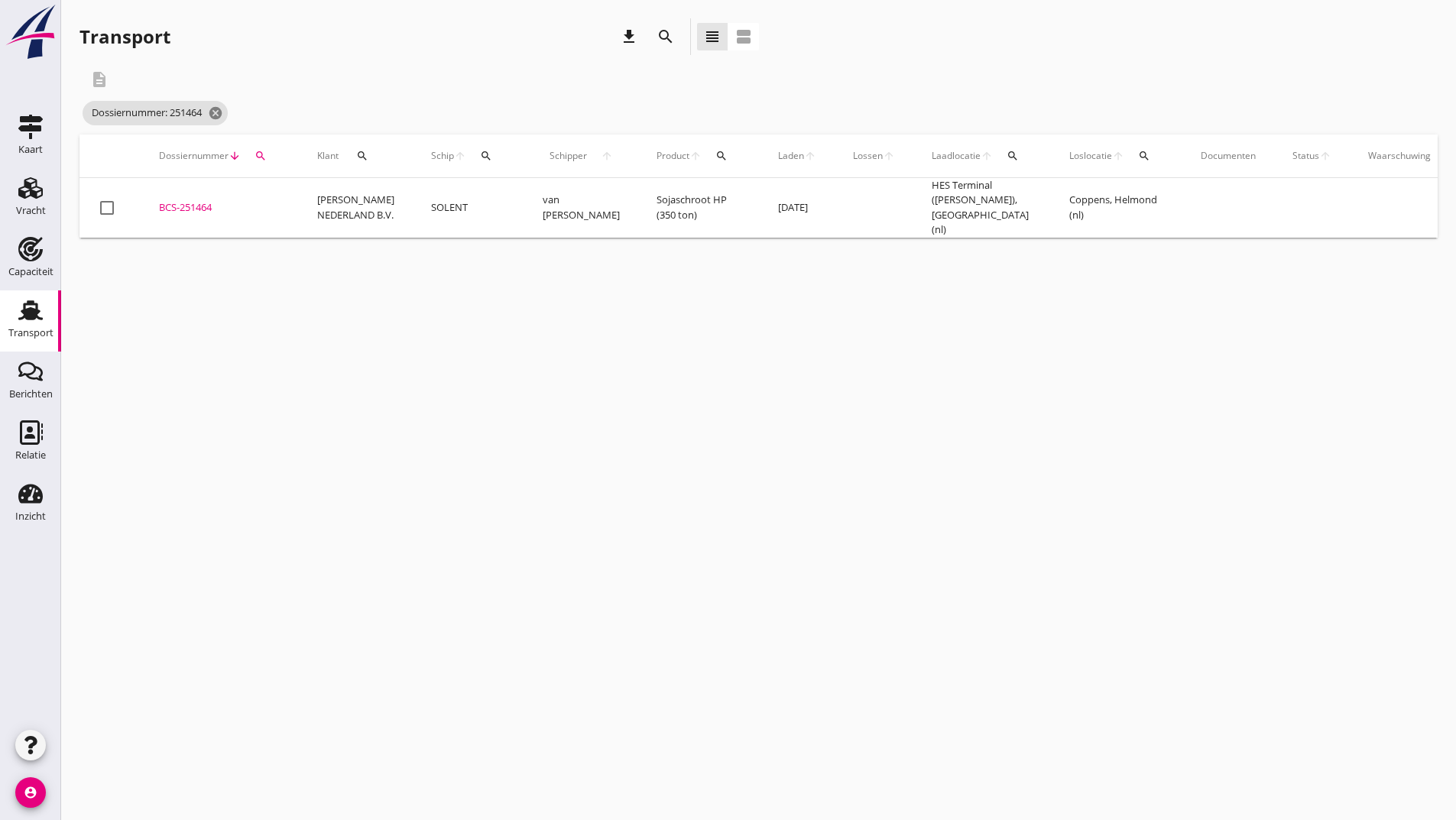
click at [199, 208] on div "BCS-251464" at bounding box center [220, 208] width 122 height 15
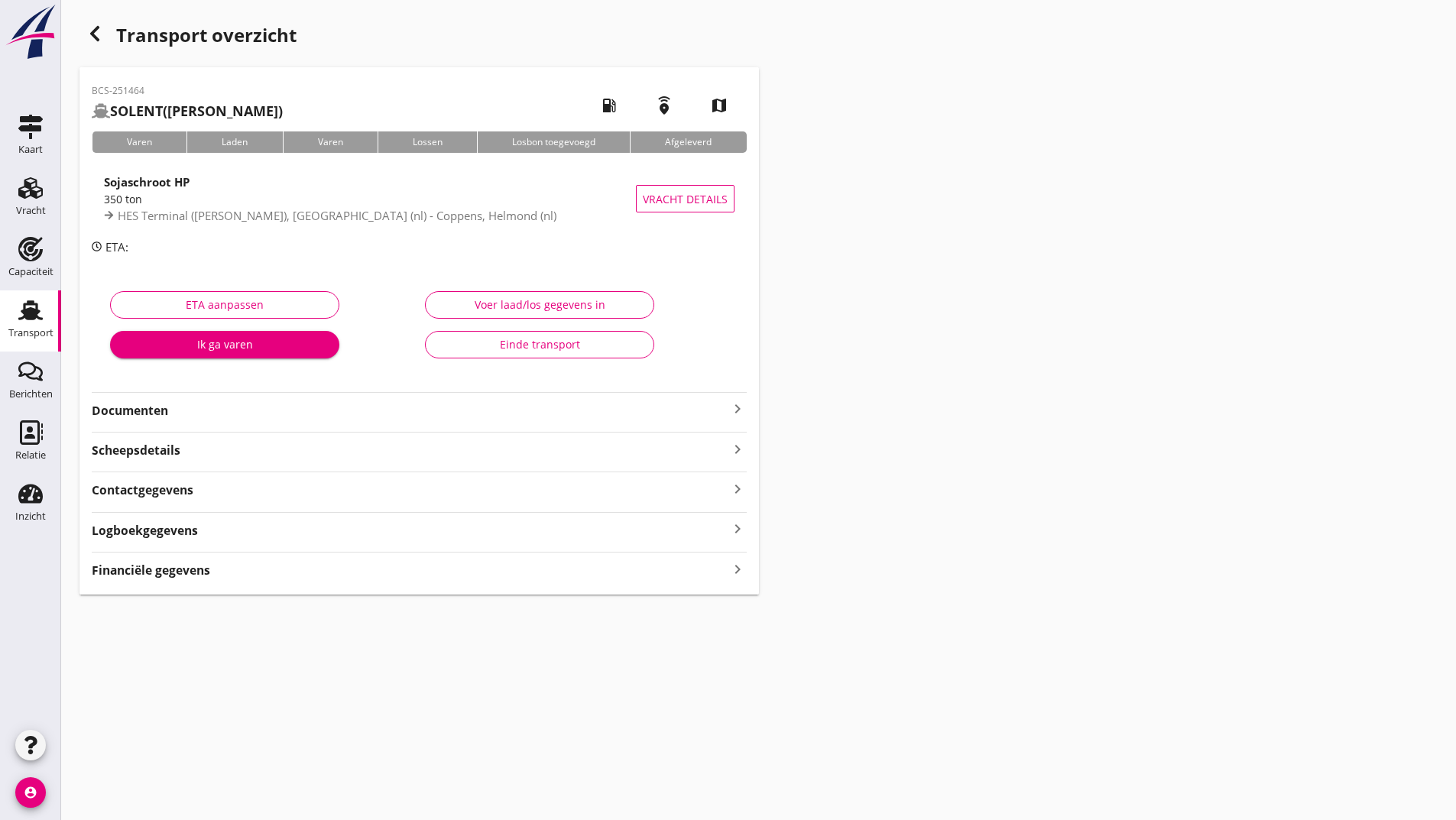
click at [167, 410] on strong "Documenten" at bounding box center [410, 410] width 637 height 18
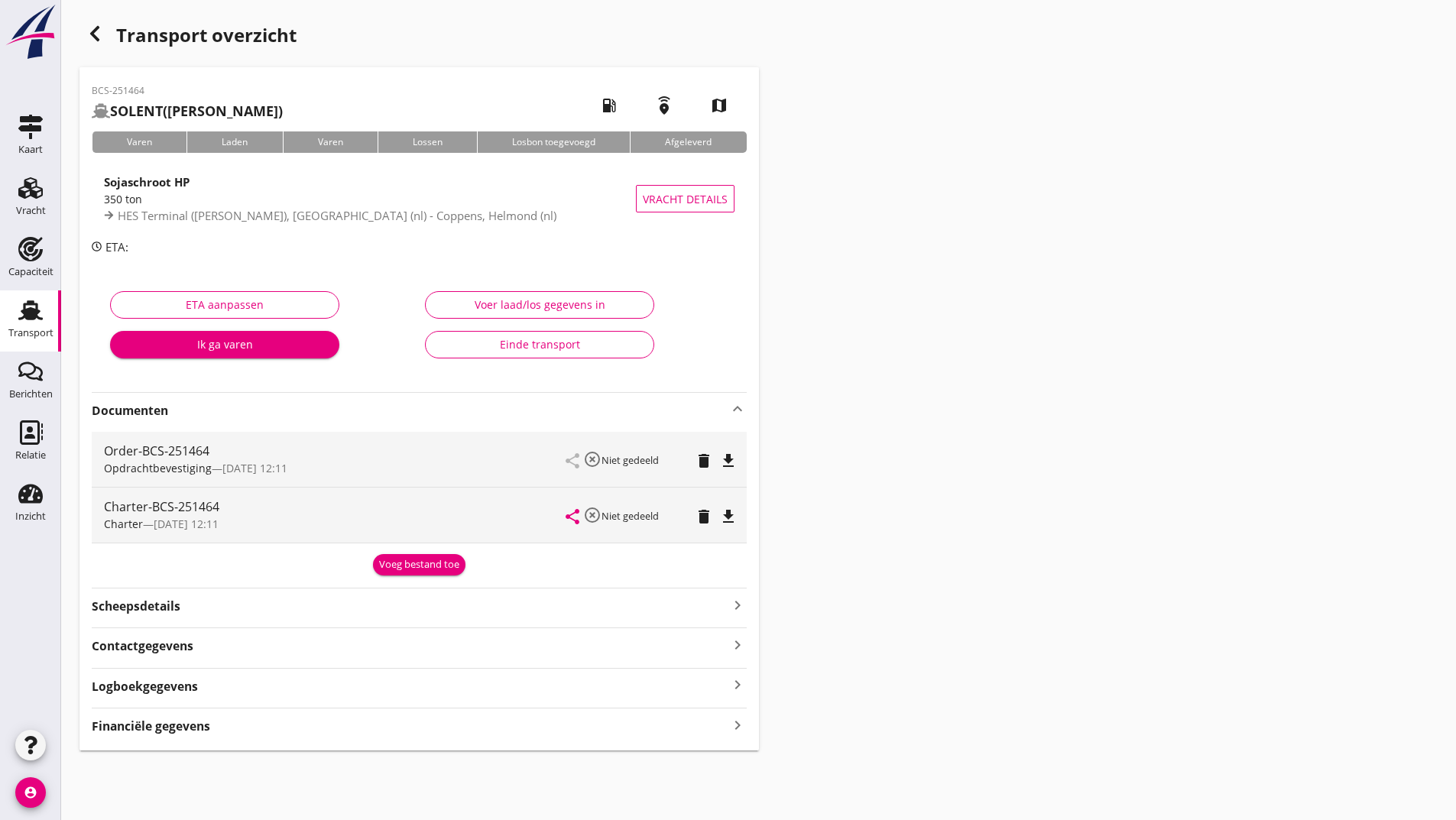
click at [398, 568] on div "Voeg bestand toe" at bounding box center [419, 565] width 80 height 15
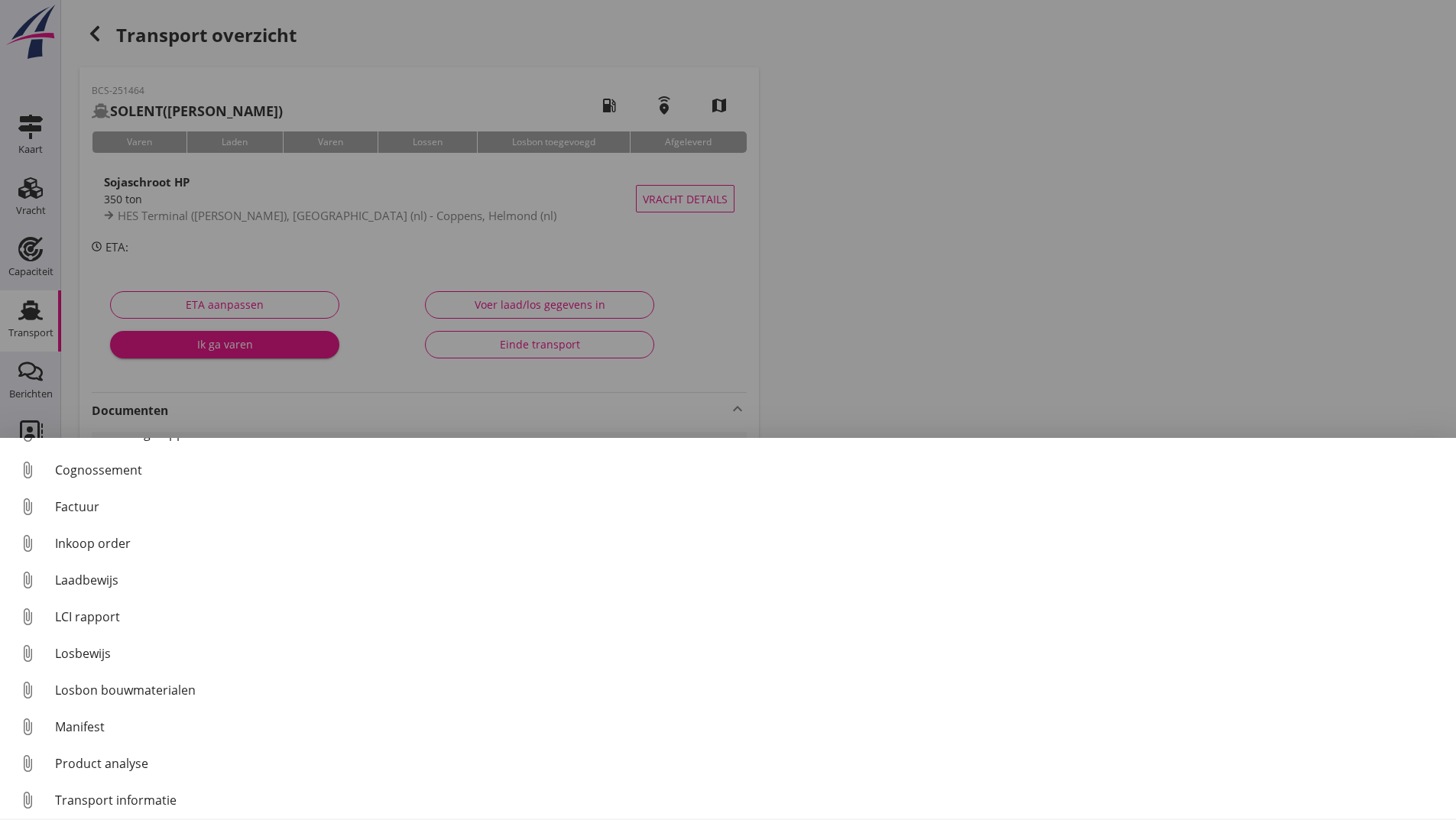
scroll to position [107, 0]
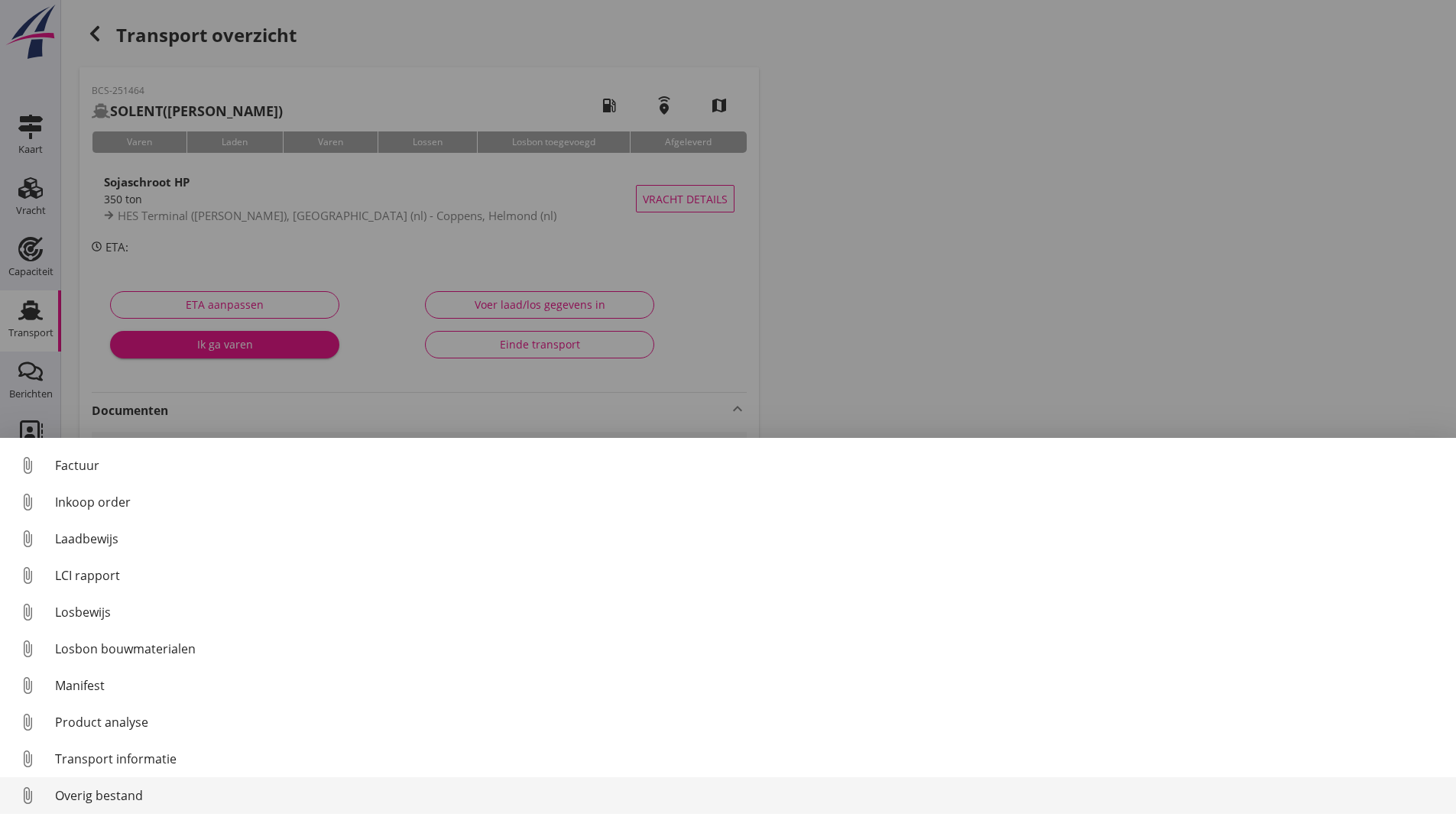
click at [137, 794] on div "Overig bestand" at bounding box center [749, 796] width 1389 height 19
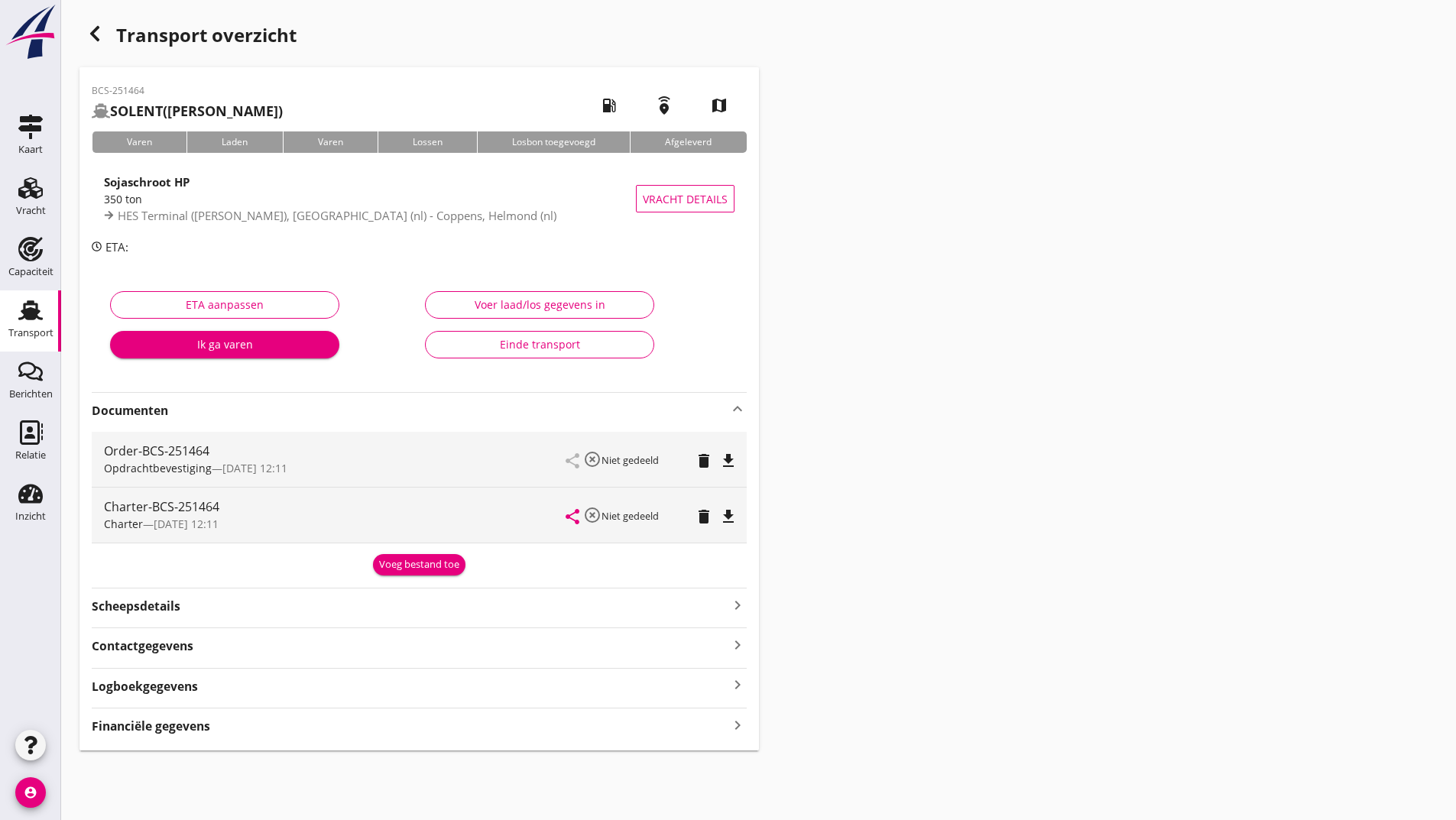
click at [422, 568] on div "Voeg bestand toe" at bounding box center [419, 565] width 80 height 15
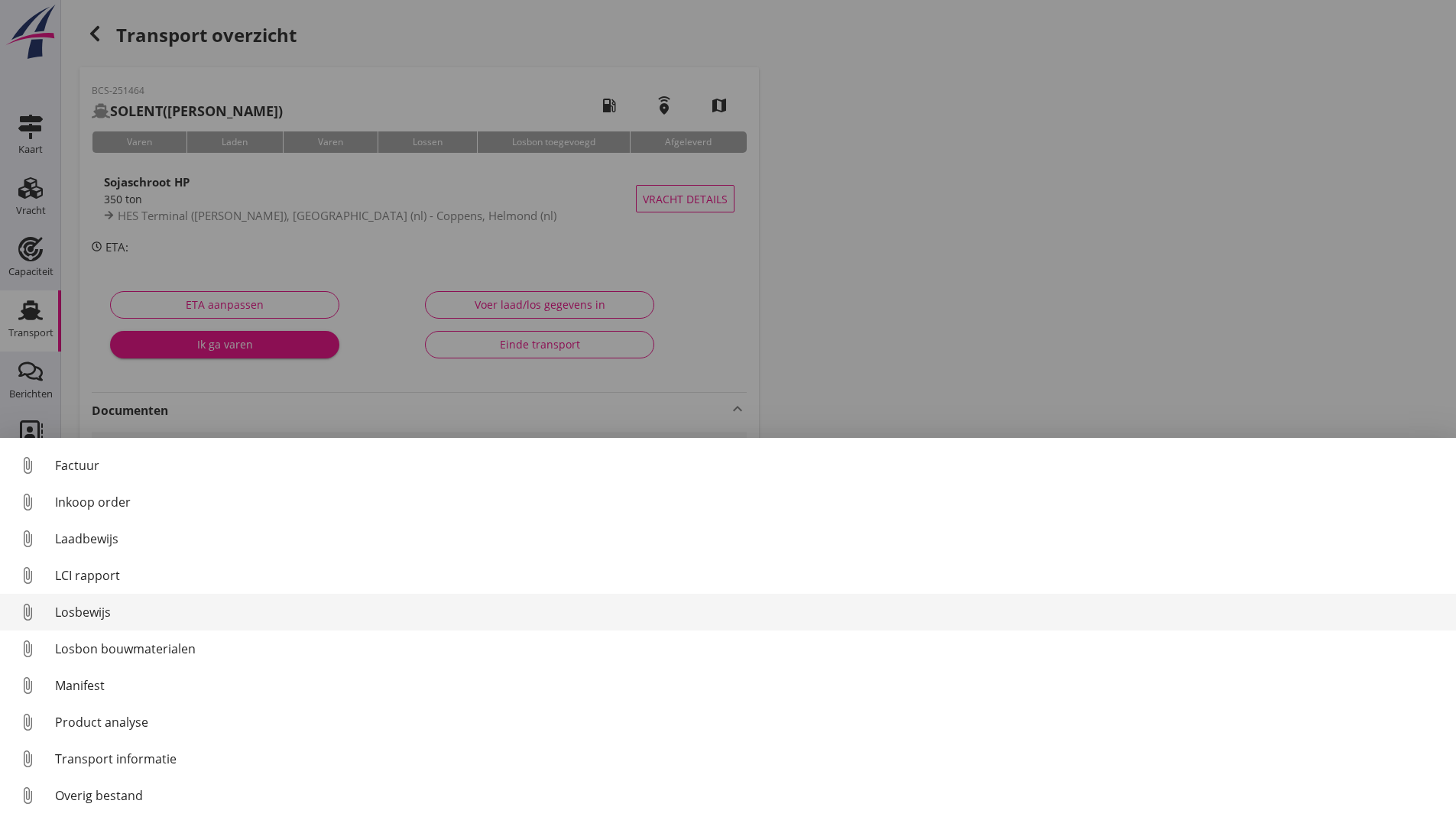
click at [104, 613] on div "Losbewijs" at bounding box center [749, 612] width 1389 height 19
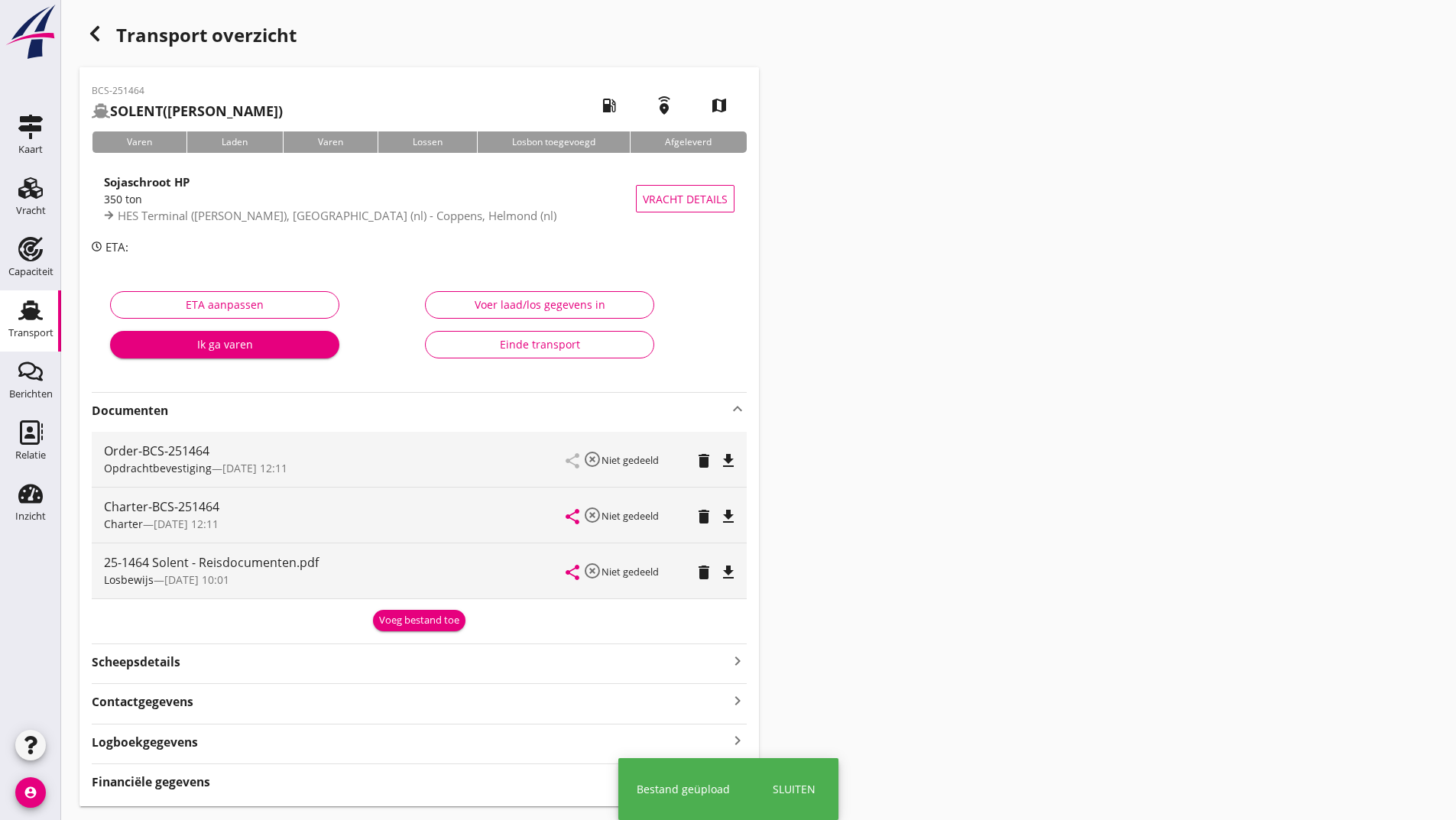
click at [397, 618] on div "Voeg bestand toe" at bounding box center [419, 621] width 80 height 15
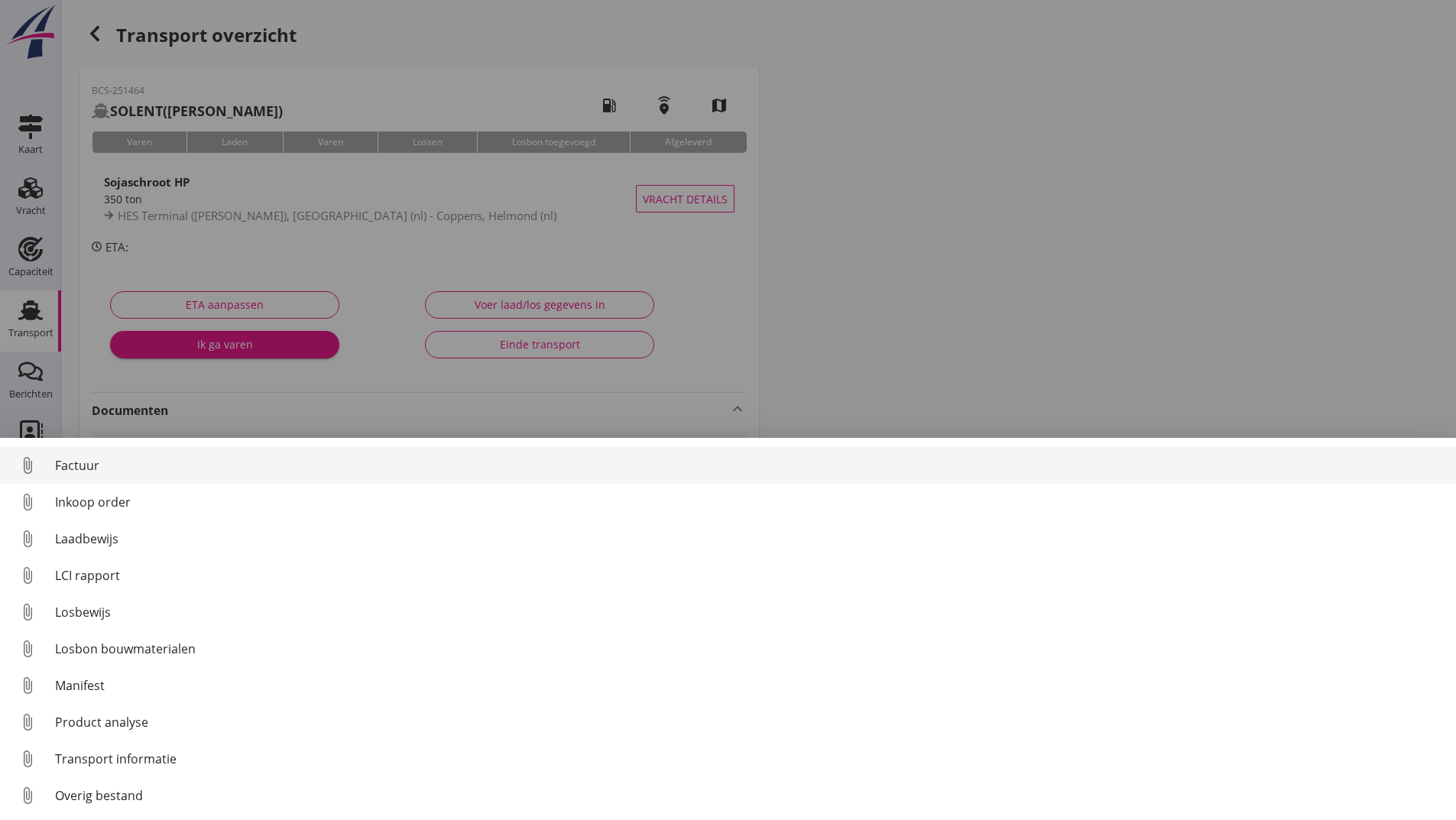
drag, startPoint x: 92, startPoint y: 468, endPoint x: 100, endPoint y: 470, distance: 8.2
click at [100, 470] on div "Factuur" at bounding box center [749, 466] width 1389 height 19
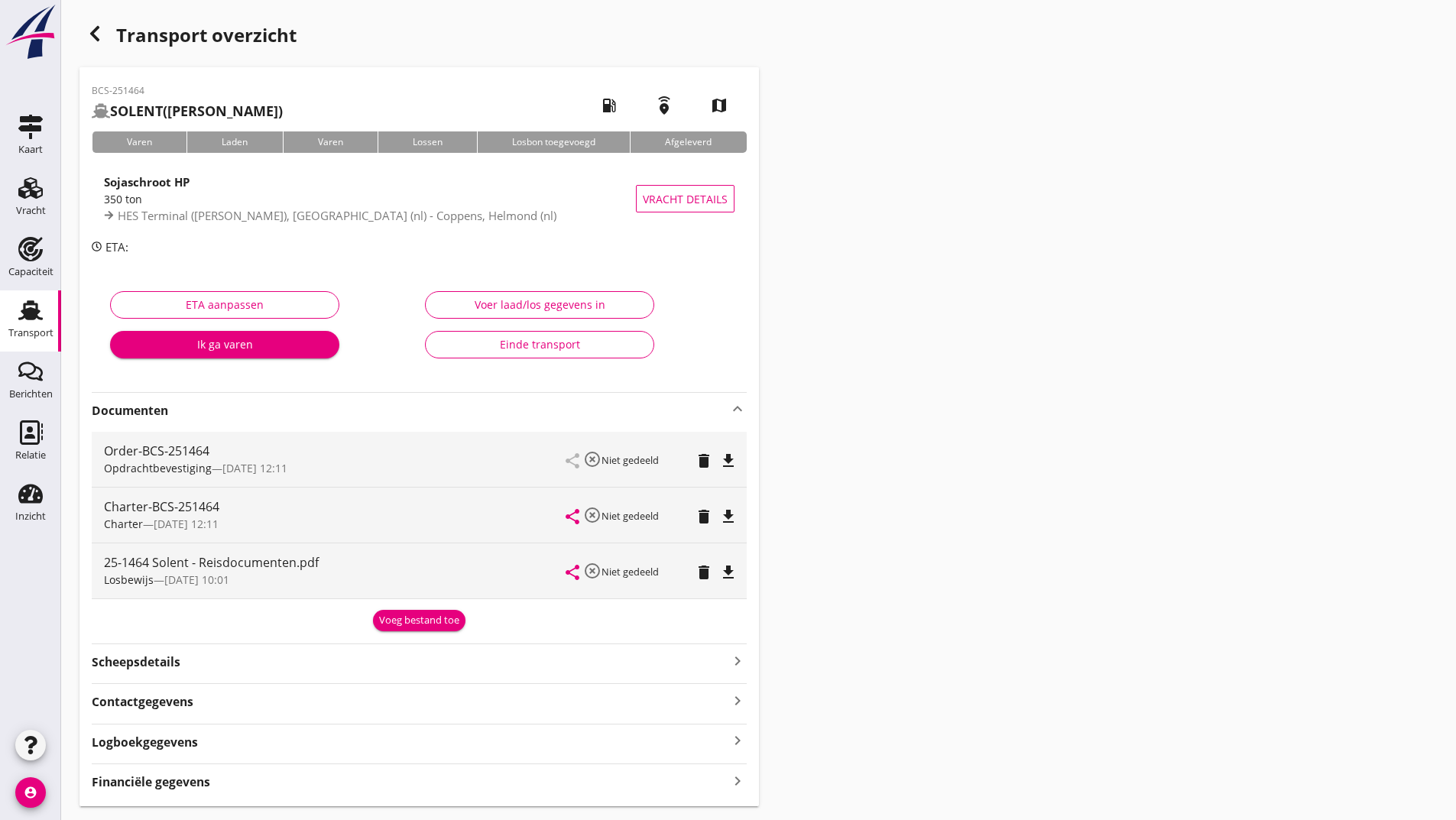
click at [402, 620] on div "Voeg bestand toe" at bounding box center [419, 621] width 80 height 15
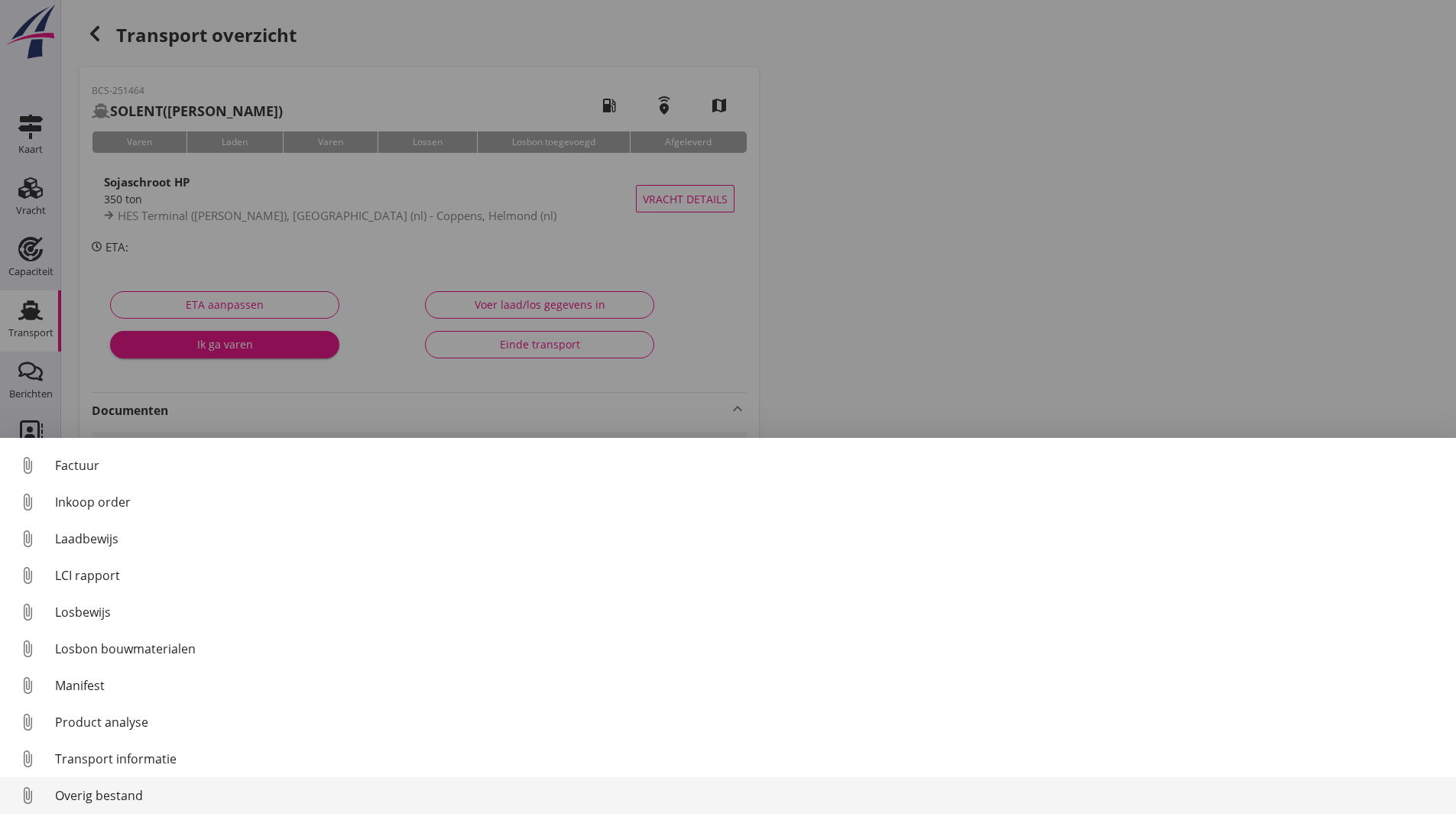
click at [132, 796] on div "Overig bestand" at bounding box center [749, 796] width 1389 height 19
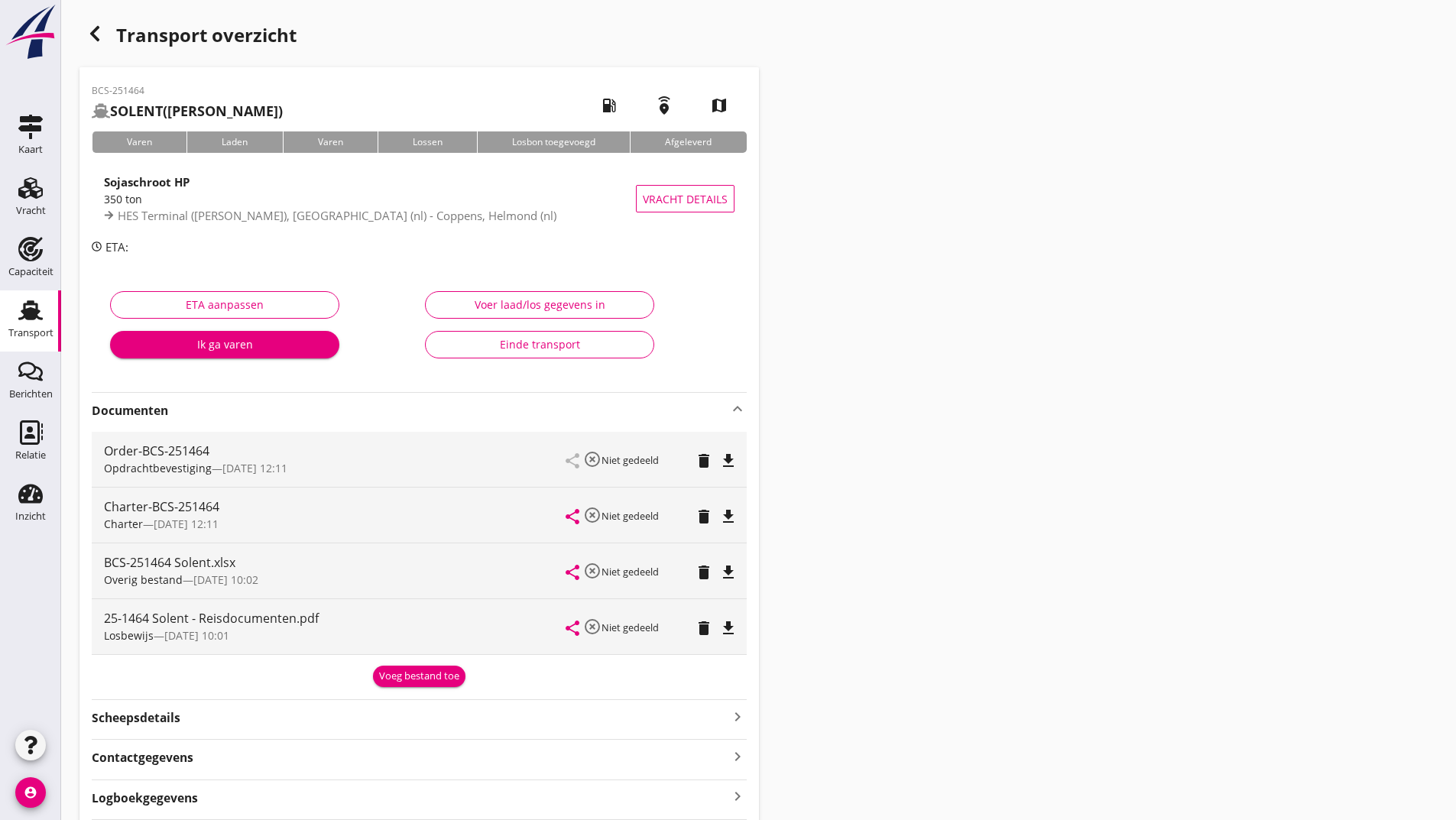
click at [404, 679] on div "Voeg bestand toe" at bounding box center [419, 676] width 80 height 15
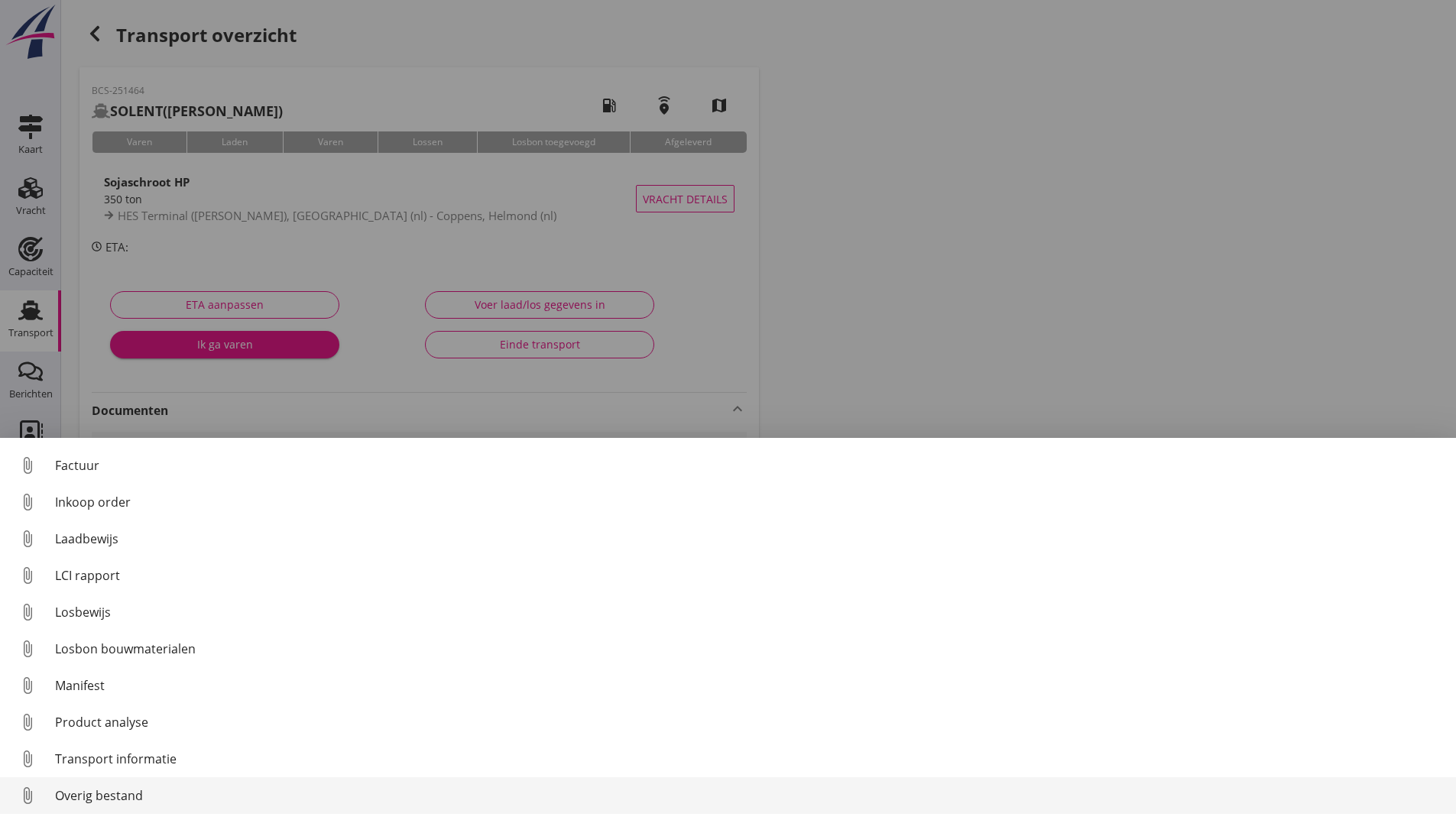
click at [142, 796] on div "Overig bestand" at bounding box center [749, 796] width 1389 height 19
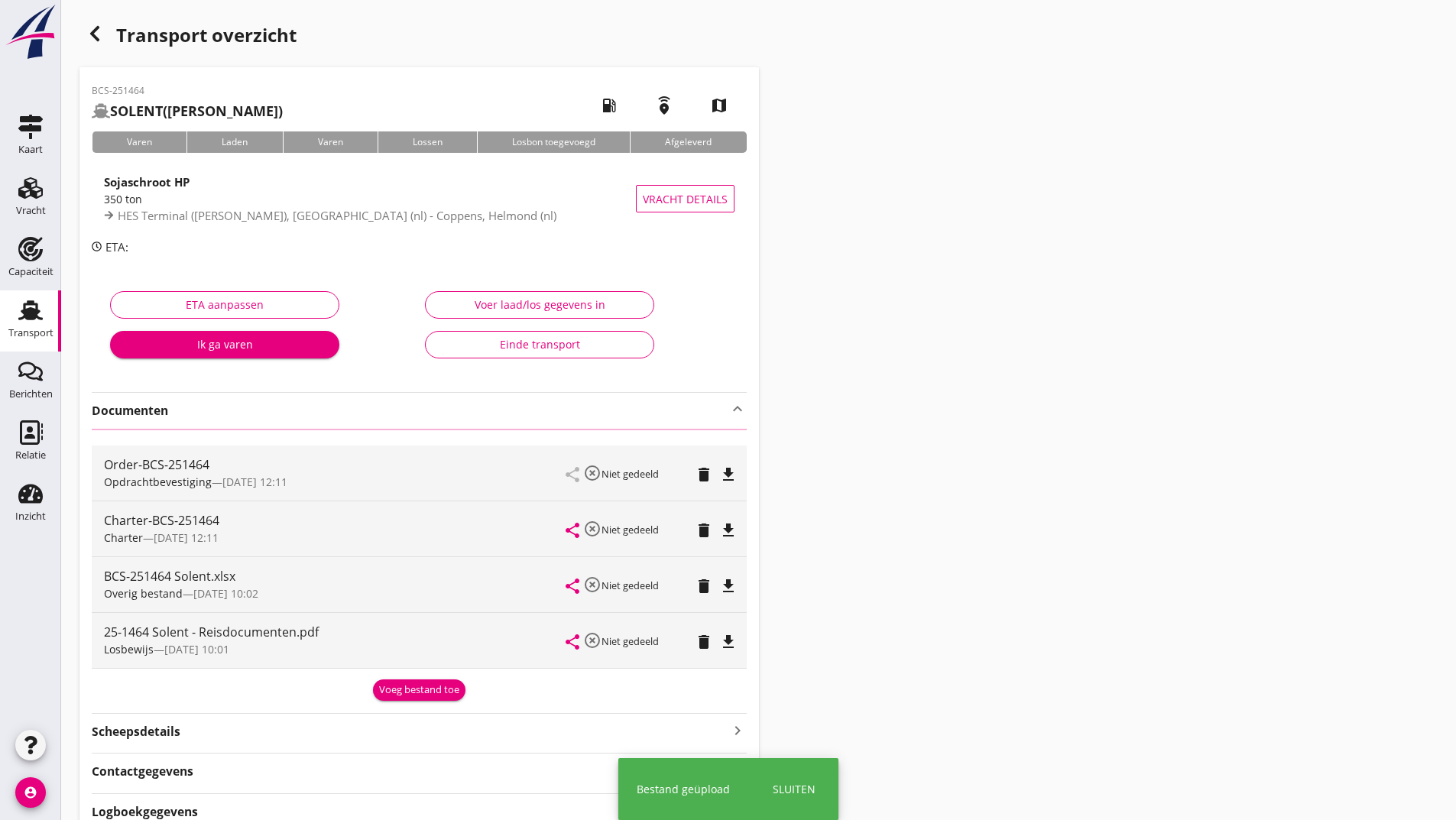
click at [101, 33] on icon "button" at bounding box center [95, 34] width 19 height 19
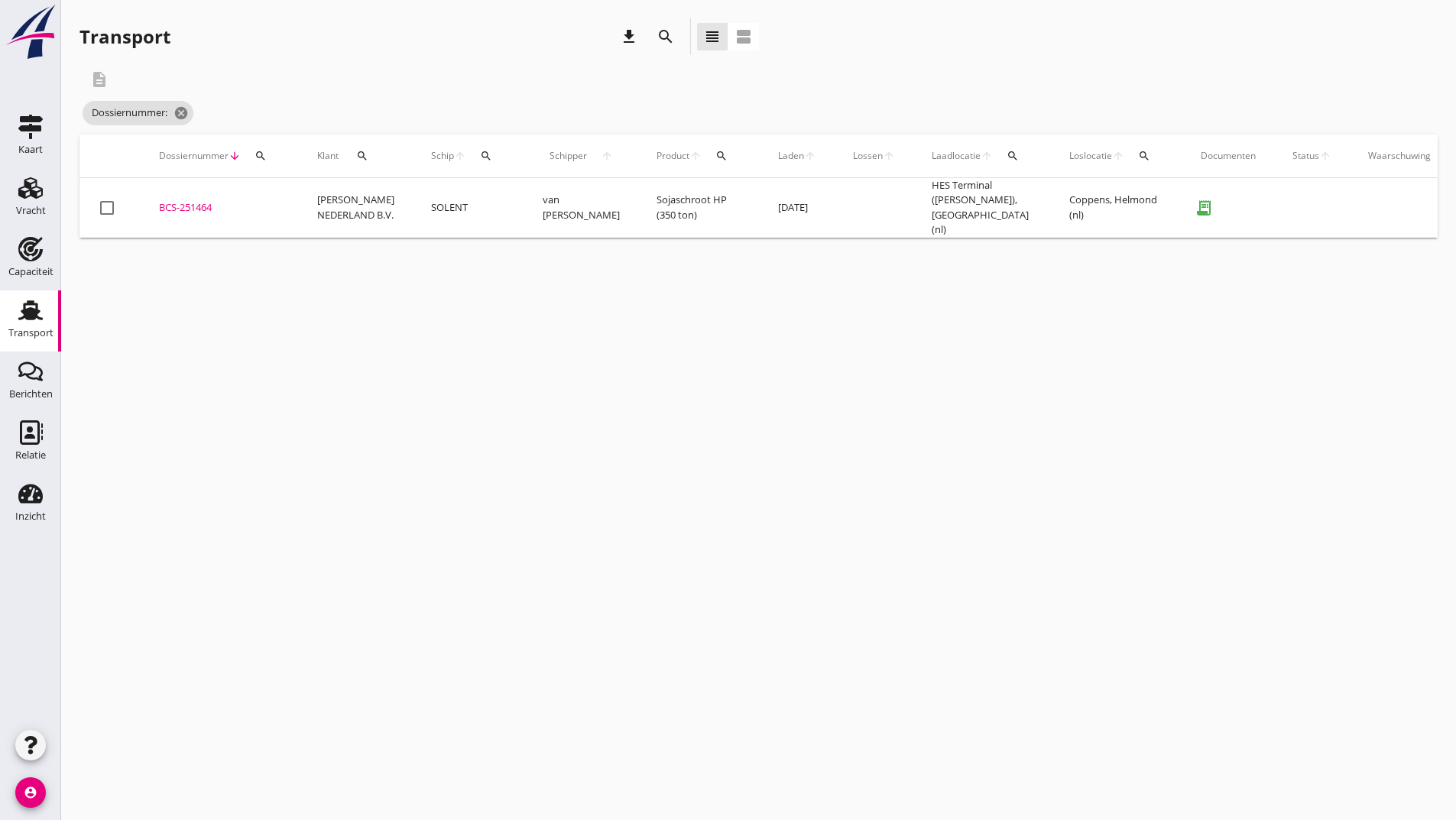
click at [661, 33] on icon "search" at bounding box center [666, 36] width 19 height 19
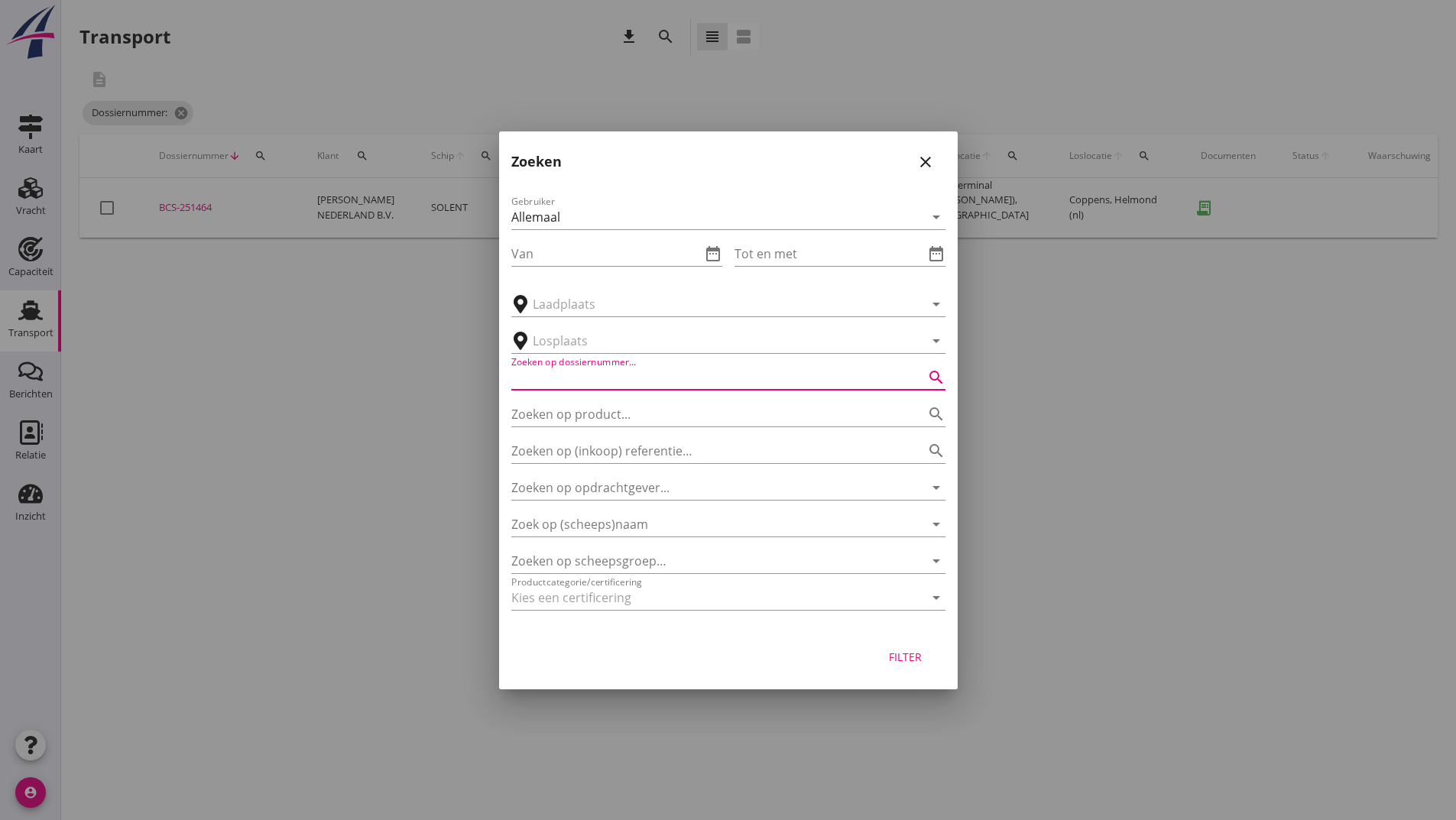
click at [574, 380] on input "Zoeken op dossiernummer..." at bounding box center [707, 378] width 391 height 24
type input "251466"
click at [897, 658] on div "Filter" at bounding box center [906, 656] width 43 height 16
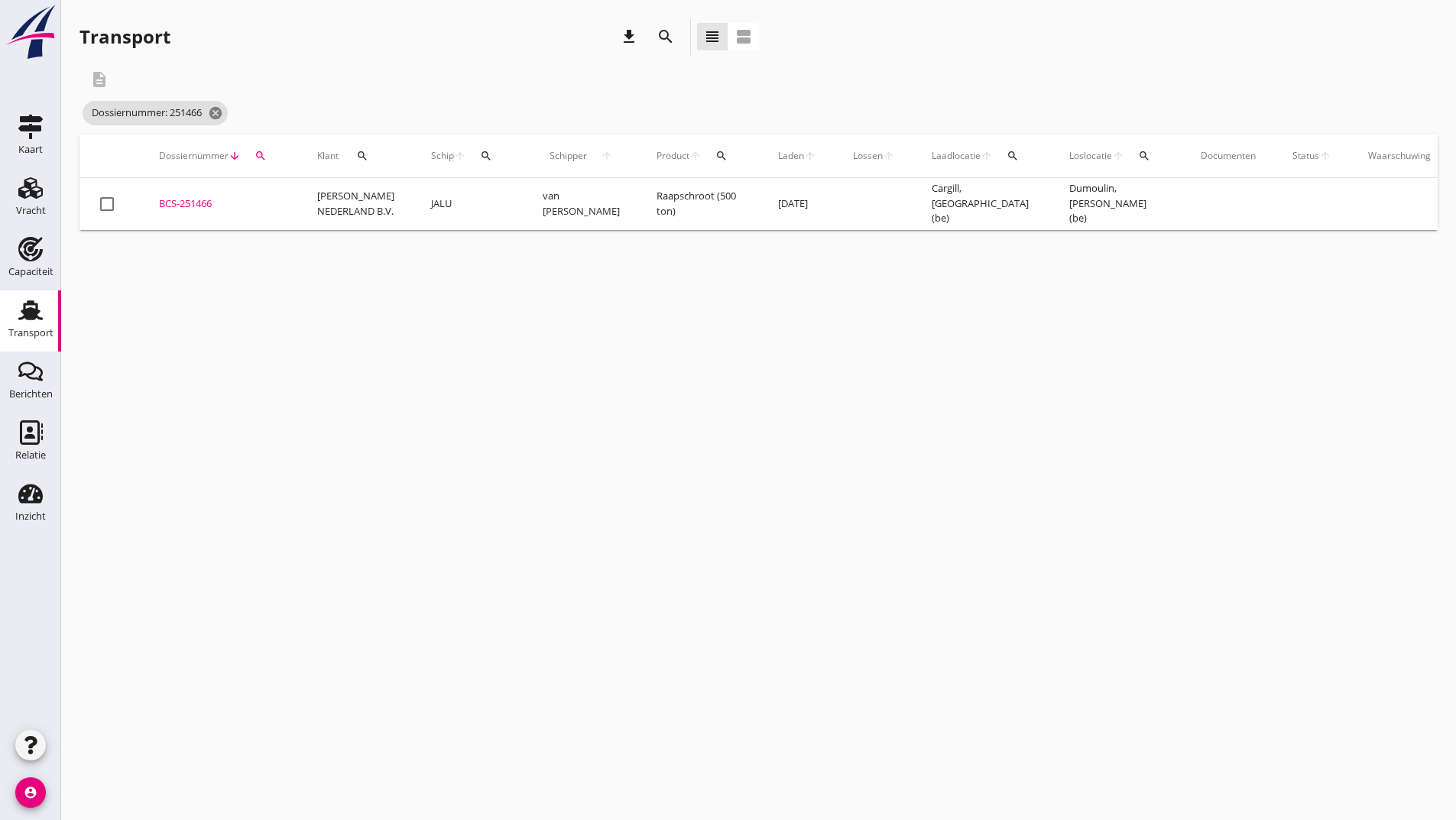
drag, startPoint x: 203, startPoint y: 204, endPoint x: 233, endPoint y: 232, distance: 41.0
click at [203, 208] on div "BCS-251466" at bounding box center [220, 204] width 122 height 15
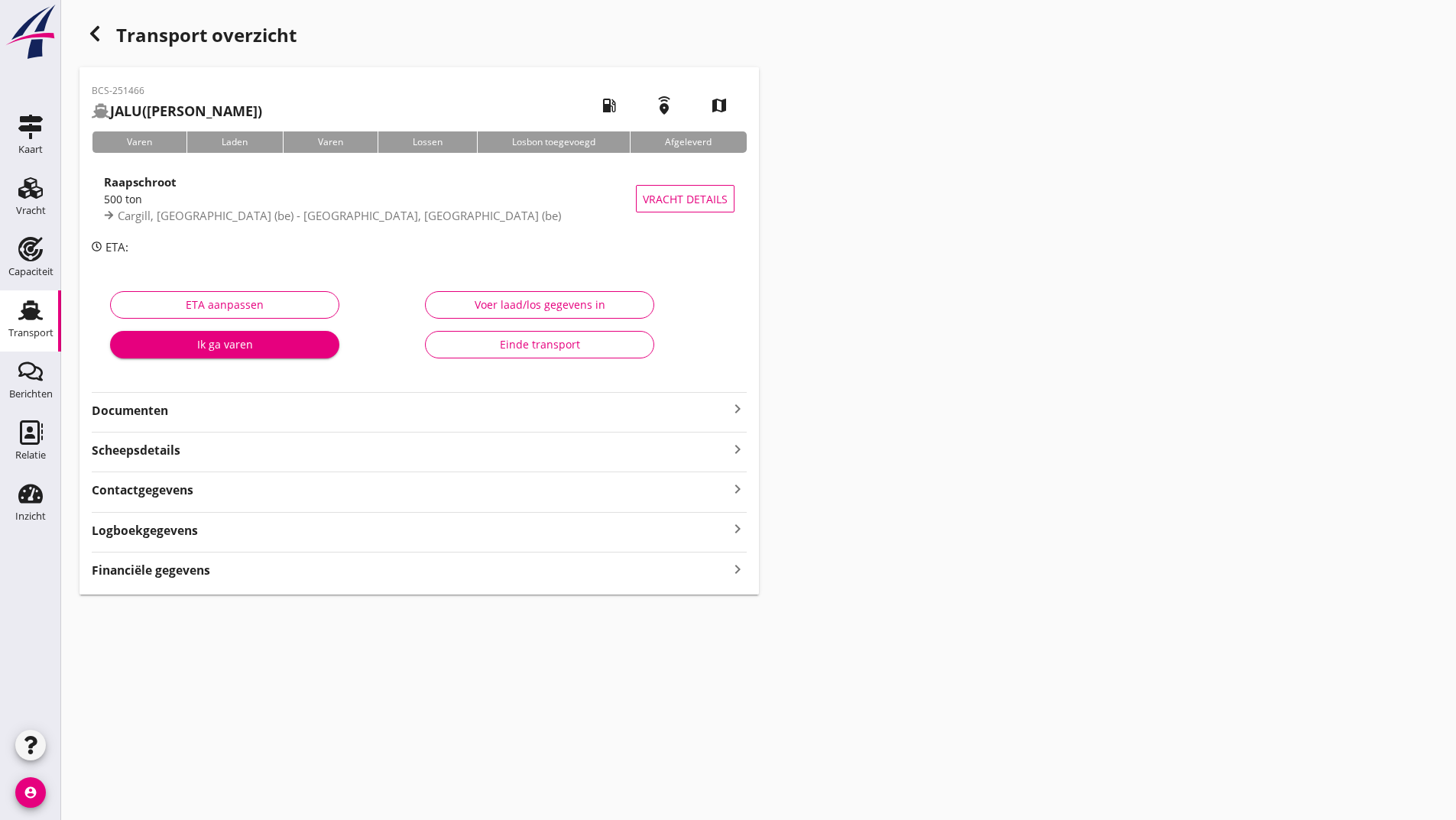
click at [156, 411] on strong "Documenten" at bounding box center [410, 410] width 637 height 18
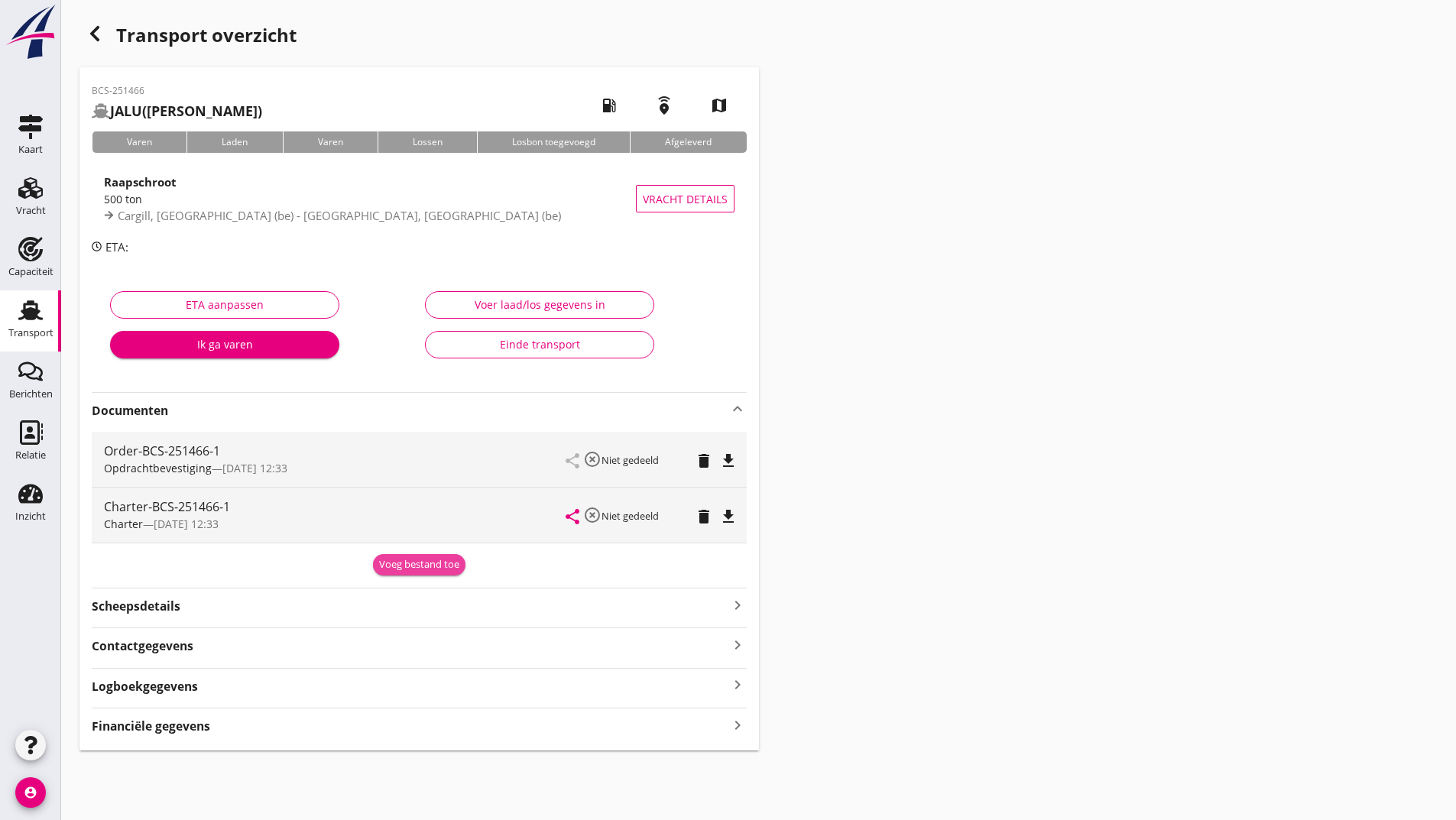
click at [402, 564] on div "Voeg bestand toe" at bounding box center [419, 565] width 80 height 15
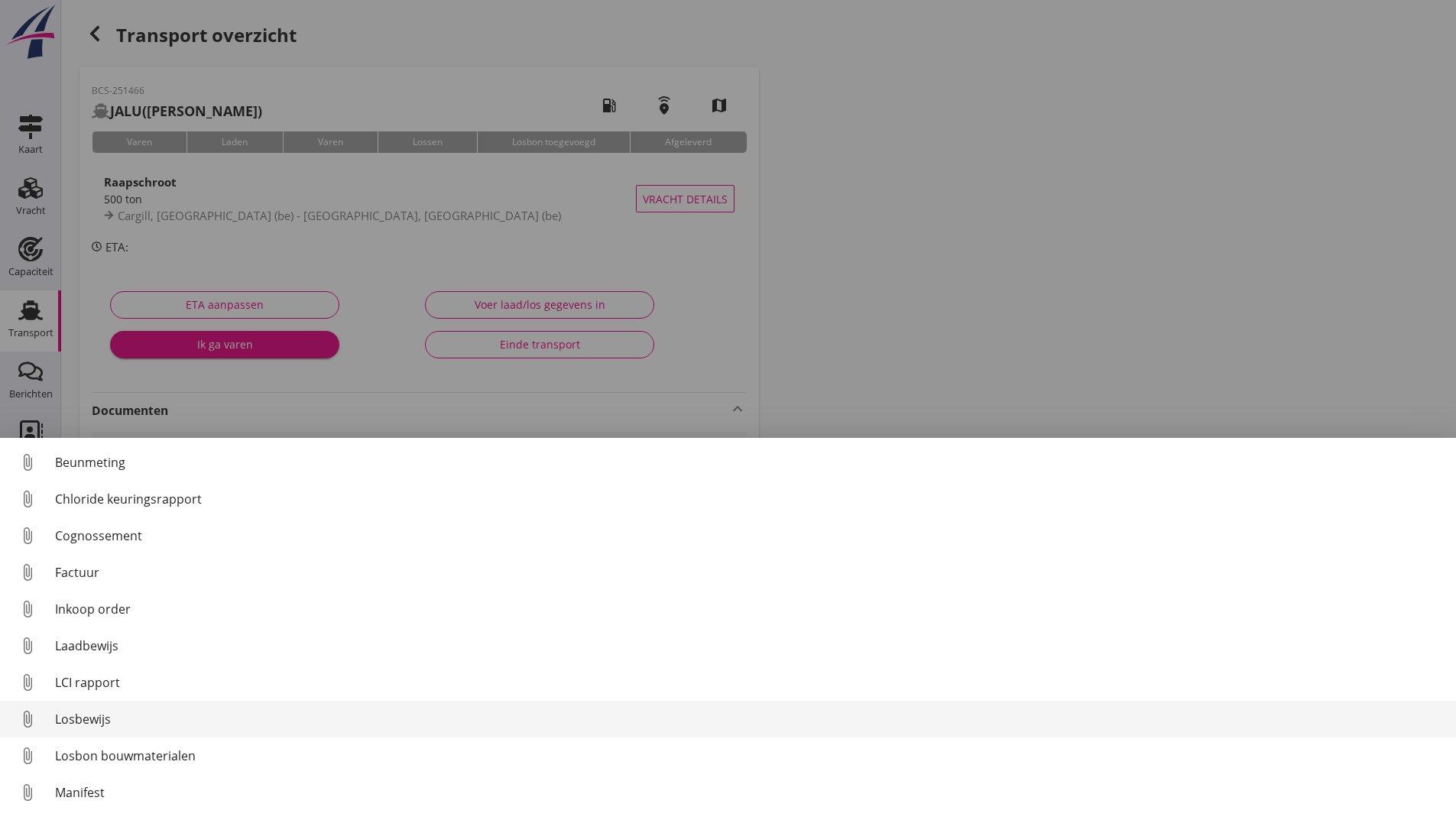
click at [105, 718] on div "Losbewijs" at bounding box center [749, 719] width 1389 height 19
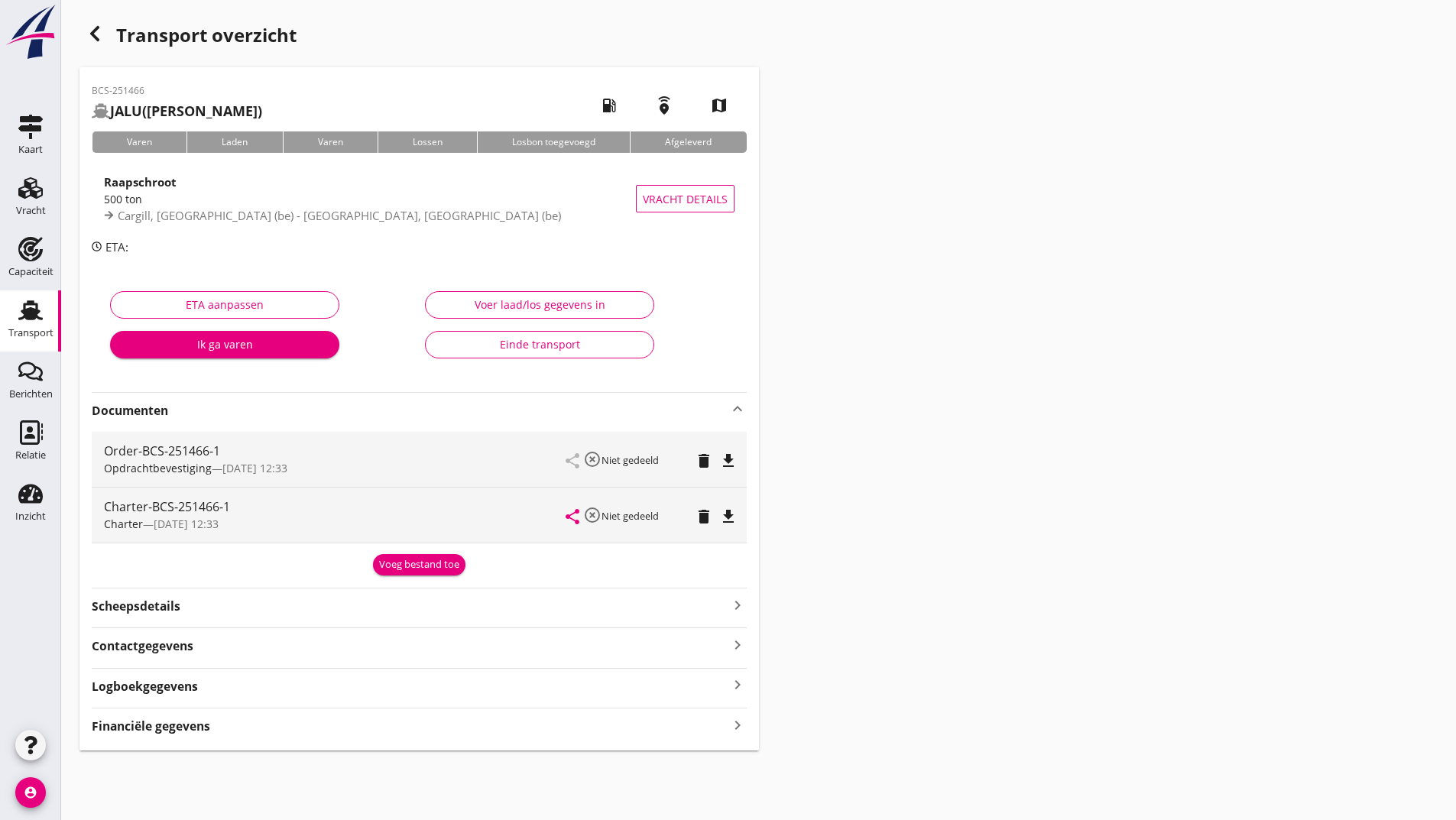
click at [396, 561] on div "Voeg bestand toe" at bounding box center [419, 565] width 80 height 15
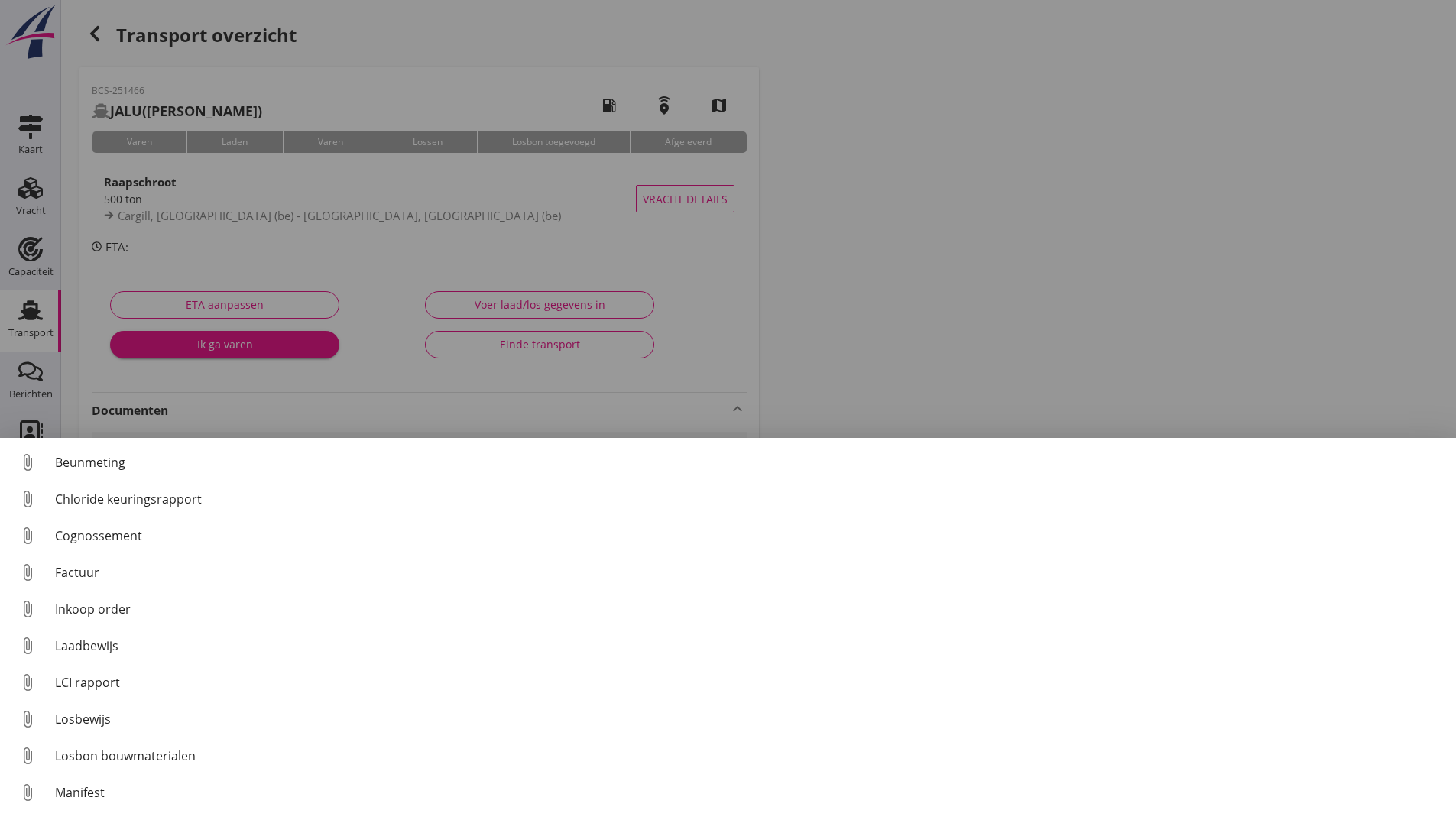
scroll to position [107, 0]
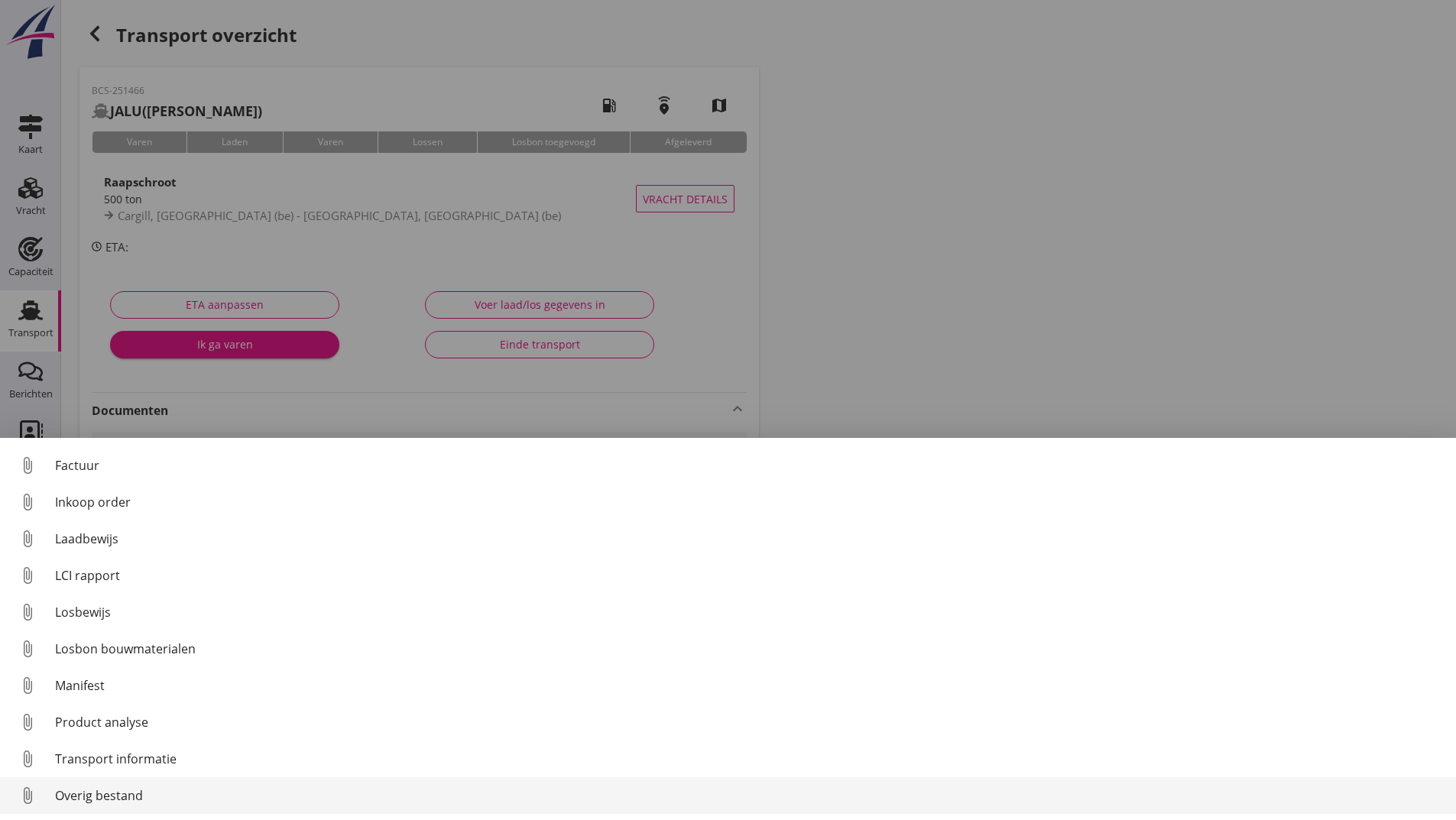
click at [137, 796] on div "Overig bestand" at bounding box center [749, 796] width 1389 height 19
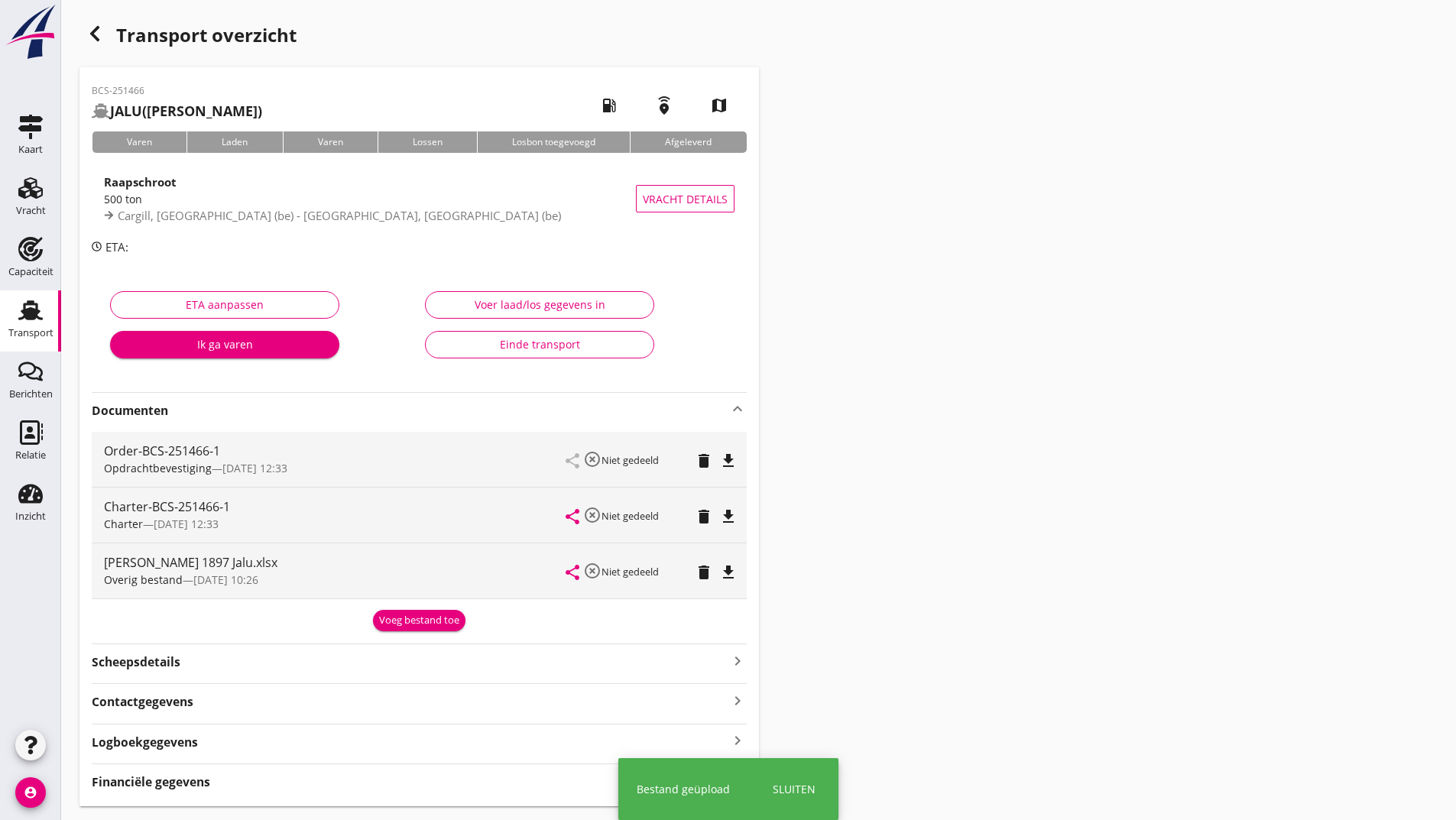
click at [406, 620] on div "Voeg bestand toe" at bounding box center [419, 621] width 80 height 15
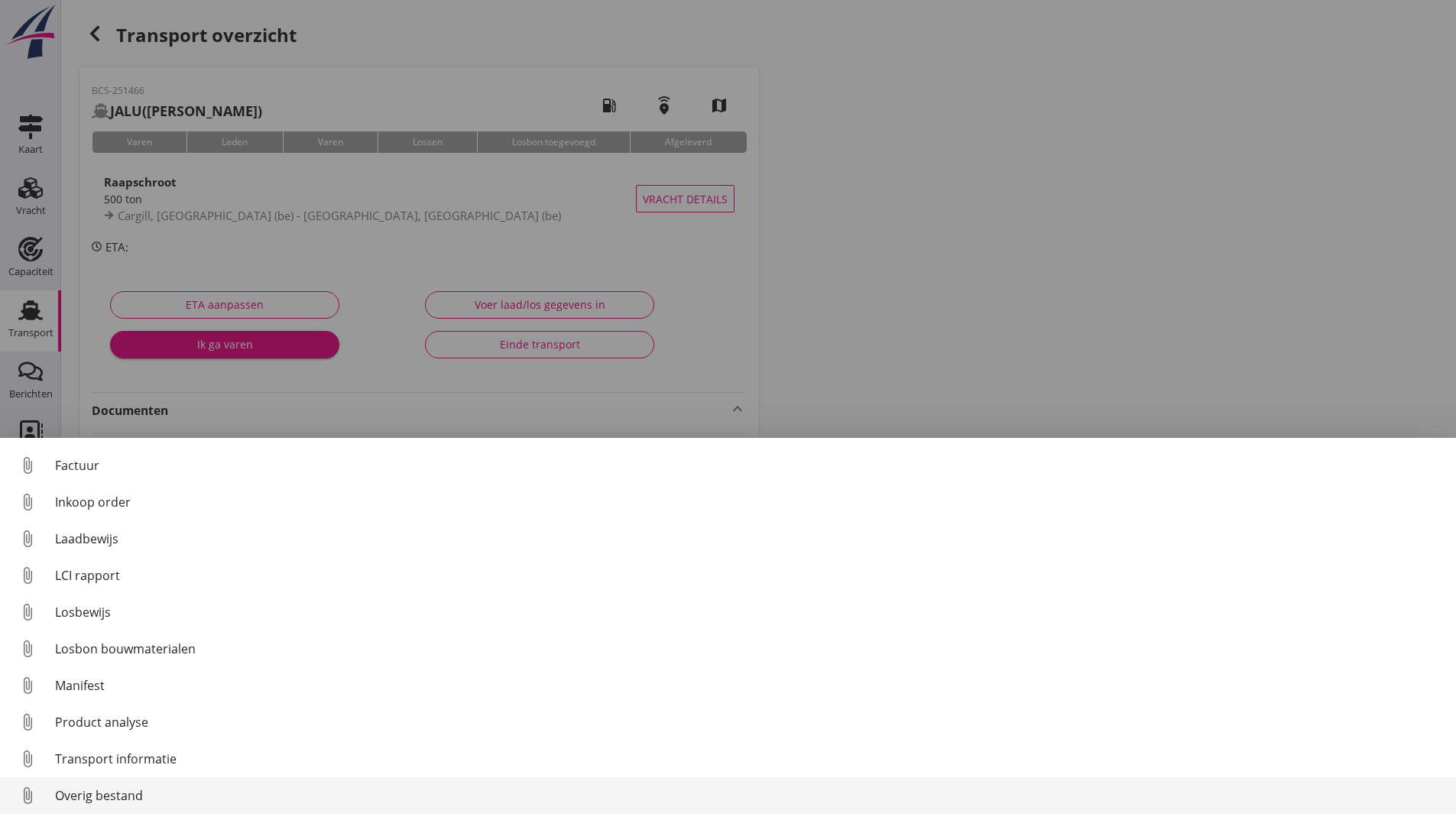
click at [137, 798] on div "Overig bestand" at bounding box center [749, 796] width 1389 height 19
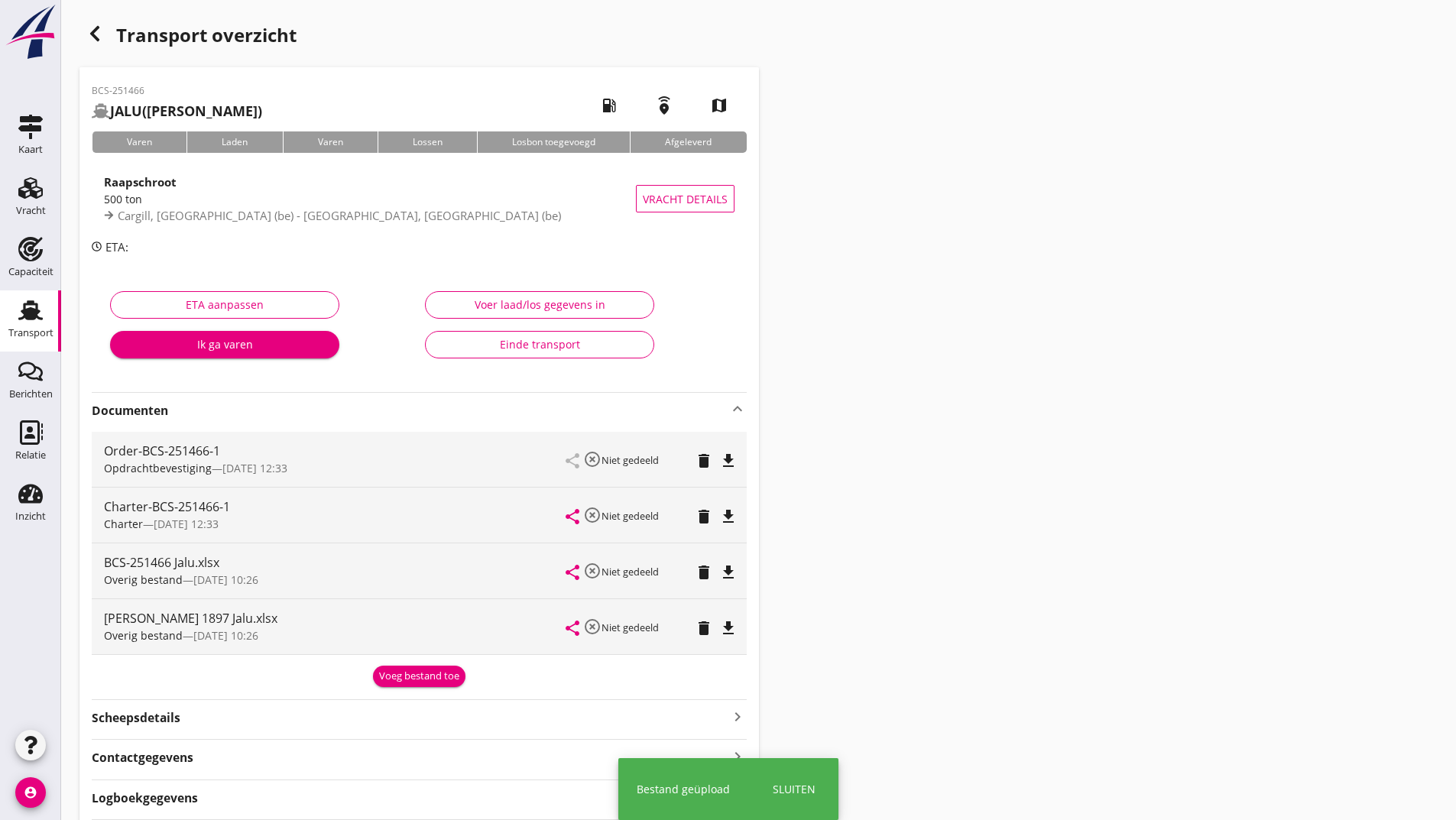
click at [417, 671] on div "Voeg bestand toe" at bounding box center [419, 676] width 80 height 15
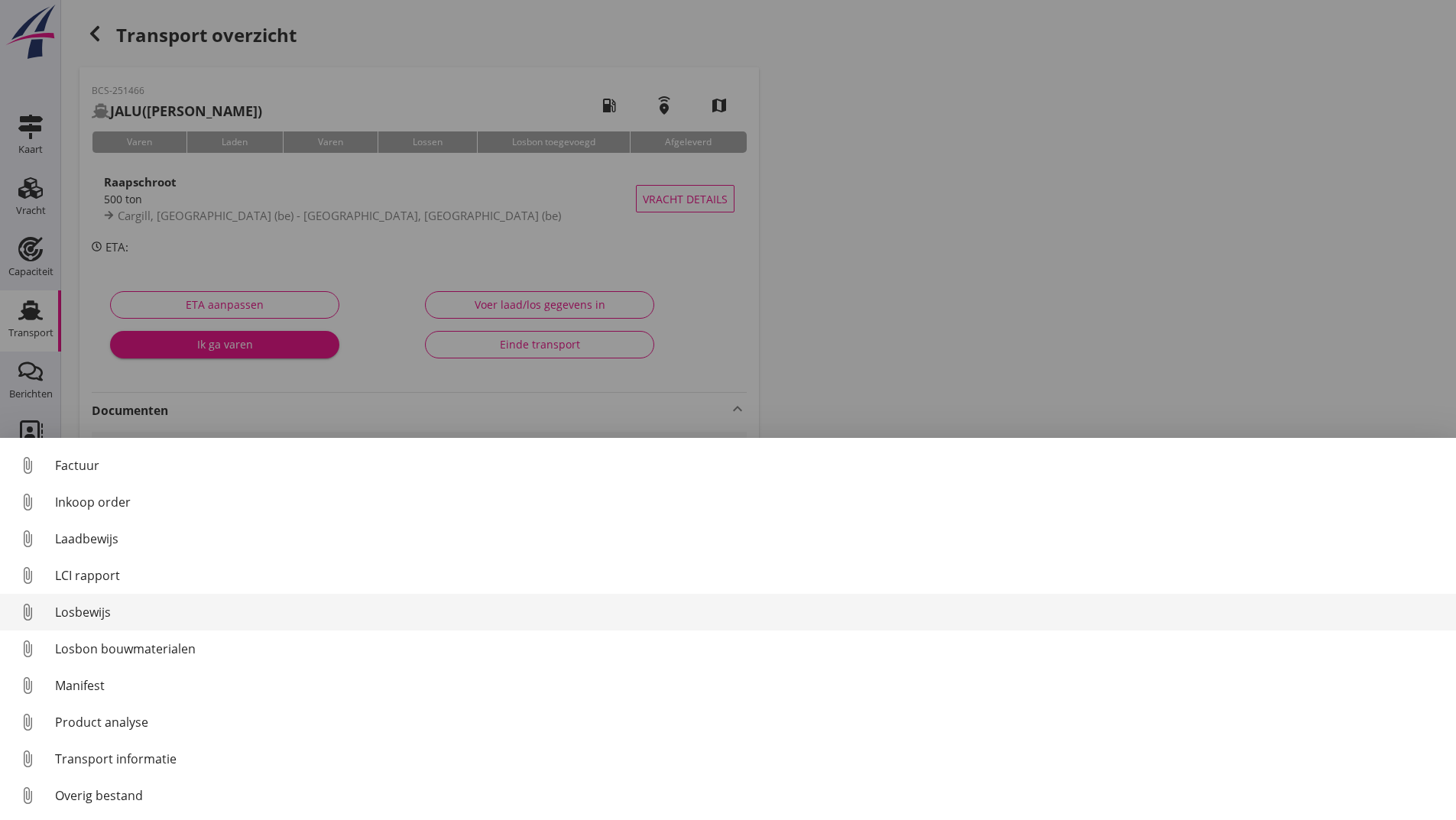
click at [93, 615] on div "Losbewijs" at bounding box center [749, 612] width 1389 height 19
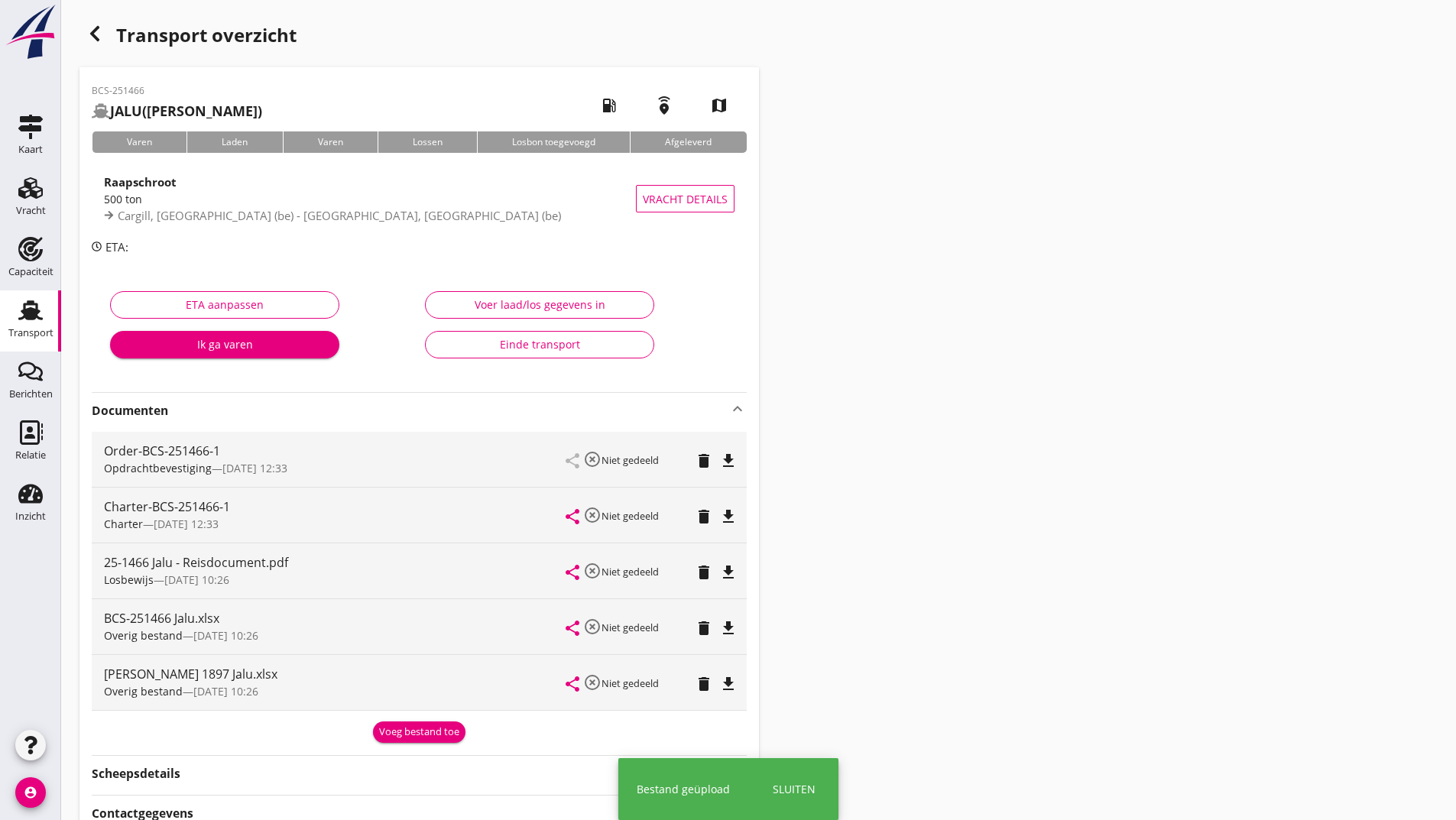
click at [392, 726] on div "Voeg bestand toe" at bounding box center [419, 732] width 80 height 15
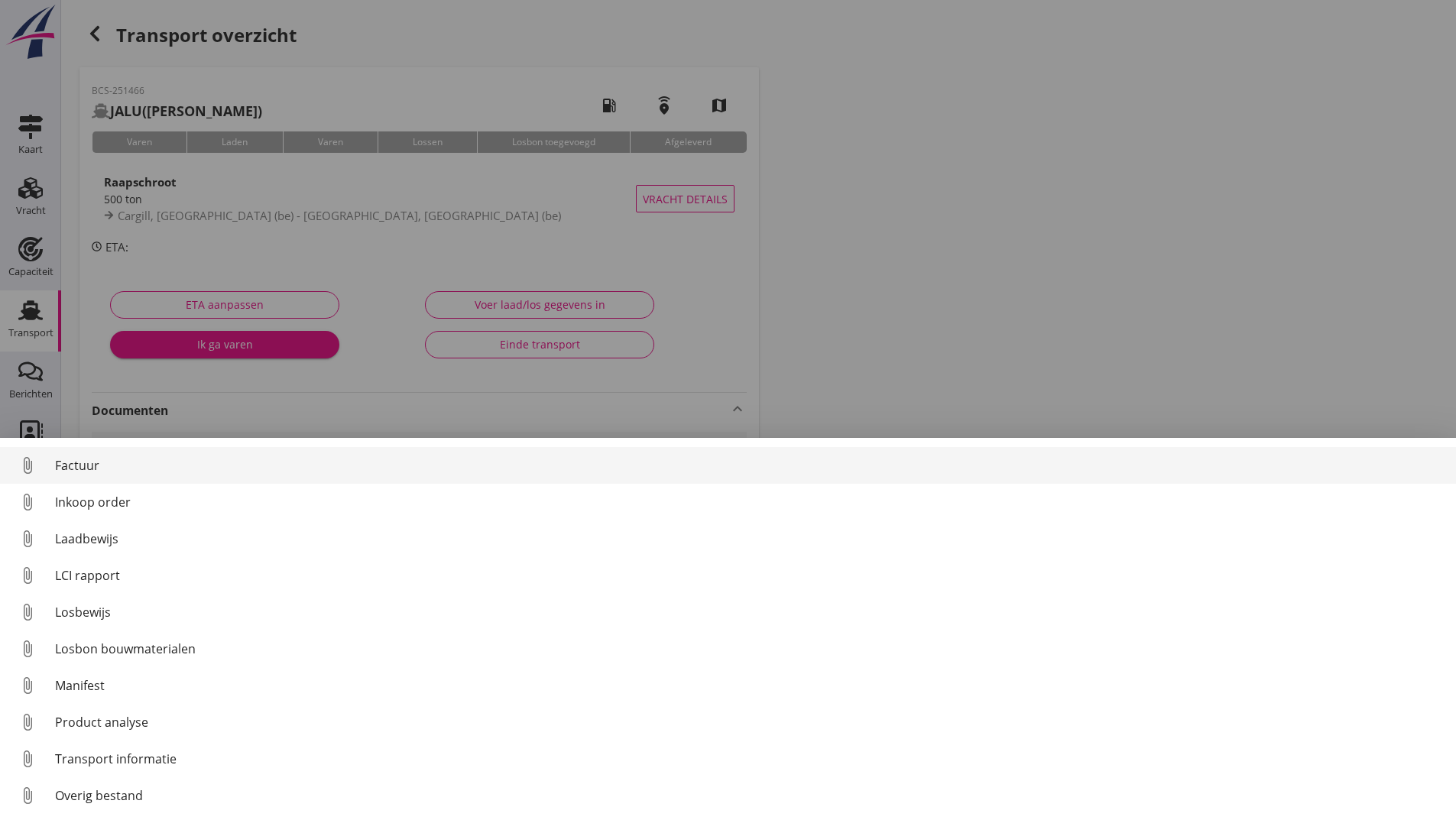
click at [82, 469] on div "Factuur" at bounding box center [749, 466] width 1389 height 19
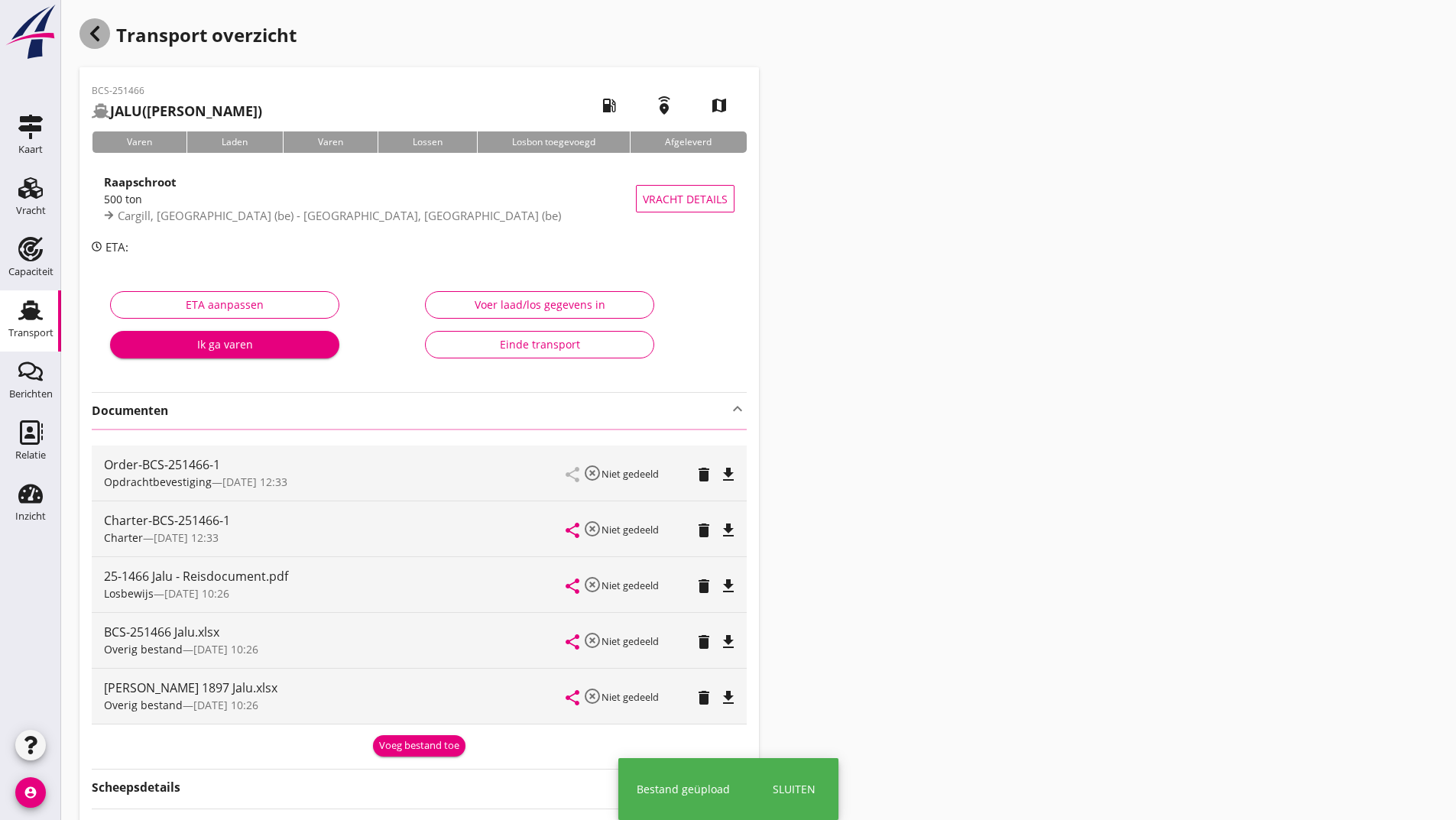
drag, startPoint x: 93, startPoint y: 30, endPoint x: 1467, endPoint y: 15, distance: 1374.1
click at [93, 34] on icon "button" at bounding box center [95, 34] width 19 height 19
